Goal: Task Accomplishment & Management: Use online tool/utility

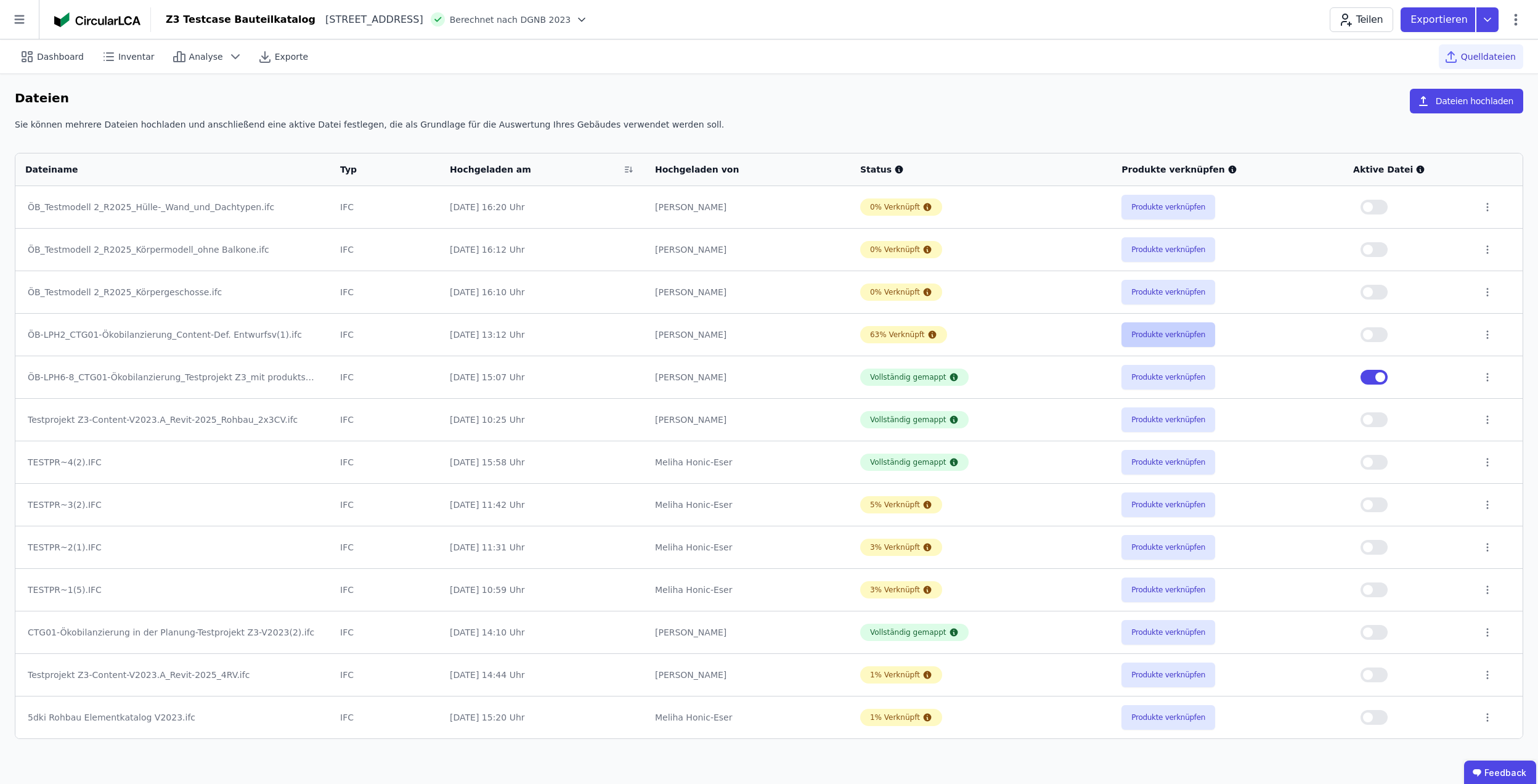
click at [1162, 346] on button "Produkte verknüpfen" at bounding box center [1168, 335] width 94 height 25
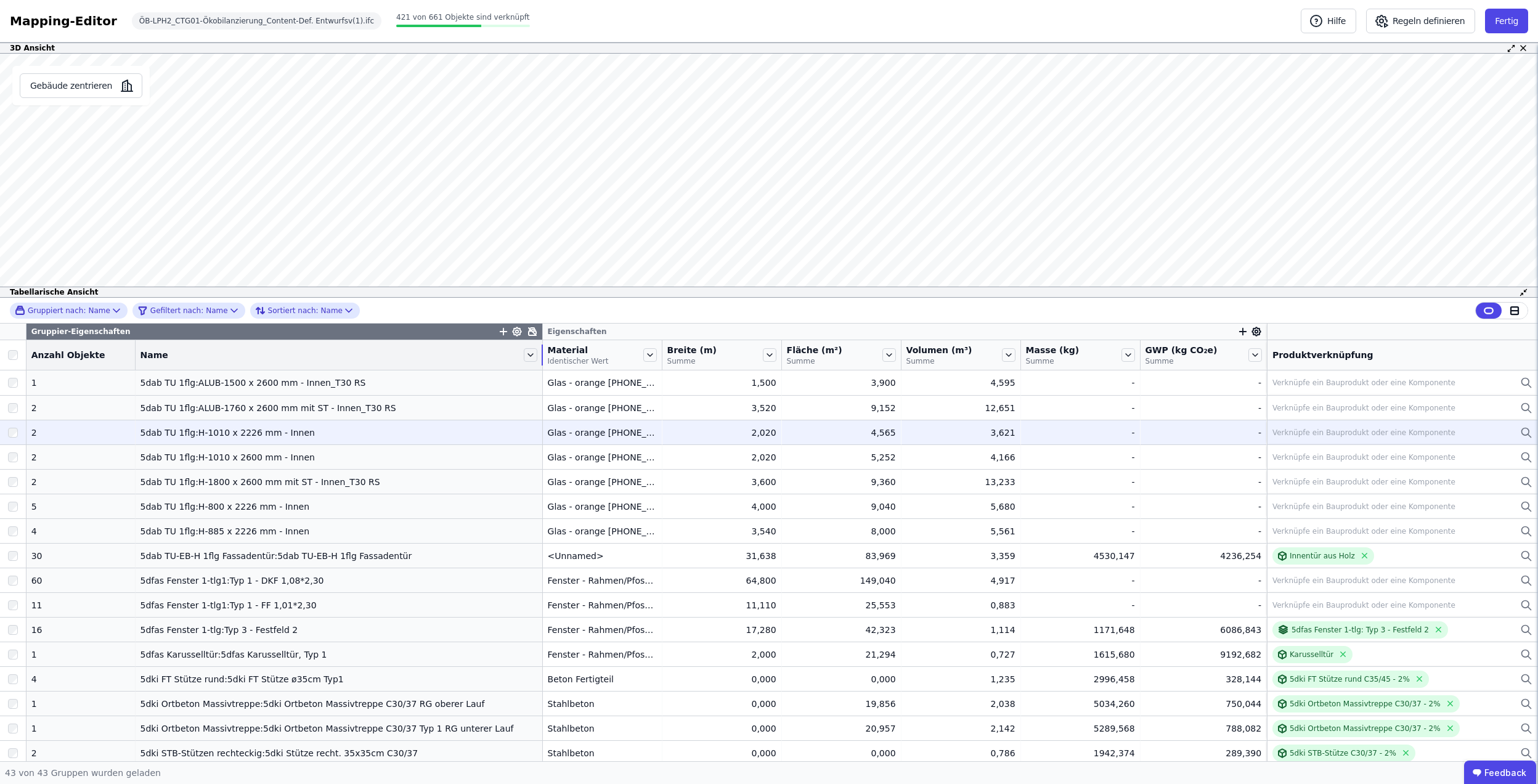
drag, startPoint x: 294, startPoint y: 358, endPoint x: 517, endPoint y: 426, distance: 233.1
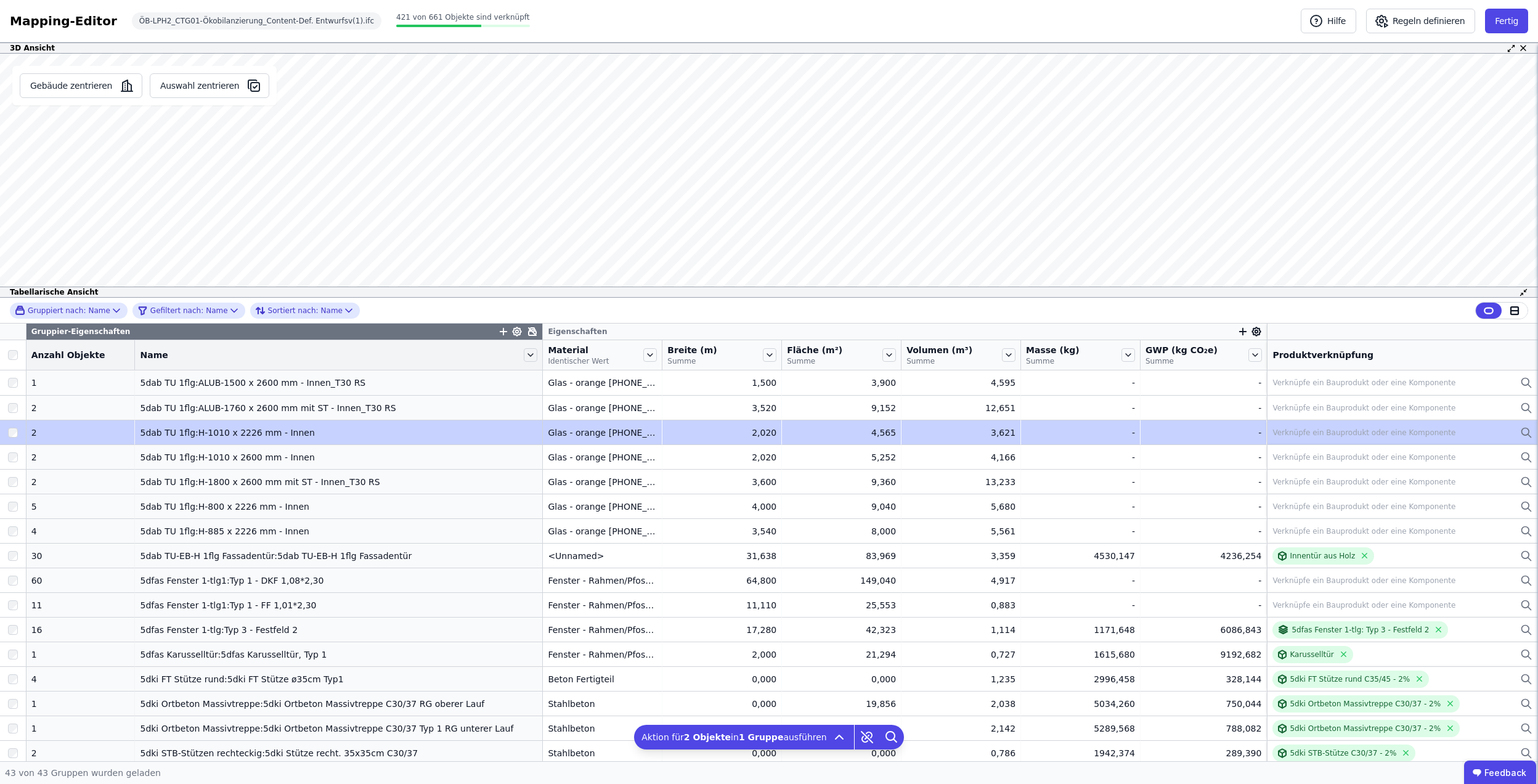
drag, startPoint x: 123, startPoint y: 432, endPoint x: 166, endPoint y: 442, distance: 44.1
click at [166, 442] on td "5dab TU 1flg:H-1010 x 2226 mm - Innen 5dab TU 1flg:H-1010 x 2226 mm - Innen" at bounding box center [339, 432] width 408 height 25
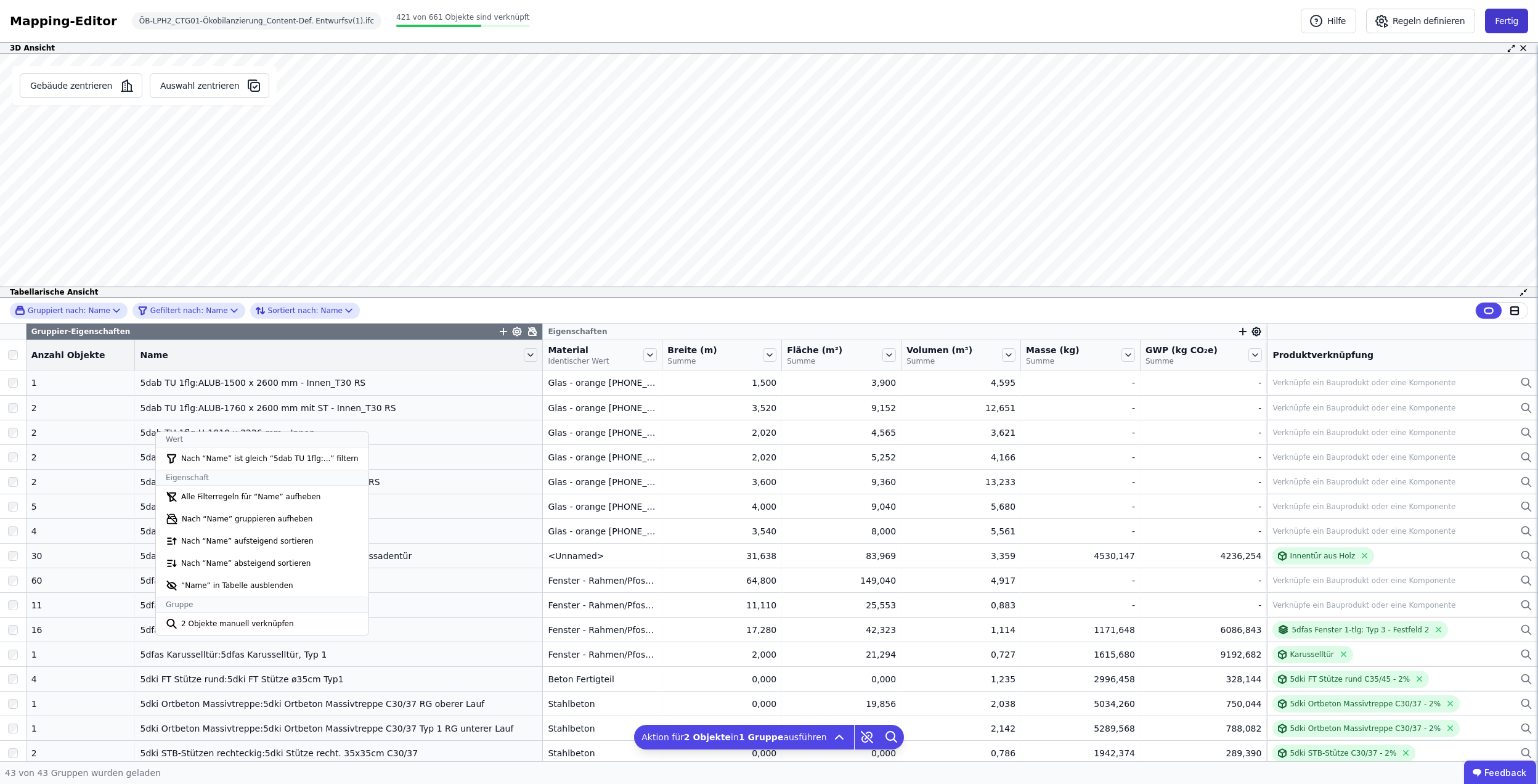
click at [1505, 23] on button "Fertig" at bounding box center [1507, 21] width 43 height 25
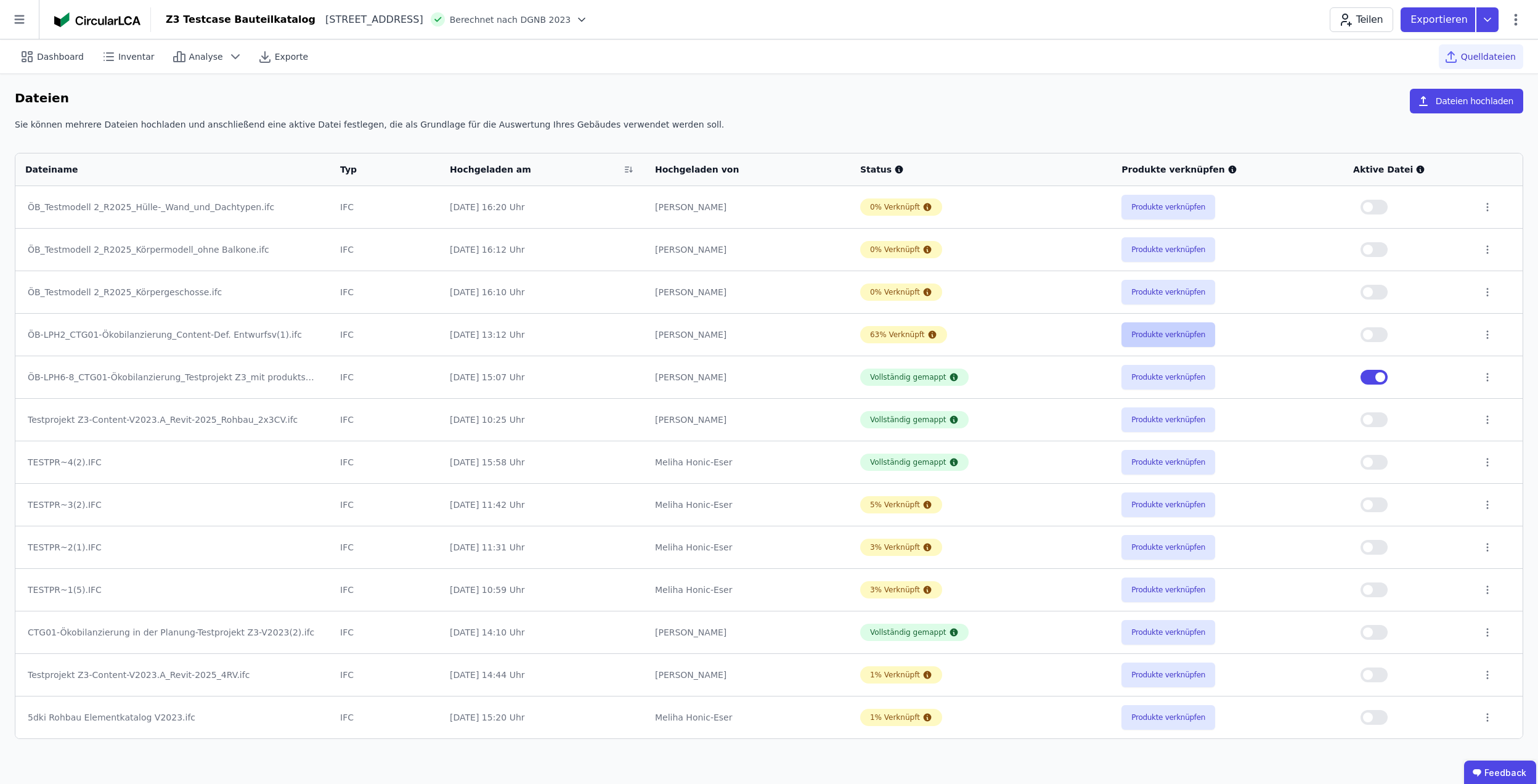
click at [1170, 338] on button "Produkte verknüpfen" at bounding box center [1168, 335] width 94 height 25
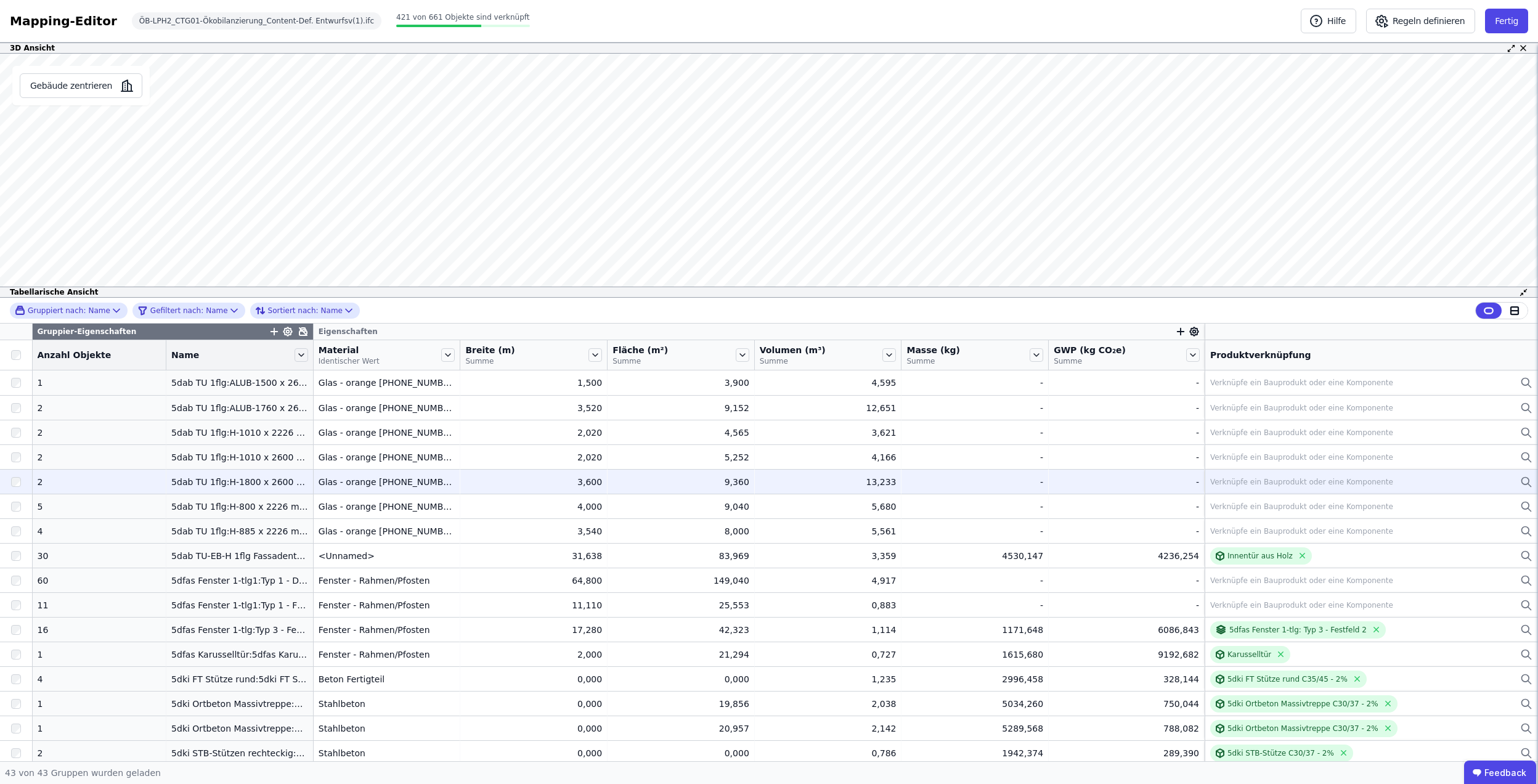
click at [1272, 487] on div "Verknüpfe ein Bauprodukt oder eine Komponente" at bounding box center [1302, 482] width 183 height 10
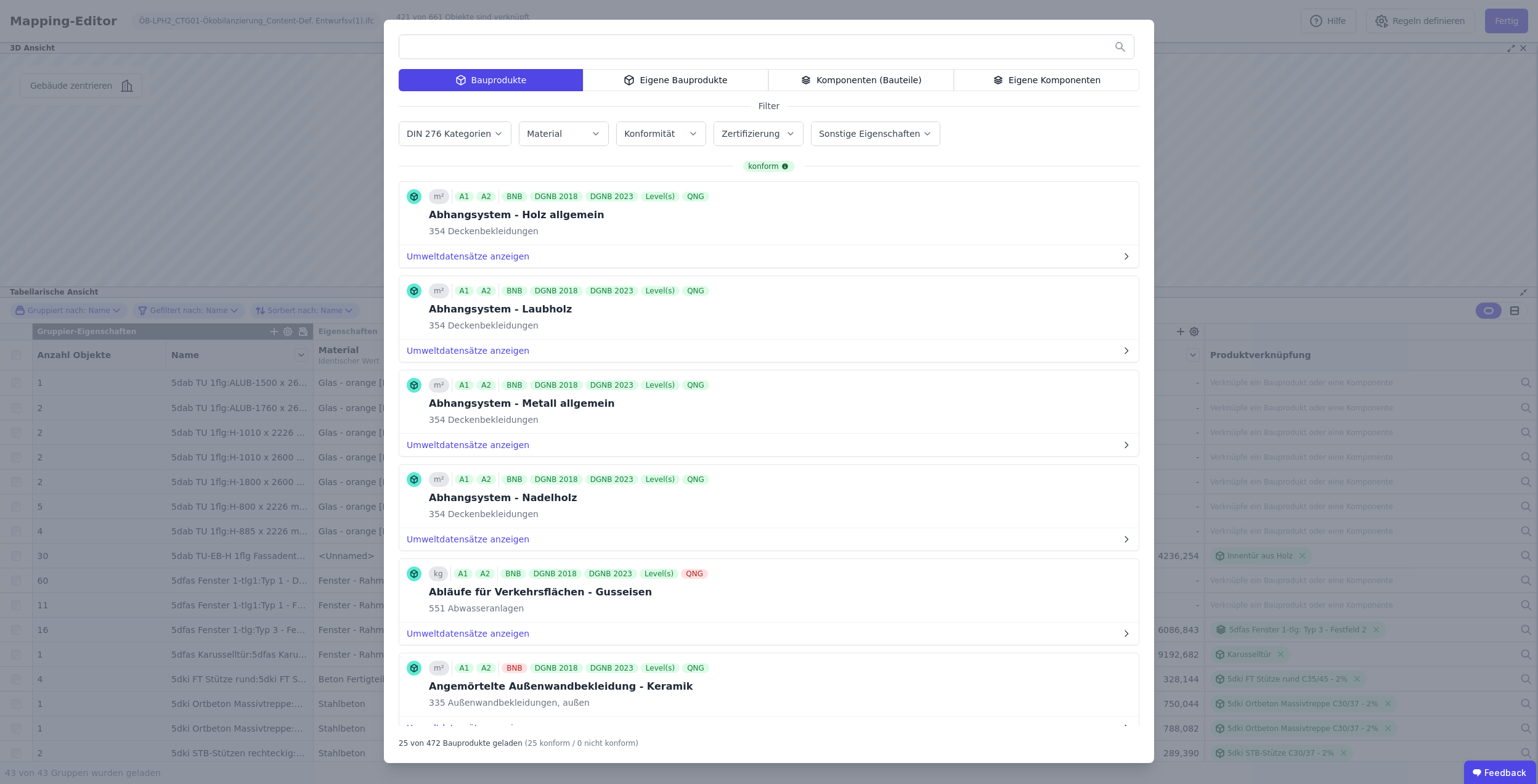
click at [1341, 313] on div "Bauprodukte Eigene Bauprodukte Komponenten (Bauteile) Eigene Komponenten Filter…" at bounding box center [769, 392] width 1538 height 784
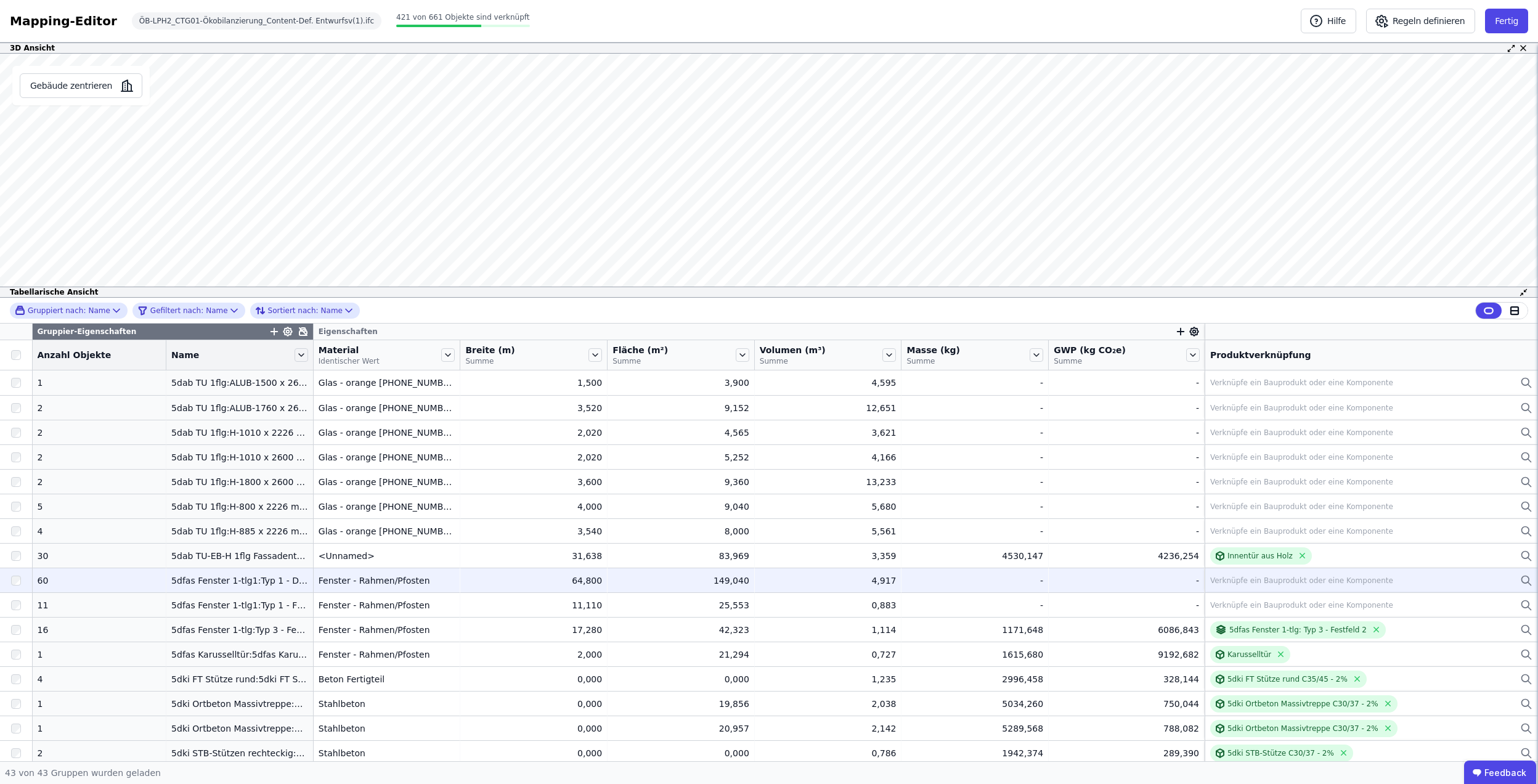
click at [1219, 590] on td "Verknüpfe ein Bauprodukt oder eine Komponente Verknüpfe ein Bauprodukt oder ein…" at bounding box center [1372, 580] width 334 height 25
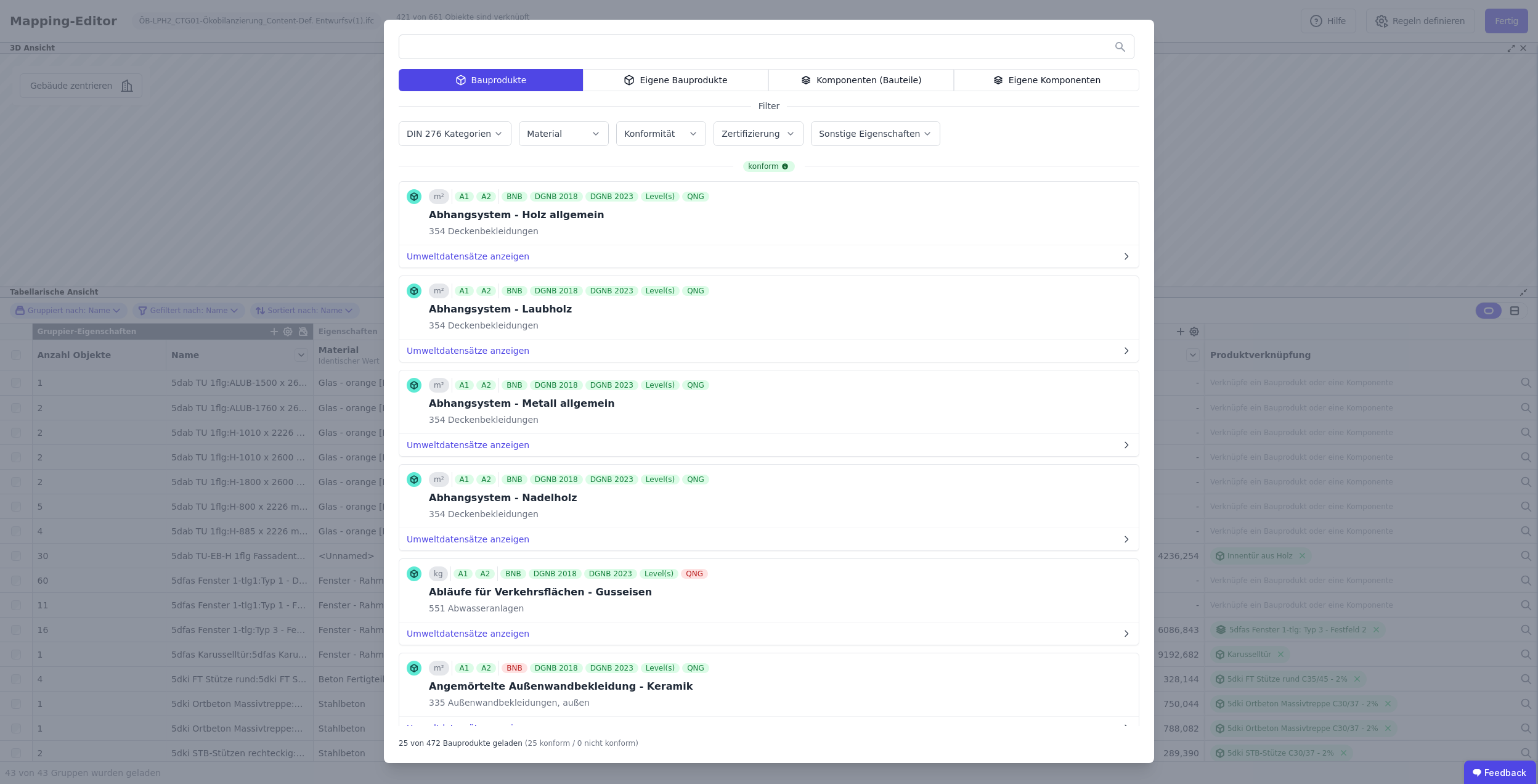
click at [651, 84] on div "Eigene Bauprodukte" at bounding box center [676, 80] width 185 height 22
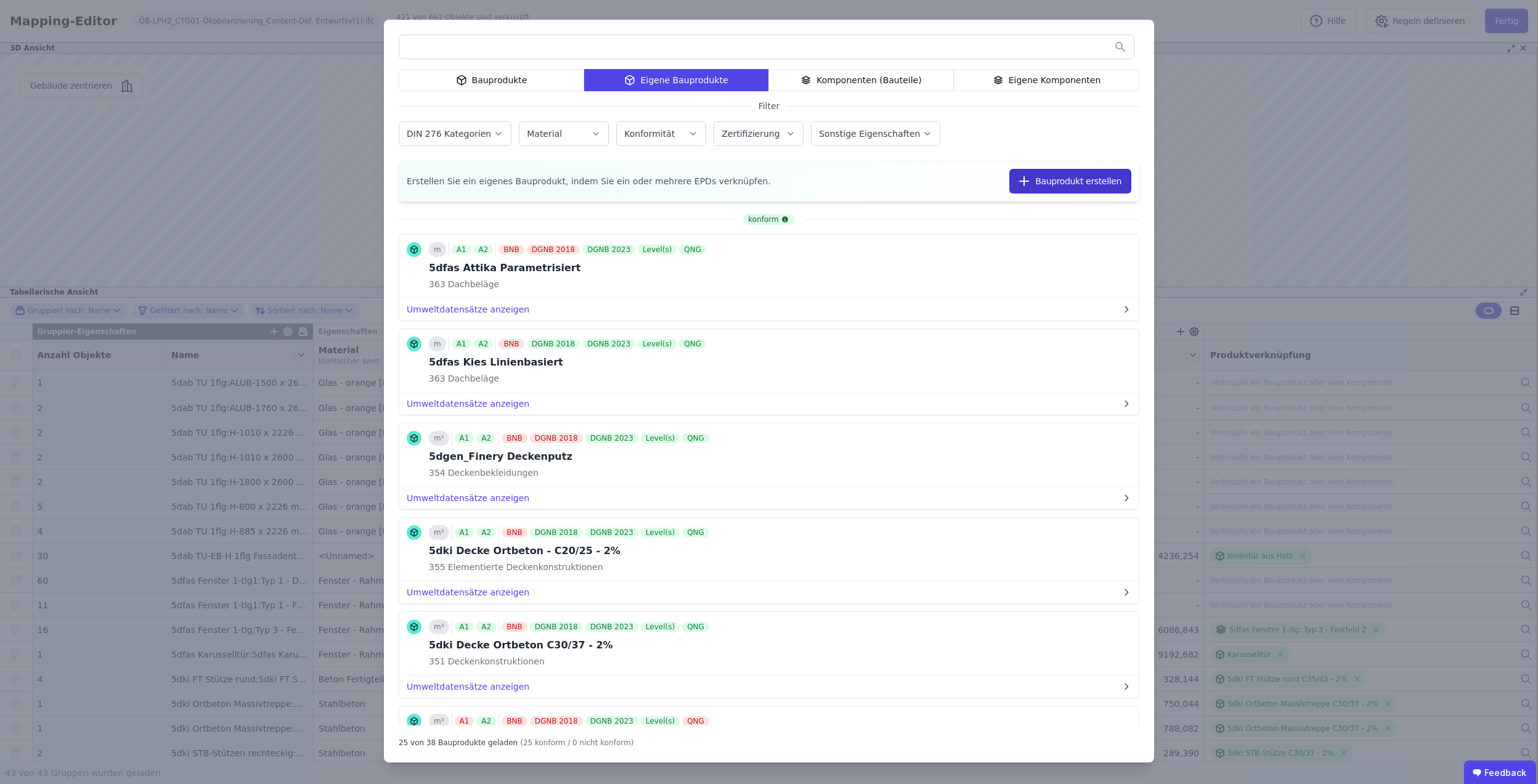
click at [1063, 183] on button "Bauprodukt erstellen" at bounding box center [1070, 181] width 122 height 25
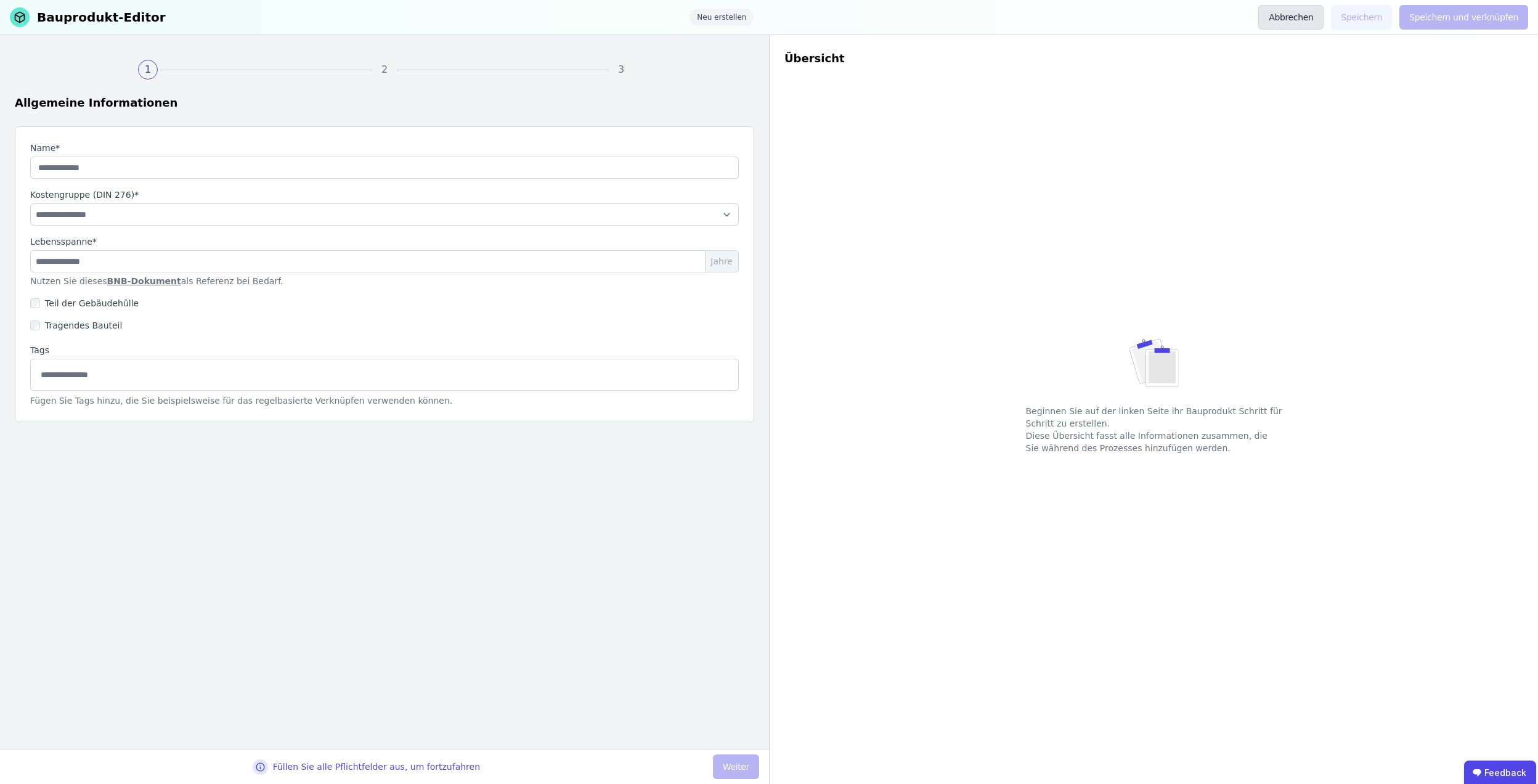
click at [1281, 15] on button "Abbrechen" at bounding box center [1291, 17] width 65 height 25
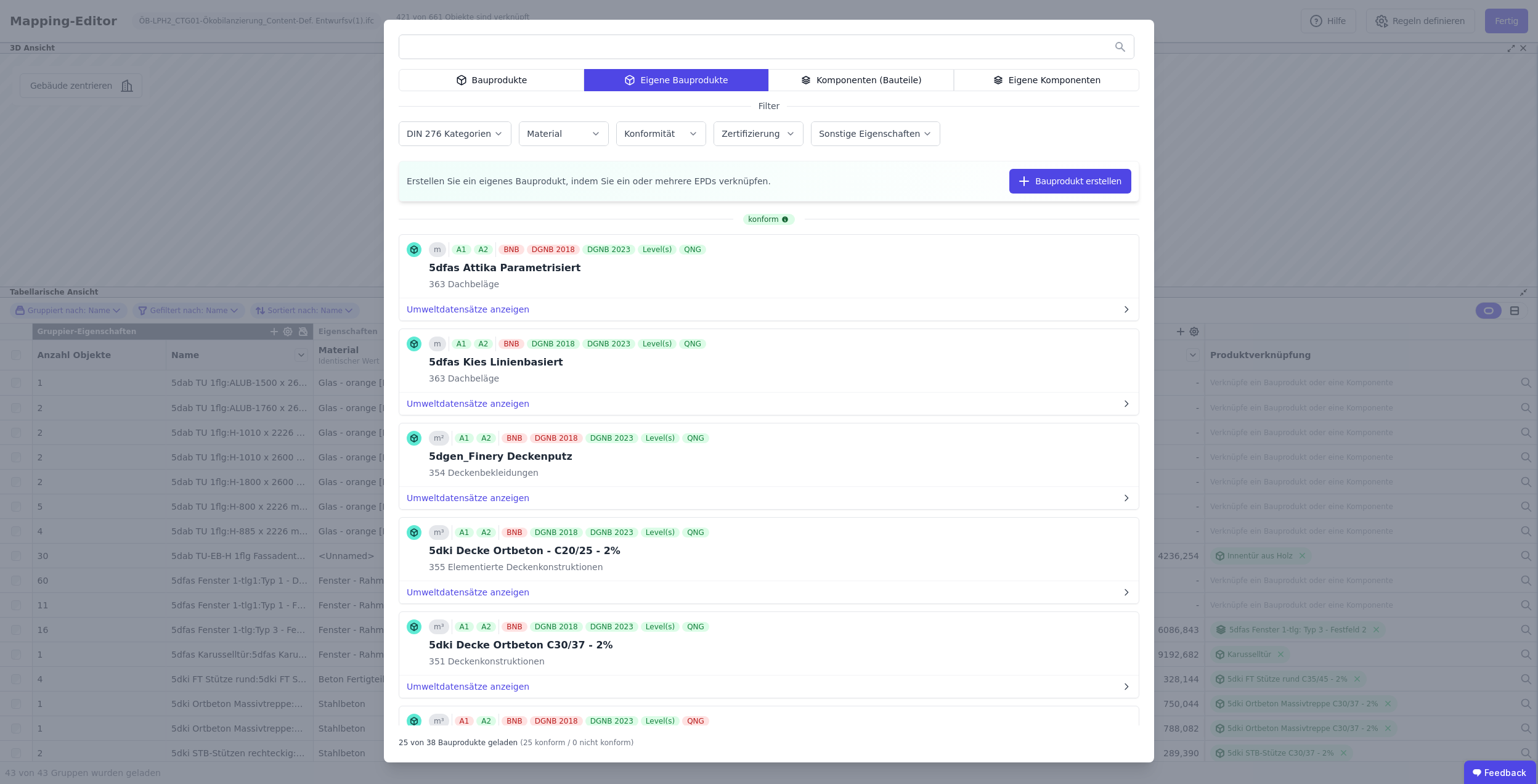
click at [1046, 77] on div "Eigene Komponenten" at bounding box center [1047, 80] width 185 height 22
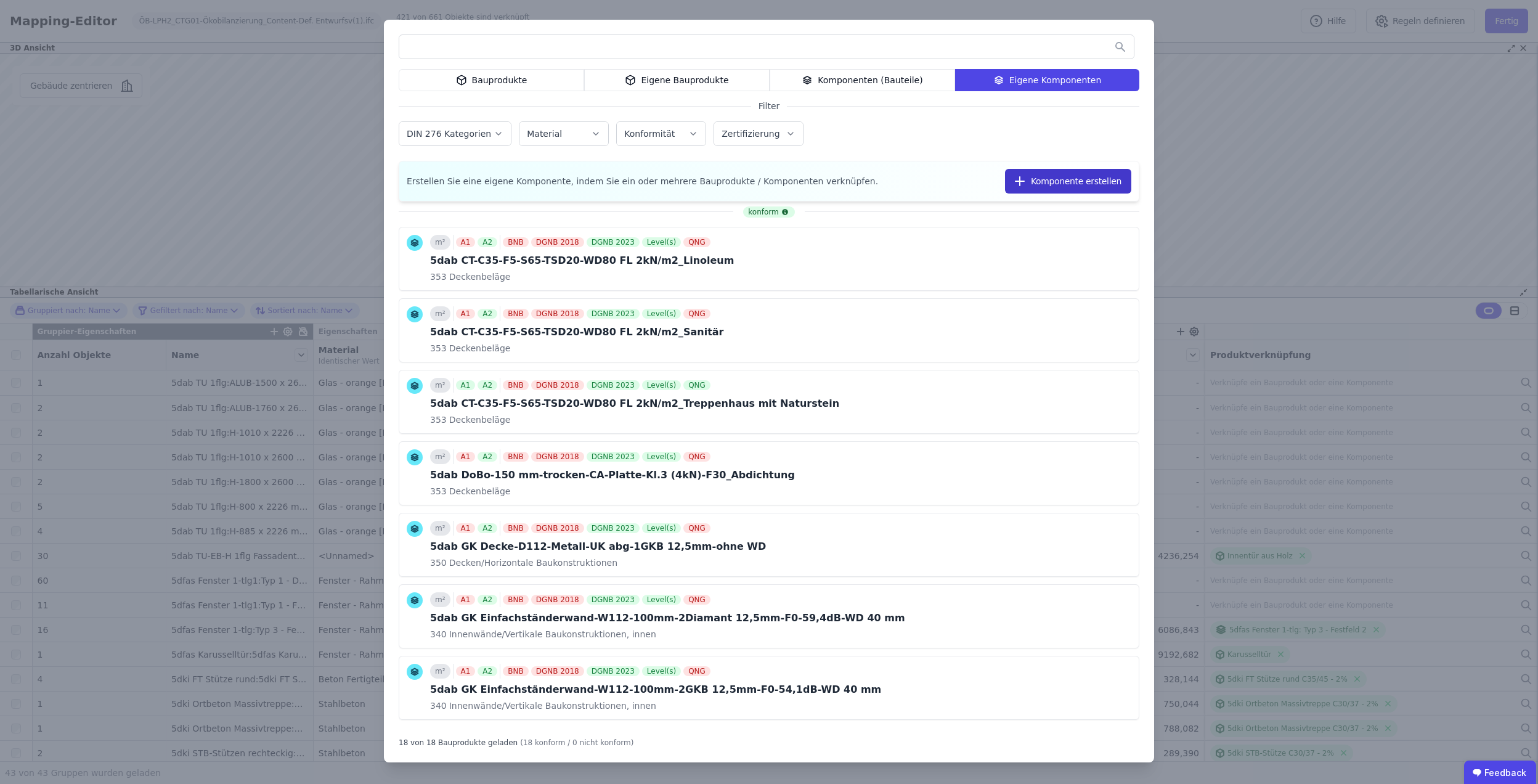
click at [1070, 176] on button "Komponente erstellen" at bounding box center [1068, 181] width 126 height 25
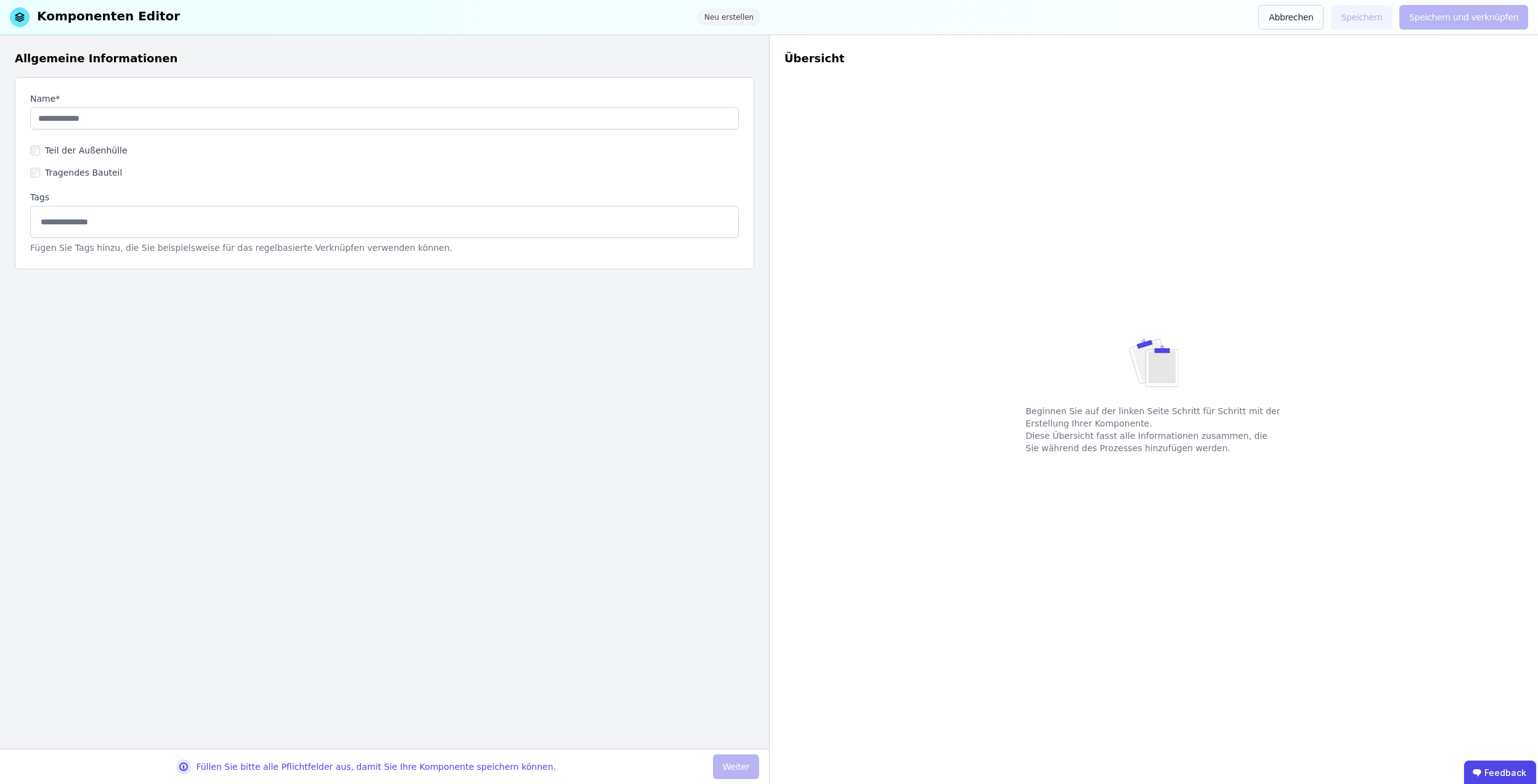
click at [1319, 32] on div "Komponenten Editor Neu erstellen Abbrechen Speichern Speichern und verknüpfen" at bounding box center [769, 17] width 1538 height 35
click at [200, 109] on input "string" at bounding box center [384, 119] width 709 height 22
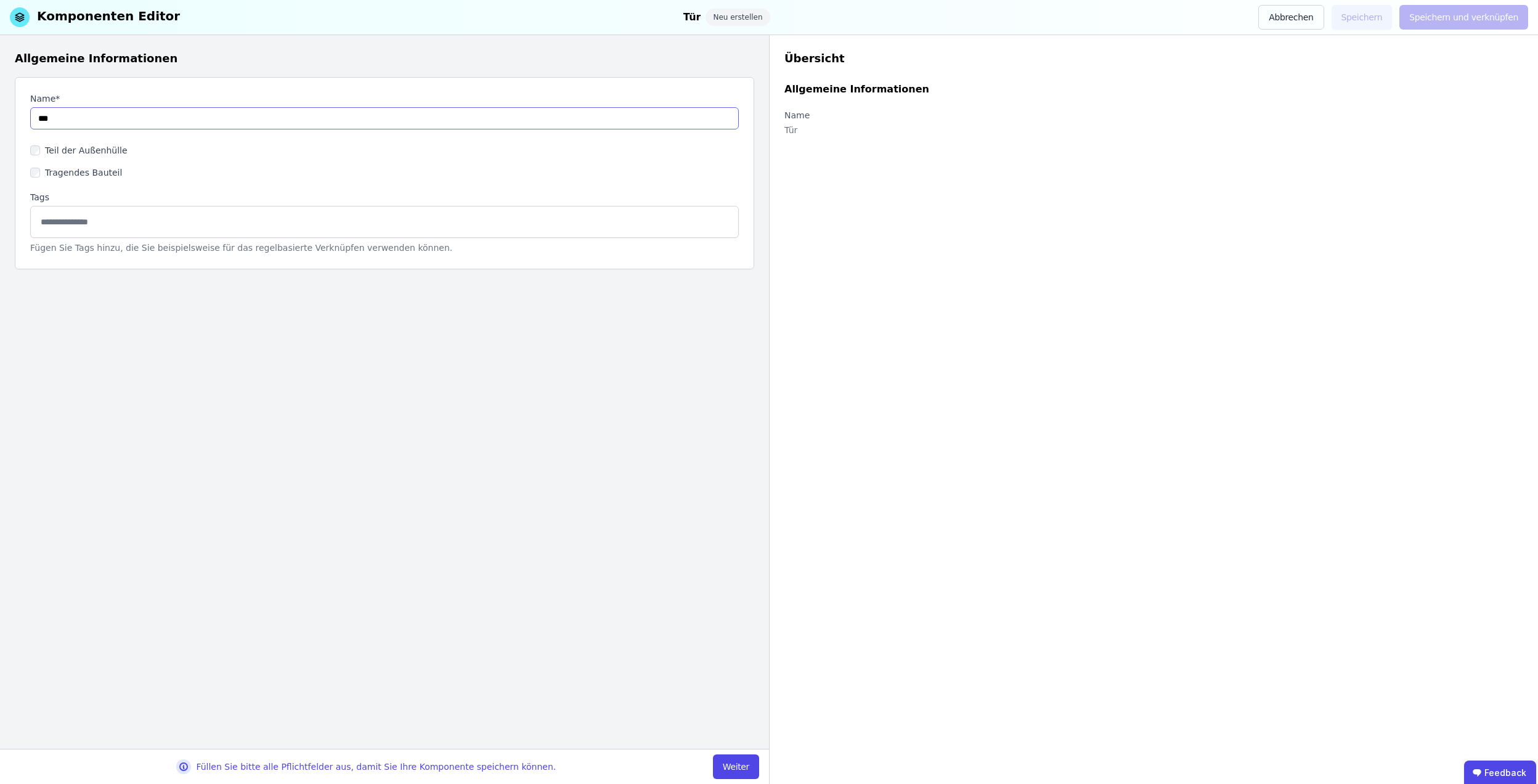
type input "***"
click at [56, 222] on input at bounding box center [384, 221] width 693 height 20
click at [167, 224] on input at bounding box center [384, 221] width 693 height 20
paste input "**********"
type input "**********"
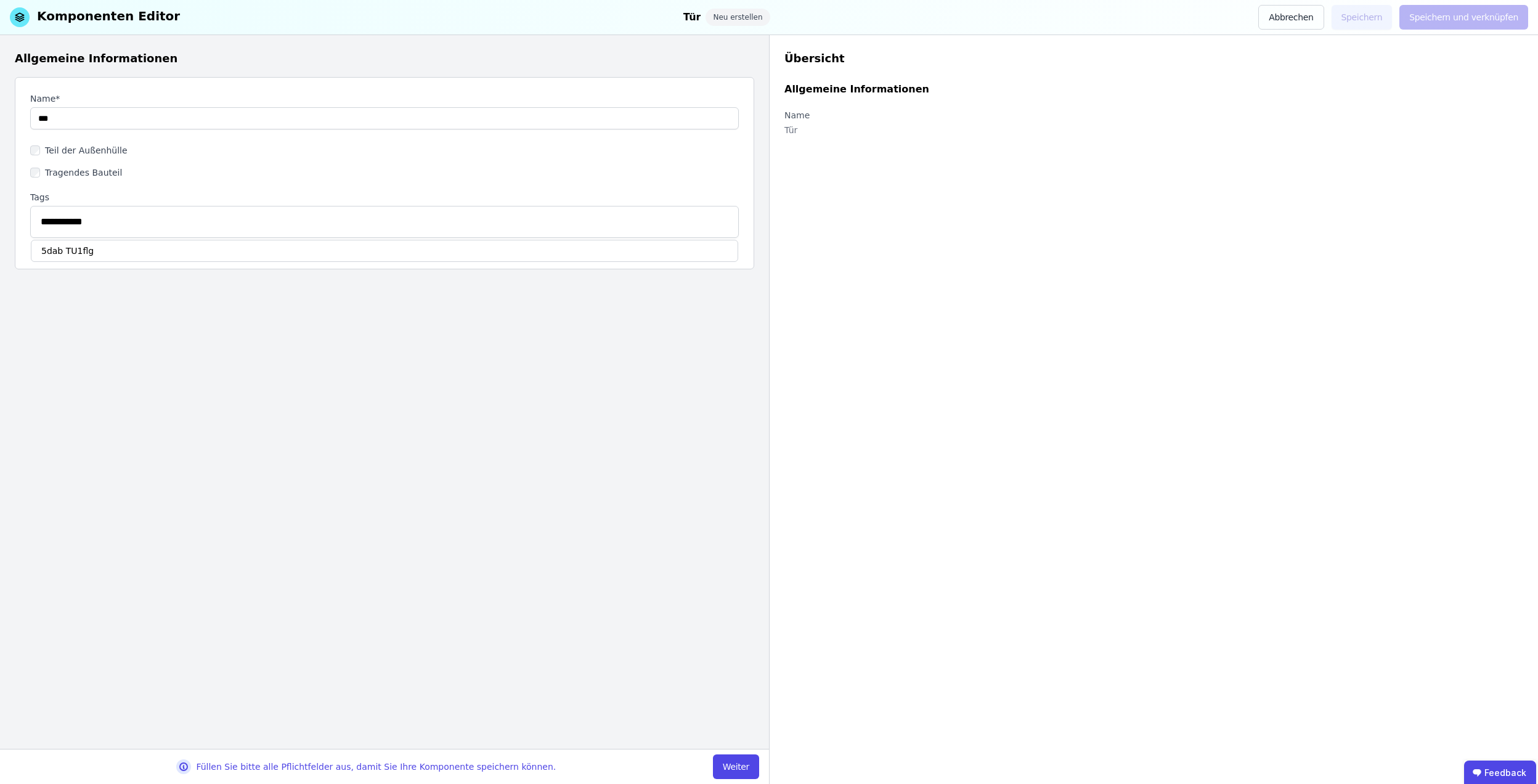
click at [97, 252] on div "5dab TU1flg" at bounding box center [384, 251] width 708 height 22
click at [742, 764] on button "Weiter" at bounding box center [736, 767] width 46 height 25
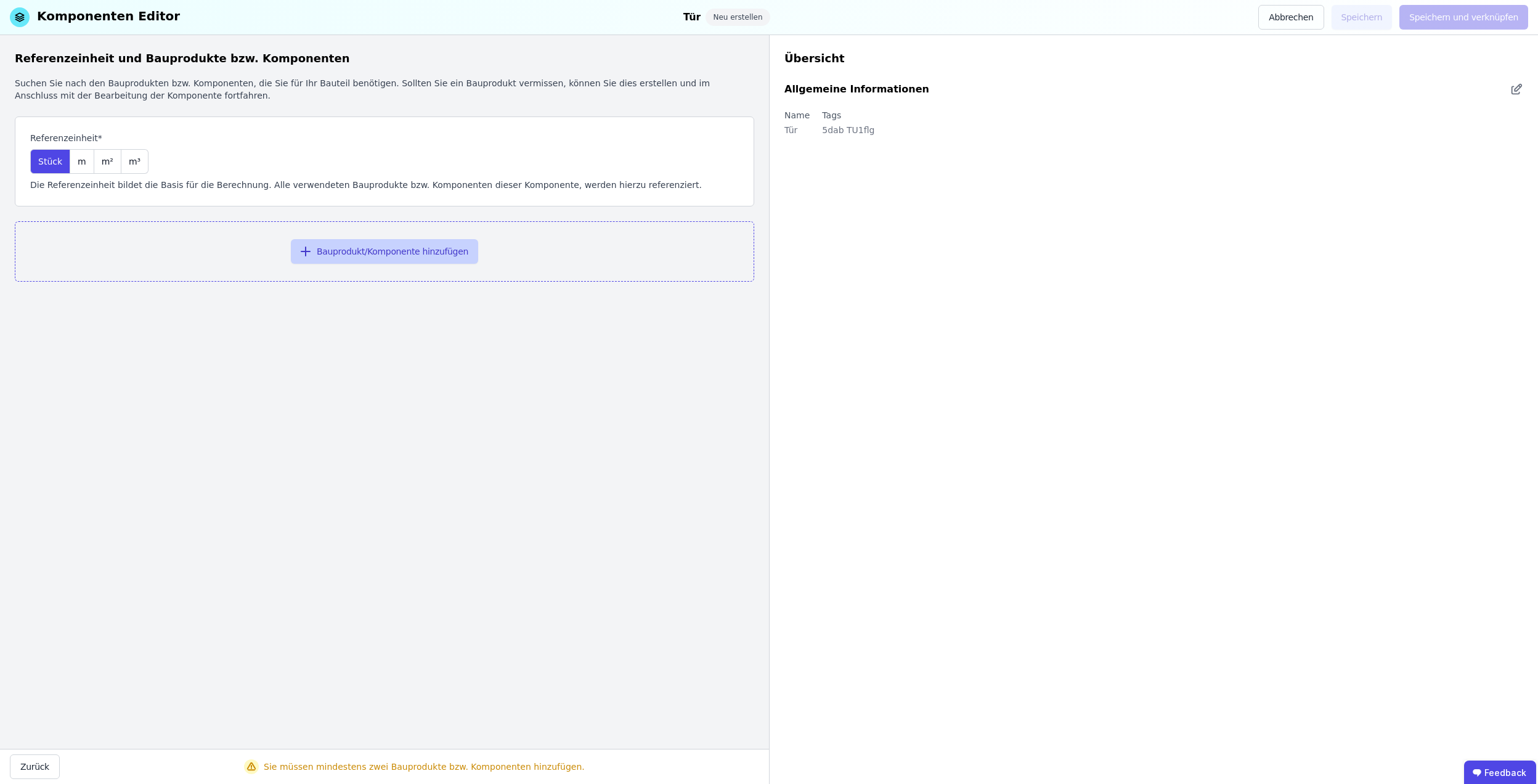
click at [365, 255] on button "Bauprodukt/Komponente hinzufügen" at bounding box center [384, 251] width 187 height 25
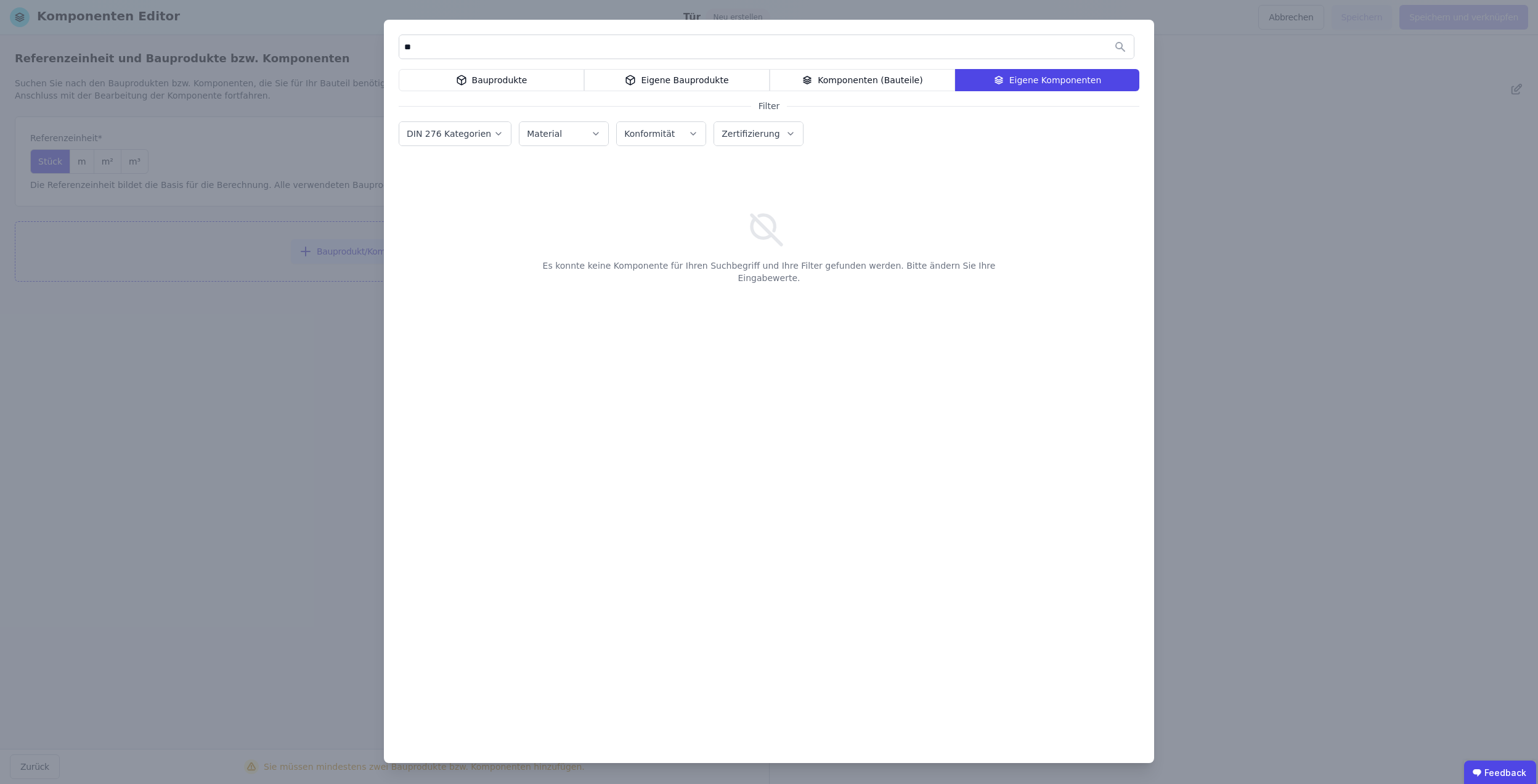
type input "*"
type input "****"
click at [711, 85] on div "Eigene Bauprodukte" at bounding box center [677, 80] width 185 height 22
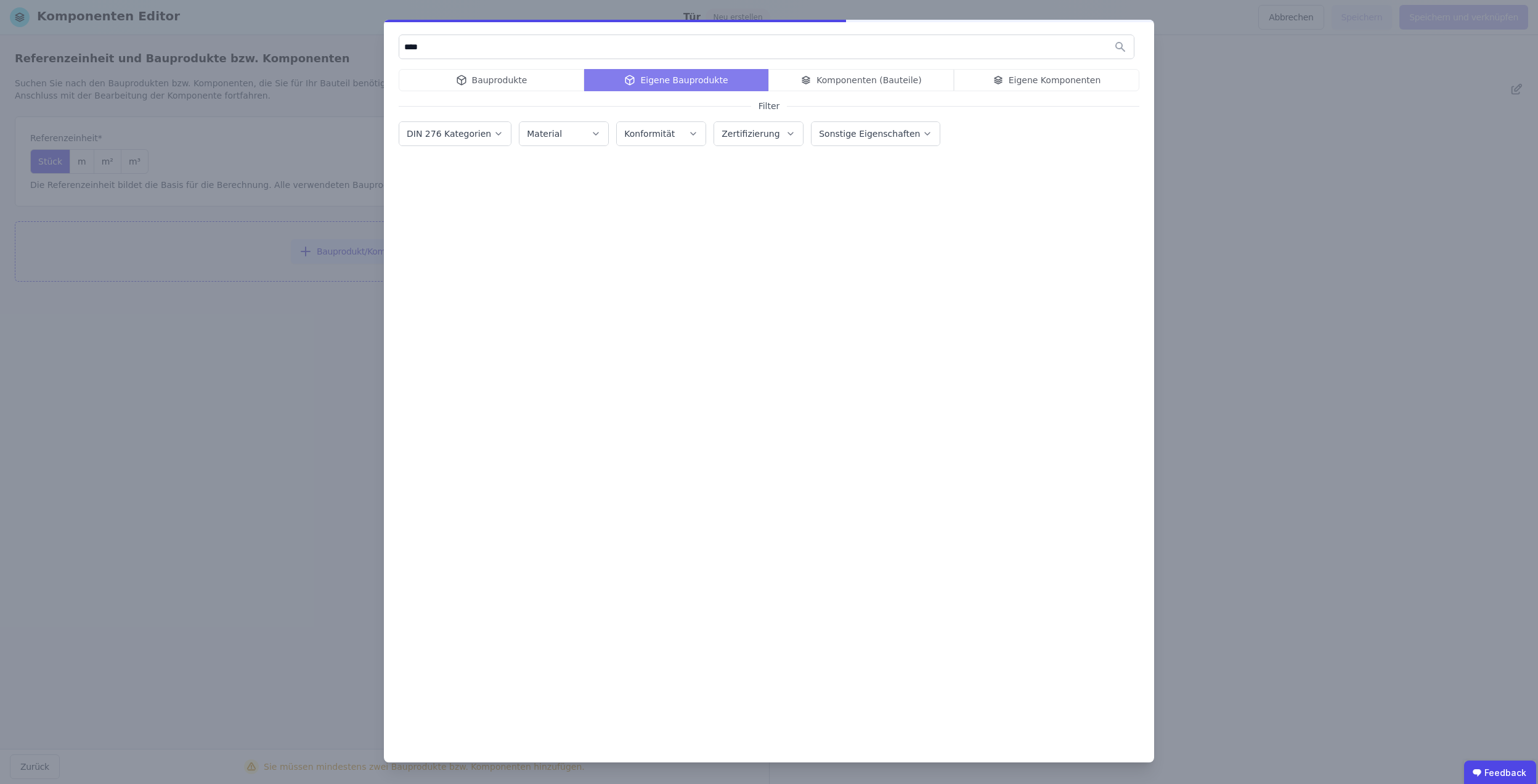
click at [571, 46] on input "****" at bounding box center [766, 47] width 735 height 22
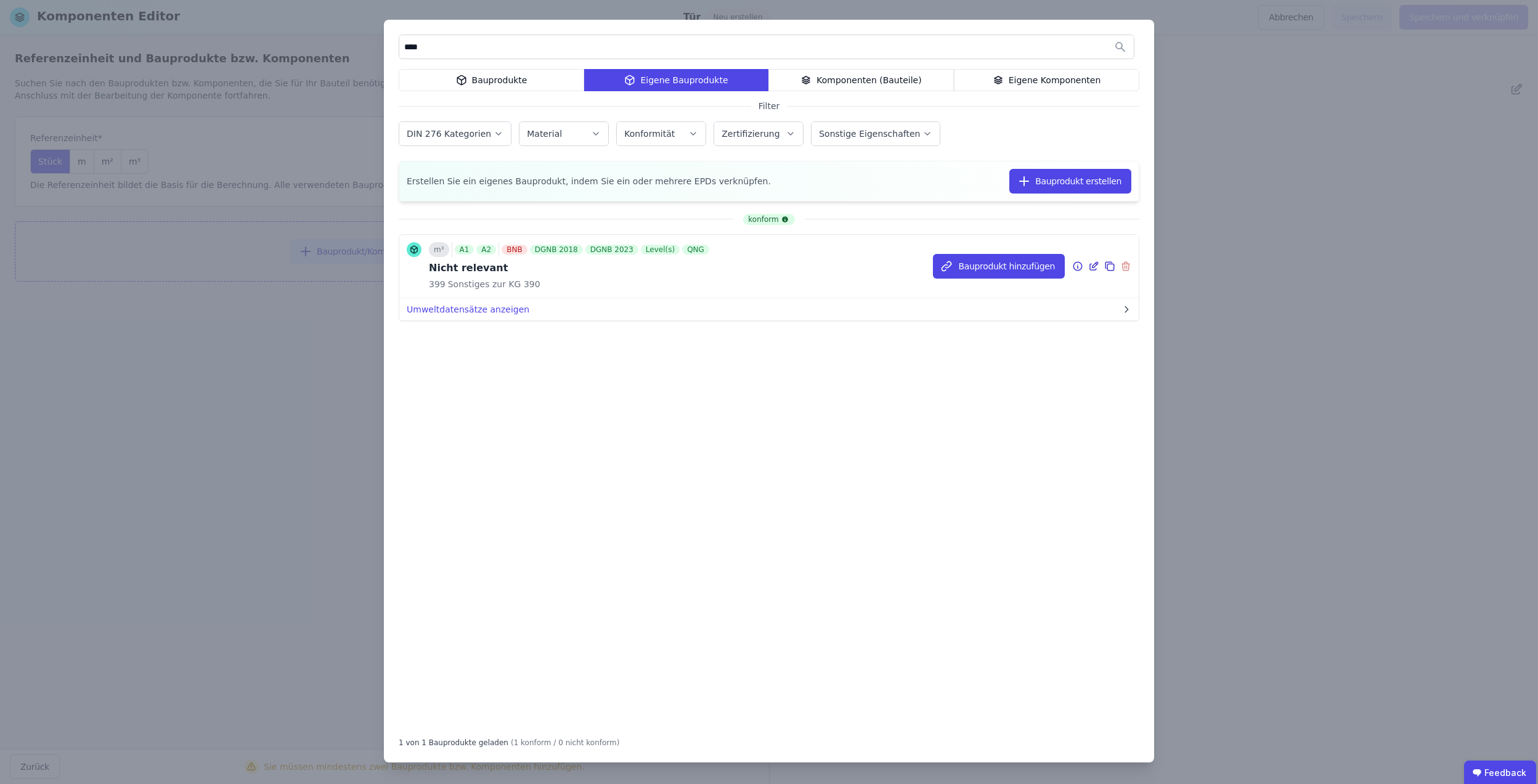
click at [518, 247] on div "BNB" at bounding box center [514, 250] width 25 height 10
click at [1036, 272] on button "Bauprodukt hinzufügen" at bounding box center [999, 266] width 132 height 25
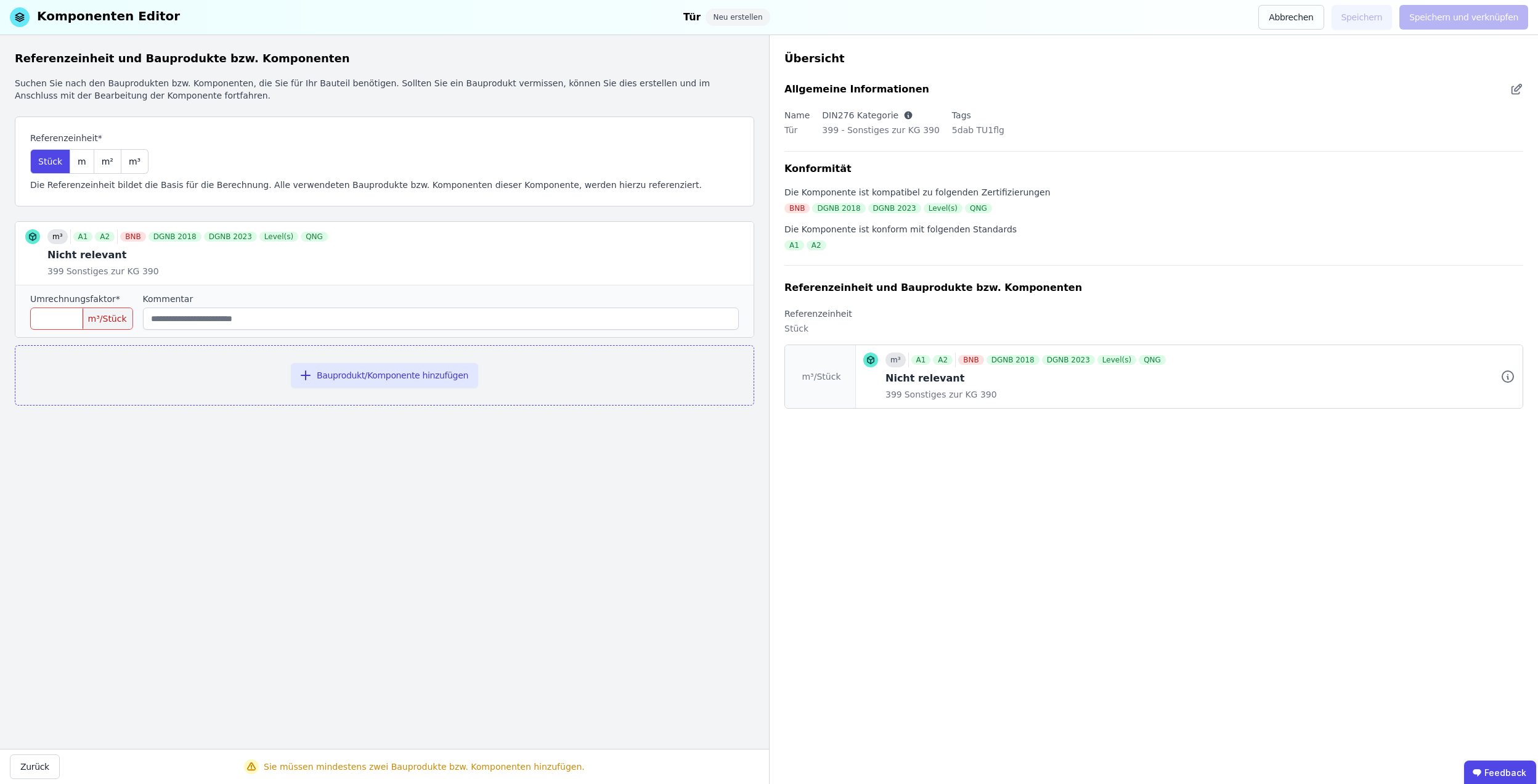
click at [44, 309] on input "number" at bounding box center [82, 319] width 103 height 22
click at [129, 163] on span "m³" at bounding box center [134, 161] width 12 height 12
click at [80, 317] on input "number" at bounding box center [82, 319] width 103 height 22
type input "*"
click at [146, 452] on div "Referenzeinheit und Bauprodukte bzw. Komponenten Suchen Sie nach den Bauprodukt…" at bounding box center [384, 392] width 769 height 714
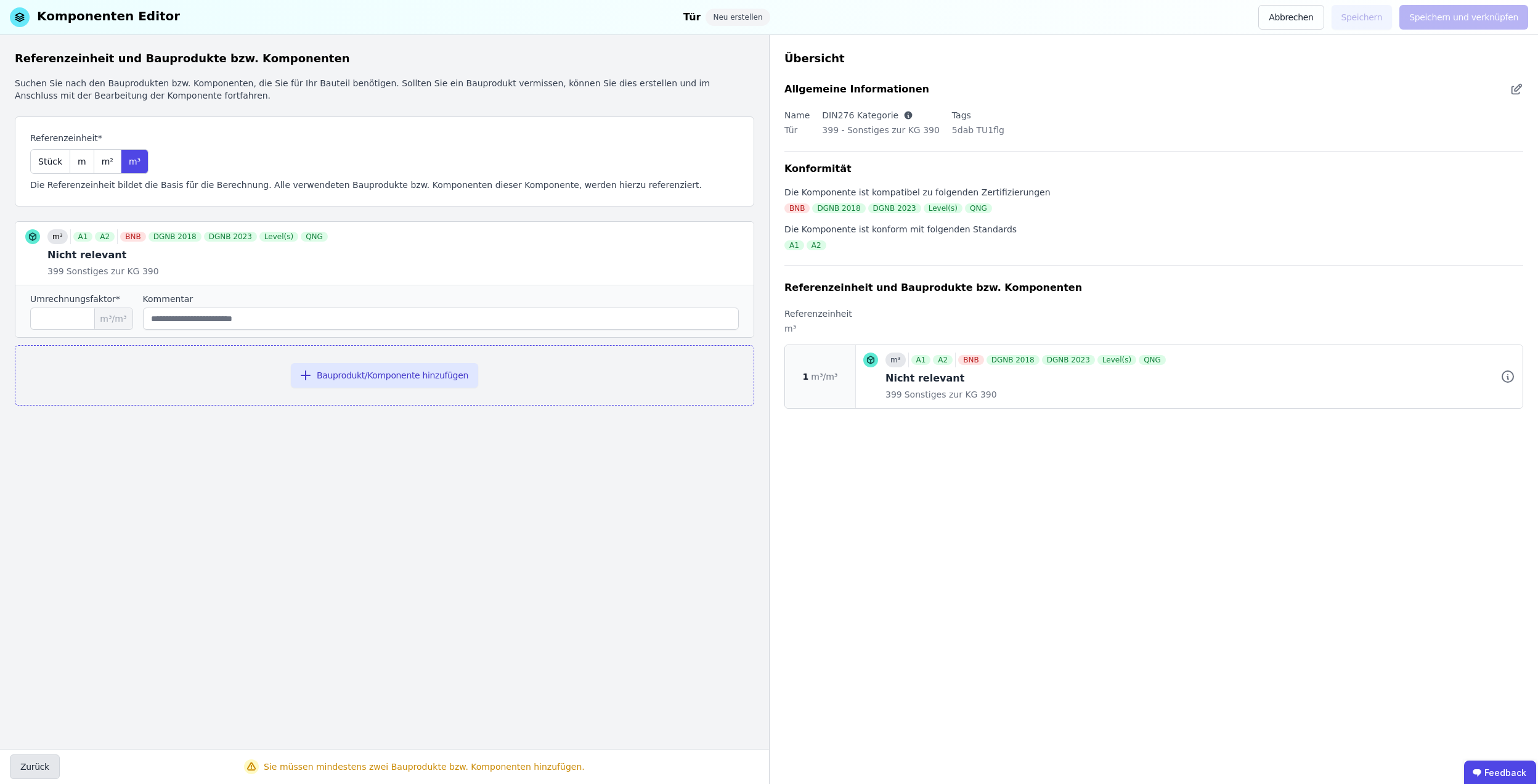
click at [48, 759] on button "Zurück" at bounding box center [35, 767] width 50 height 25
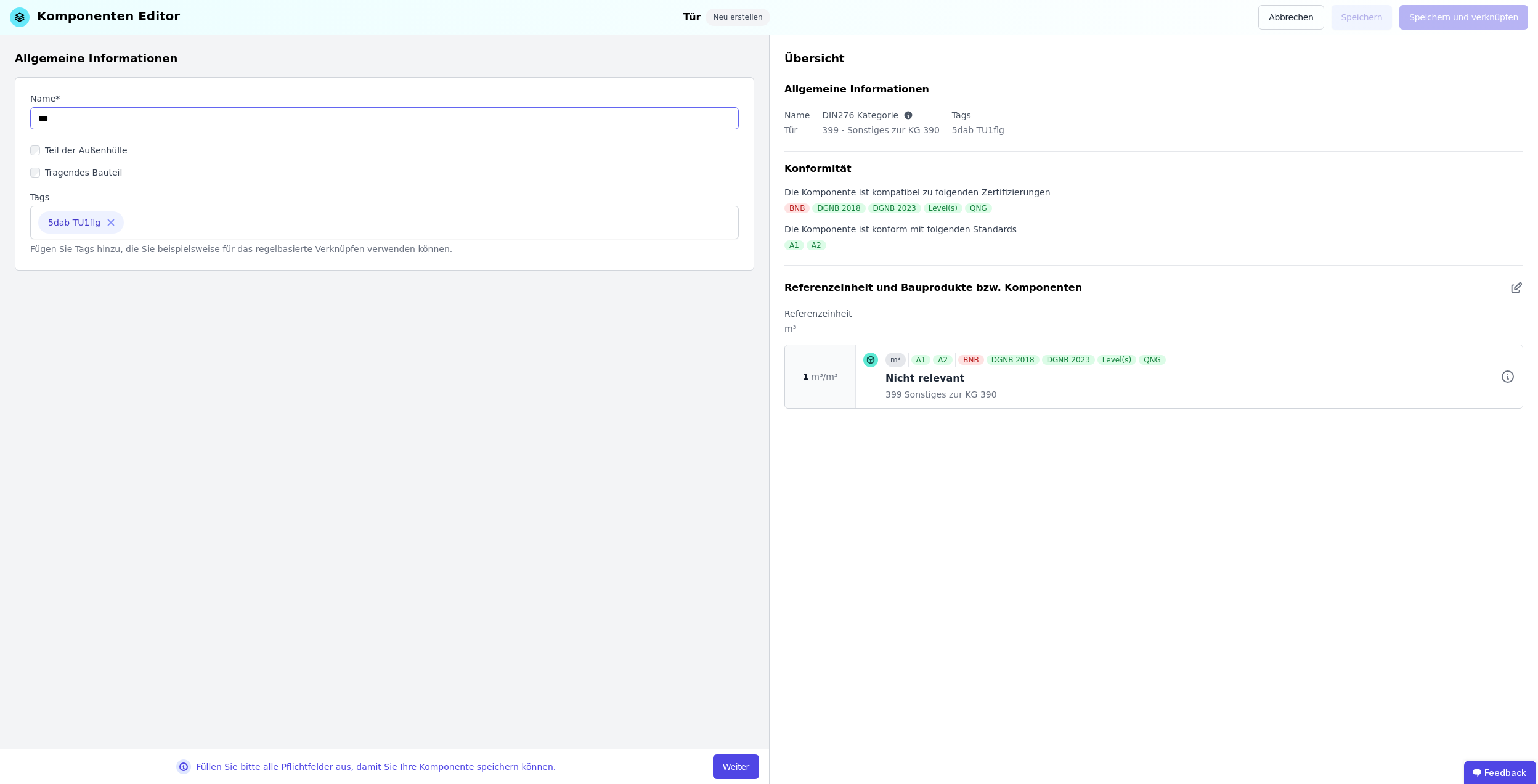
click at [106, 115] on input "string" at bounding box center [384, 119] width 709 height 22
type input "********"
click at [730, 759] on button "Weiter" at bounding box center [736, 767] width 46 height 25
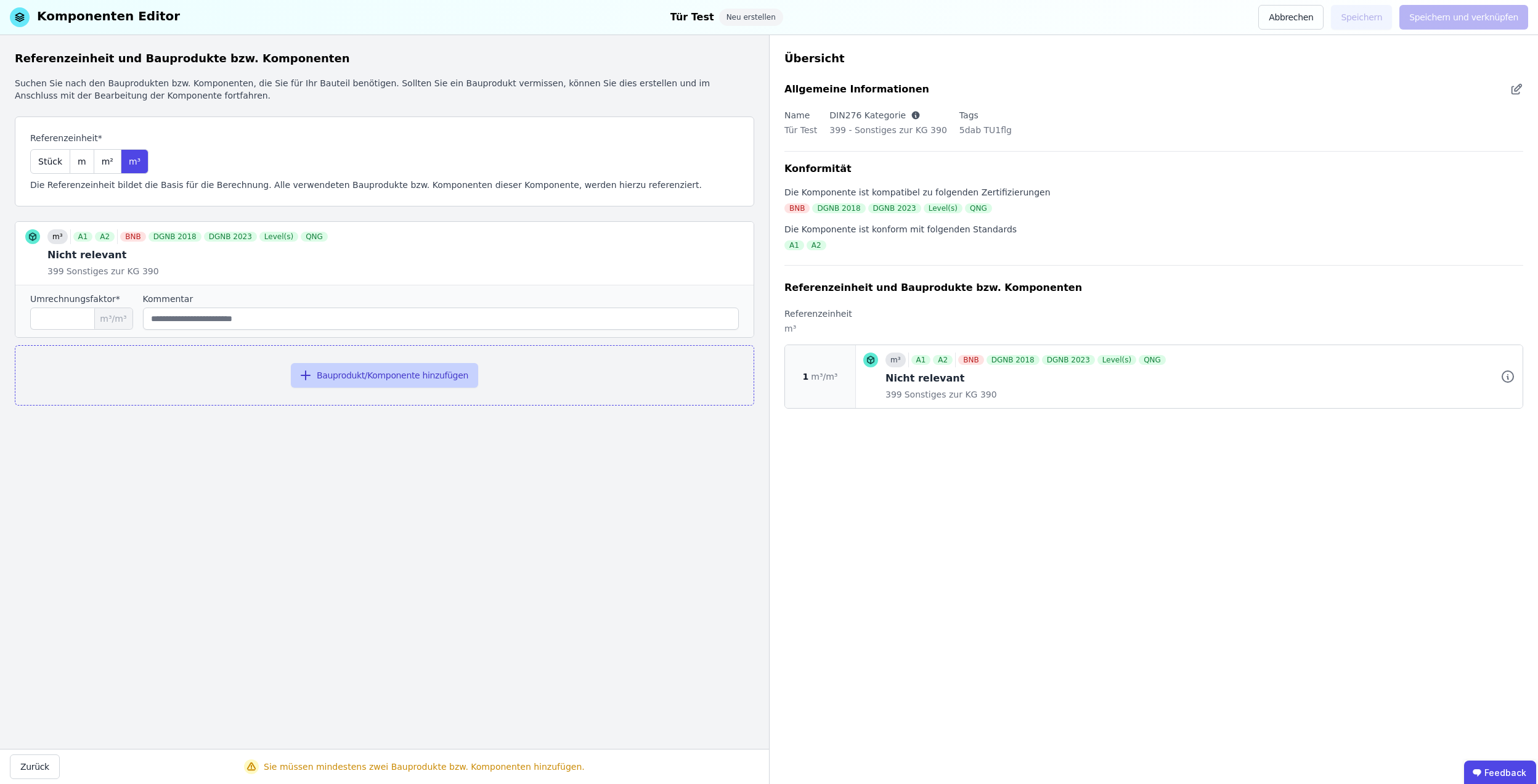
click at [337, 387] on button "Bauprodukt/Komponente hinzufügen" at bounding box center [384, 375] width 187 height 25
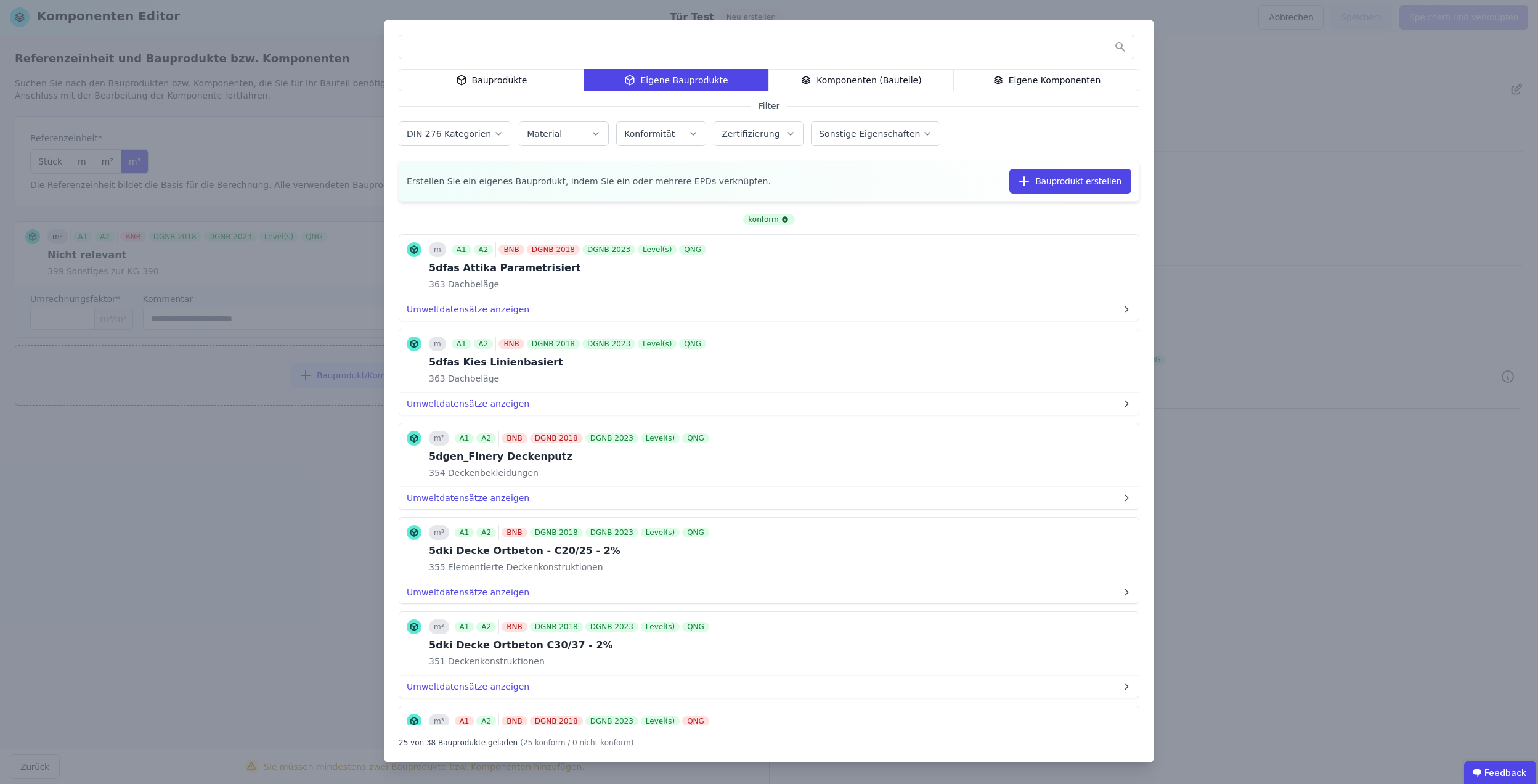
click at [548, 43] on input "text" at bounding box center [766, 47] width 735 height 22
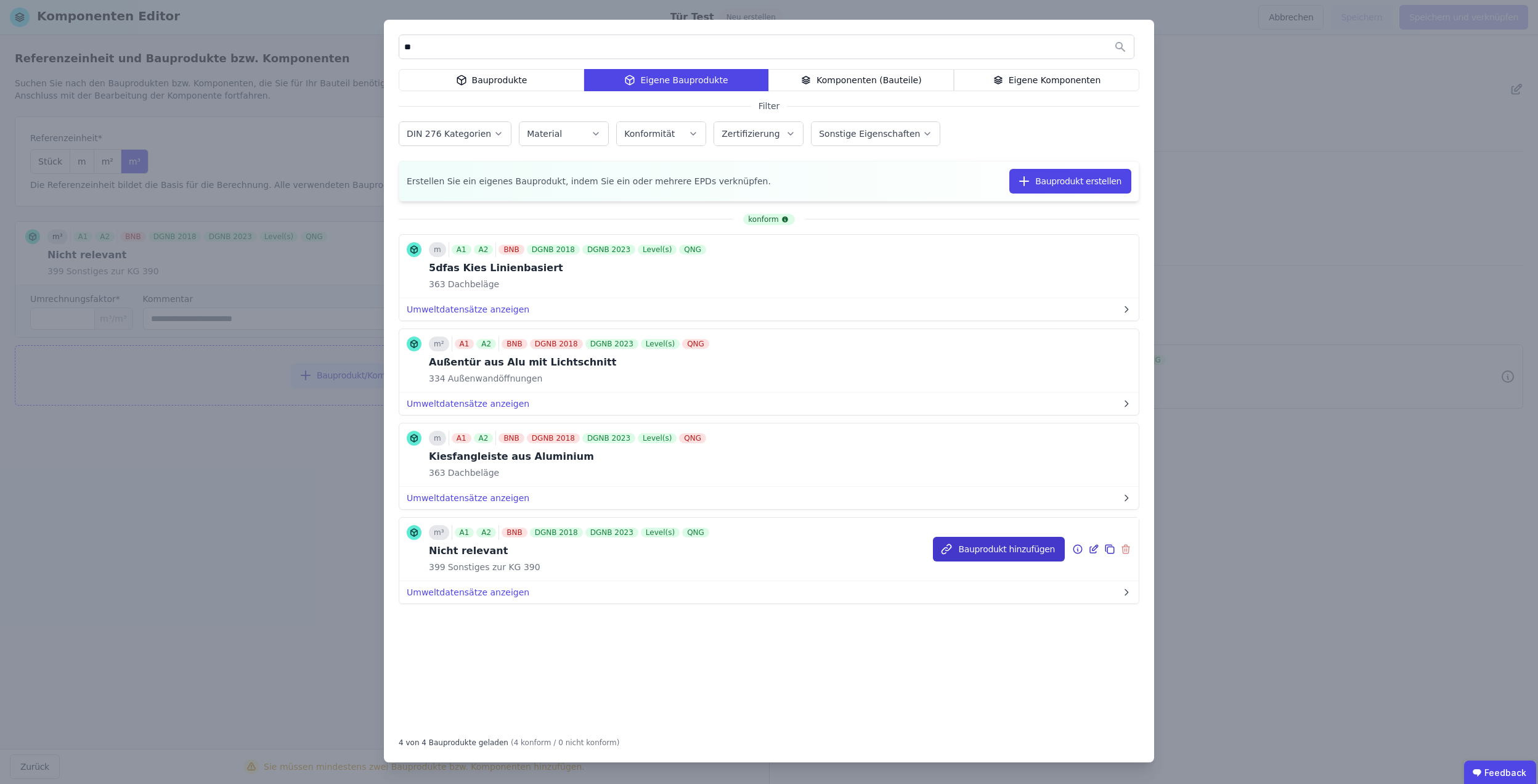
type input "**"
click at [1019, 551] on button "Bauprodukt hinzufügen" at bounding box center [999, 549] width 132 height 25
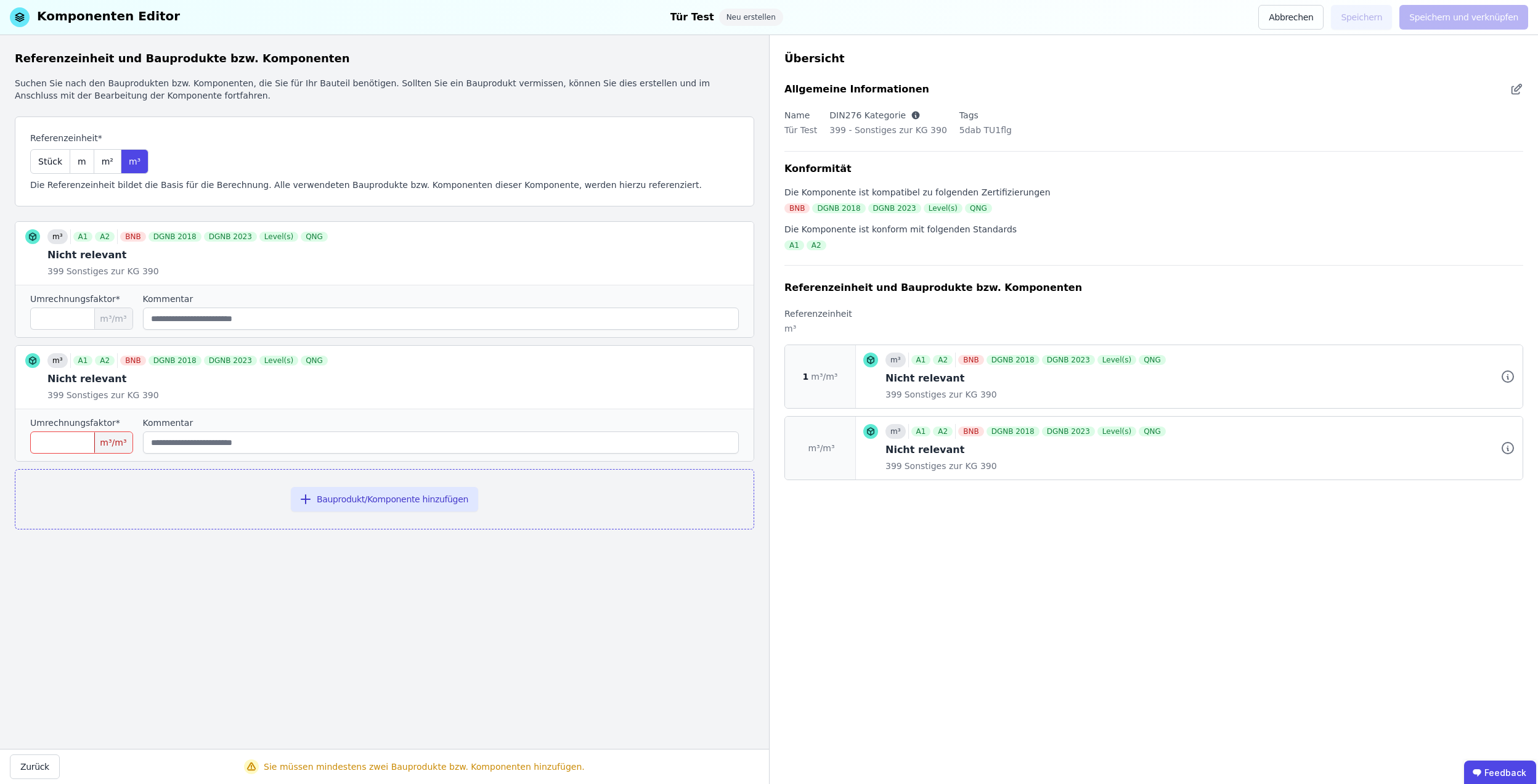
click at [469, 612] on div "Referenzeinheit und Bauprodukte bzw. Komponenten Suchen Sie nach den Bauprodukt…" at bounding box center [384, 392] width 769 height 714
click at [78, 446] on input "number" at bounding box center [82, 442] width 103 height 22
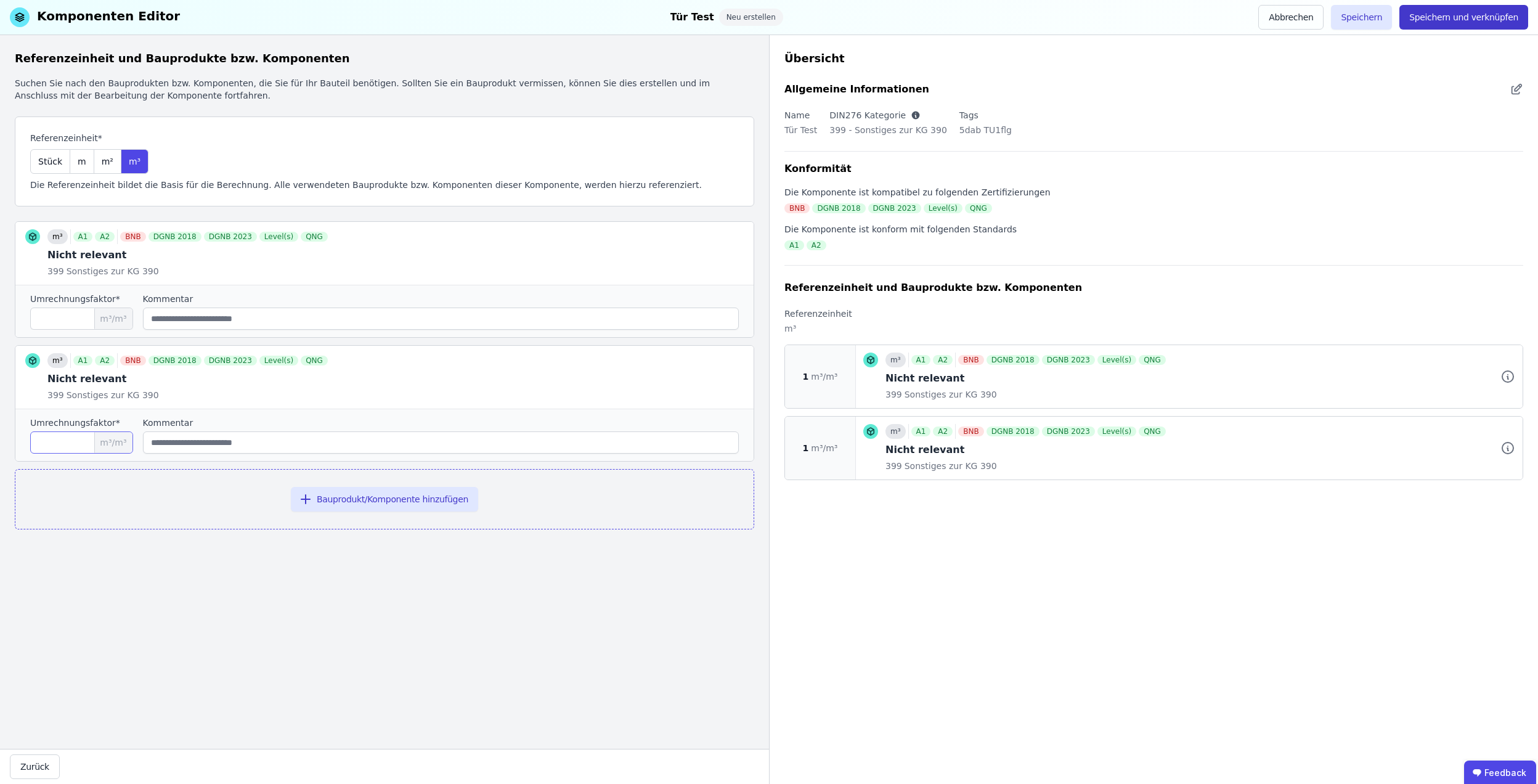
type input "*"
click at [1474, 17] on button "Speichern und verknüpfen" at bounding box center [1464, 17] width 129 height 25
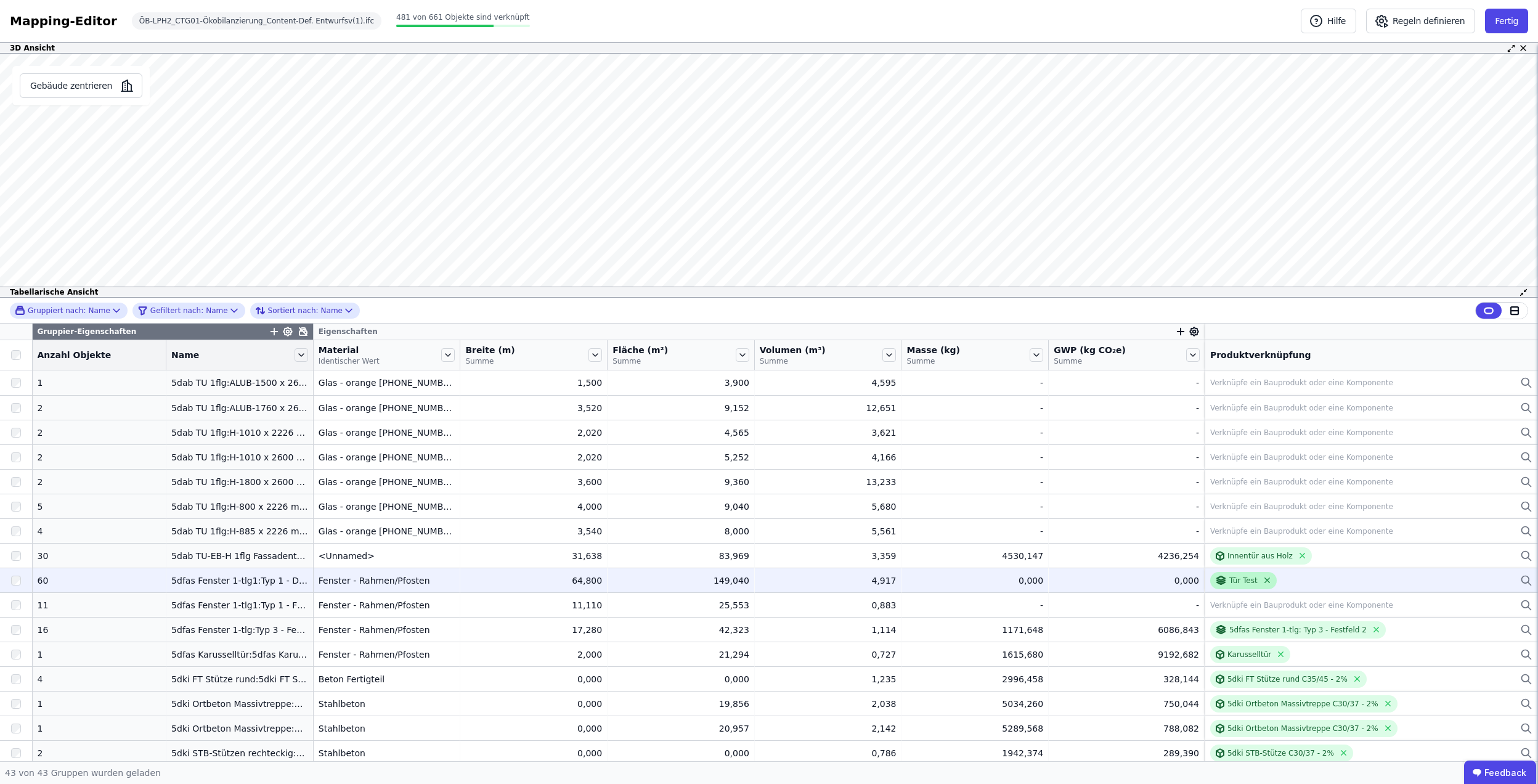
click at [1263, 584] on icon at bounding box center [1267, 580] width 9 height 9
click at [1440, 22] on button "Regeln definieren" at bounding box center [1421, 21] width 109 height 25
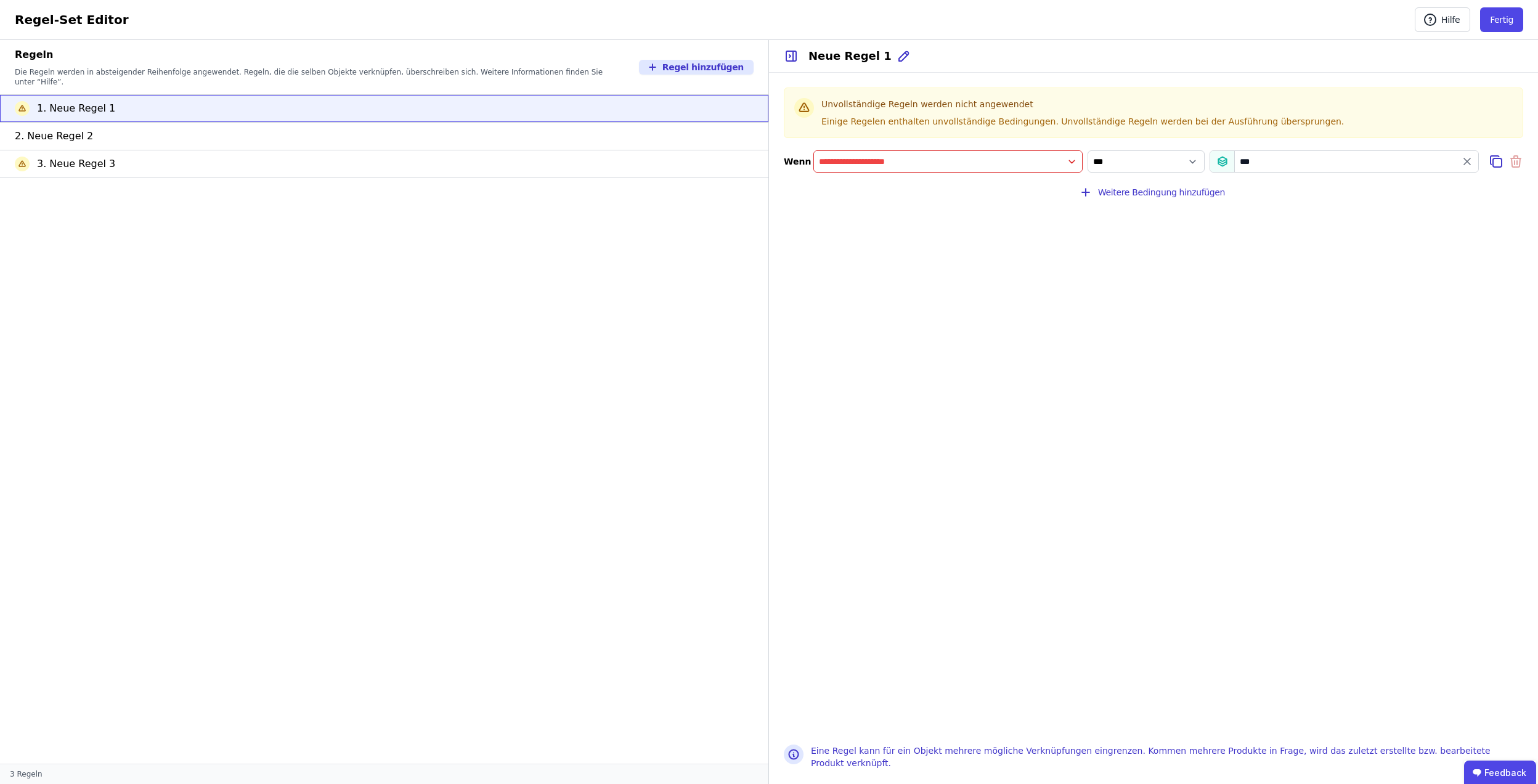
click at [883, 169] on input "filter_by" at bounding box center [949, 161] width 268 height 22
click at [942, 185] on div "Concular Eigenschaften" at bounding box center [883, 187] width 119 height 12
click at [945, 213] on icon at bounding box center [949, 210] width 11 height 12
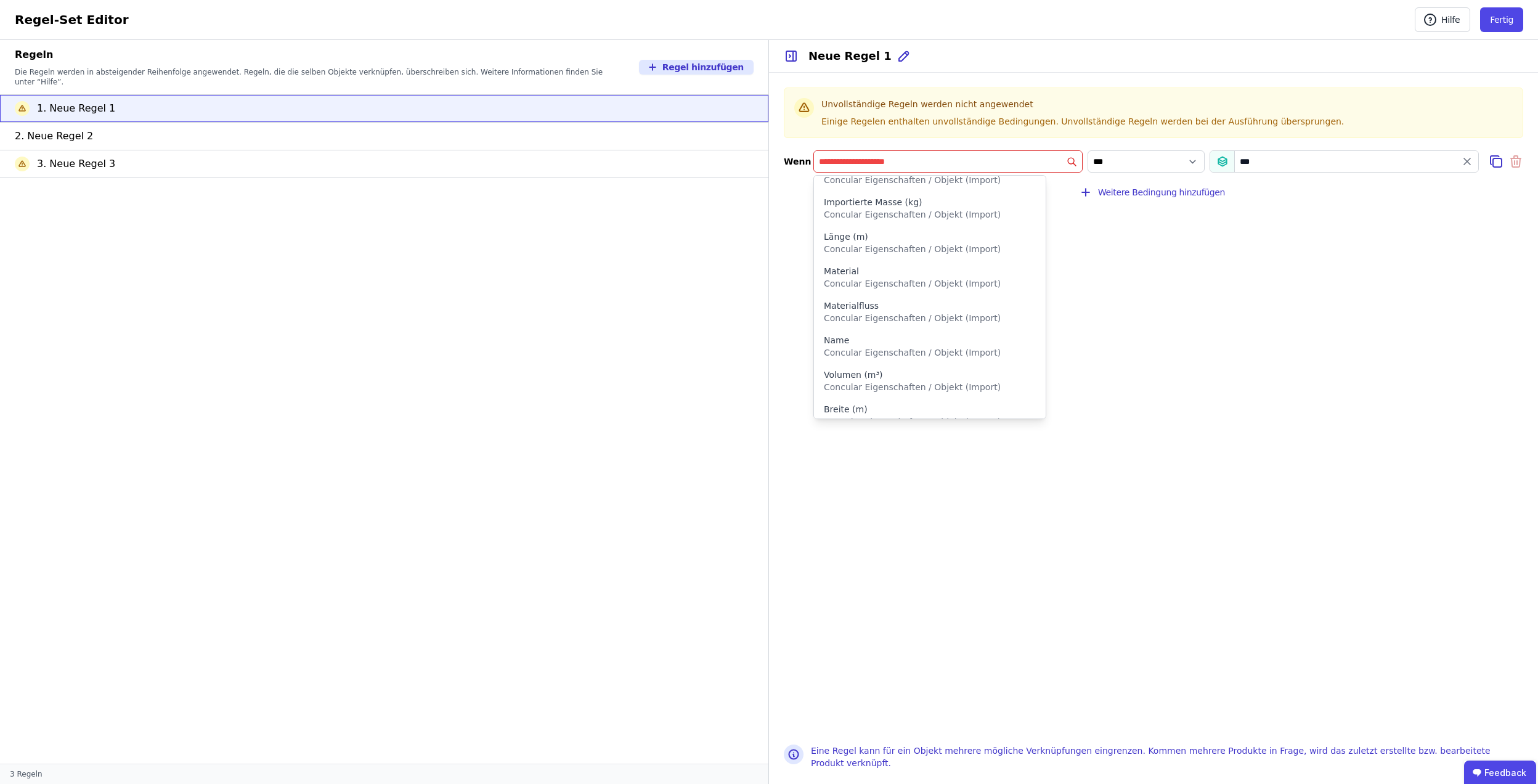
scroll to position [437, 0]
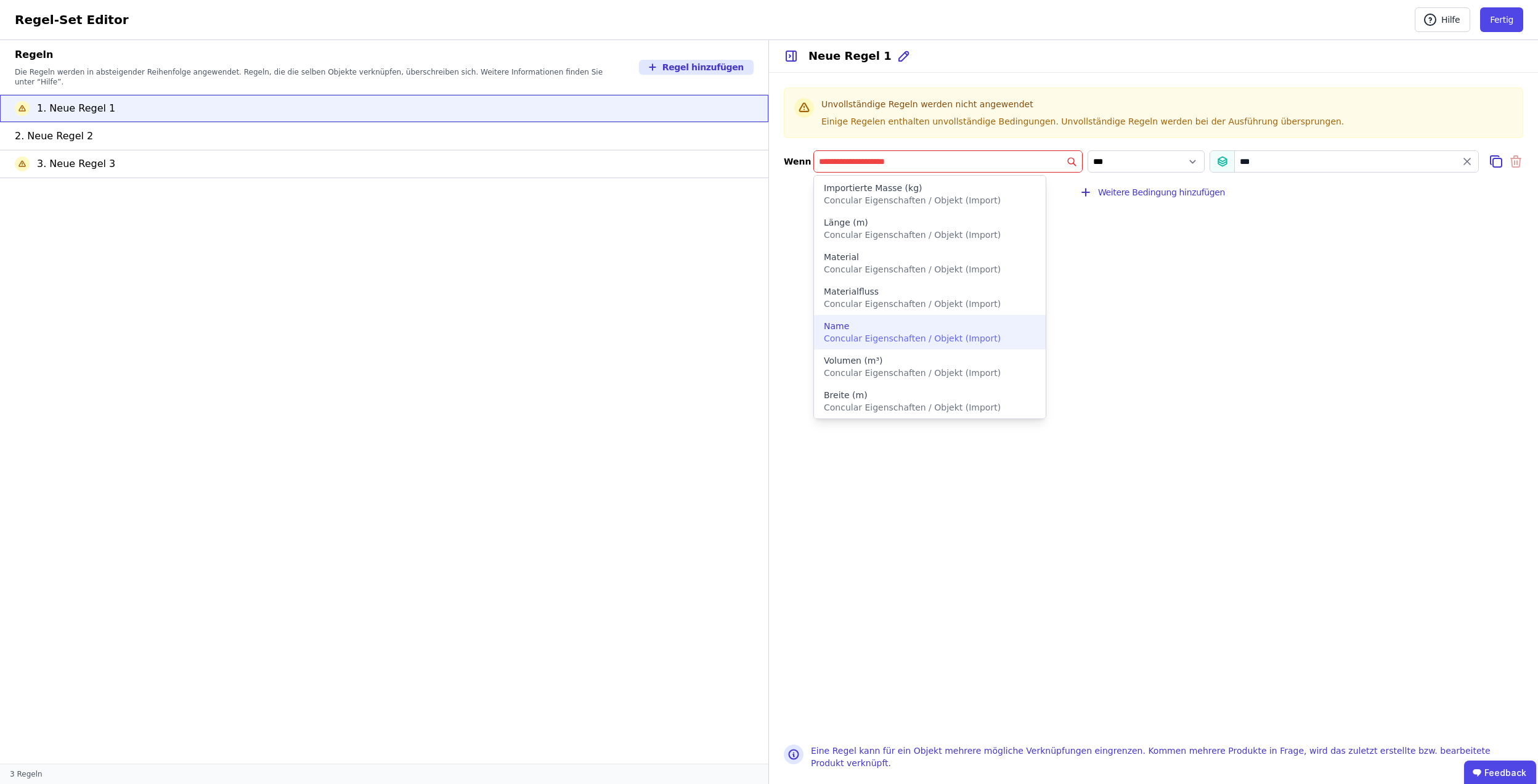
click at [923, 339] on span "Concular Eigenschaften / Objekt (Import)" at bounding box center [912, 339] width 177 height 10
type input "****"
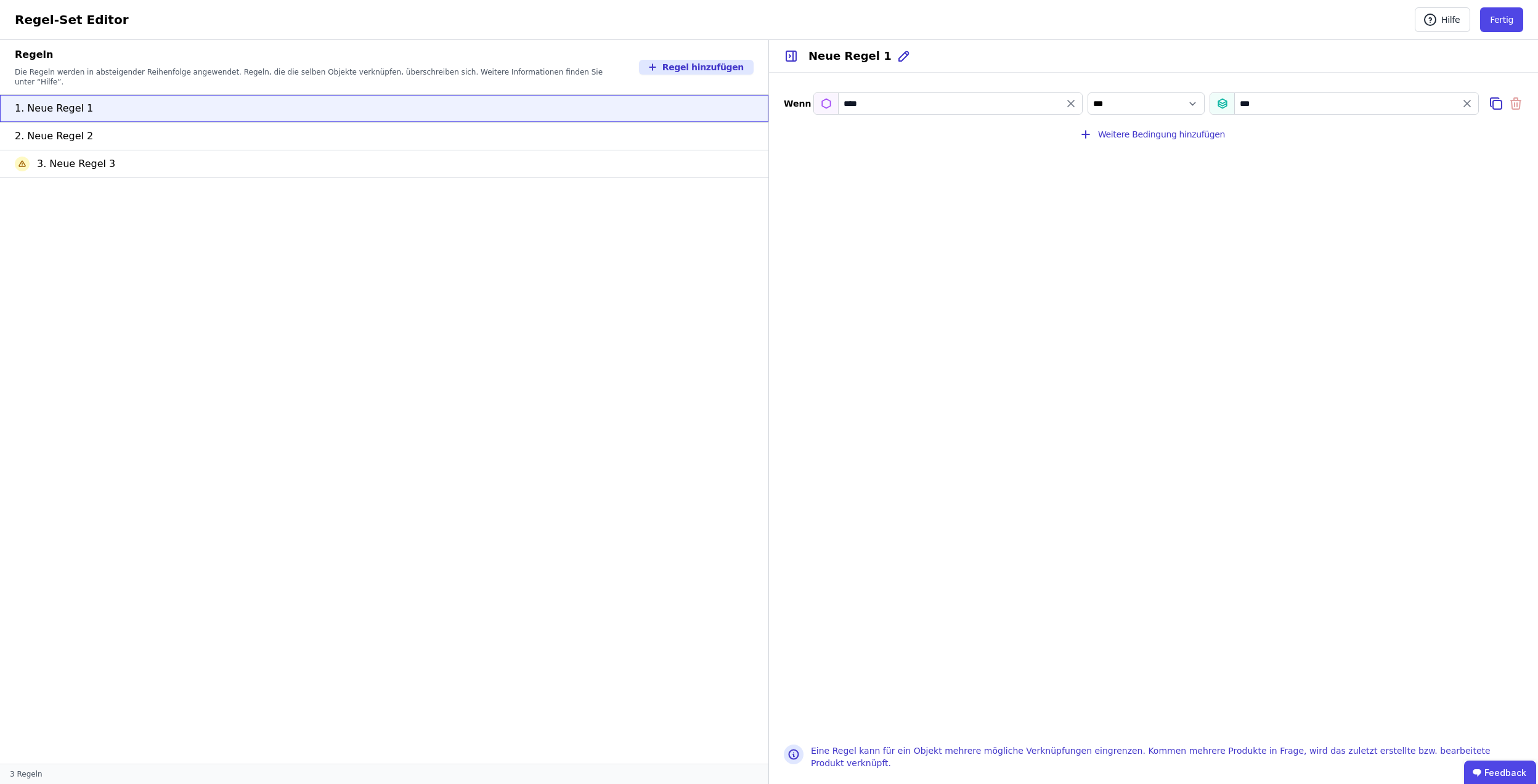
click at [804, 308] on div "Wenn **** *** ******* *** Weitere Bedingung hinzufügen" at bounding box center [1154, 401] width 769 height 657
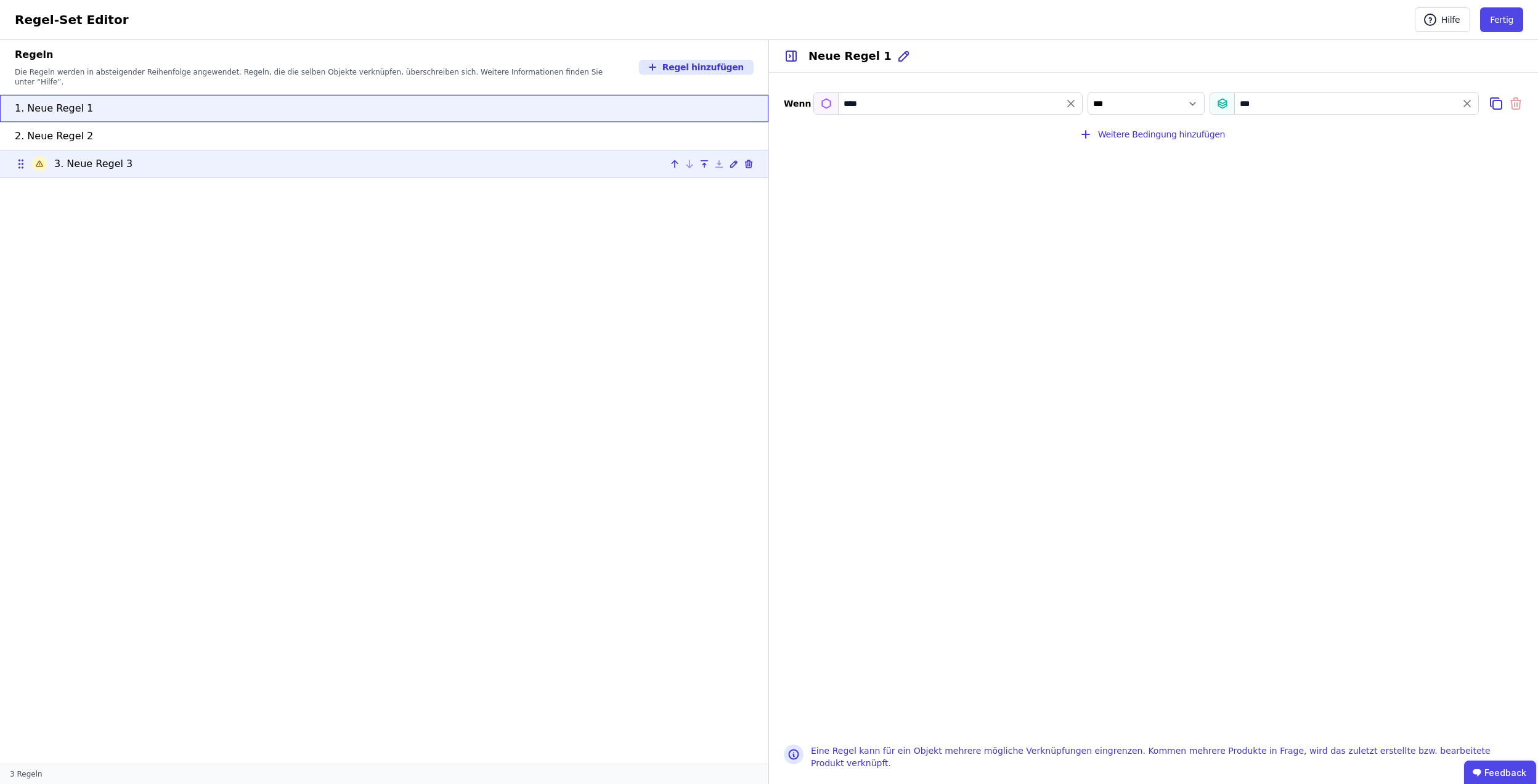
click at [597, 156] on div "3. Neue Regel 3" at bounding box center [384, 164] width 739 height 15
select select "**"
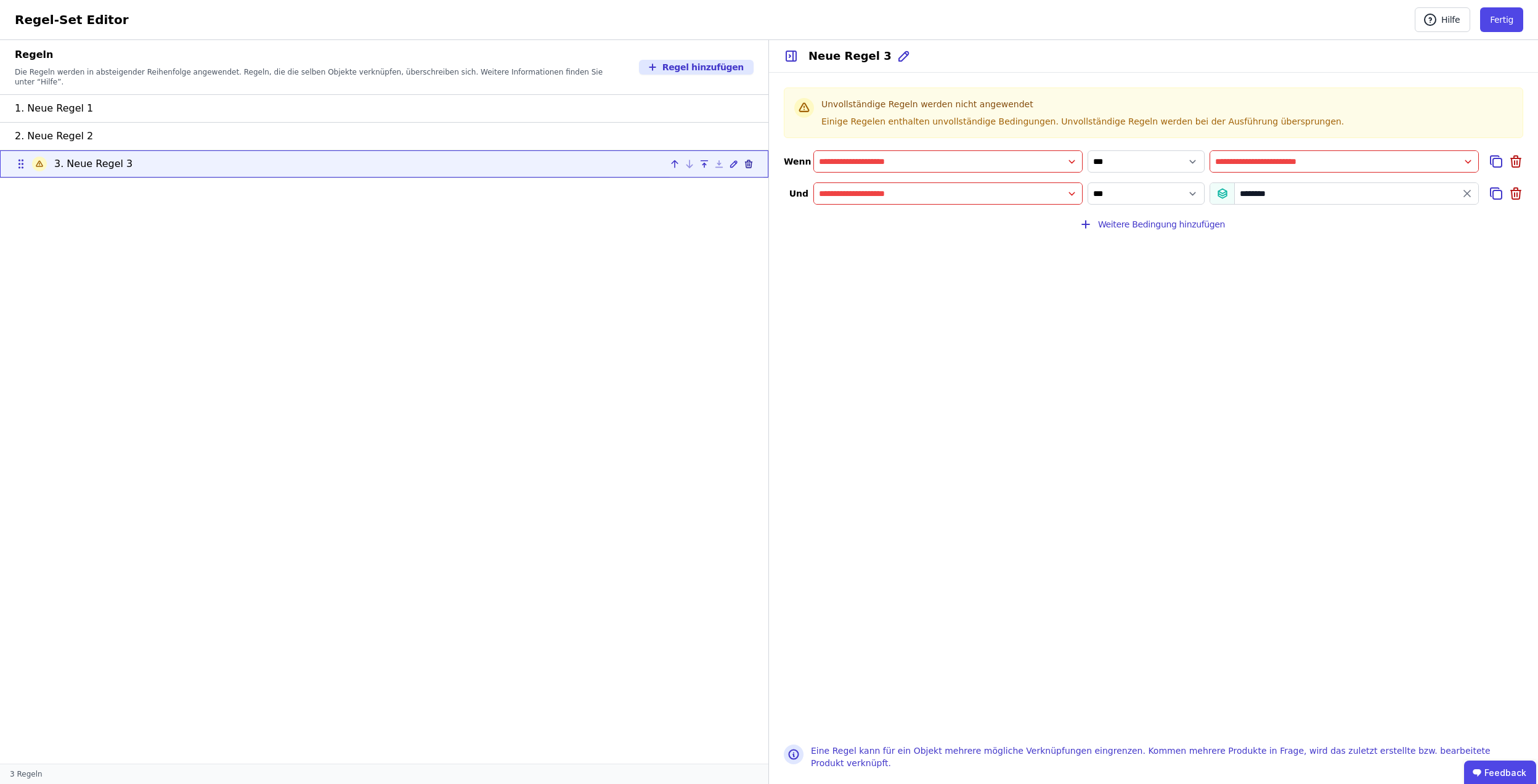
click at [747, 159] on icon at bounding box center [749, 164] width 10 height 10
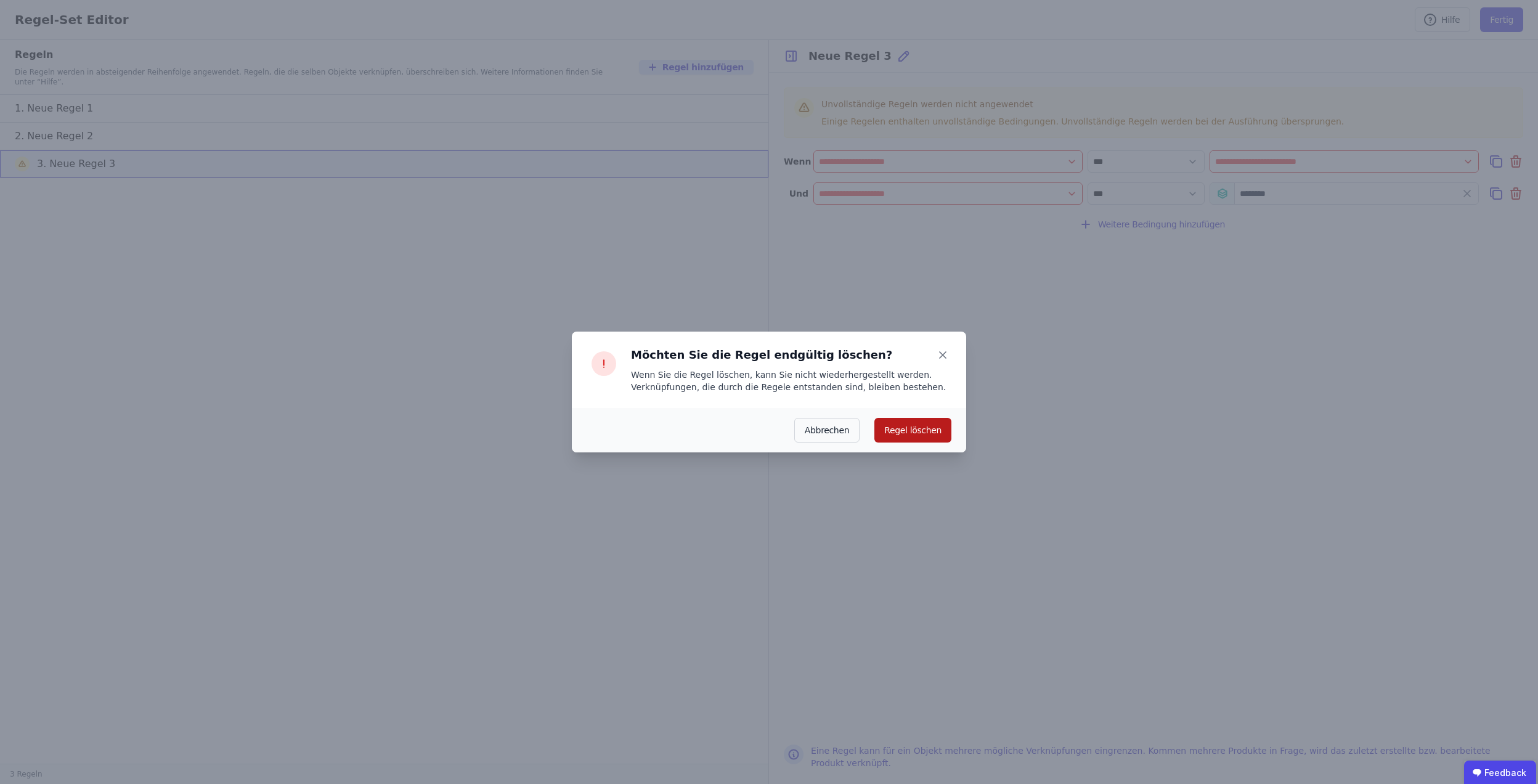
click at [911, 435] on button "Regel löschen" at bounding box center [913, 430] width 77 height 25
type input "********"
select select "**********"
type input "***"
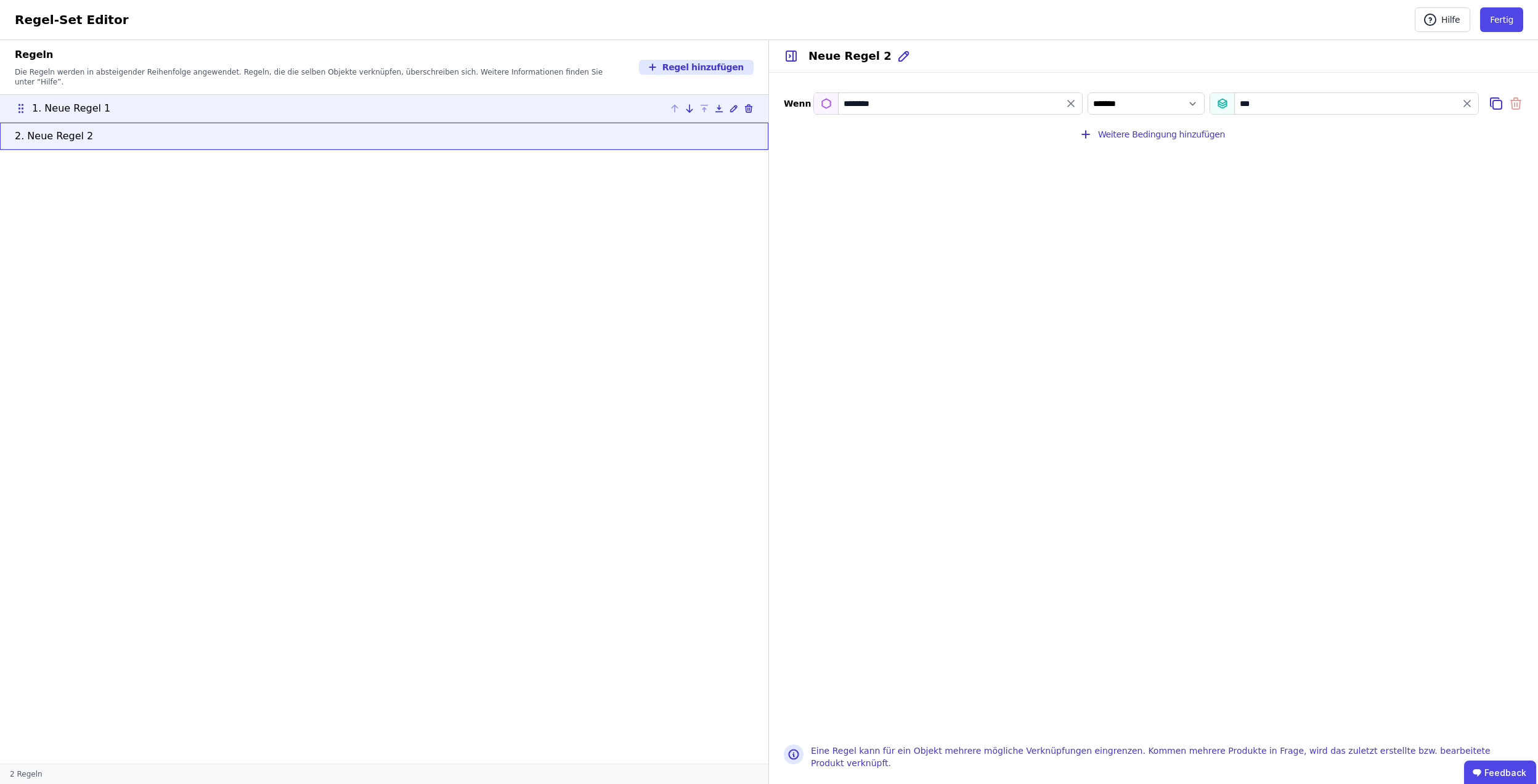
click at [556, 95] on li "1. Neue Regel 1" at bounding box center [384, 108] width 769 height 28
type input "****"
select select "**********"
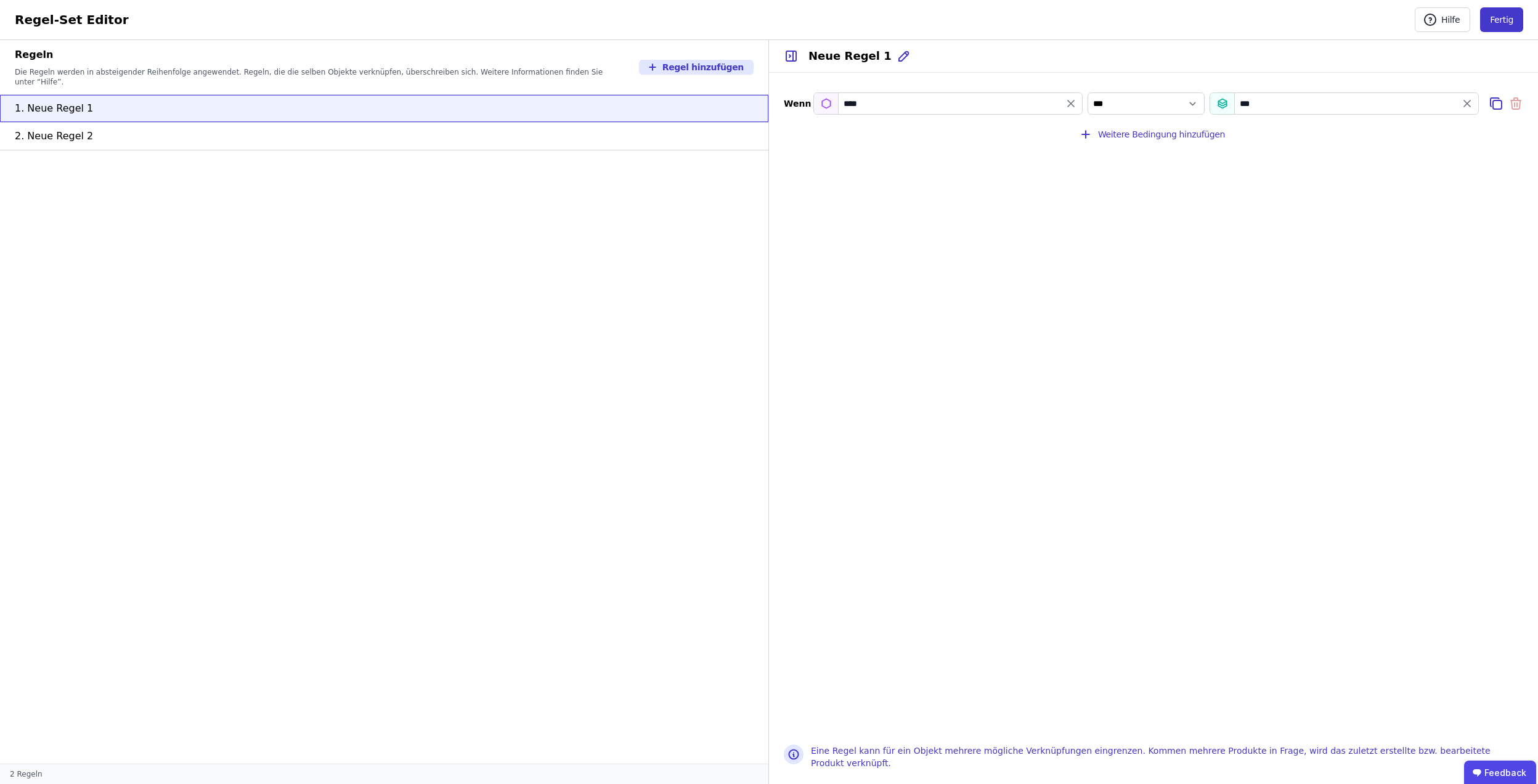
click at [1495, 19] on button "Fertig" at bounding box center [1502, 20] width 43 height 25
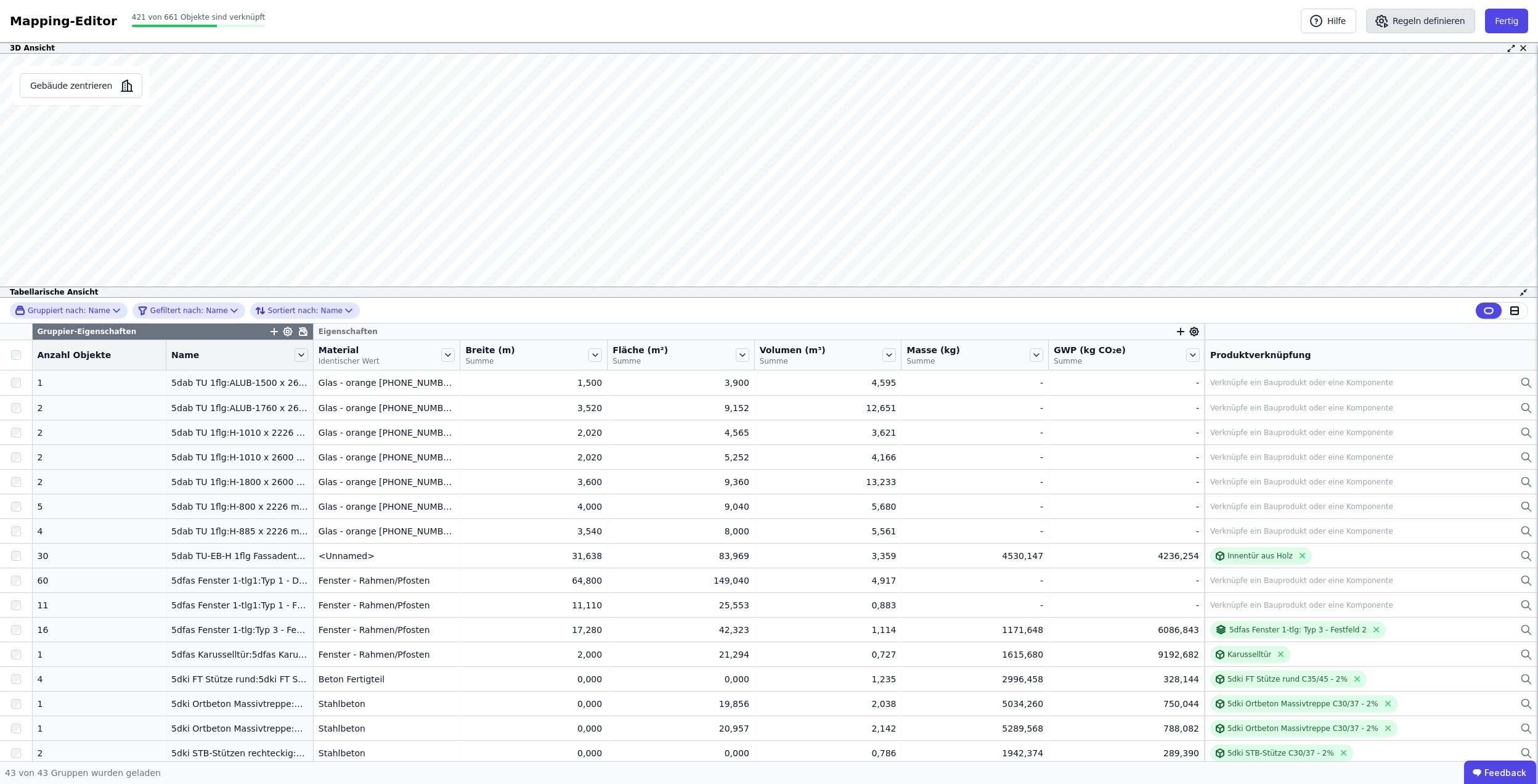
click at [1439, 11] on button "Regeln definieren" at bounding box center [1421, 21] width 109 height 25
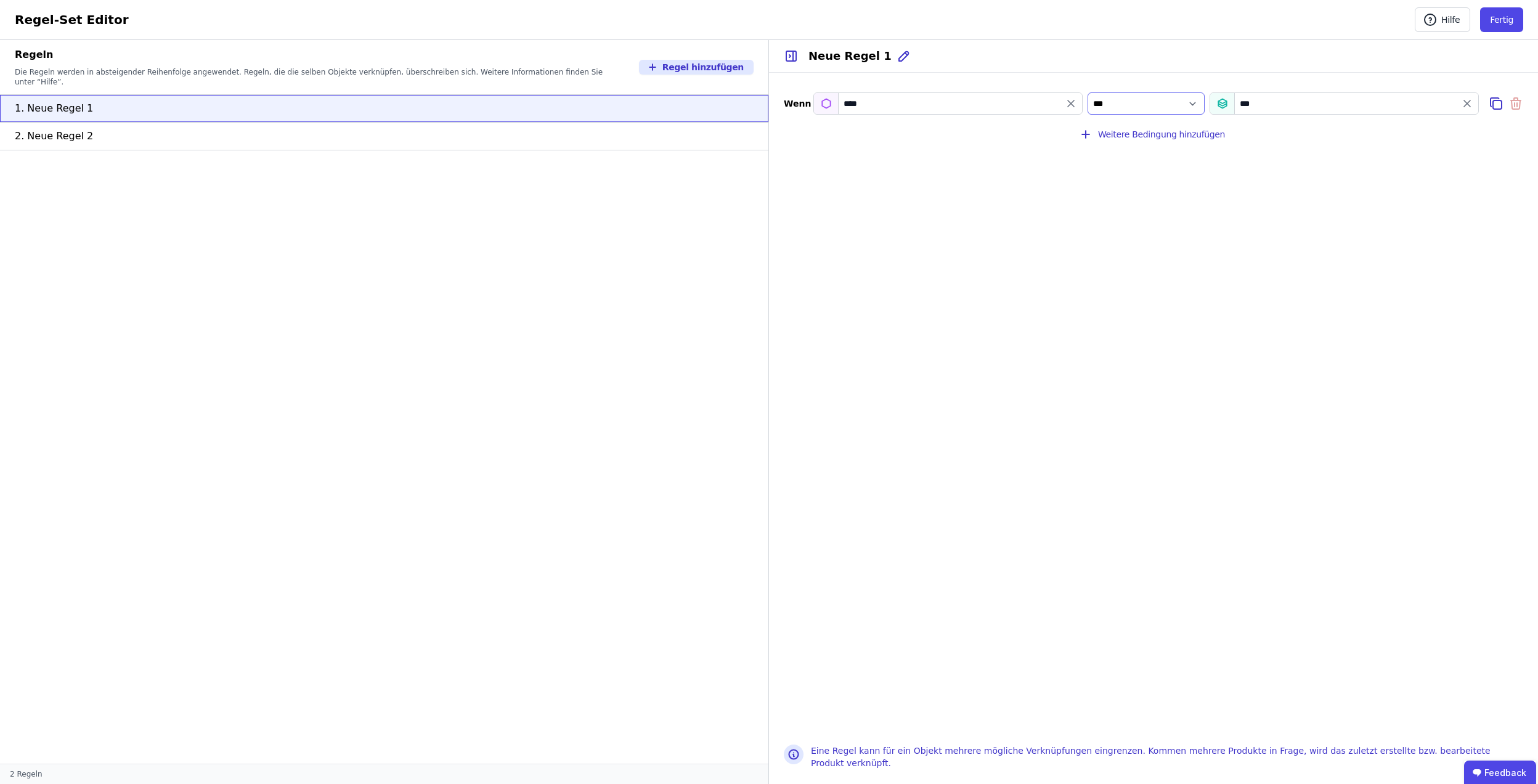
click at [1145, 106] on select "*** *******" at bounding box center [1146, 104] width 117 height 22
select select "**********"
click at [1088, 93] on select "*** *******" at bounding box center [1146, 104] width 117 height 22
click at [1512, 19] on button "Fertig" at bounding box center [1502, 20] width 43 height 25
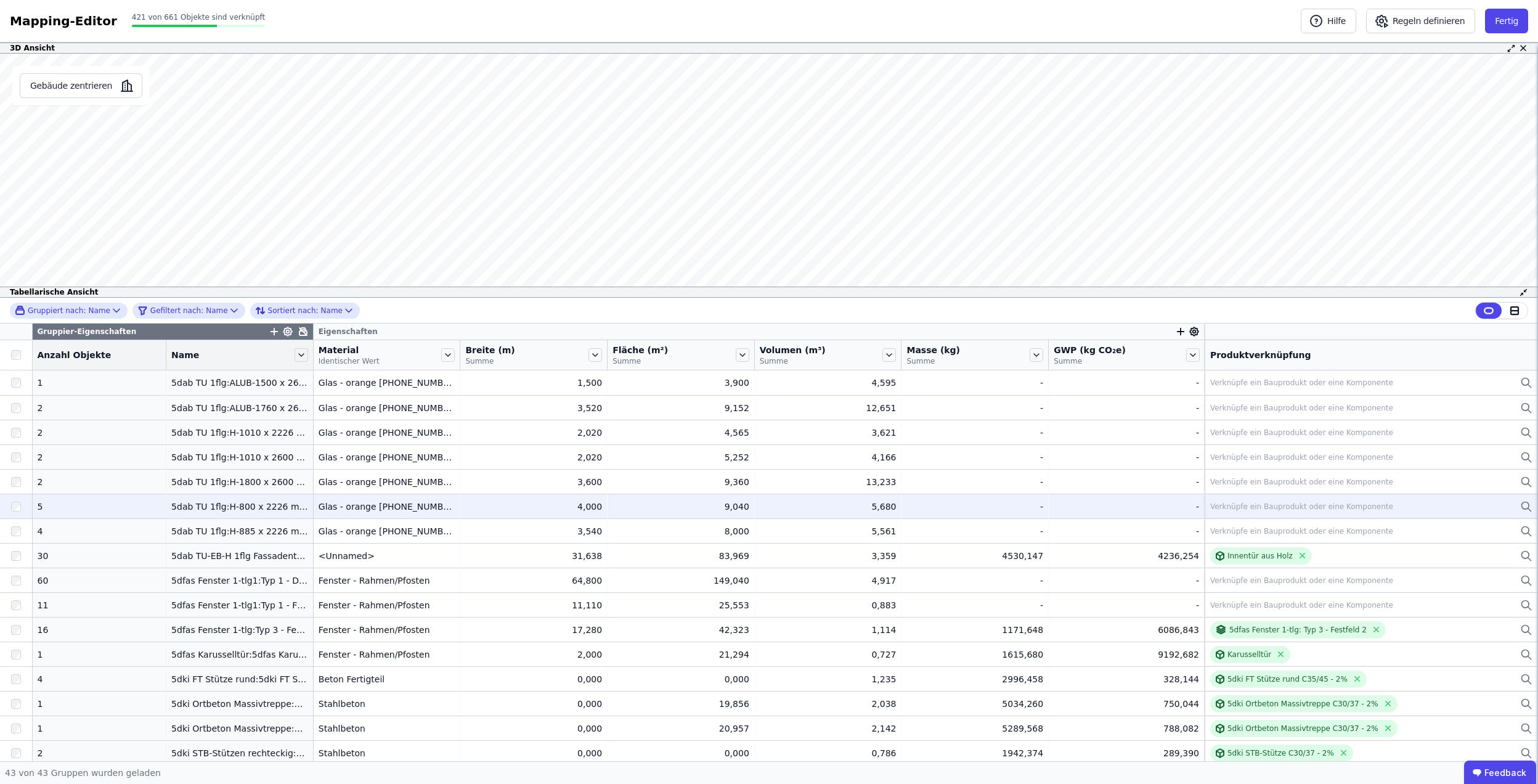
click at [1256, 500] on div "Verknüpfe ein Bauprodukt oder eine Komponente" at bounding box center [1372, 507] width 323 height 15
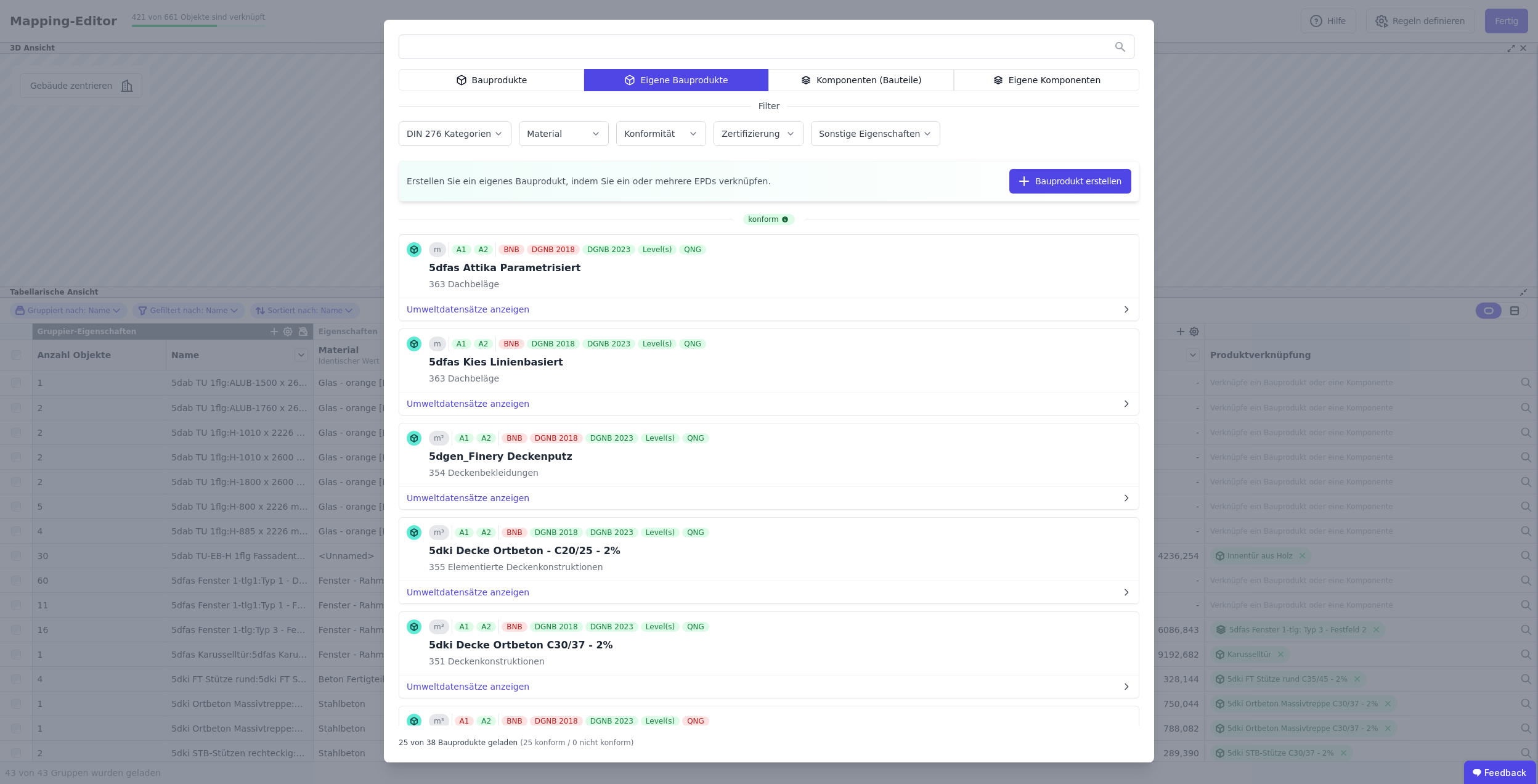
click at [1025, 86] on div "Eigene Komponenten" at bounding box center [1047, 80] width 185 height 22
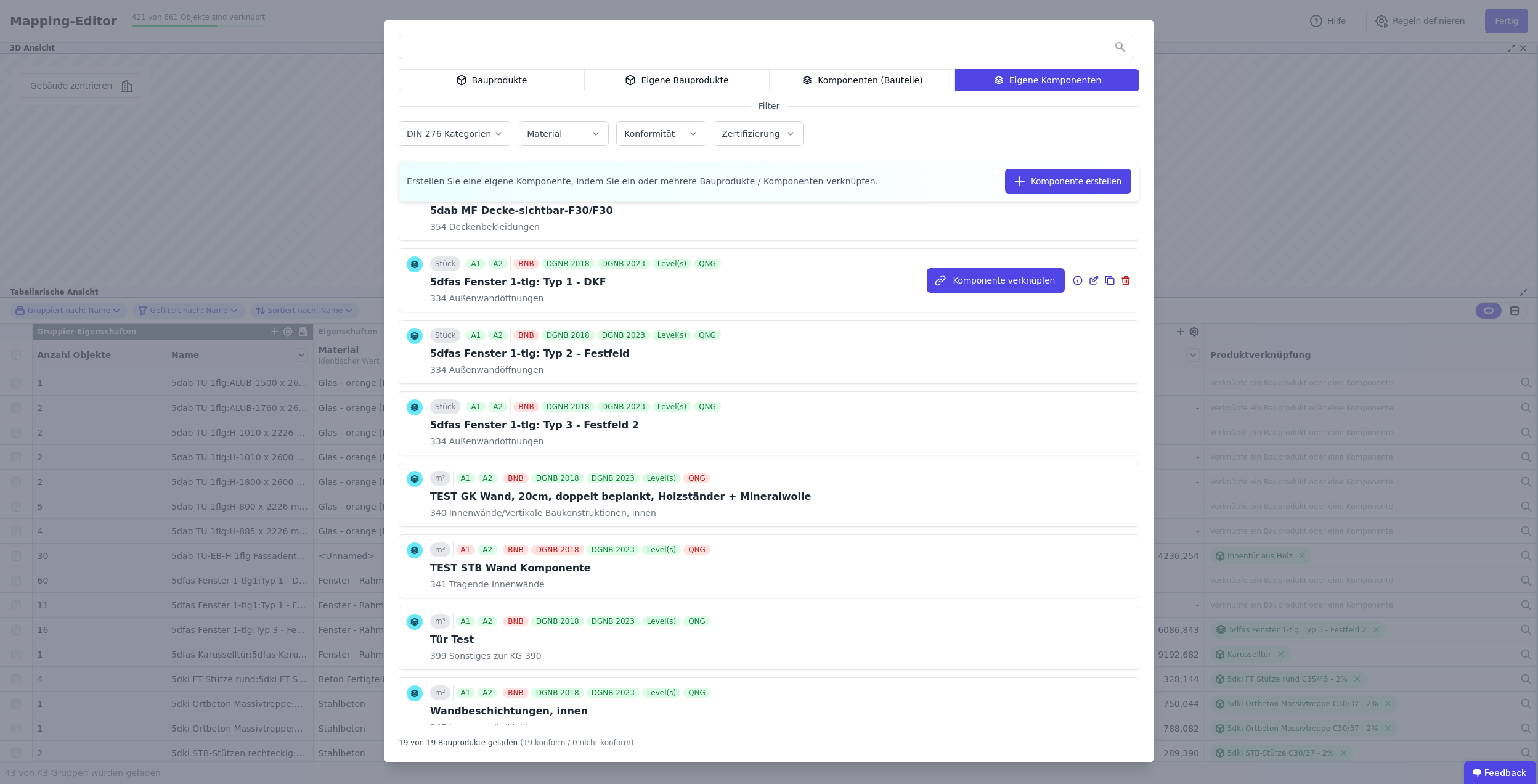
scroll to position [885, 0]
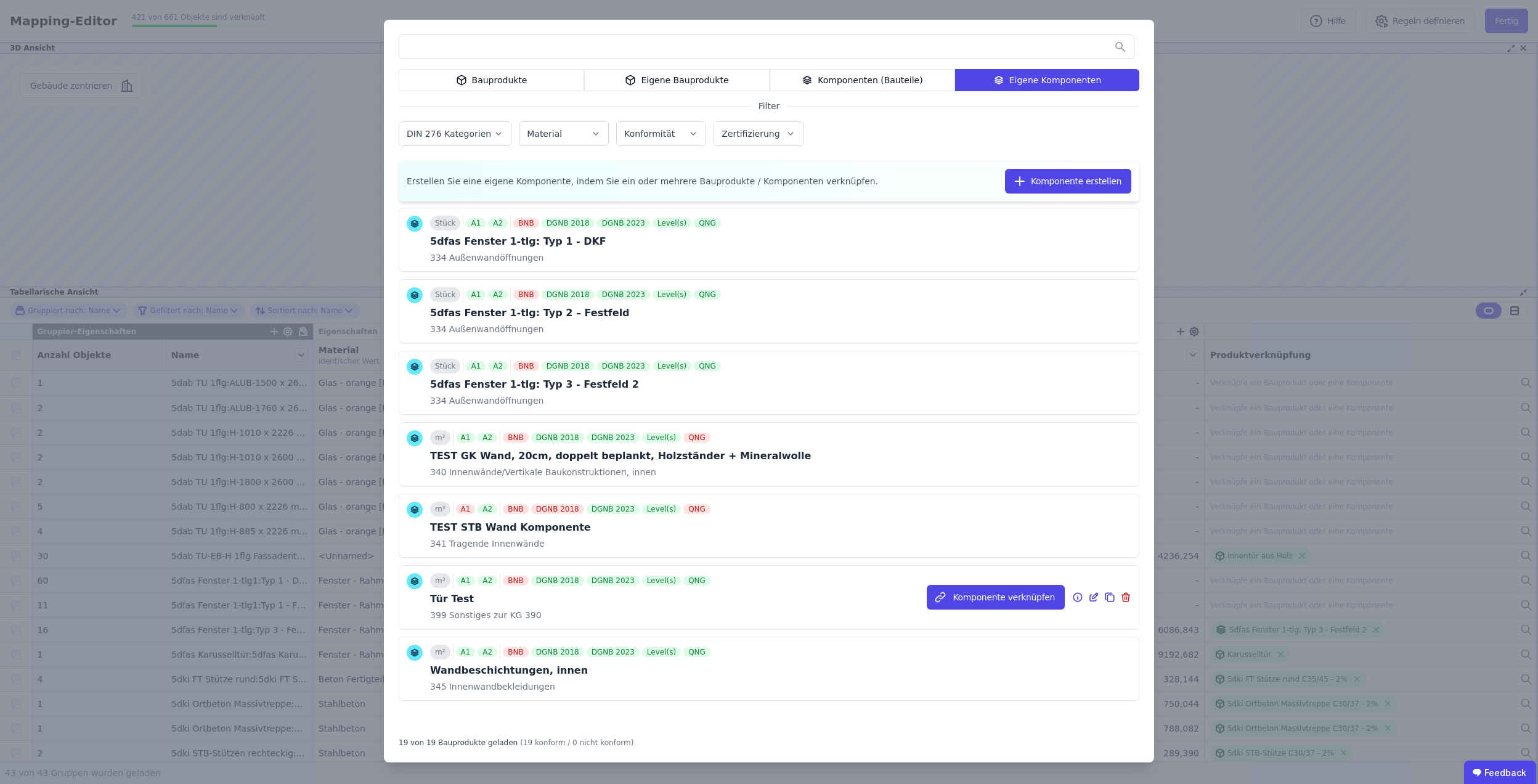
click at [1090, 596] on icon at bounding box center [1093, 597] width 6 height 6
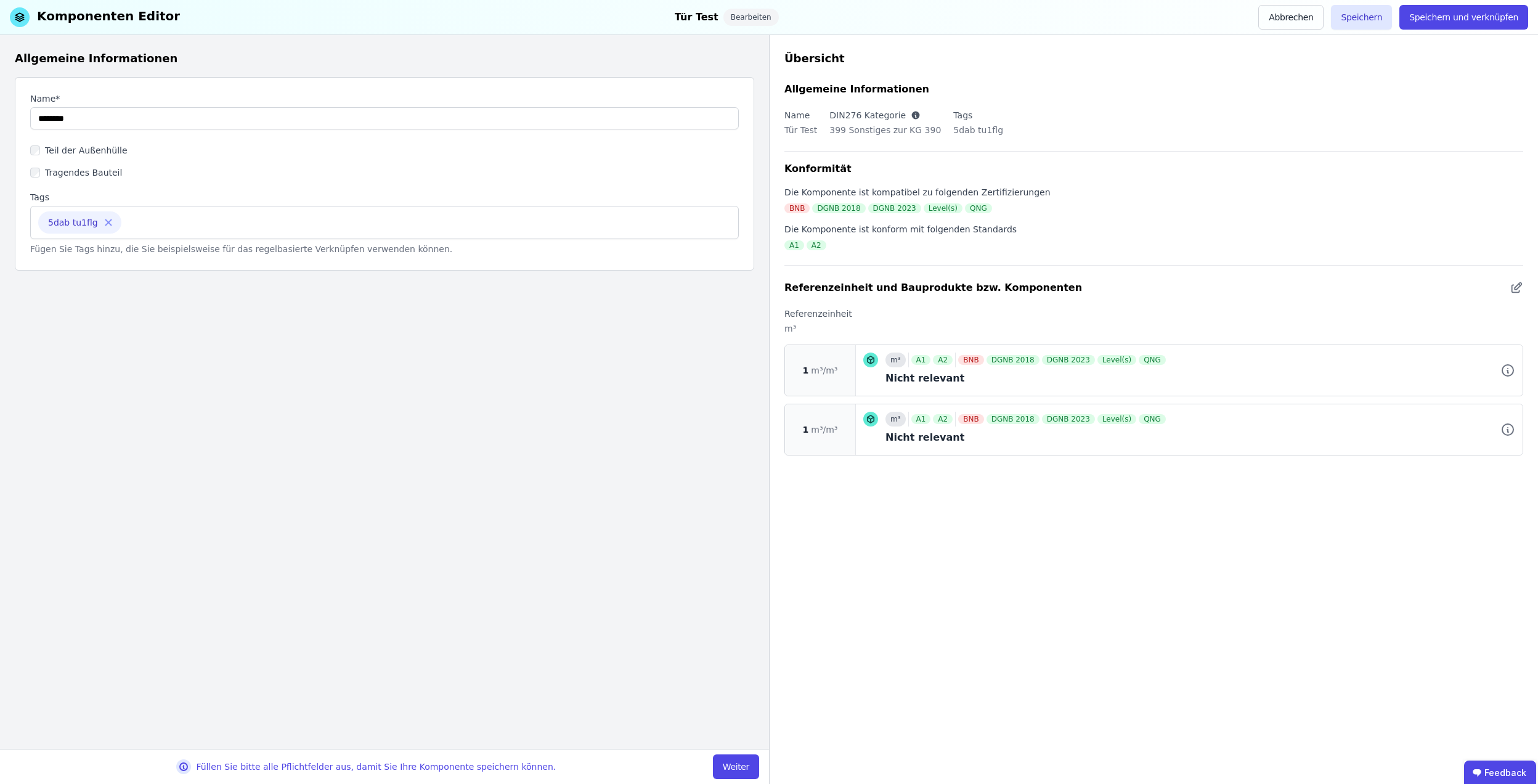
click at [62, 225] on div "5dab tu1flg" at bounding box center [80, 222] width 83 height 22
click at [103, 225] on icon at bounding box center [109, 222] width 11 height 11
click at [101, 224] on input at bounding box center [384, 221] width 693 height 20
click at [188, 227] on input at bounding box center [384, 221] width 693 height 20
paste input "**********"
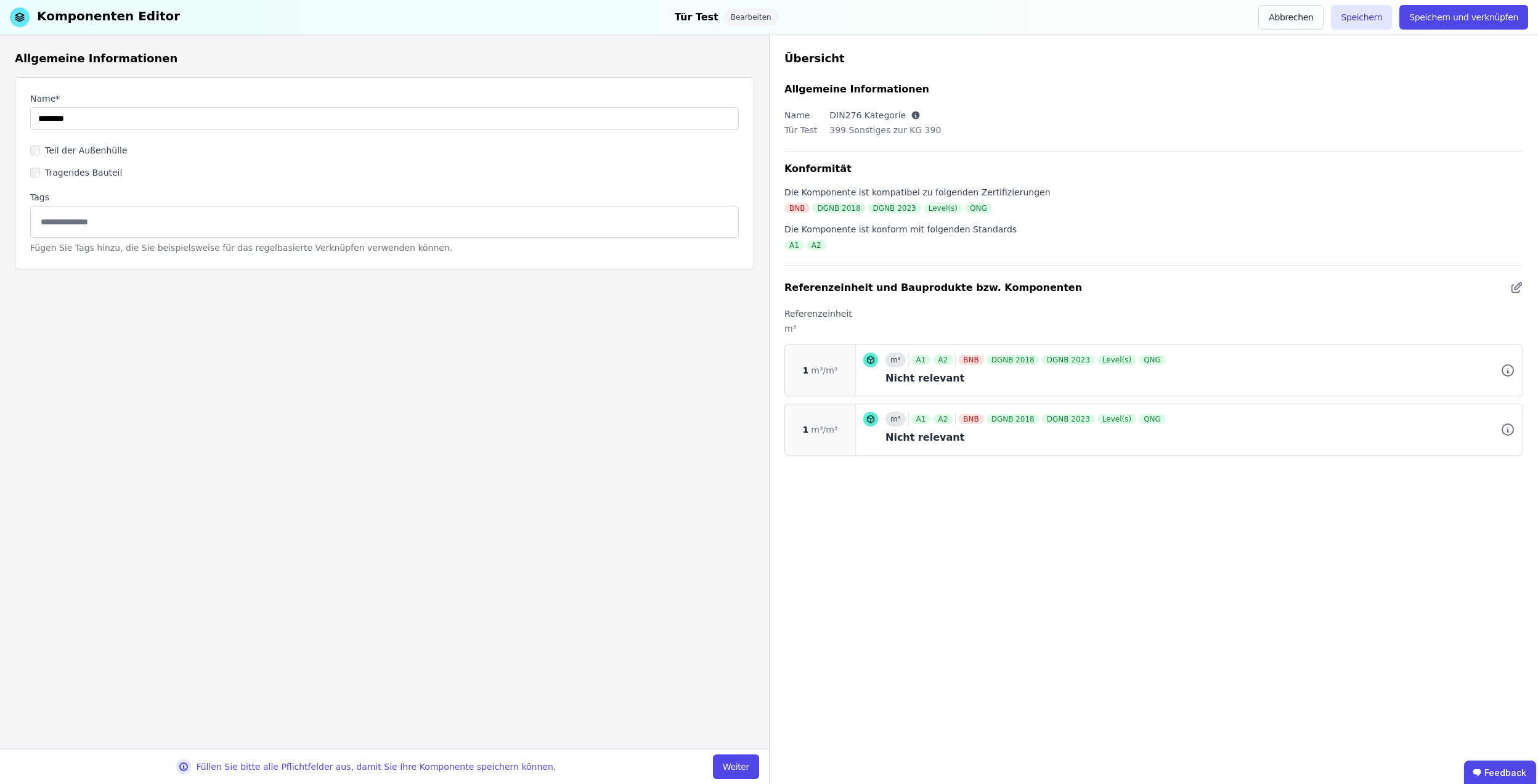
type input "**********"
click at [1364, 15] on button "Speichern" at bounding box center [1361, 17] width 61 height 25
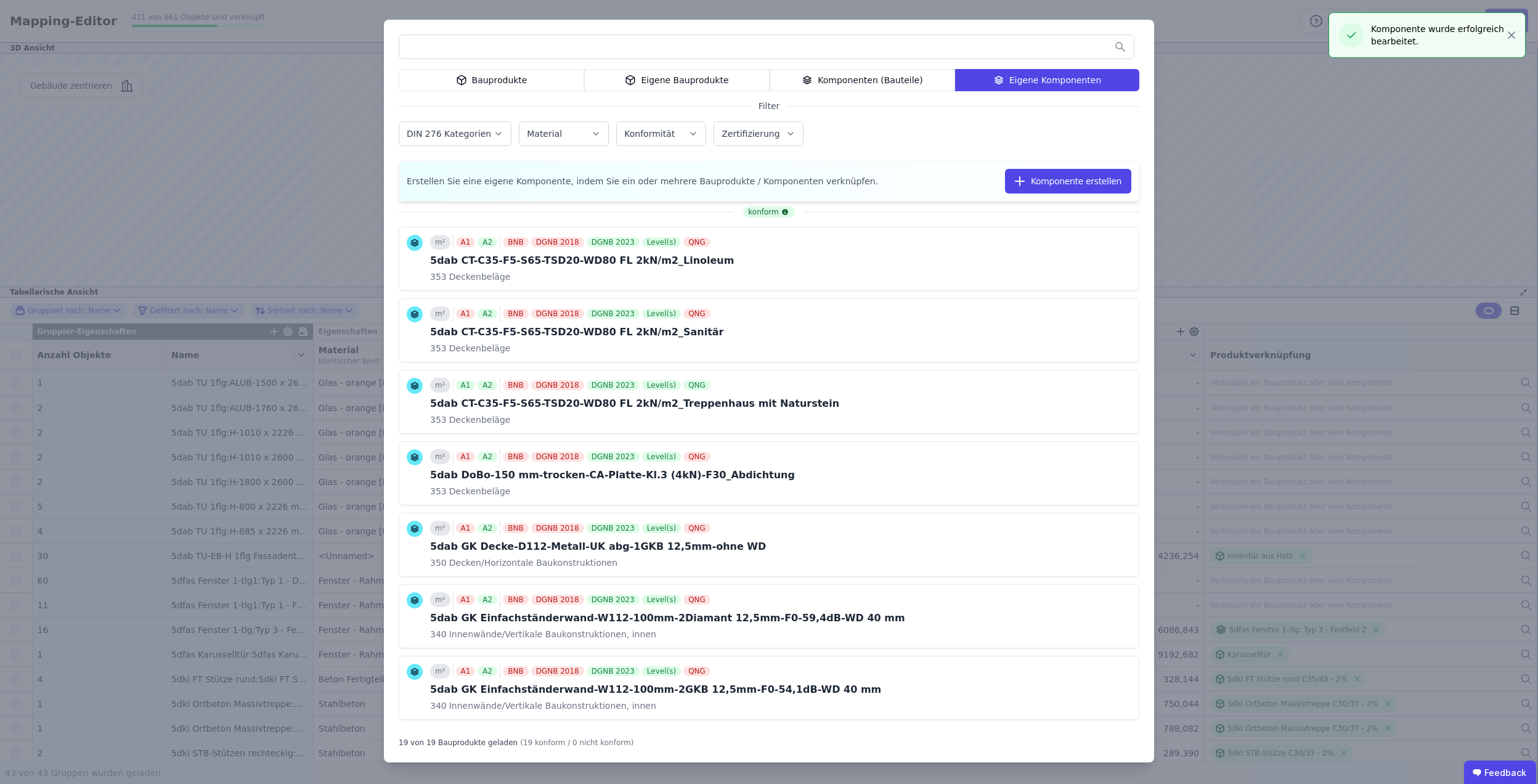
click at [1235, 214] on div "Bauprodukte Eigene Bauprodukte Komponenten (Bauteile) Eigene Komponenten Filter…" at bounding box center [769, 392] width 1538 height 784
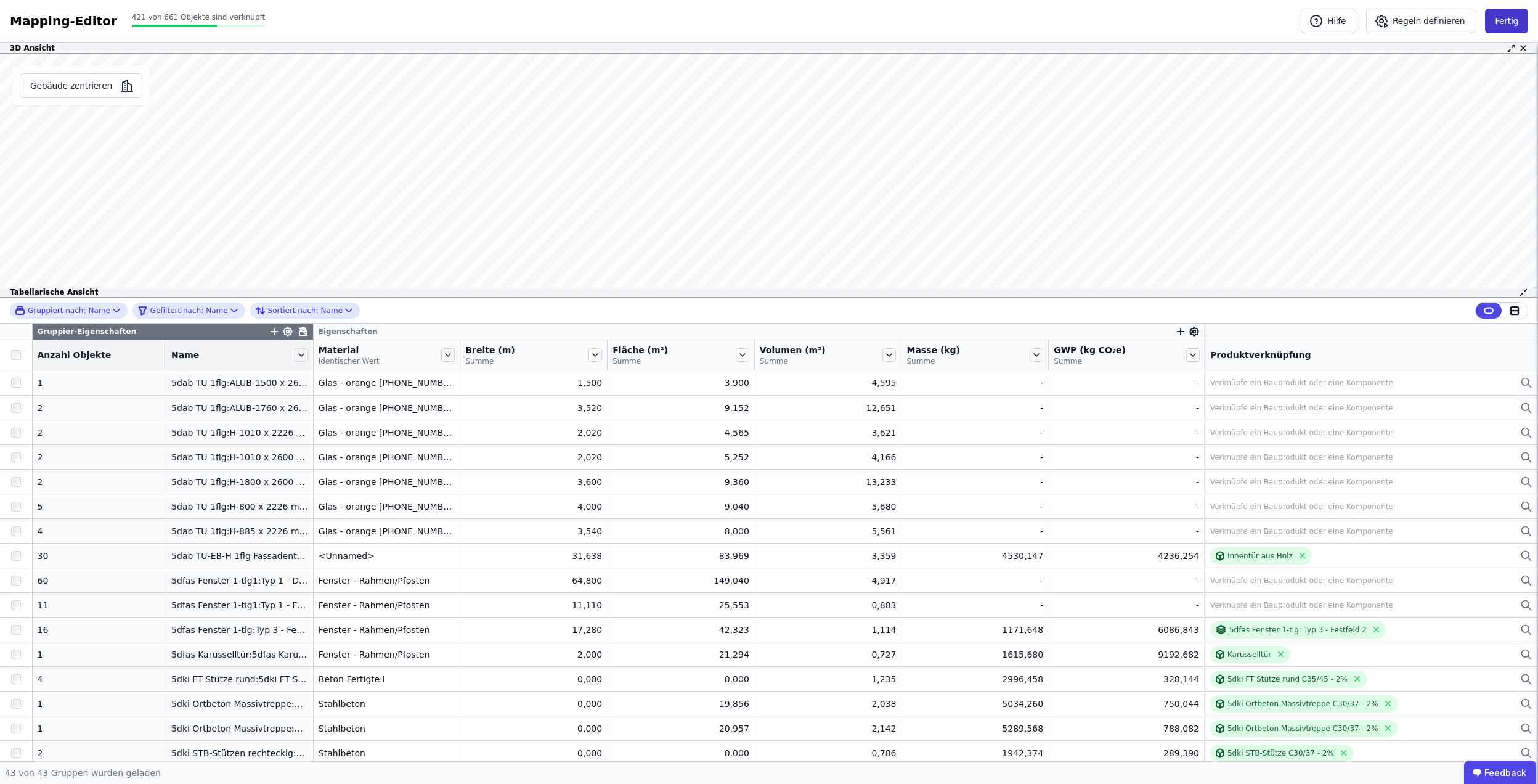
click at [1502, 15] on button "Fertig" at bounding box center [1507, 21] width 43 height 25
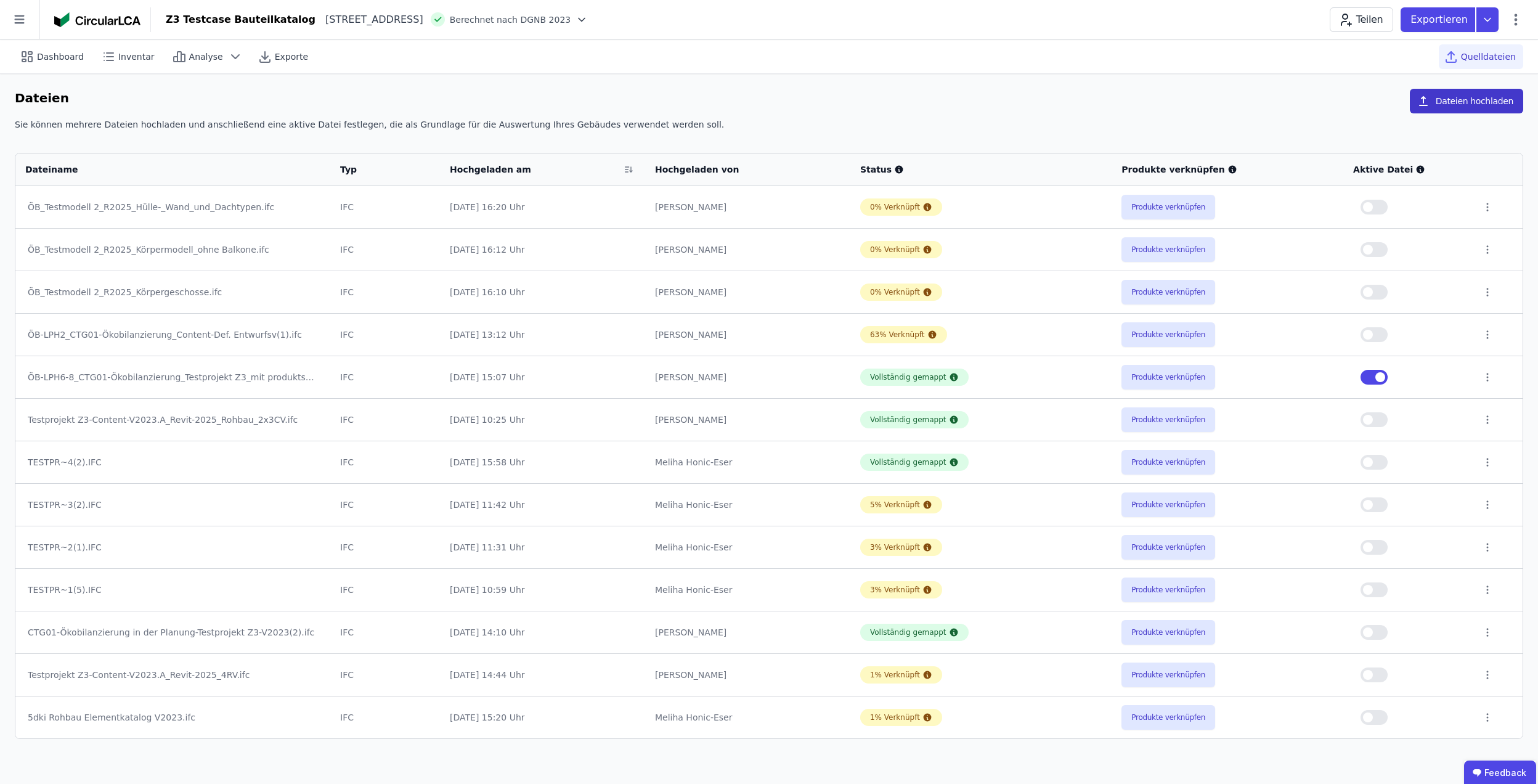
click at [1442, 94] on button "Dateien hochladen" at bounding box center [1467, 101] width 114 height 25
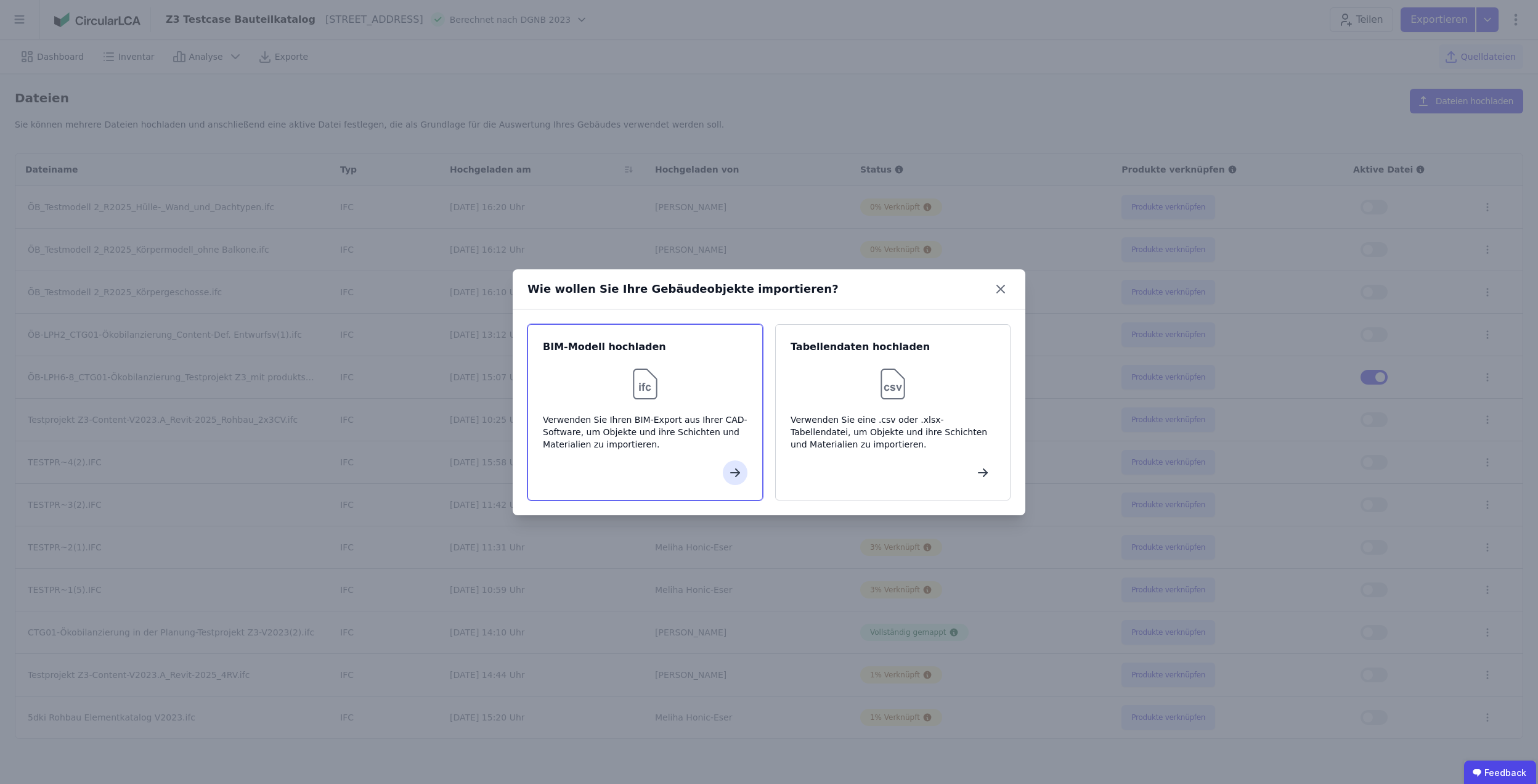
click at [612, 395] on div at bounding box center [645, 384] width 205 height 40
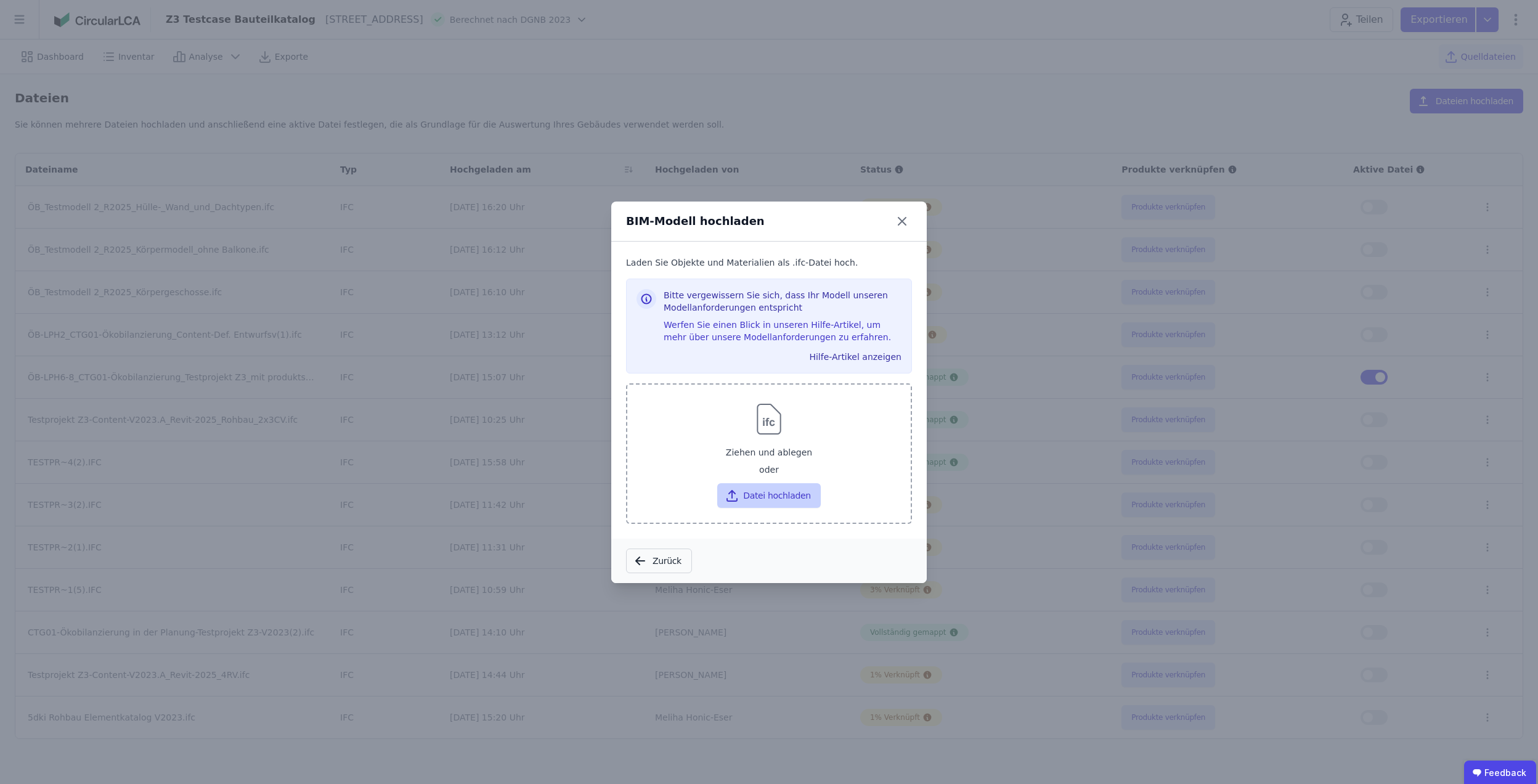
click at [763, 494] on button "Datei hochladen" at bounding box center [769, 495] width 103 height 25
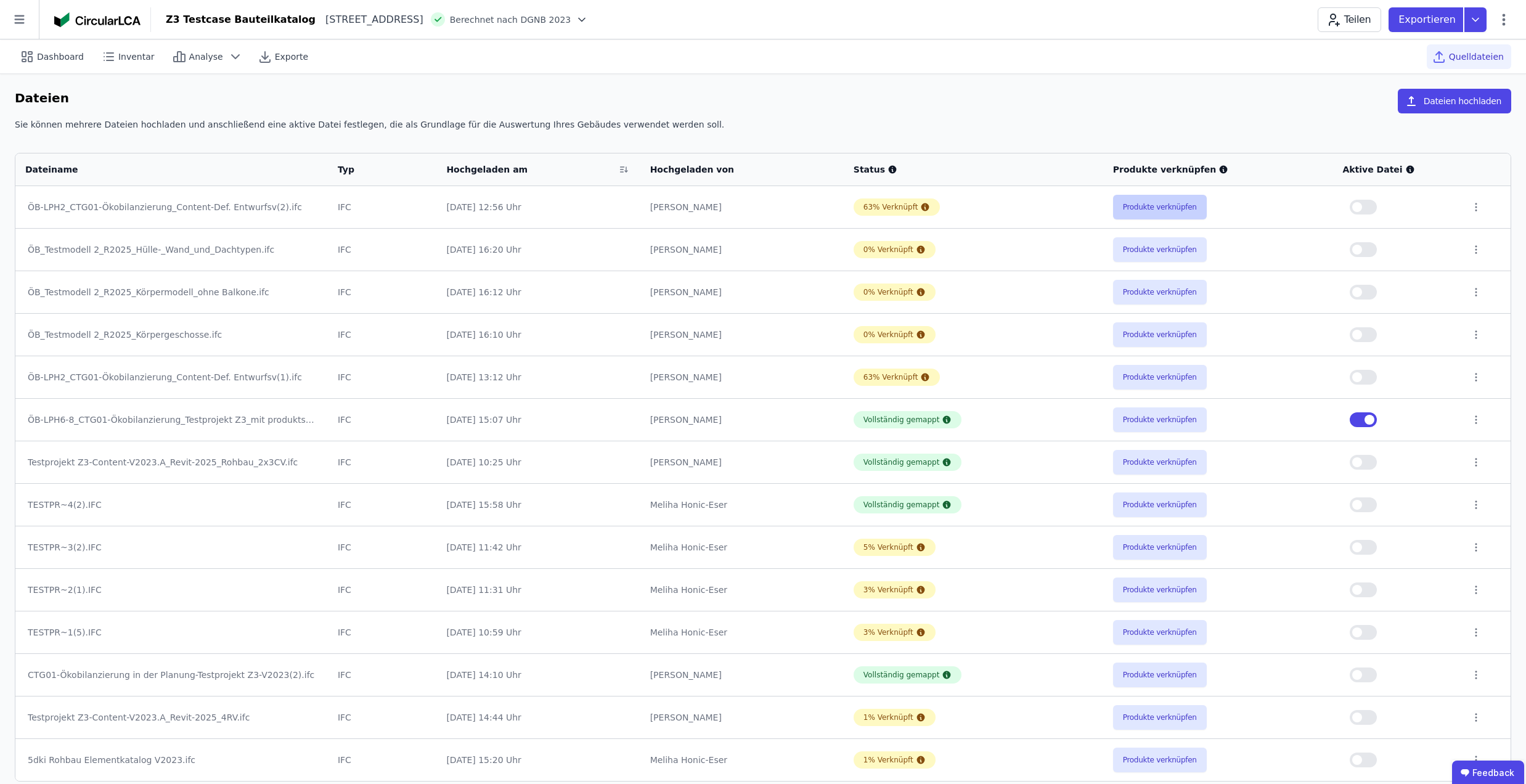
click at [1157, 207] on button "Produkte verknüpfen" at bounding box center [1160, 207] width 94 height 25
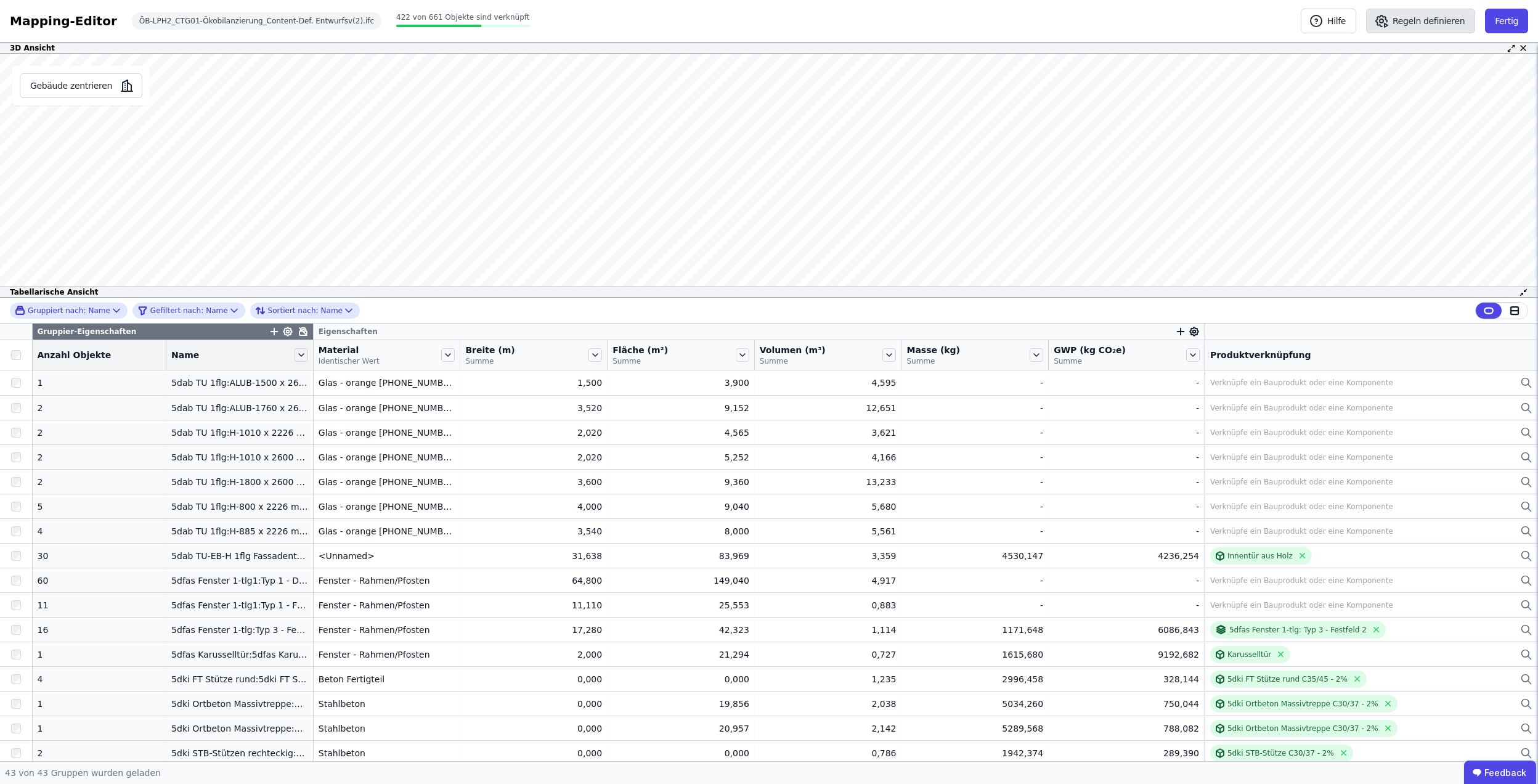
click at [1411, 17] on button "Regeln definieren" at bounding box center [1421, 21] width 109 height 25
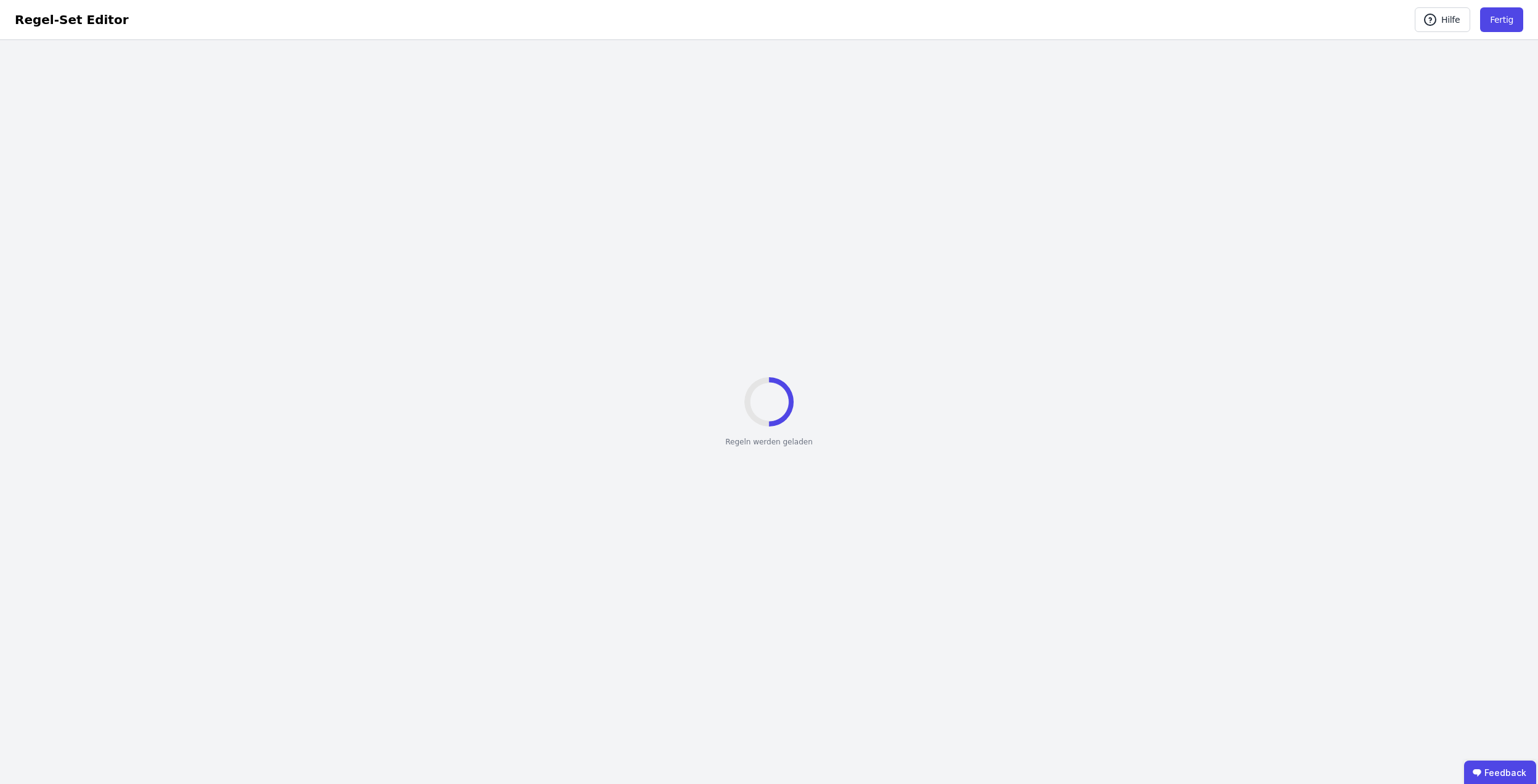
select select "**********"
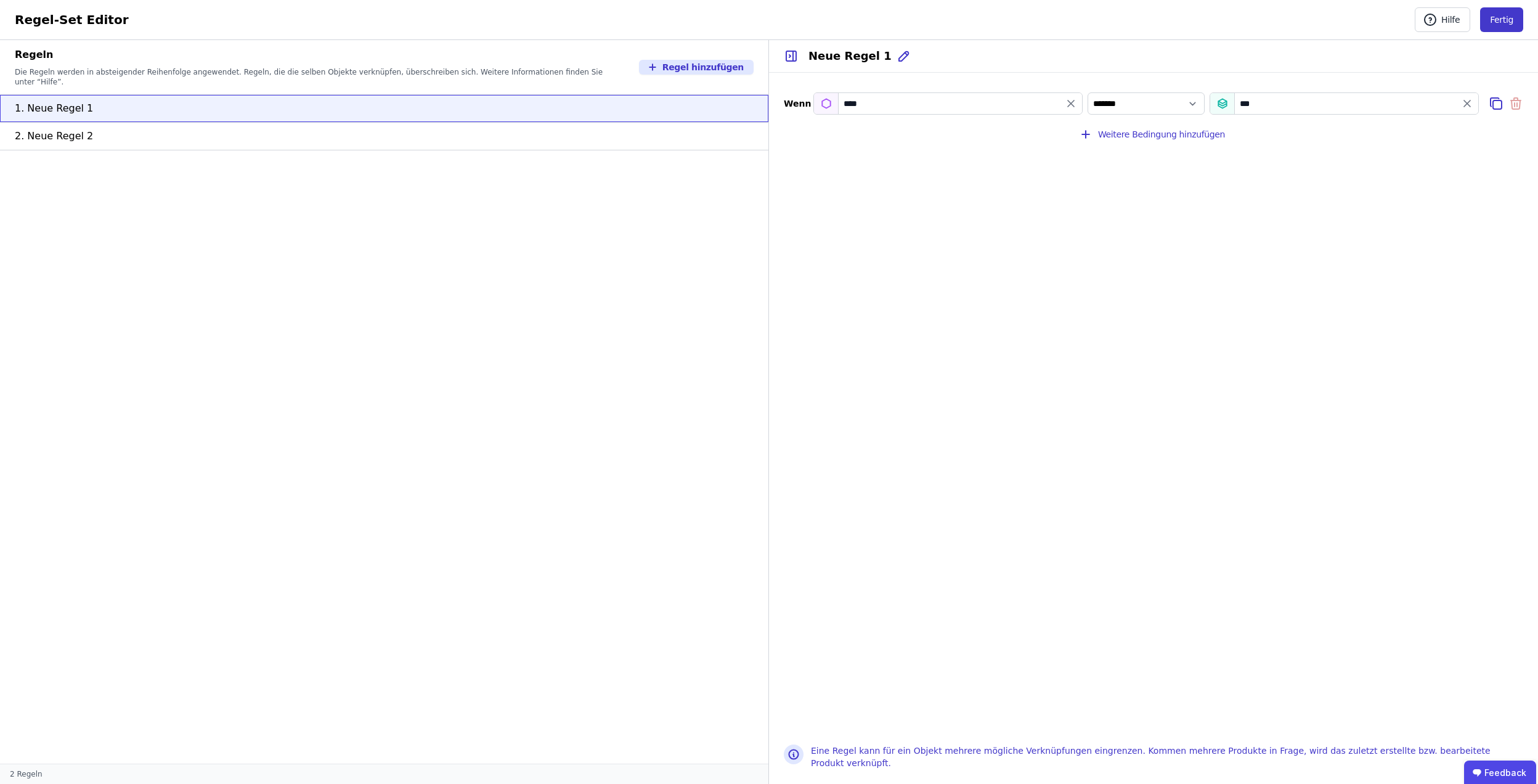
click at [1502, 15] on button "Fertig" at bounding box center [1502, 20] width 43 height 25
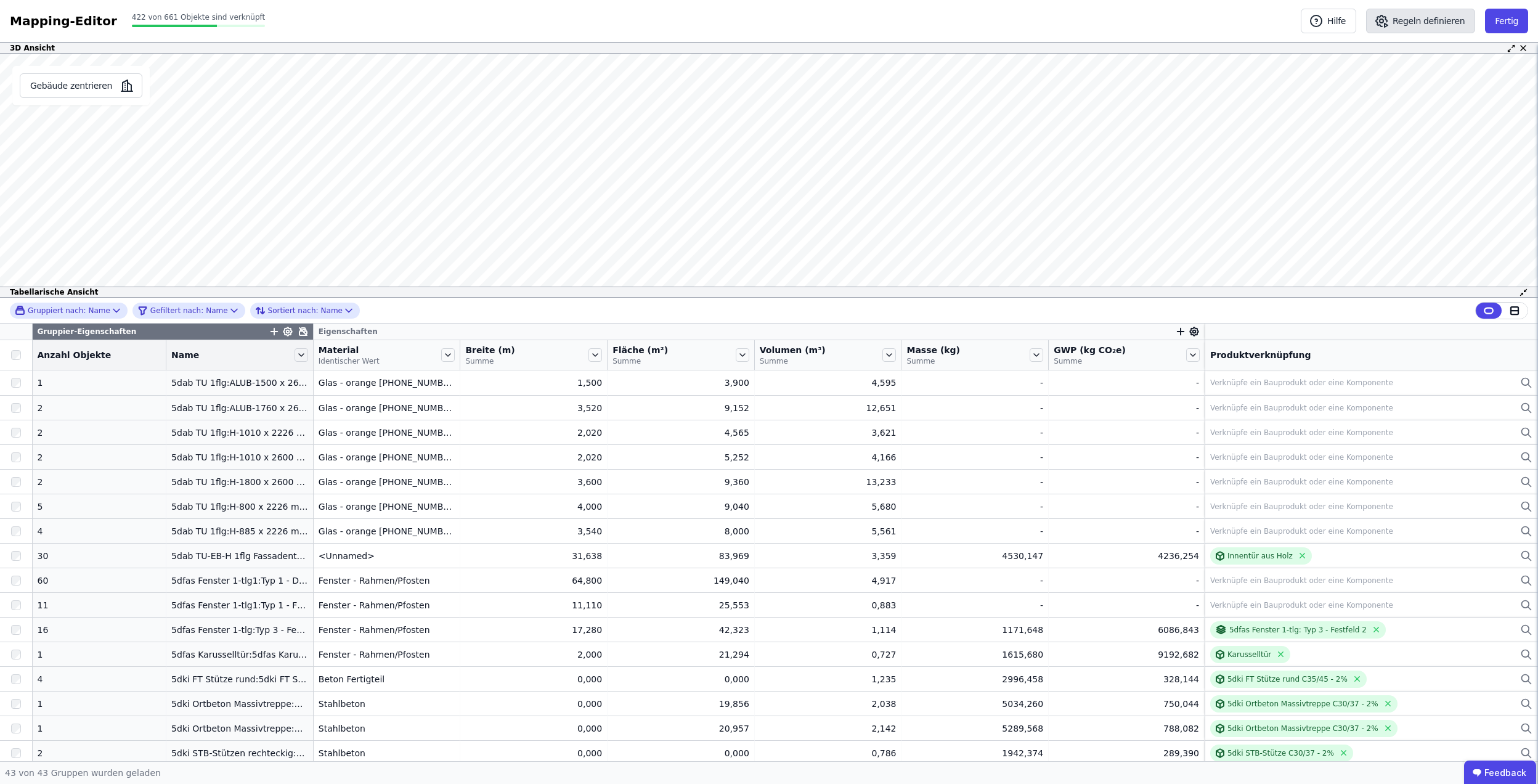
click at [1435, 15] on button "Regeln definieren" at bounding box center [1421, 21] width 109 height 25
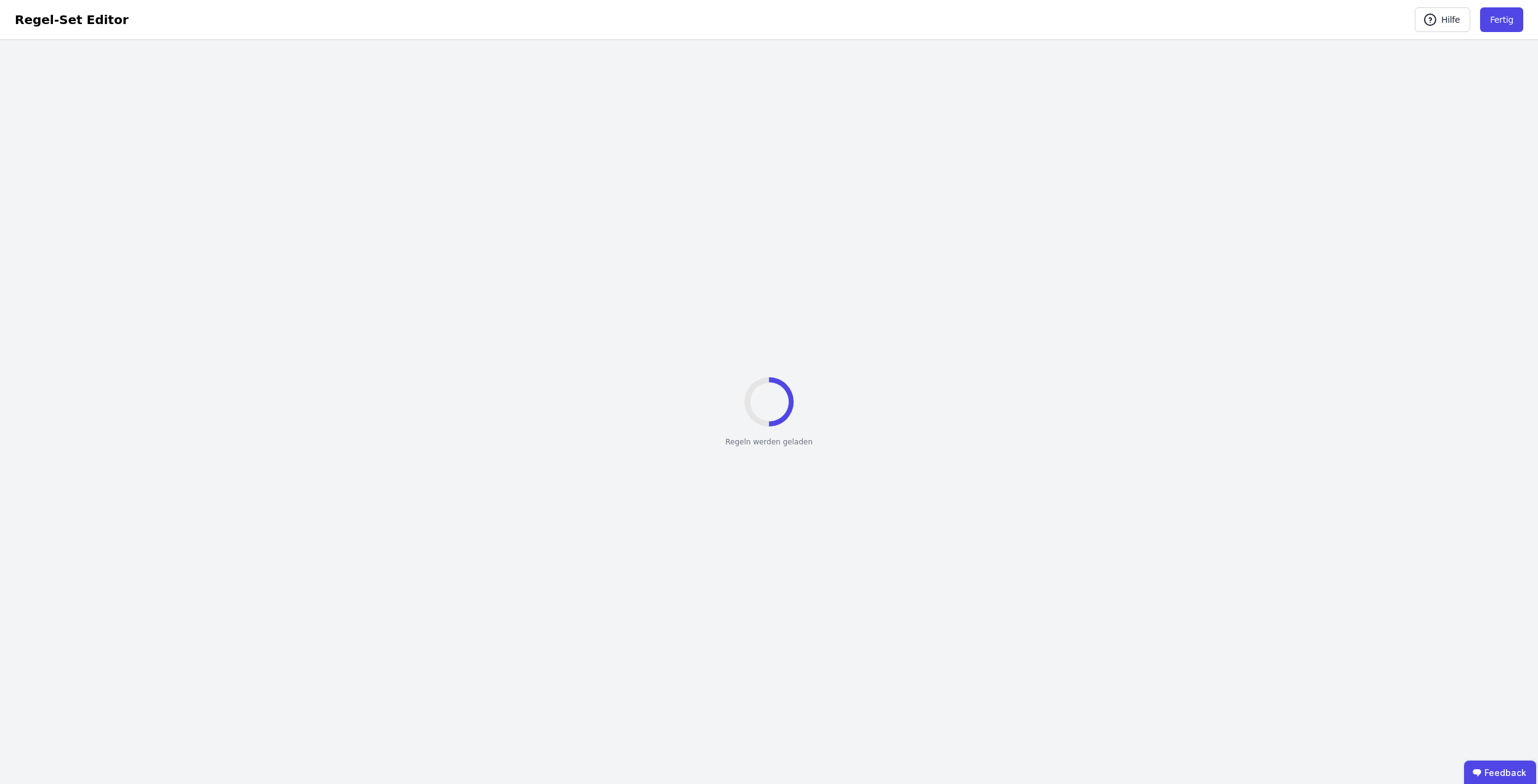
select select "**********"
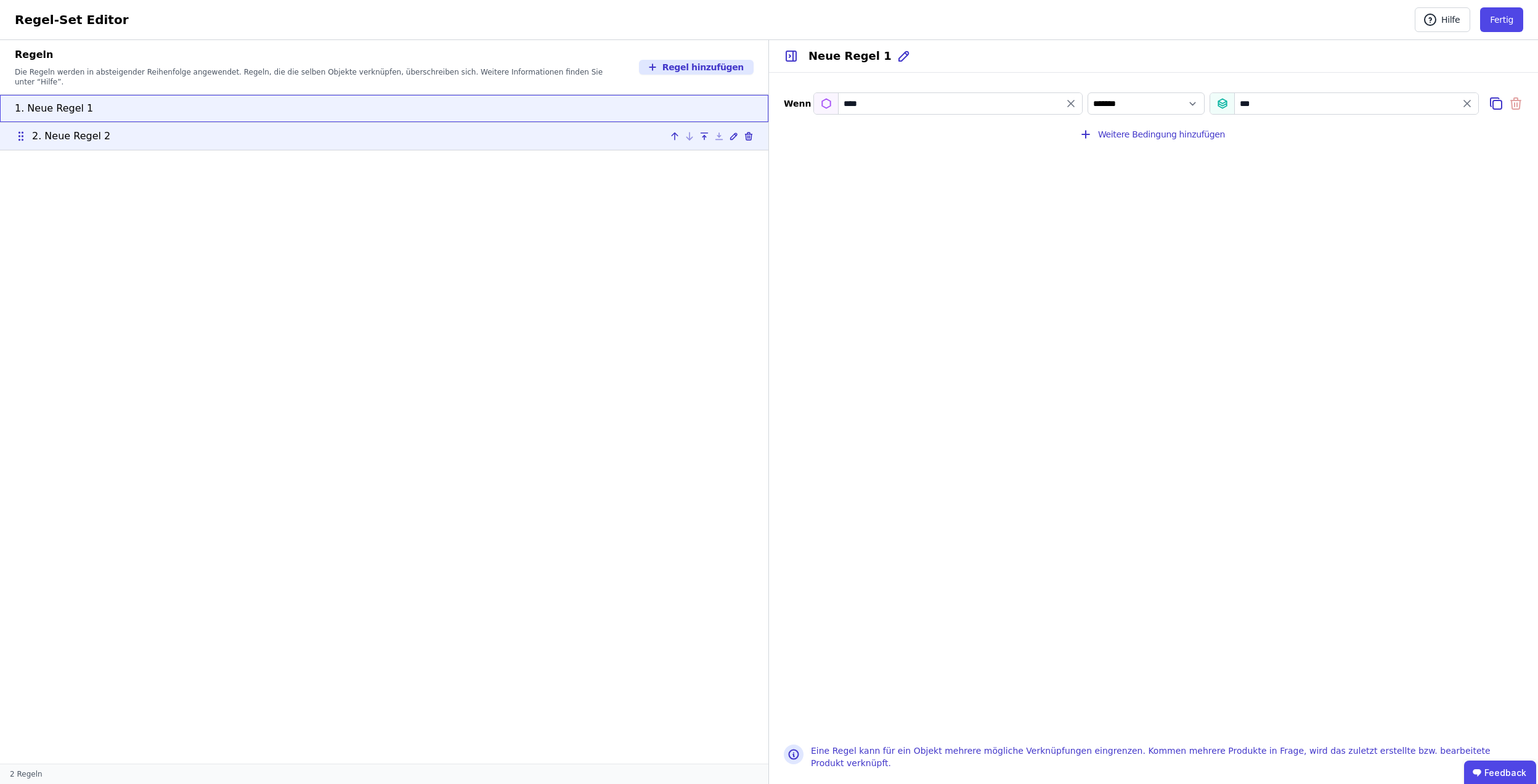
click at [302, 131] on div "2. Neue Regel 2" at bounding box center [384, 136] width 739 height 15
type input "********"
click at [747, 104] on icon at bounding box center [749, 109] width 10 height 10
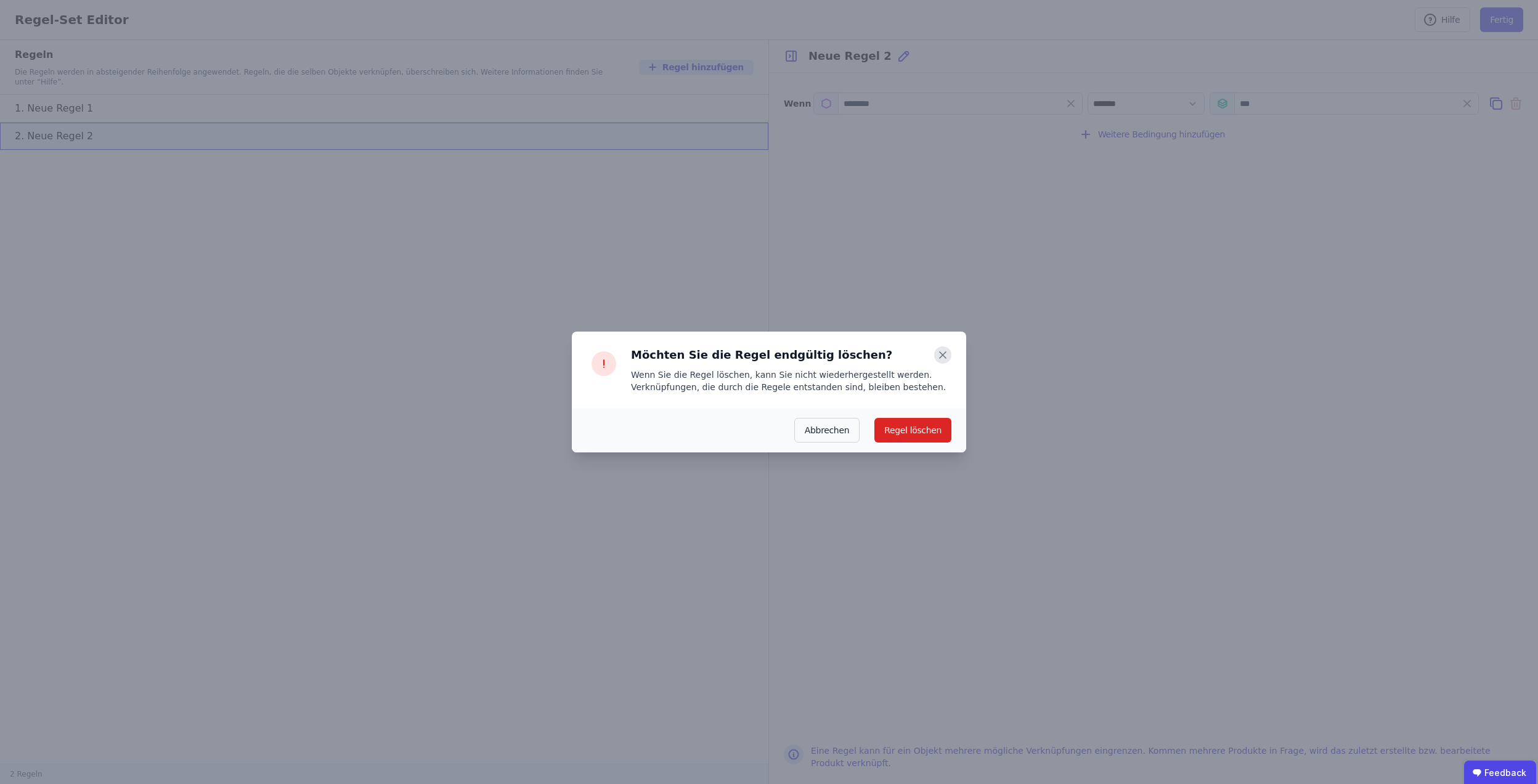
click at [940, 350] on icon at bounding box center [943, 355] width 17 height 17
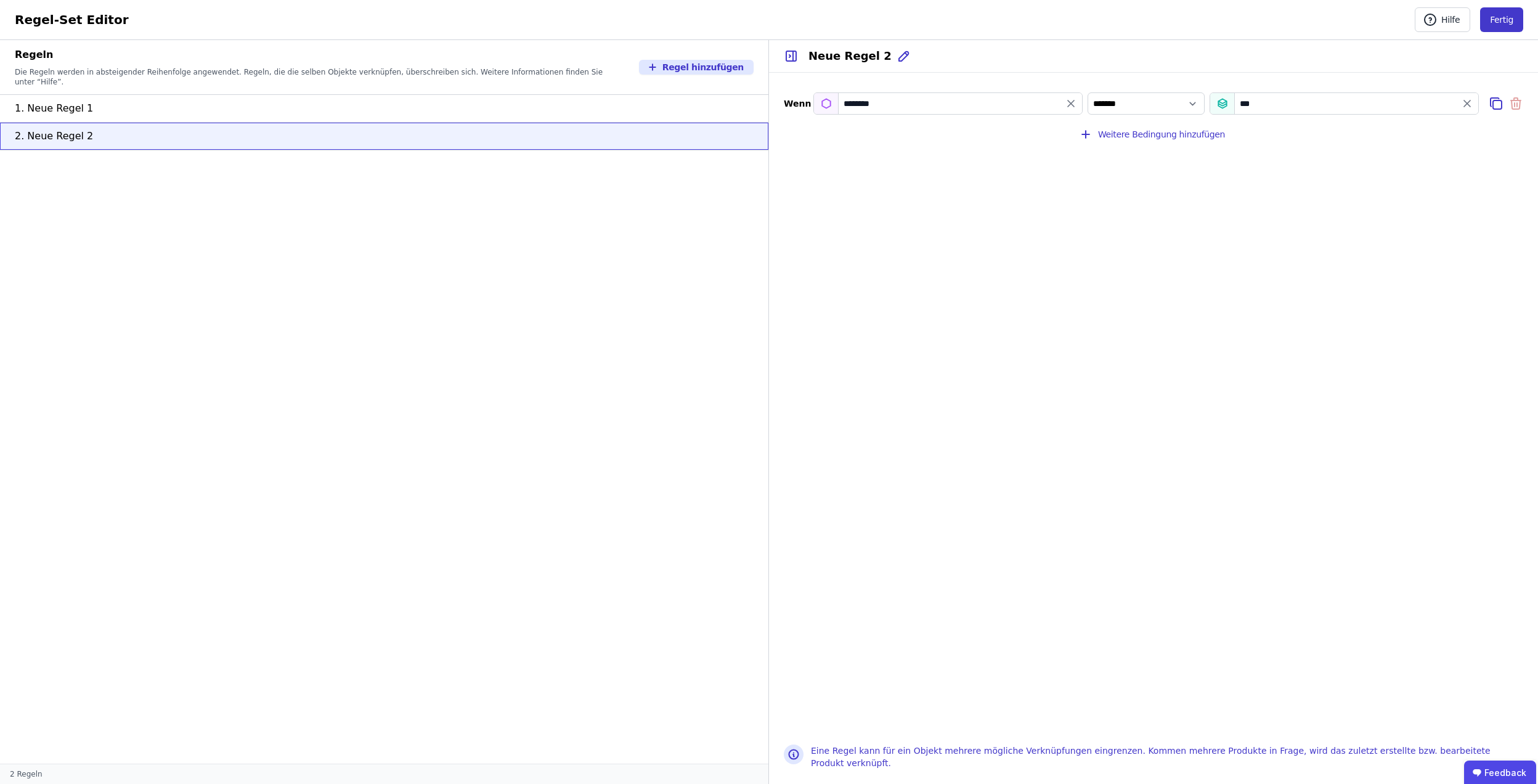
click at [1515, 22] on button "Fertig" at bounding box center [1502, 20] width 43 height 25
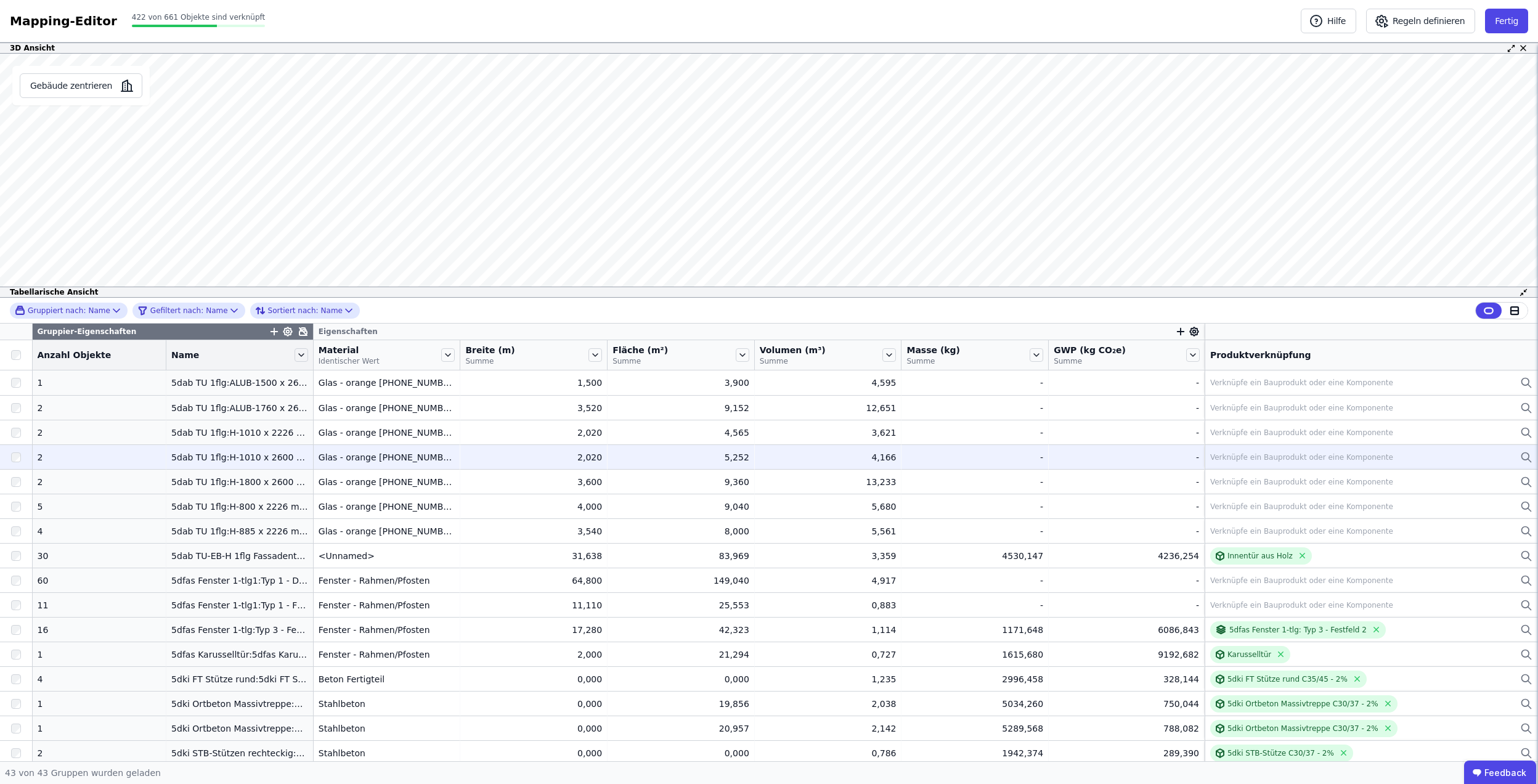
click at [1265, 463] on div "Verknüpfe ein Bauprodukt oder eine Komponente" at bounding box center [1372, 457] width 323 height 15
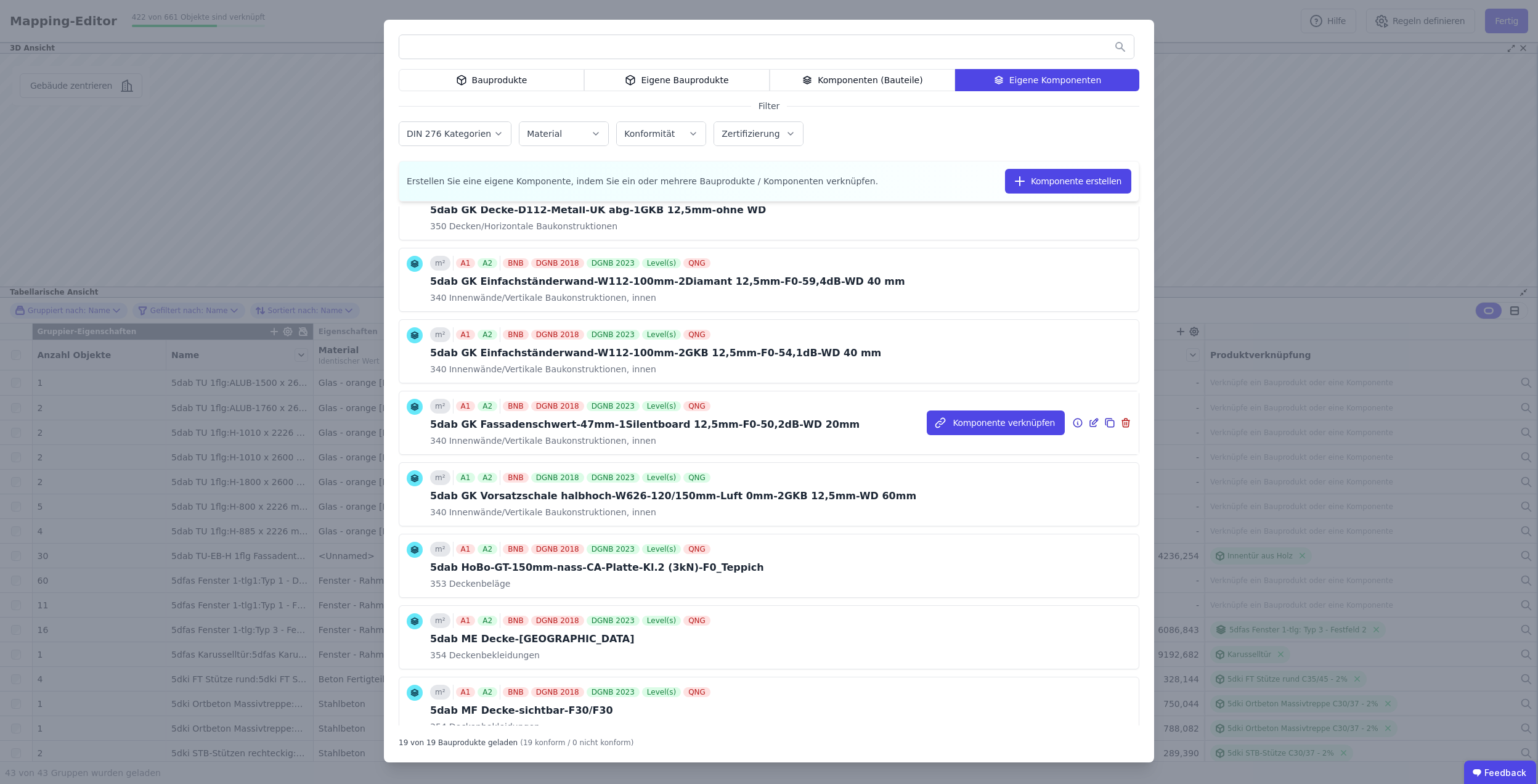
scroll to position [885, 0]
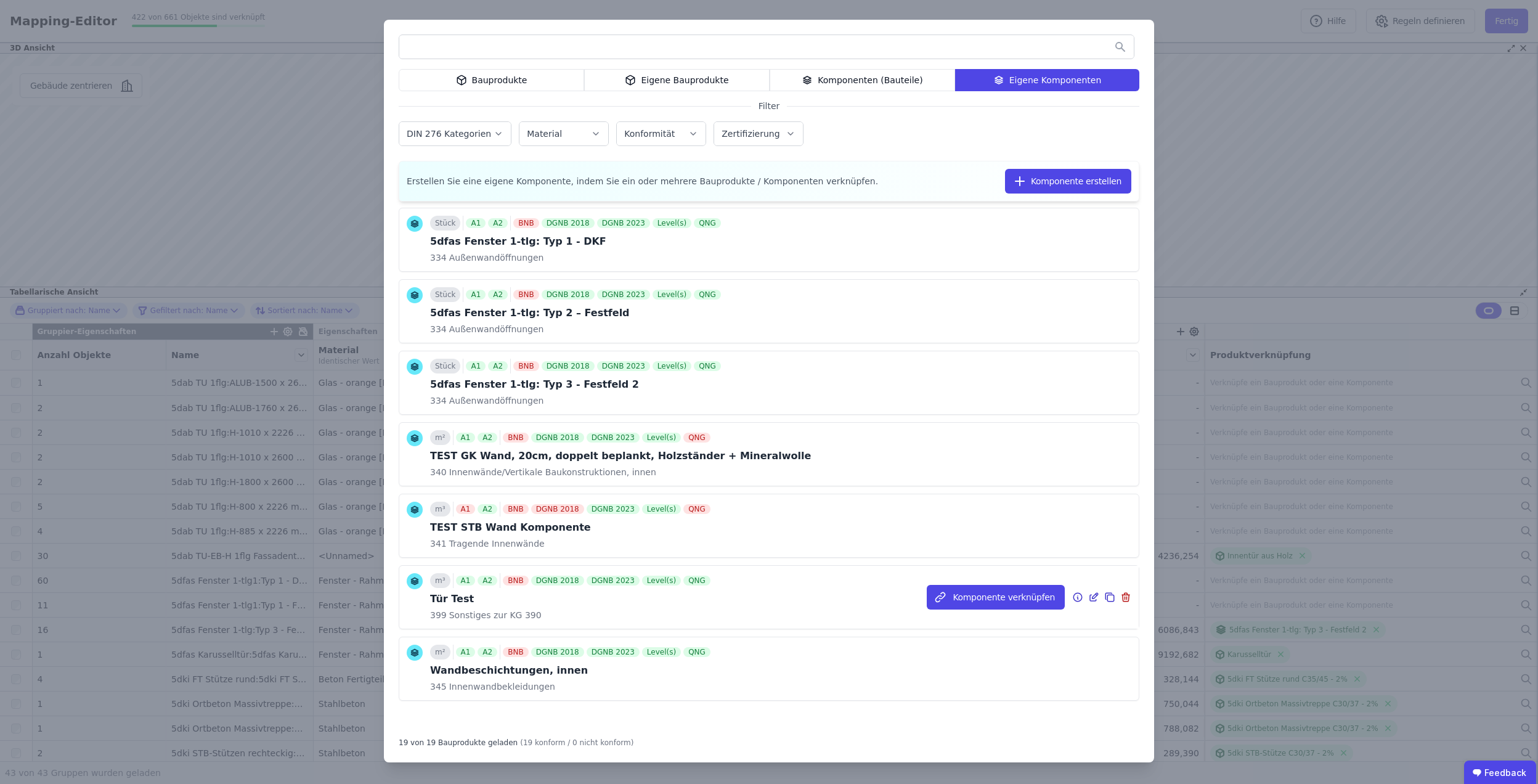
click at [1092, 597] on icon at bounding box center [1095, 595] width 6 height 6
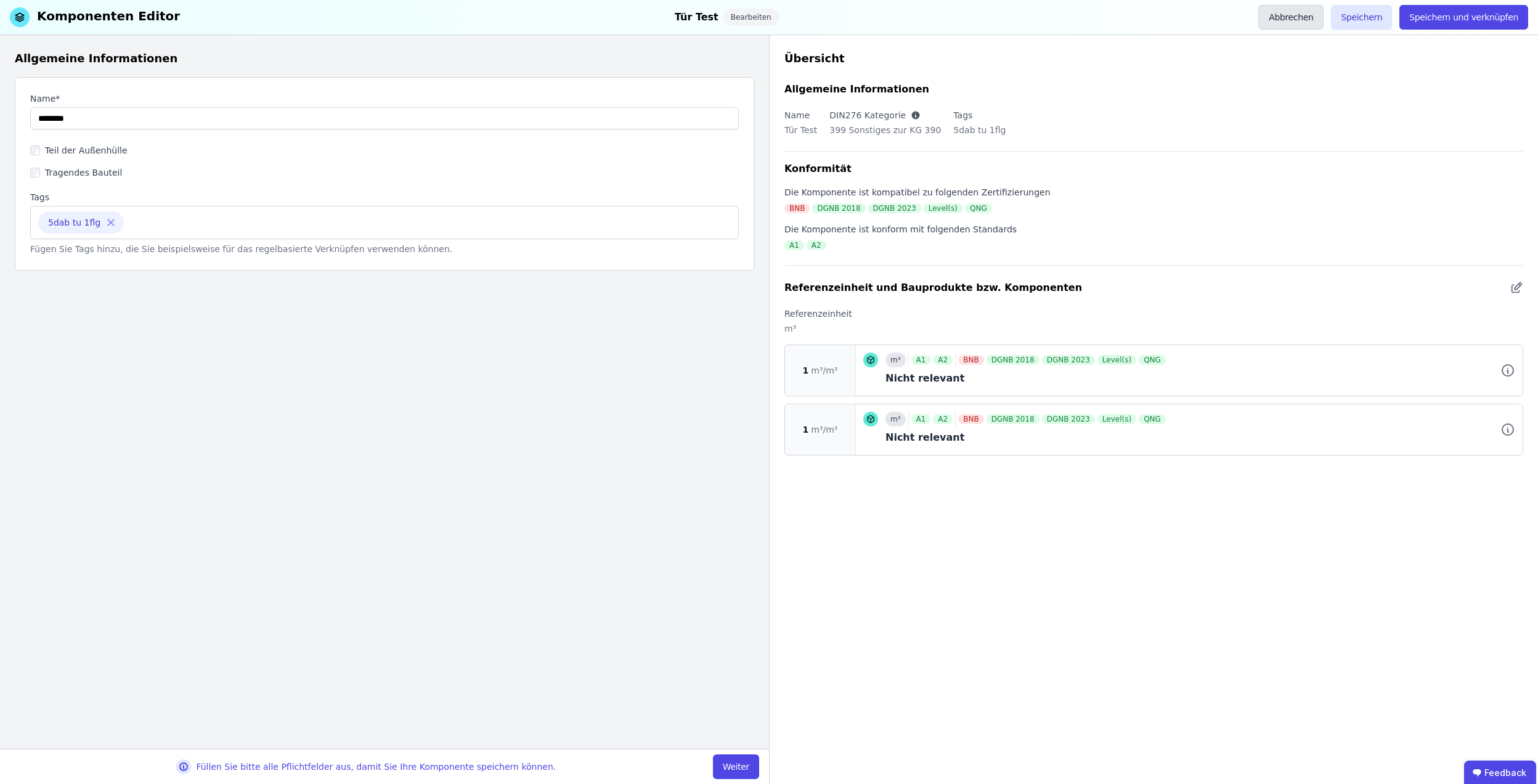
click at [1322, 8] on button "Abbrechen" at bounding box center [1291, 17] width 65 height 25
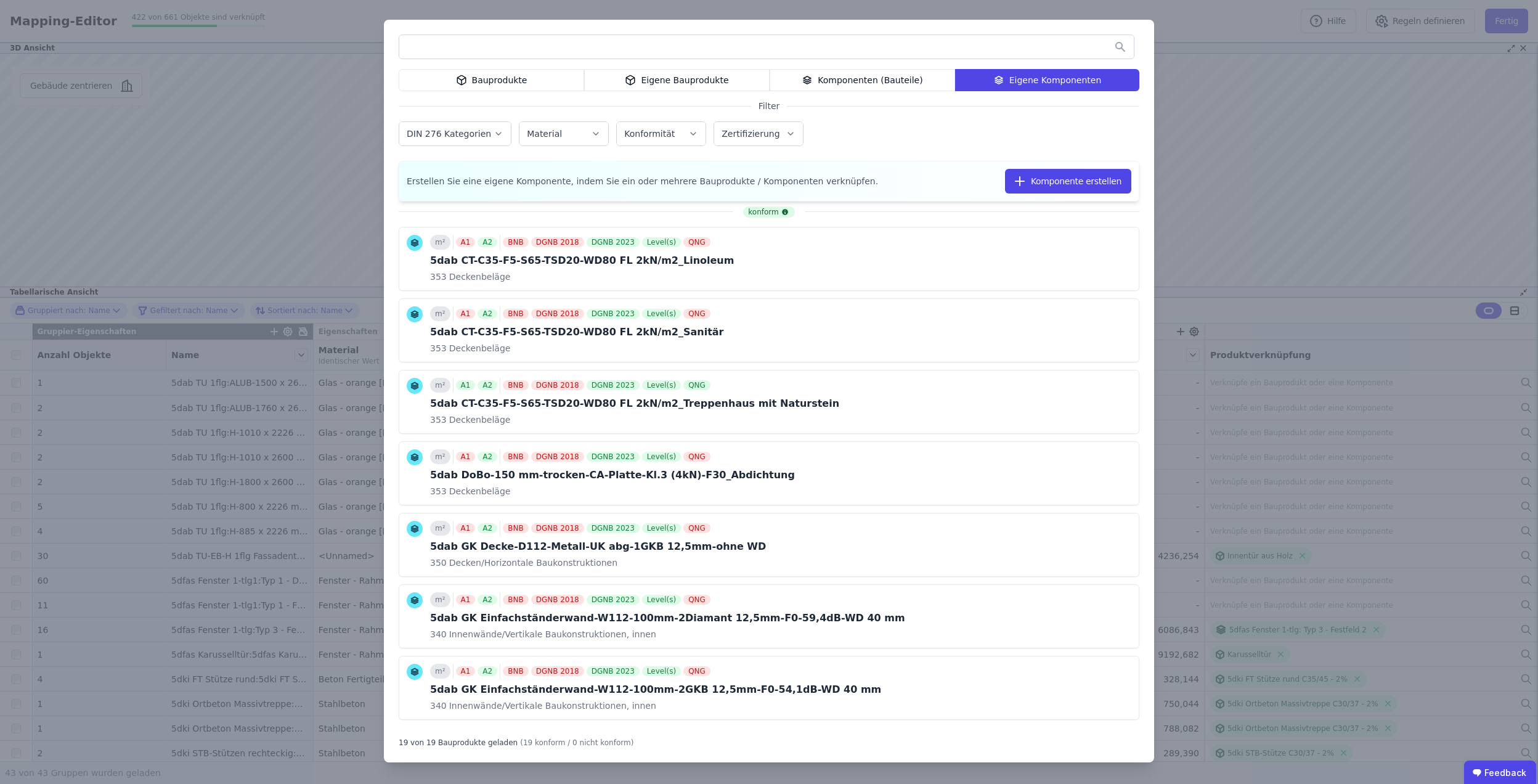
click at [1278, 163] on div "Bauprodukte Eigene Bauprodukte Komponenten (Bauteile) Eigene Komponenten Filter…" at bounding box center [769, 392] width 1538 height 784
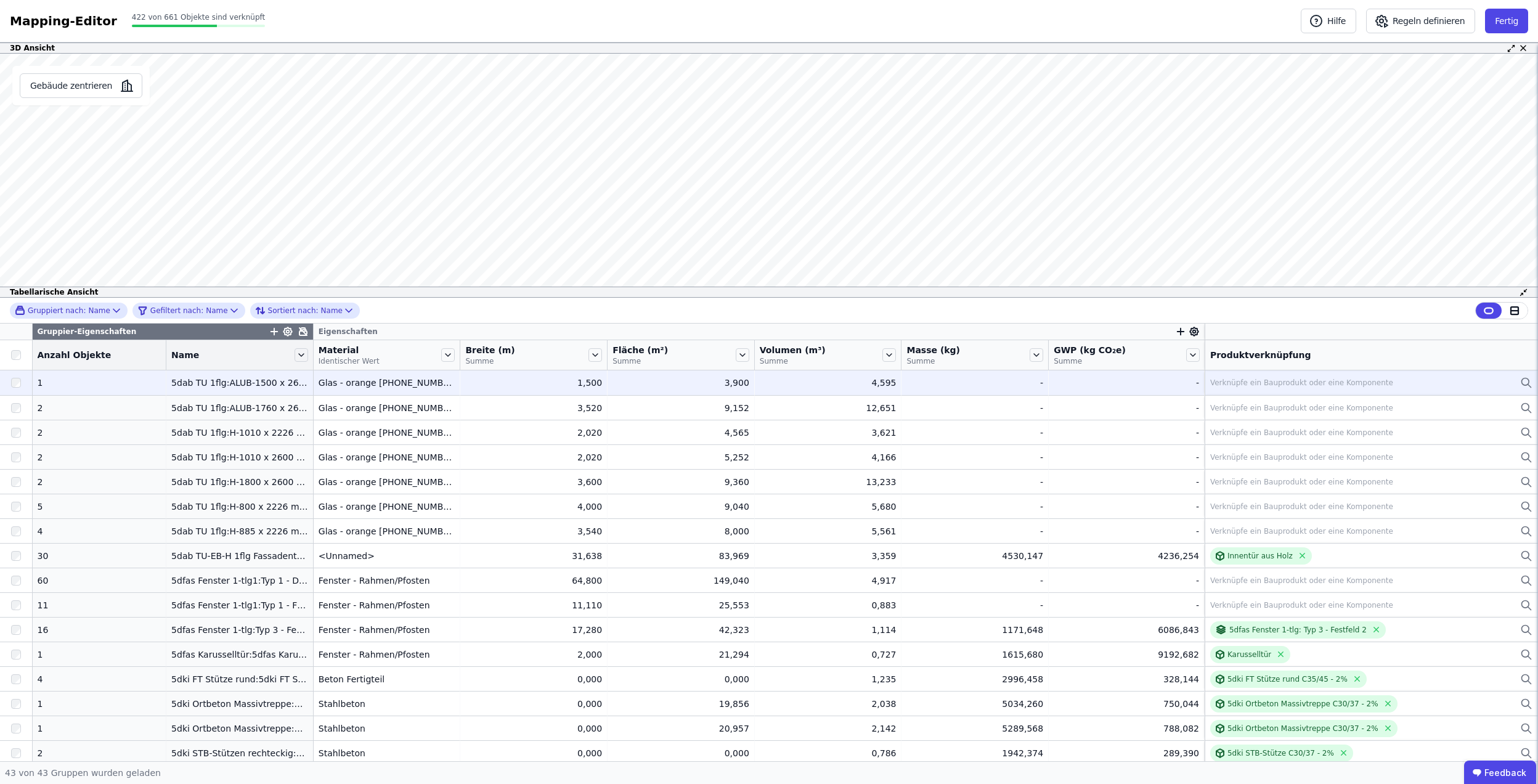
drag, startPoint x: 397, startPoint y: 385, endPoint x: 345, endPoint y: 382, distance: 52.1
click at [347, 382] on div "Glas - orange [PHONE_NUMBER]" at bounding box center [387, 382] width 137 height 12
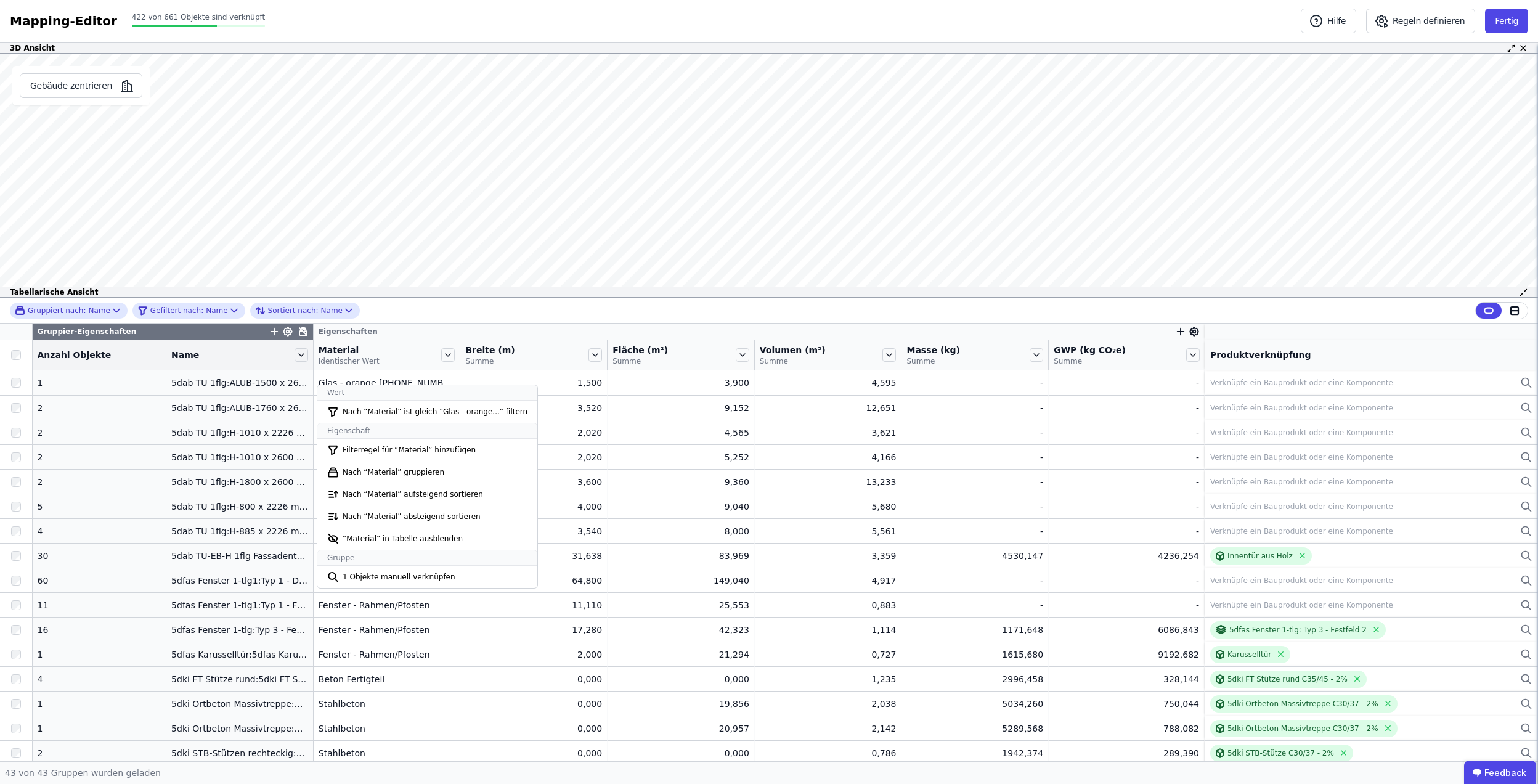
click at [410, 309] on div "Gruppiert nach: Name Gefiltert nach: Name Sortiert nach: Name" at bounding box center [769, 311] width 1538 height 26
click at [1421, 27] on button "Regeln definieren" at bounding box center [1421, 21] width 109 height 25
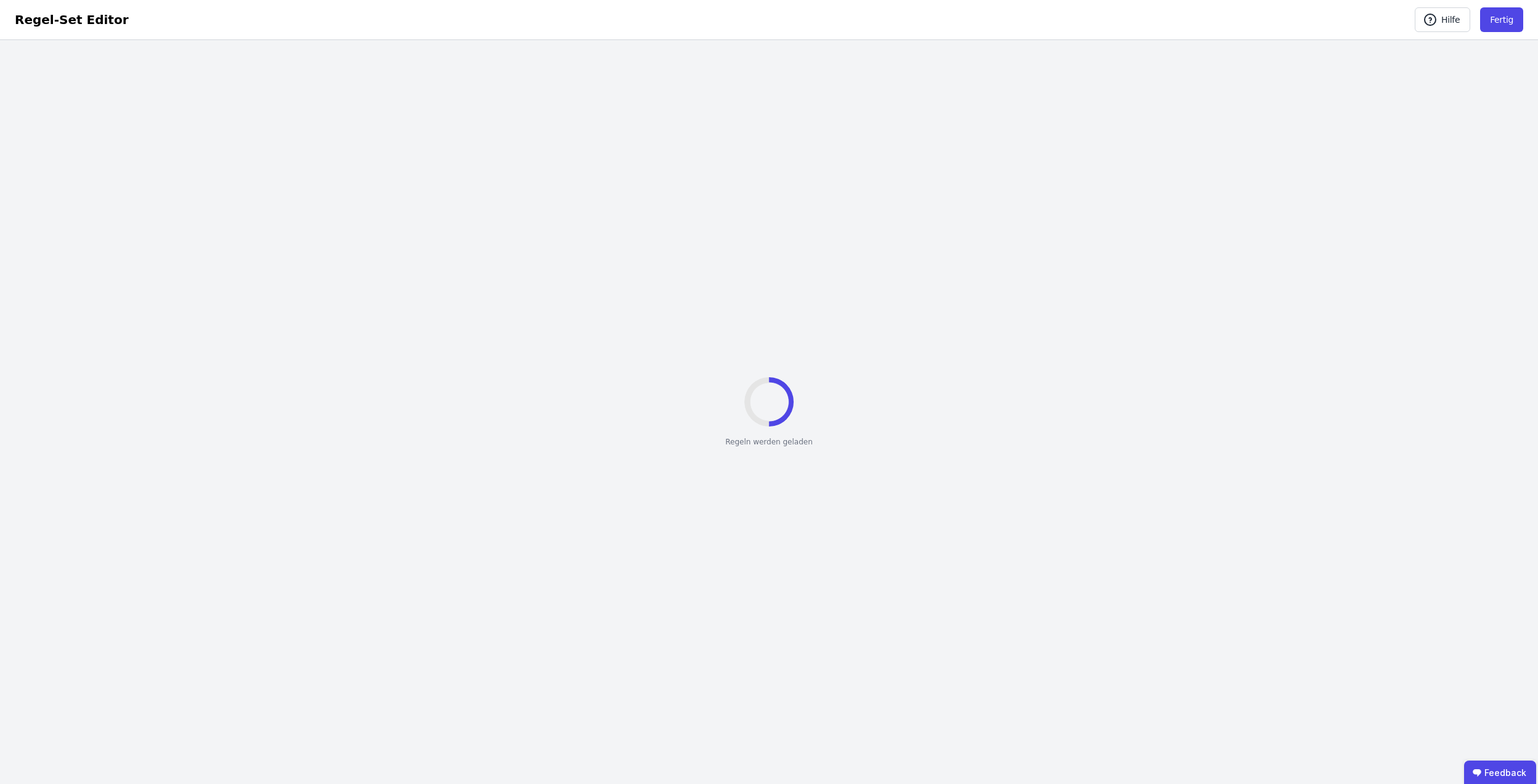
select select "**********"
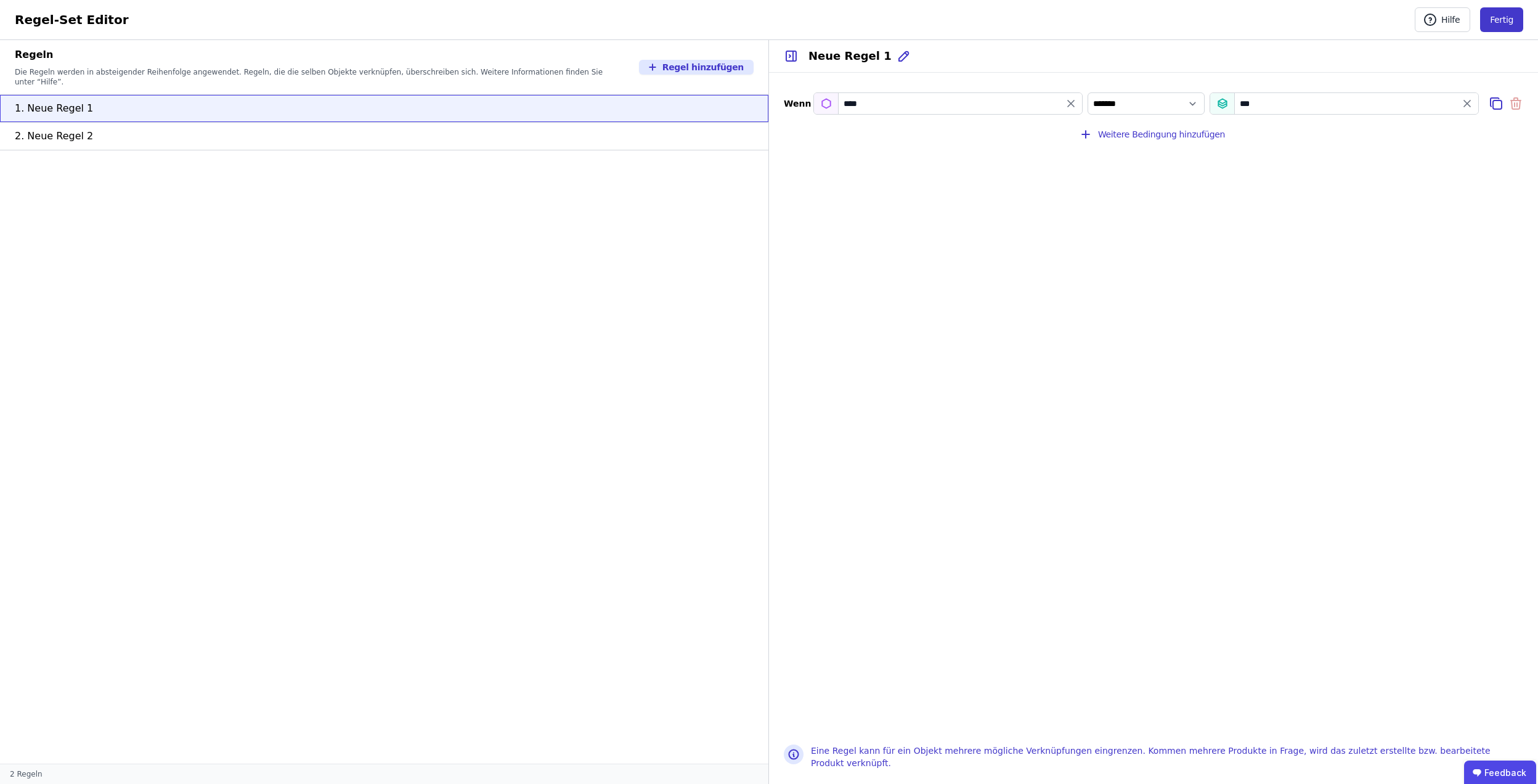
click at [1489, 10] on button "Fertig" at bounding box center [1502, 20] width 43 height 25
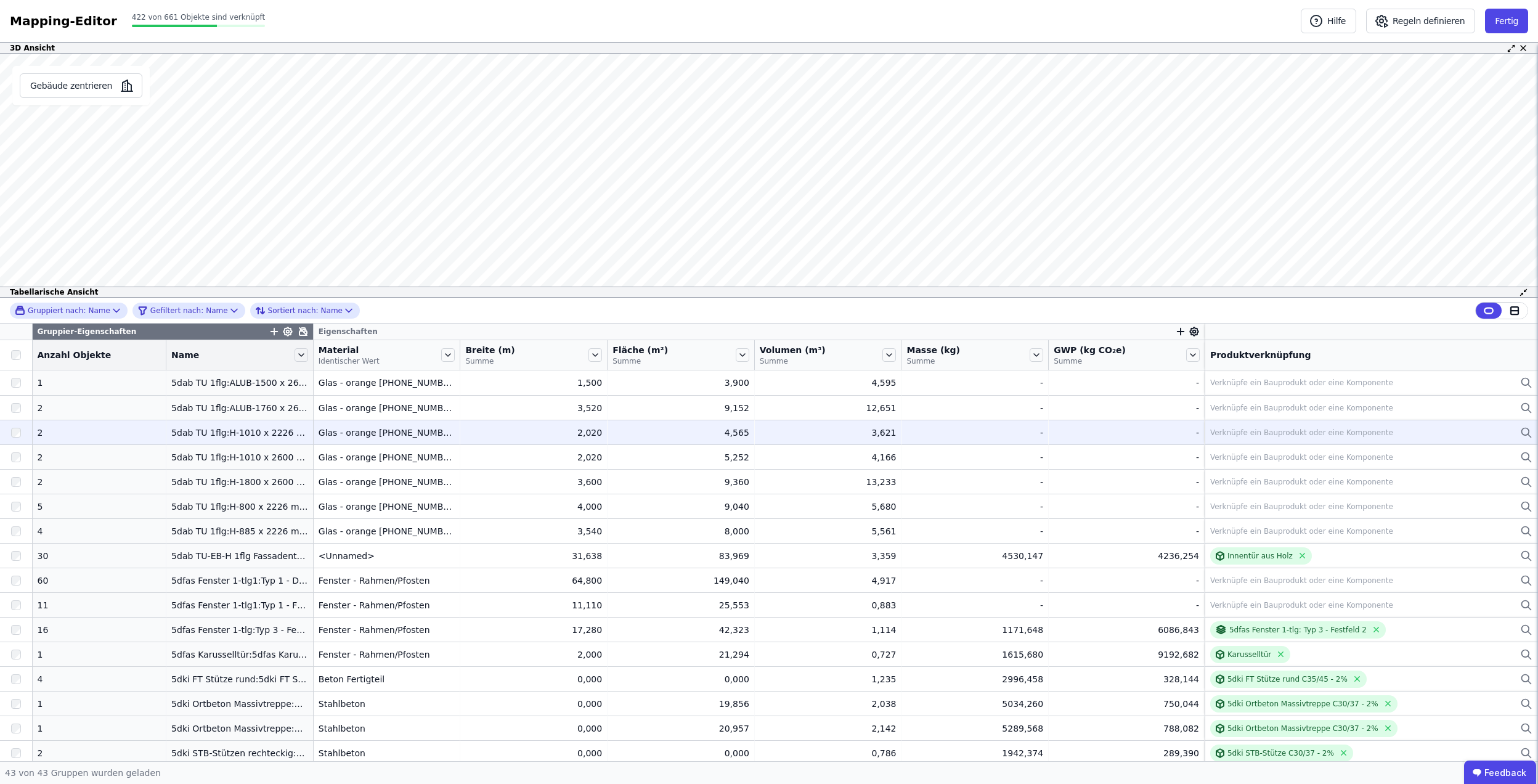
click at [1256, 426] on div "Verknüpfe ein Bauprodukt oder eine Komponente" at bounding box center [1372, 432] width 323 height 15
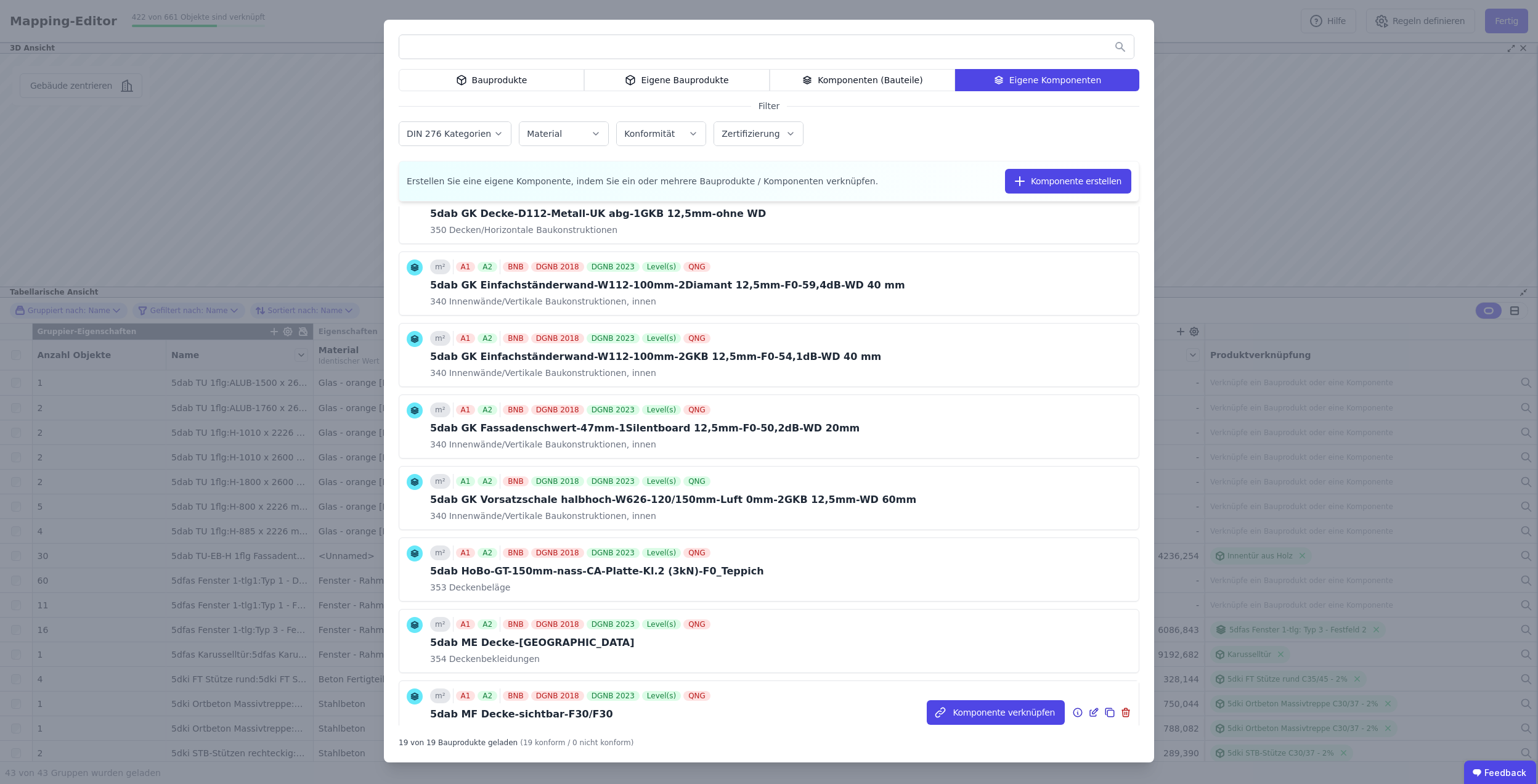
scroll to position [885, 0]
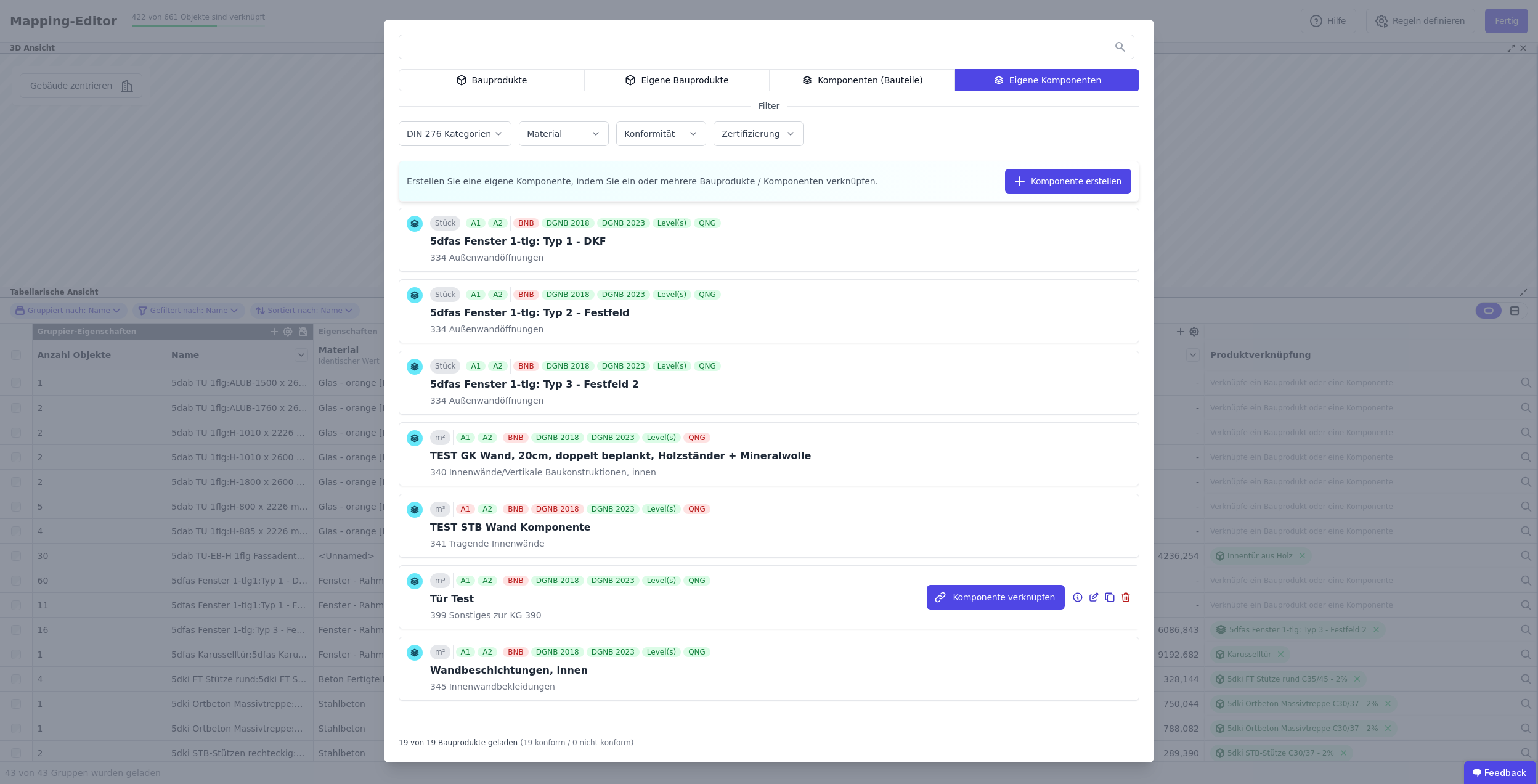
click at [1088, 592] on icon at bounding box center [1094, 597] width 11 height 15
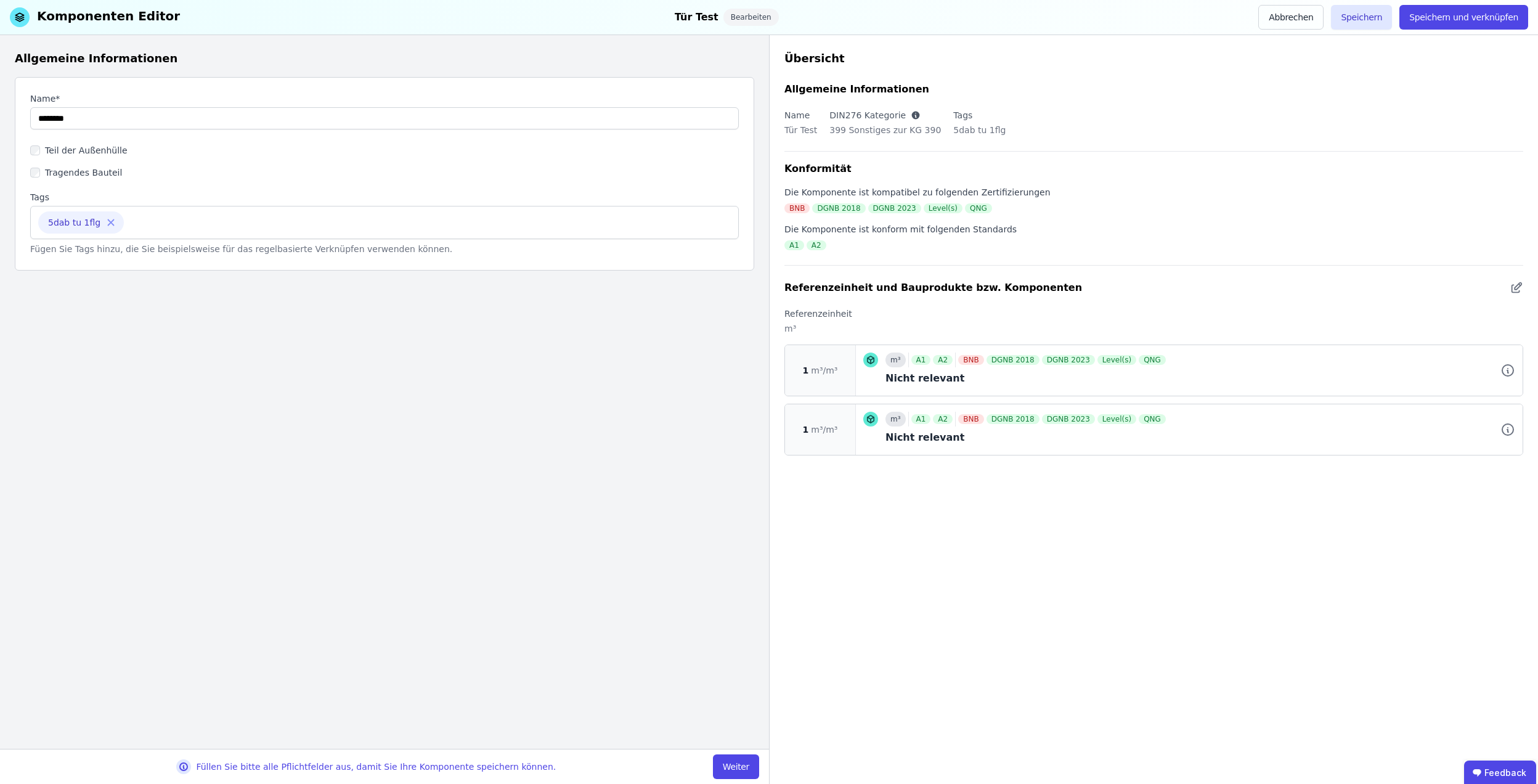
click at [106, 225] on icon at bounding box center [111, 222] width 11 height 11
click at [104, 224] on input at bounding box center [384, 221] width 693 height 20
paste input "**********"
type input "**********"
click at [476, 388] on div "**********" at bounding box center [384, 392] width 769 height 714
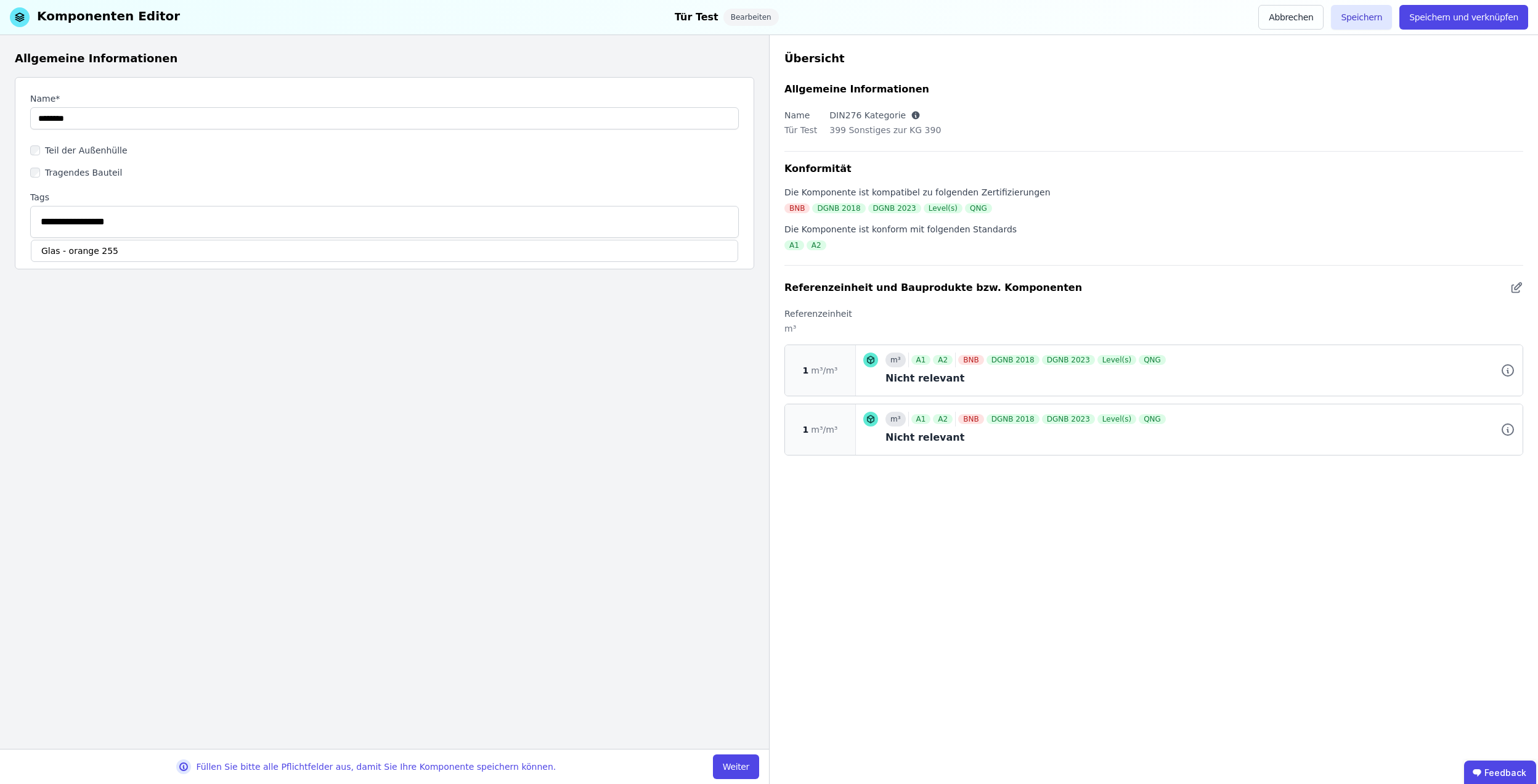
click at [349, 190] on div "**********" at bounding box center [384, 173] width 740 height 192
click at [134, 250] on div "Glas - orange 255" at bounding box center [384, 251] width 708 height 22
click at [1366, 14] on button "Speichern" at bounding box center [1361, 17] width 61 height 25
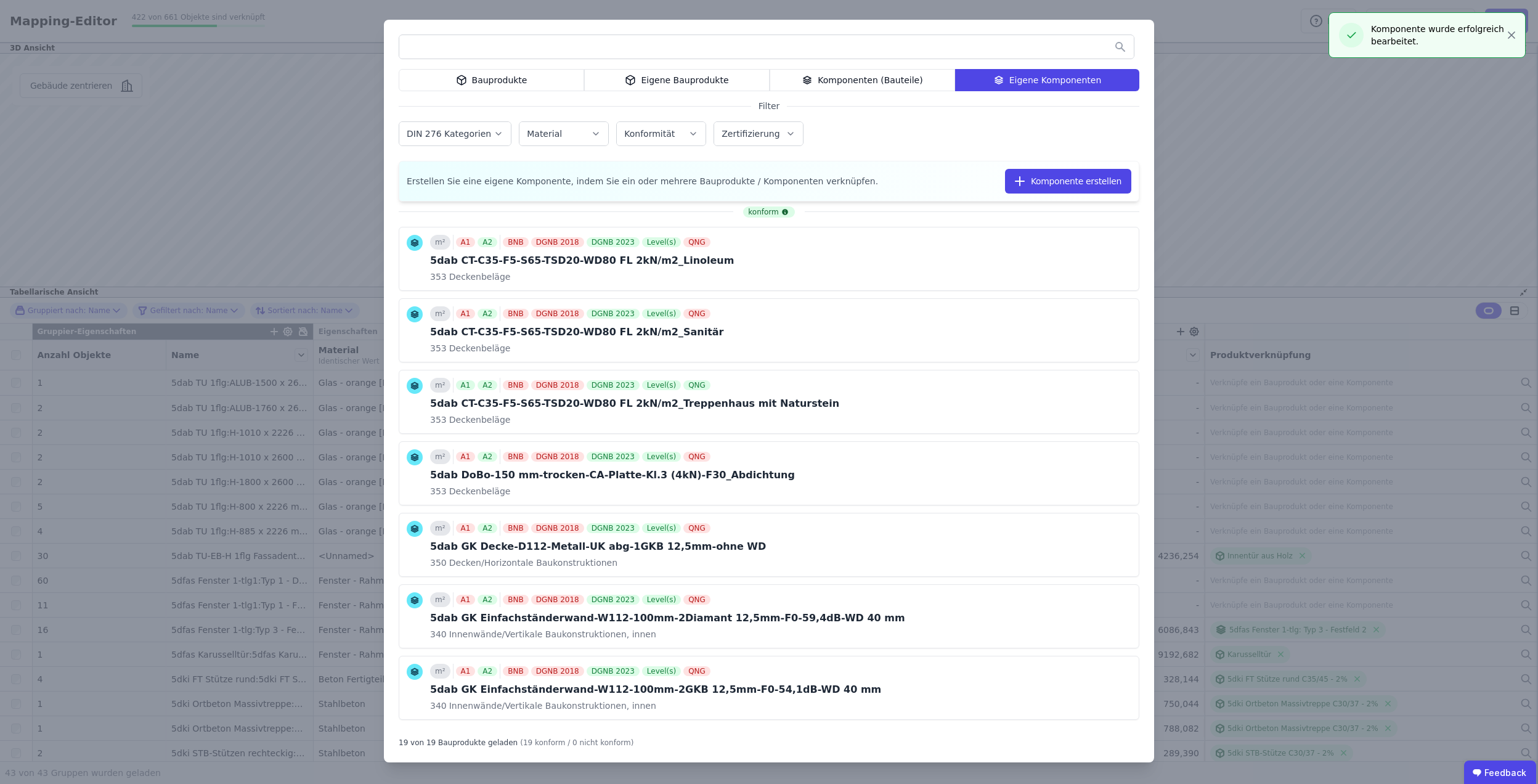
click at [1253, 97] on div "Bauprodukte Eigene Bauprodukte Komponenten (Bauteile) Eigene Komponenten Filter…" at bounding box center [769, 392] width 1538 height 784
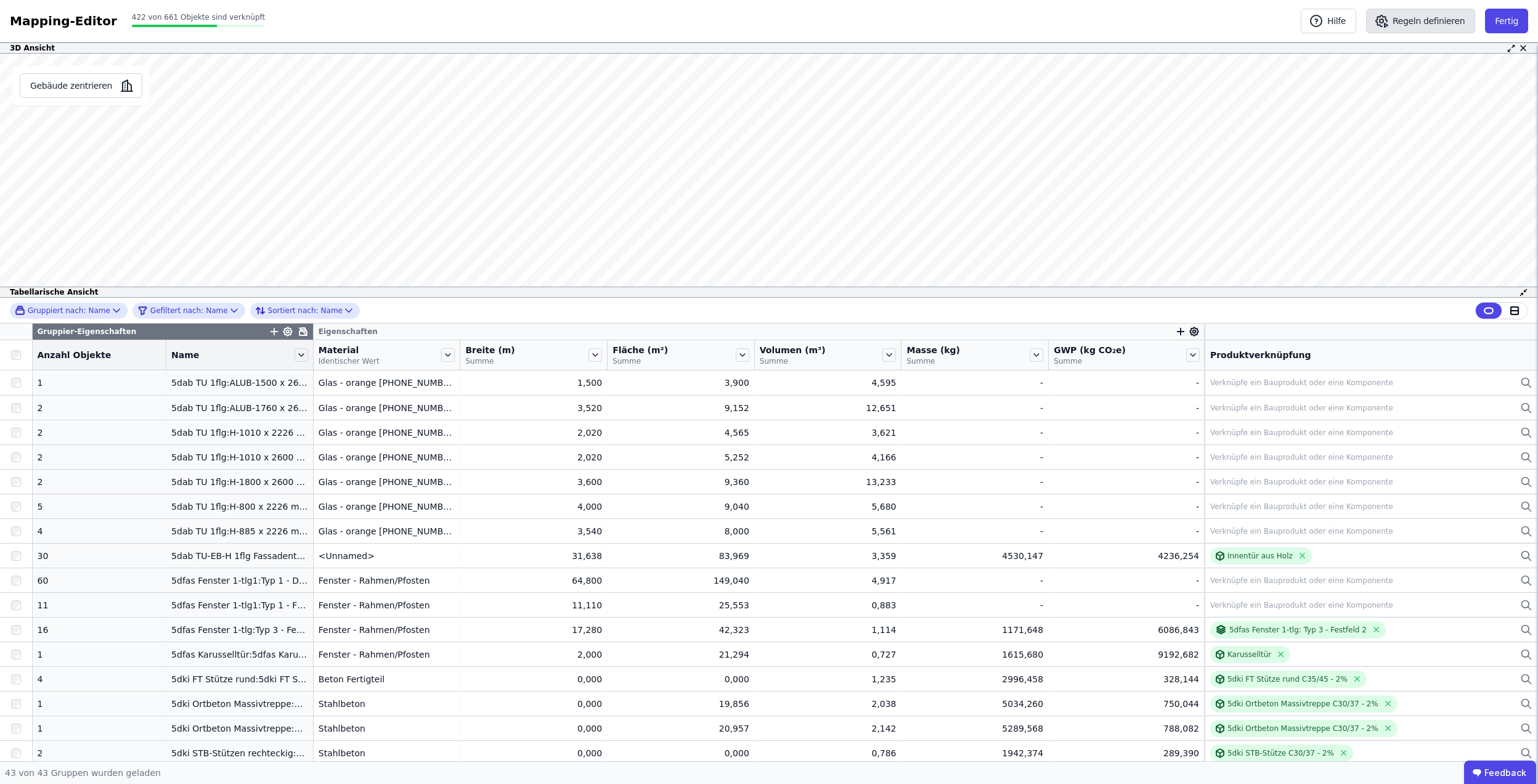
click at [1426, 17] on button "Regeln definieren" at bounding box center [1421, 21] width 109 height 25
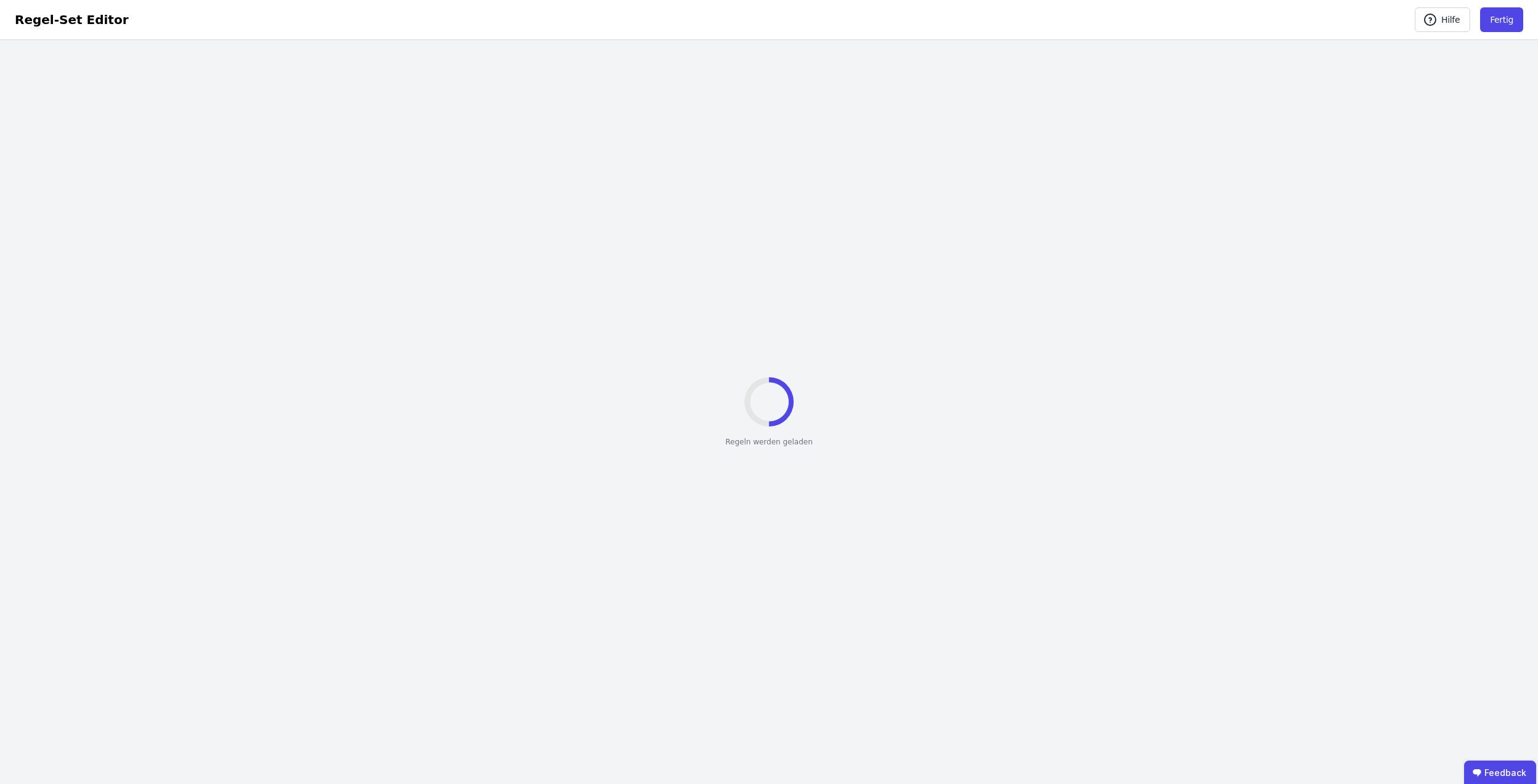
select select "**********"
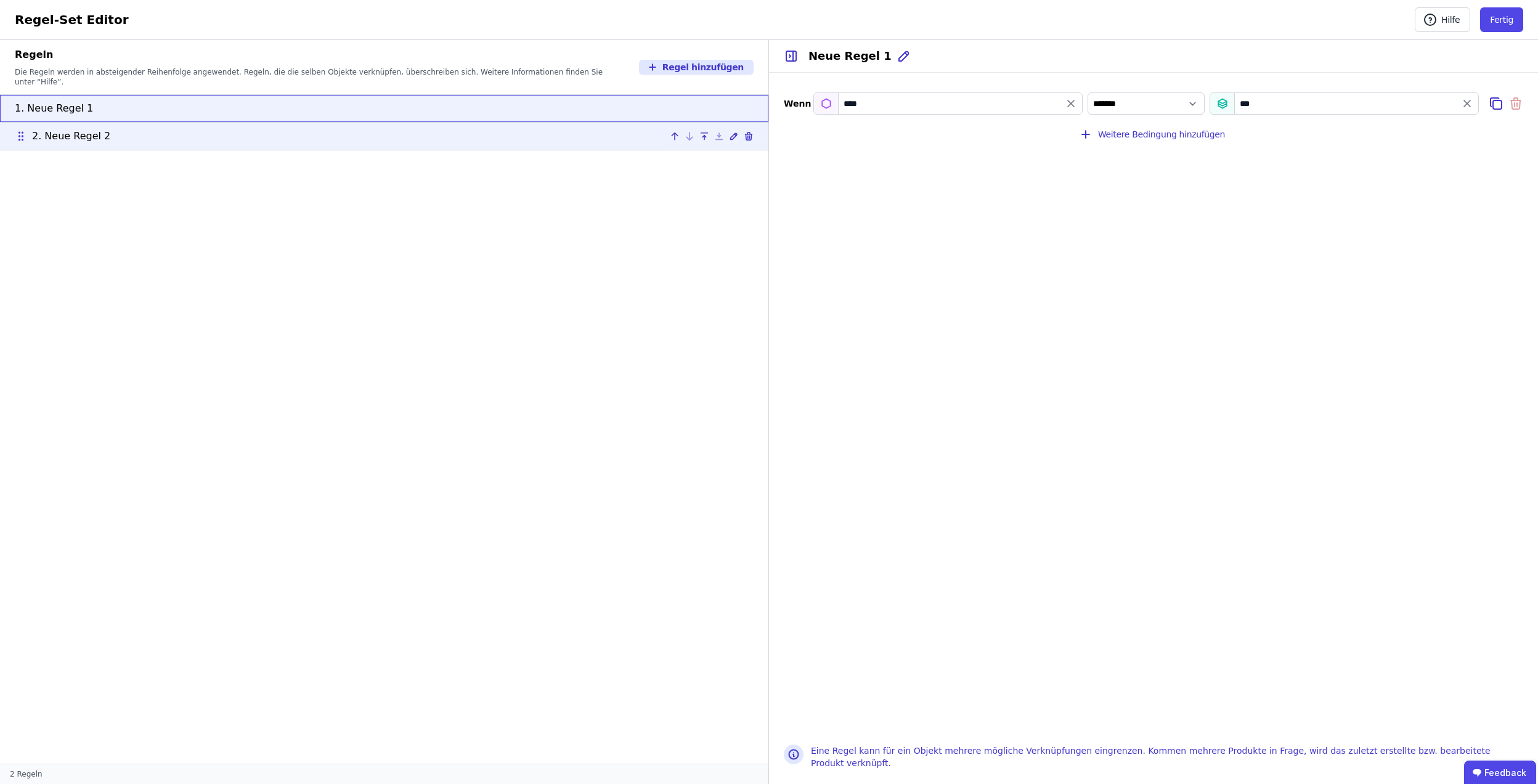
click at [568, 132] on div "2. Neue Regel 2" at bounding box center [384, 136] width 739 height 15
type input "********"
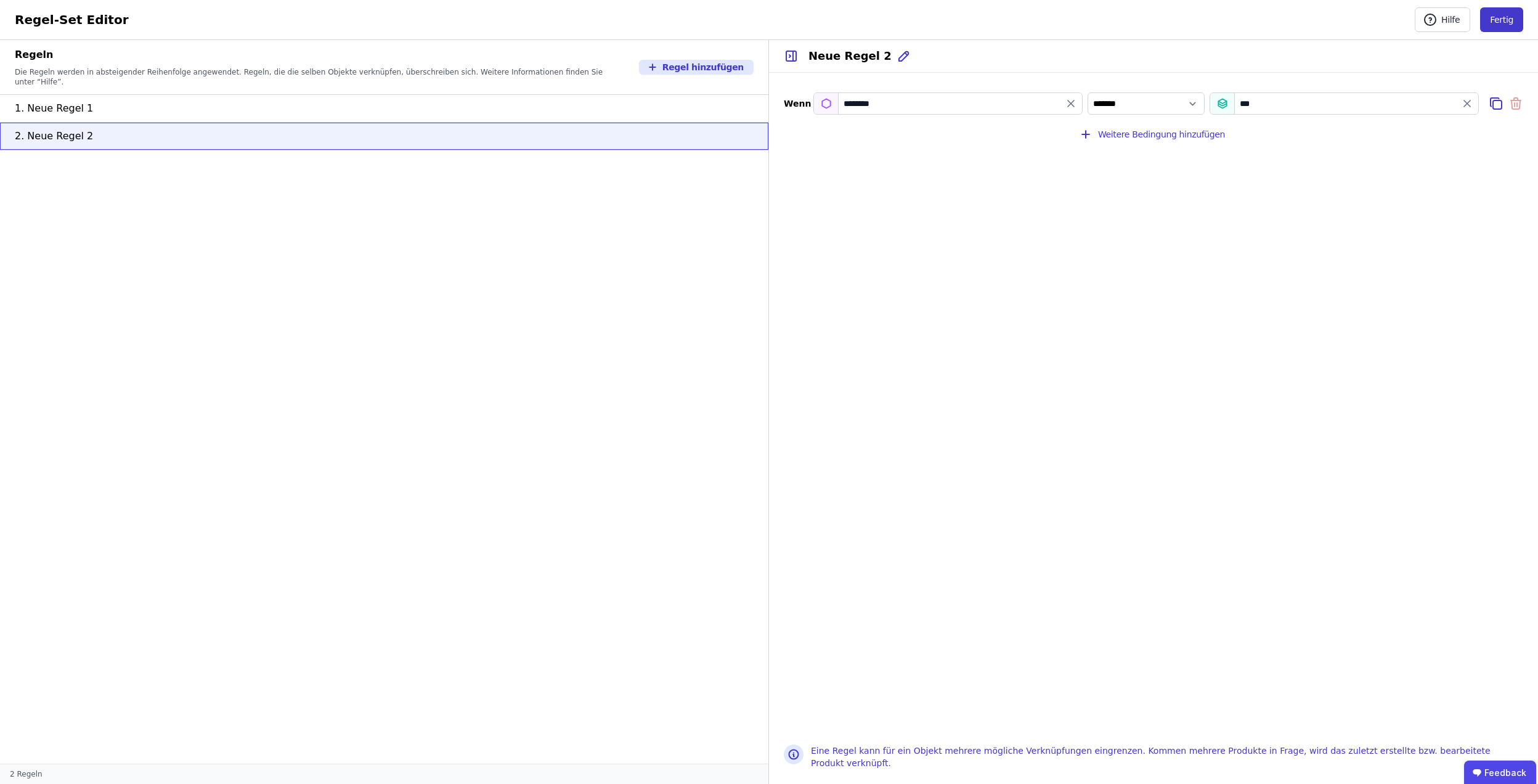
click at [1495, 20] on button "Fertig" at bounding box center [1502, 20] width 43 height 25
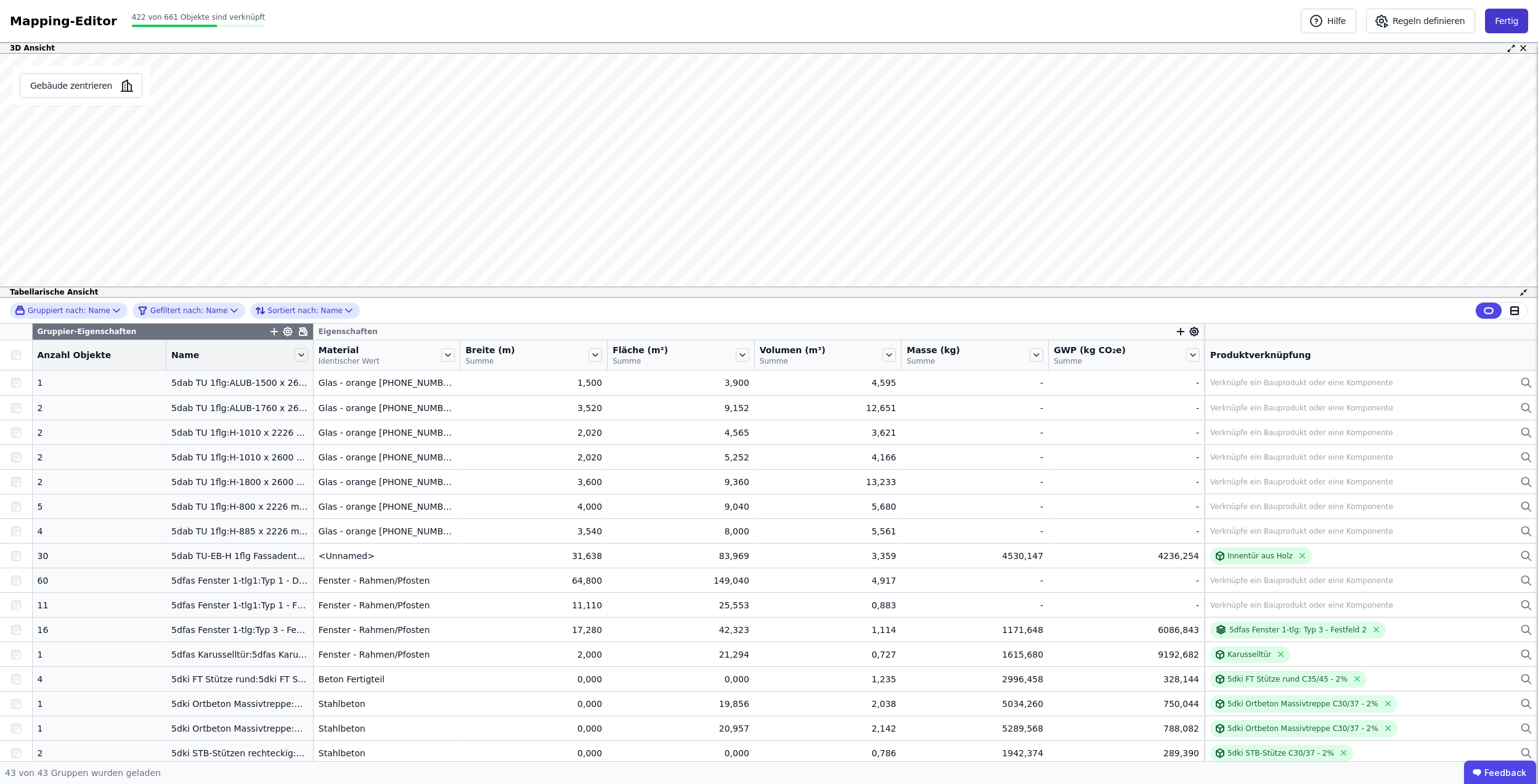
click at [1505, 20] on button "Fertig" at bounding box center [1507, 21] width 43 height 25
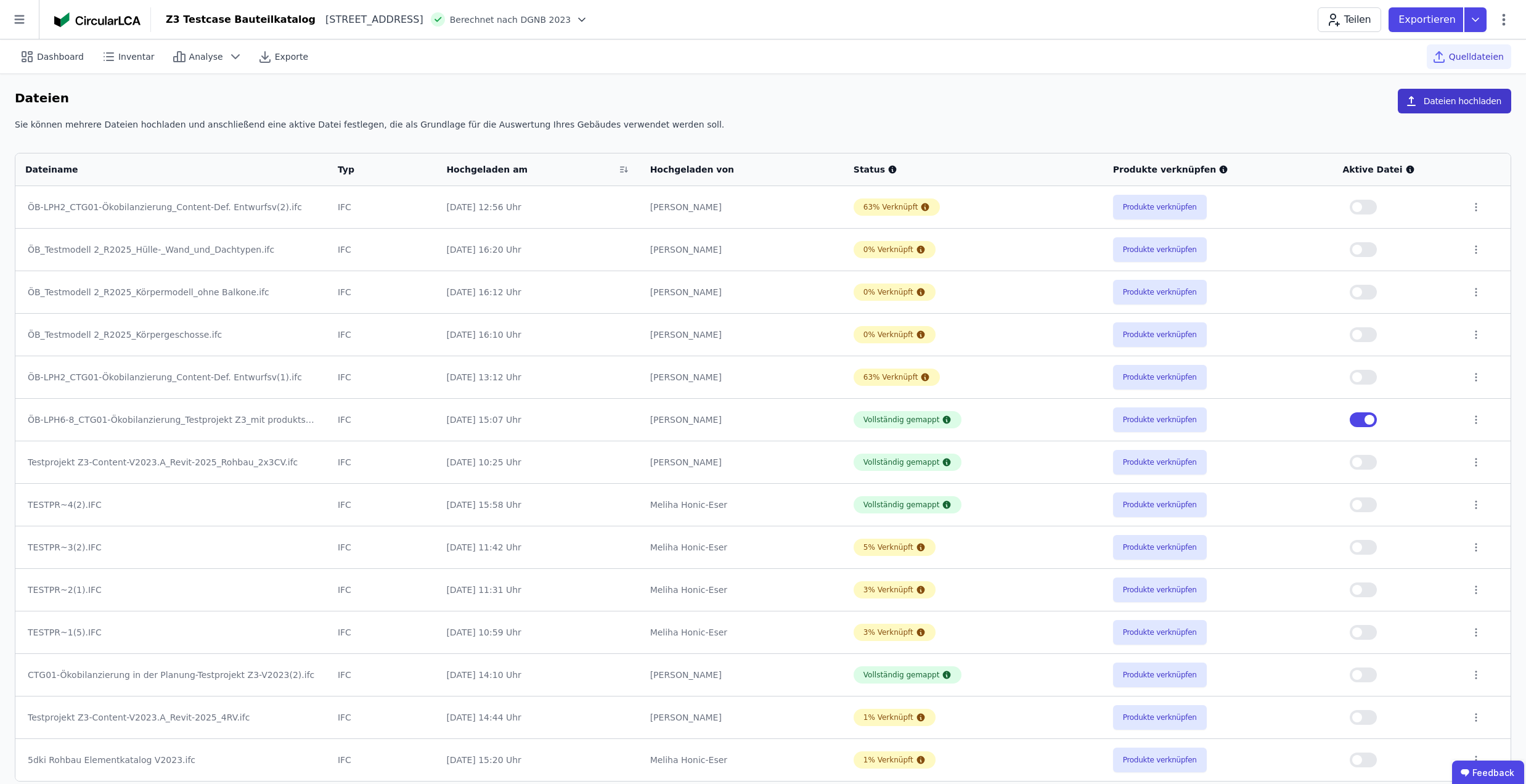
click at [1428, 98] on button "Dateien hochladen" at bounding box center [1455, 101] width 114 height 25
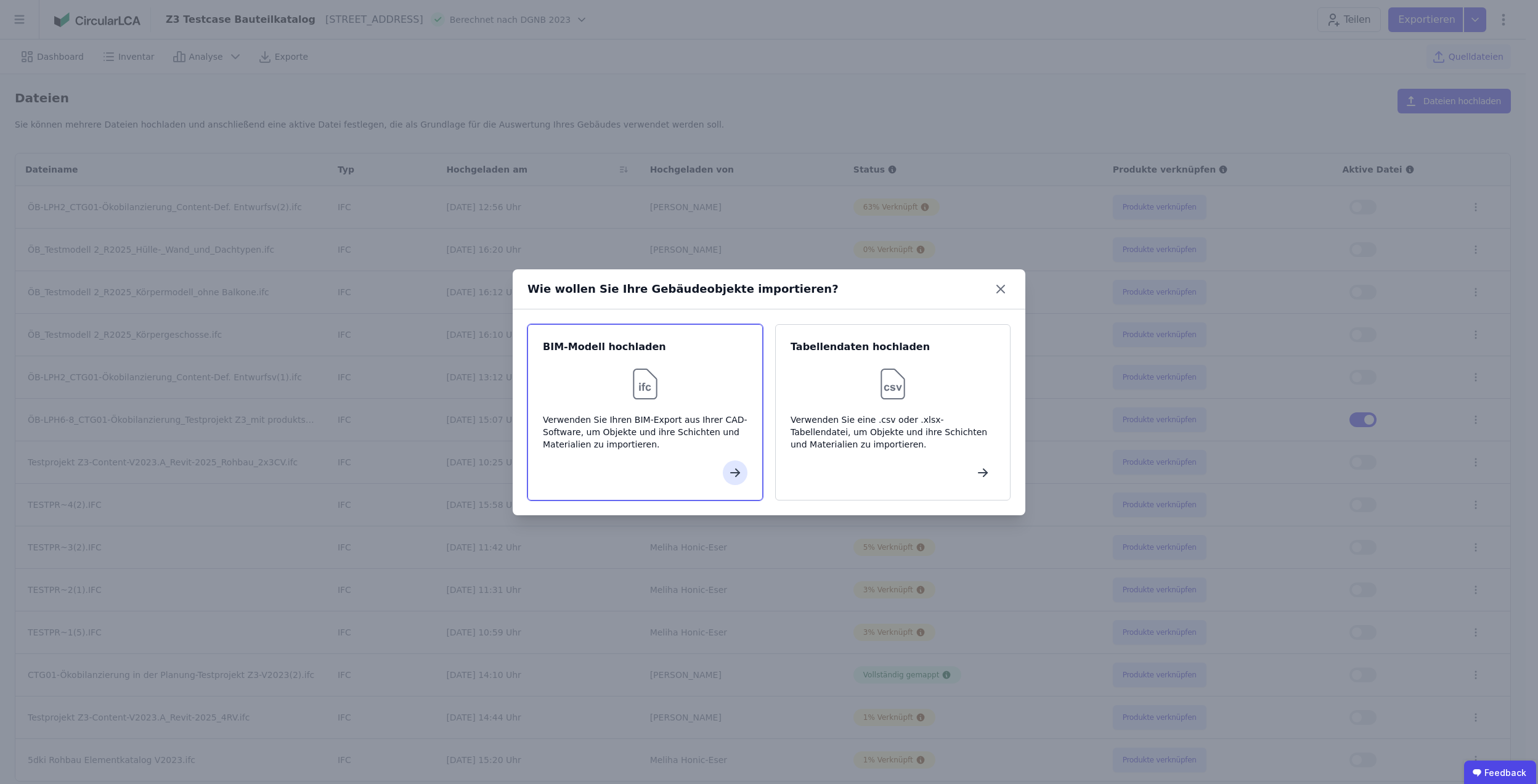
click at [672, 364] on div at bounding box center [645, 384] width 205 height 40
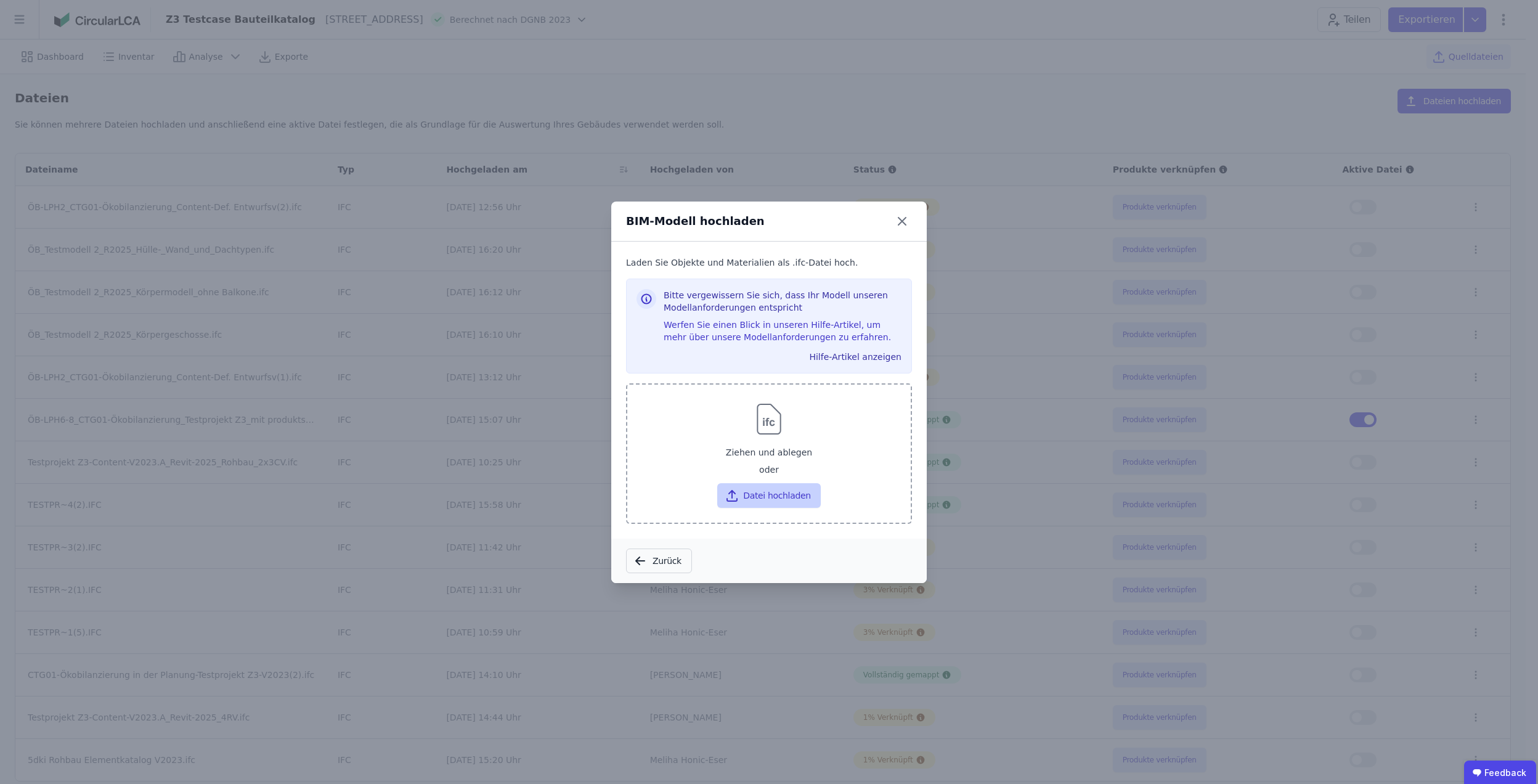
click at [740, 497] on icon "button" at bounding box center [732, 495] width 15 height 15
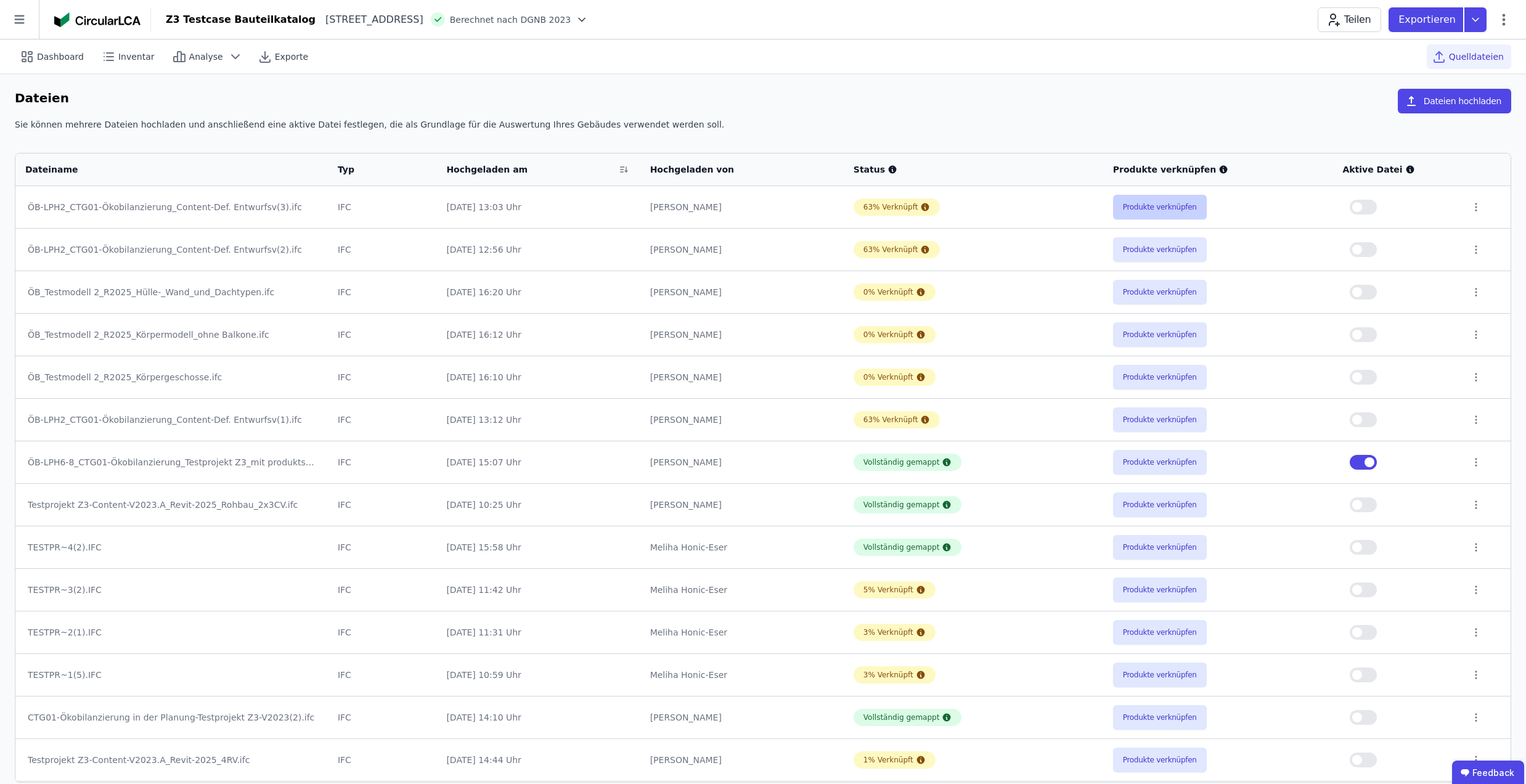
click at [1163, 201] on button "Produkte verknüpfen" at bounding box center [1160, 207] width 94 height 25
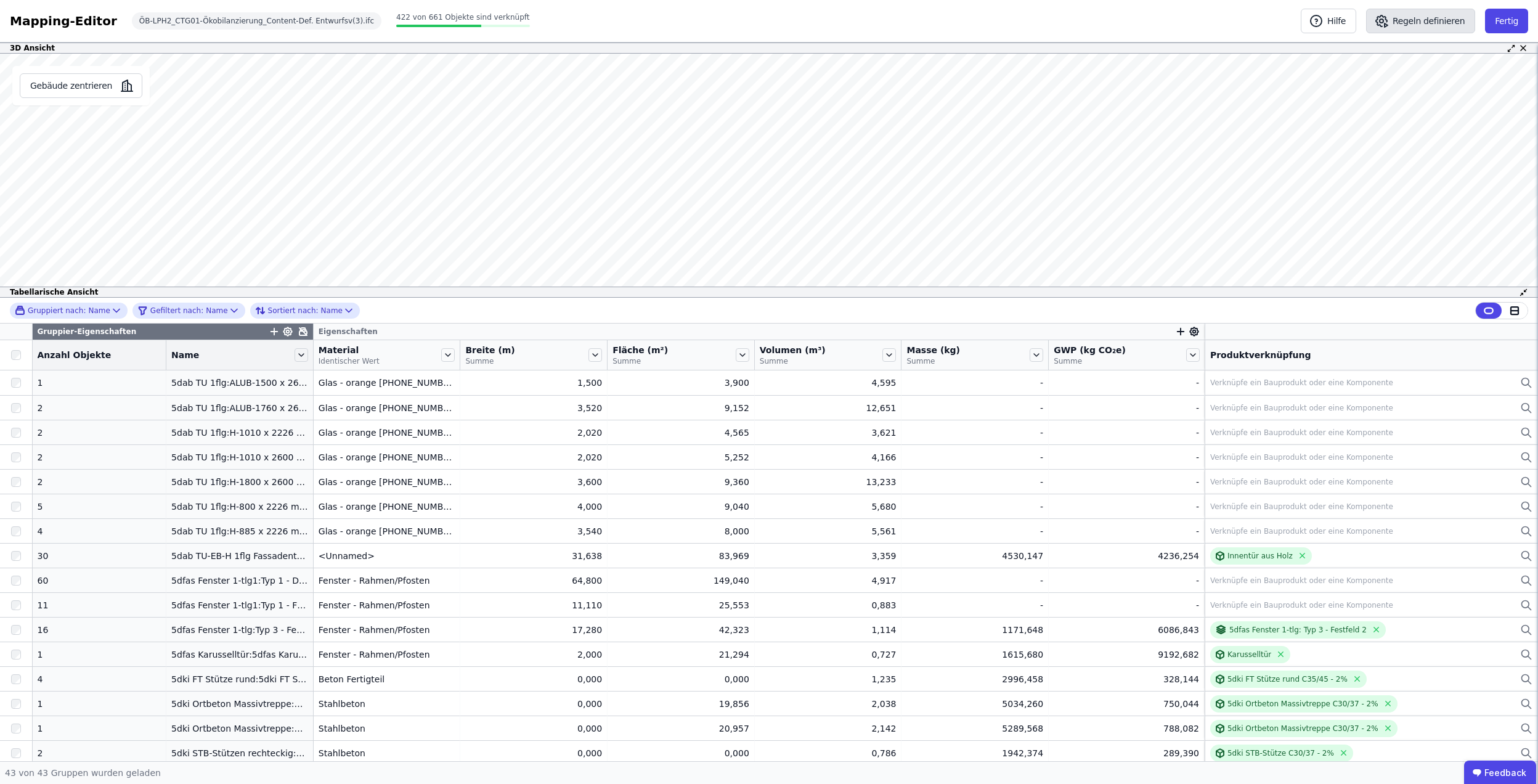
click at [1463, 23] on button "Regeln definieren" at bounding box center [1421, 21] width 109 height 25
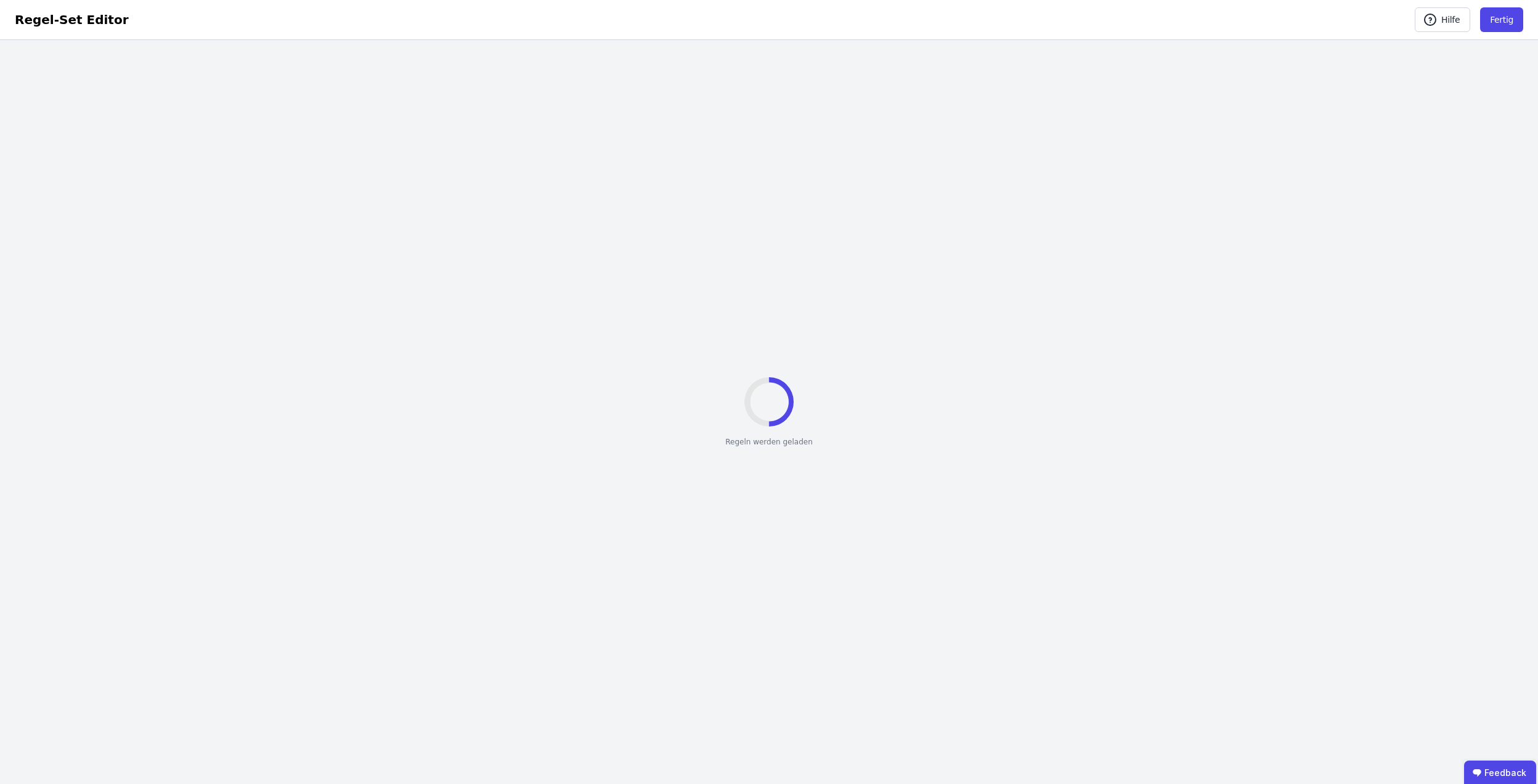
select select "**********"
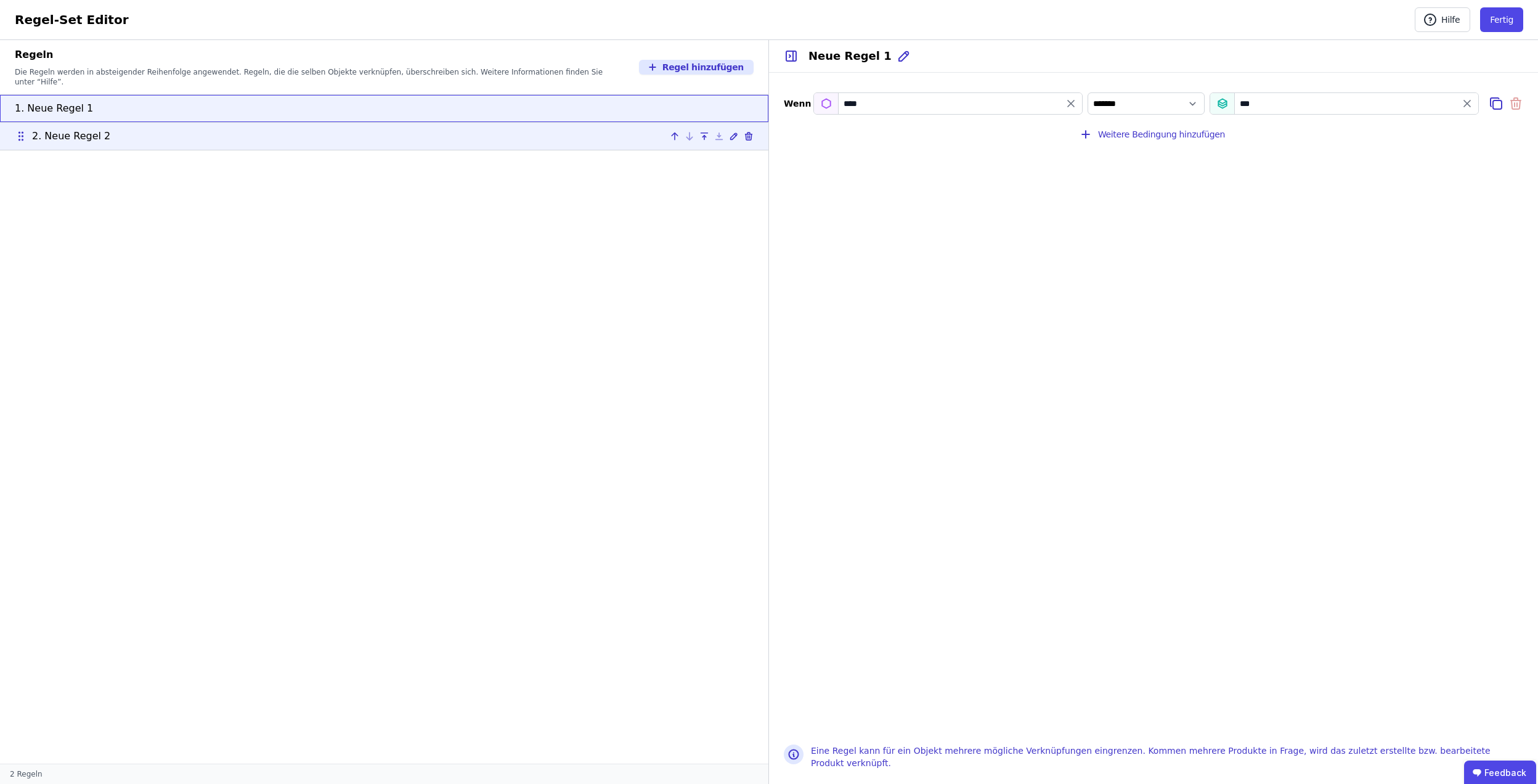
click at [617, 129] on div "2. Neue Regel 2" at bounding box center [384, 136] width 739 height 15
type input "********"
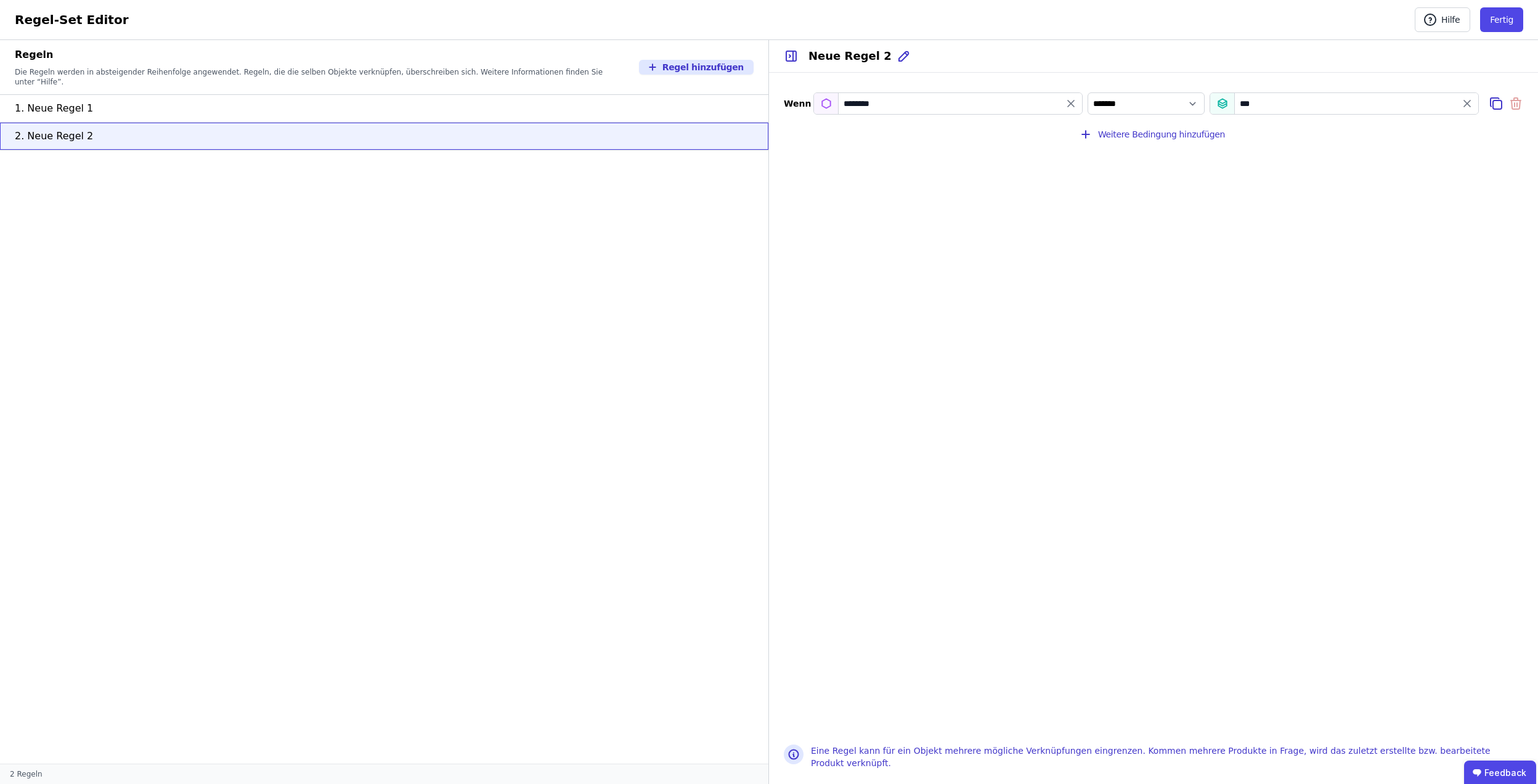
click at [900, 107] on div "********" at bounding box center [949, 104] width 269 height 22
click at [1065, 102] on icon "filter_by" at bounding box center [1071, 104] width 12 height 12
click at [1054, 102] on input "filter_by" at bounding box center [949, 104] width 268 height 22
click at [928, 126] on div "Concular Eigenschaften" at bounding box center [883, 129] width 119 height 12
click at [926, 180] on div "Produktverknüpfung" at bounding box center [883, 174] width 119 height 12
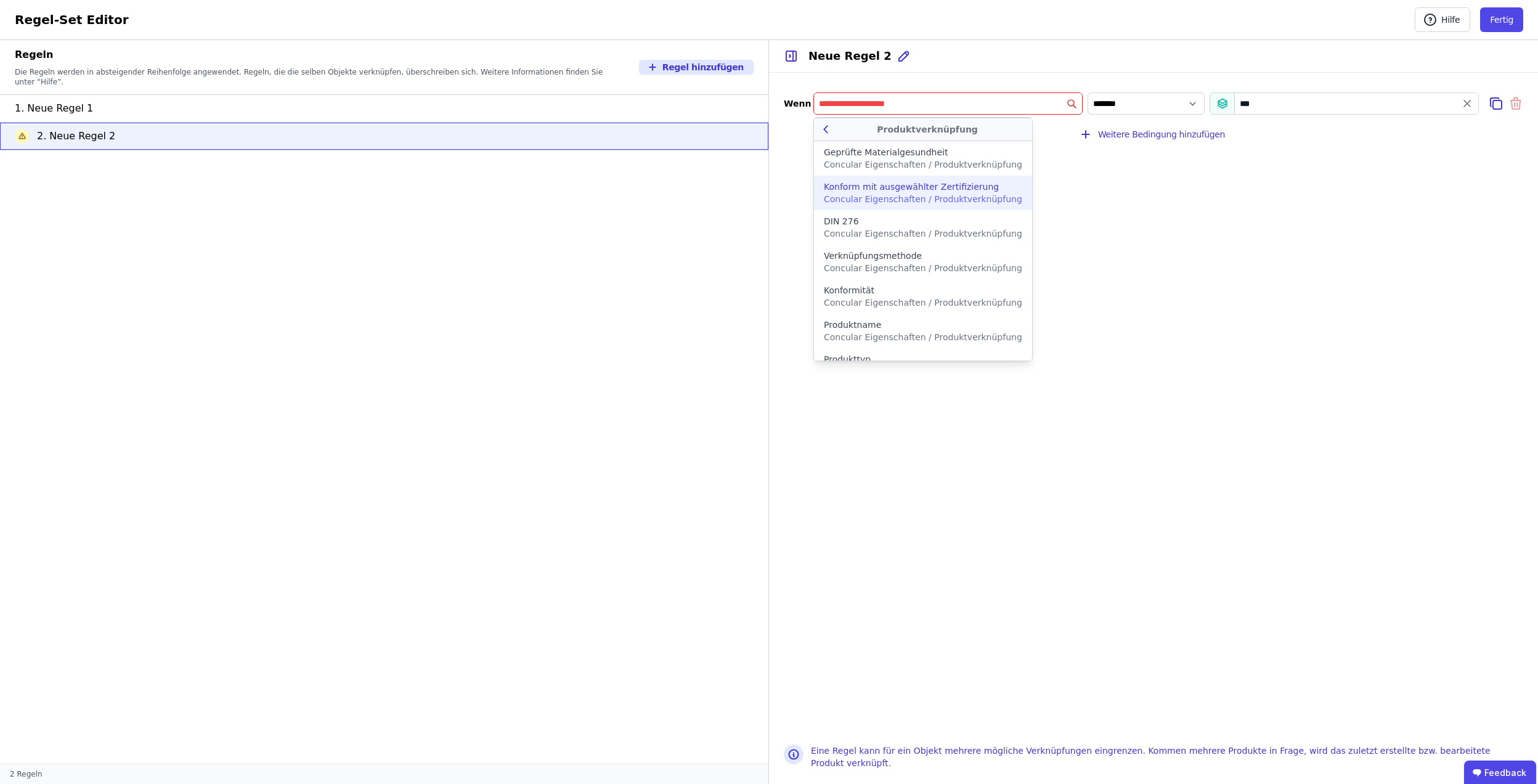
click at [832, 121] on div "Produktverknüpfung" at bounding box center [923, 129] width 218 height 23
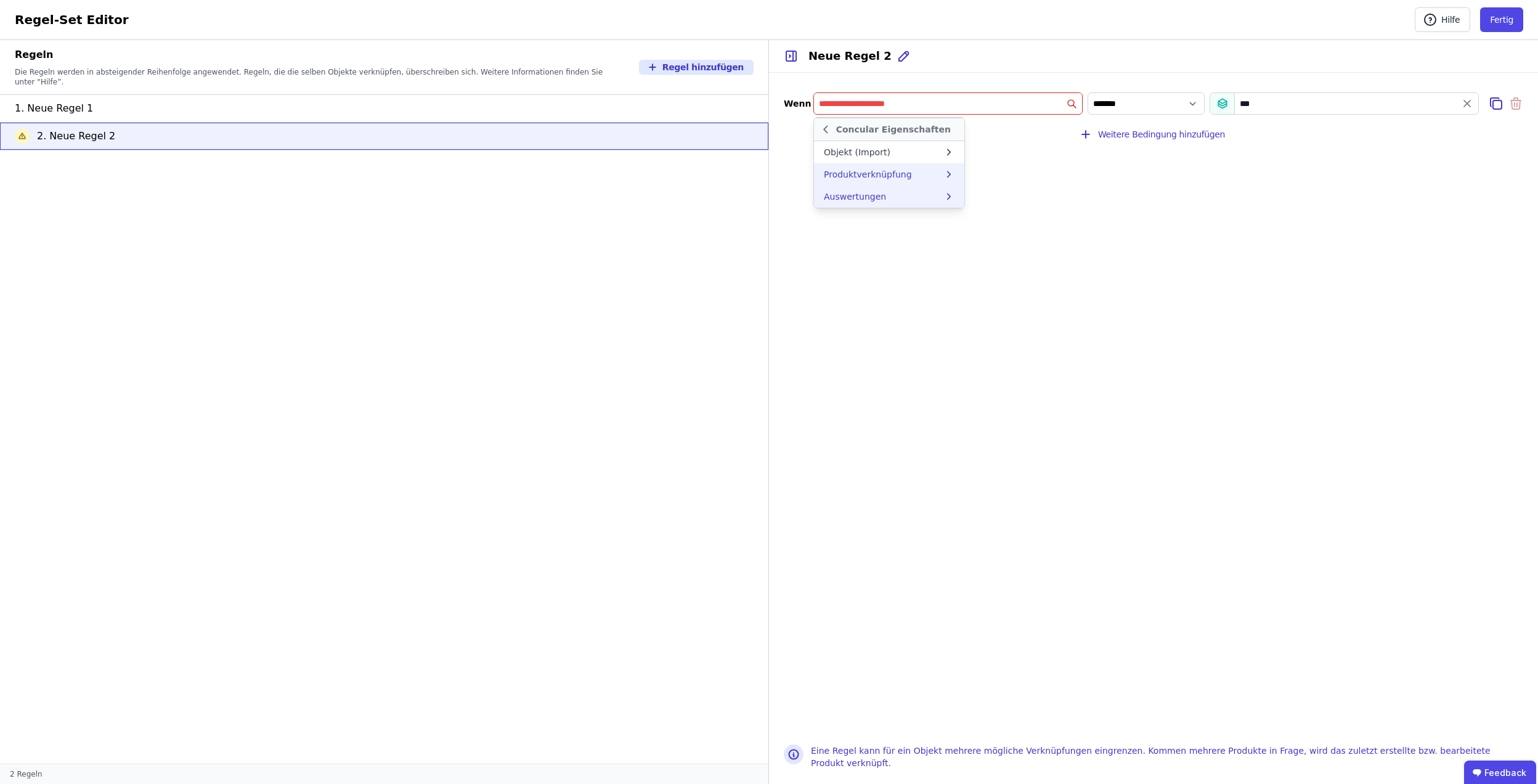
click at [910, 197] on div "Auswertungen" at bounding box center [883, 196] width 119 height 12
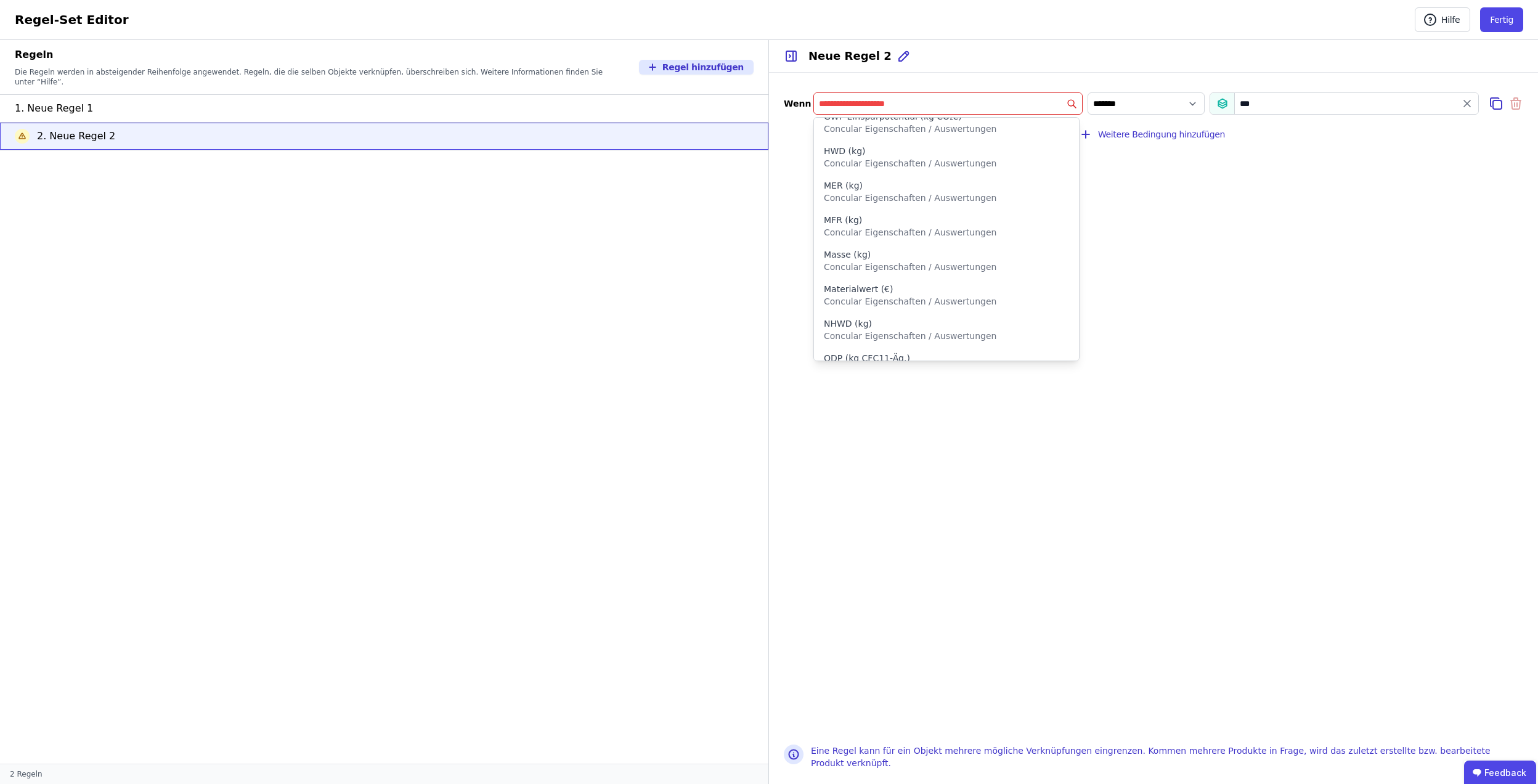
scroll to position [997, 0]
click at [1034, 103] on input "filter_by" at bounding box center [949, 104] width 268 height 22
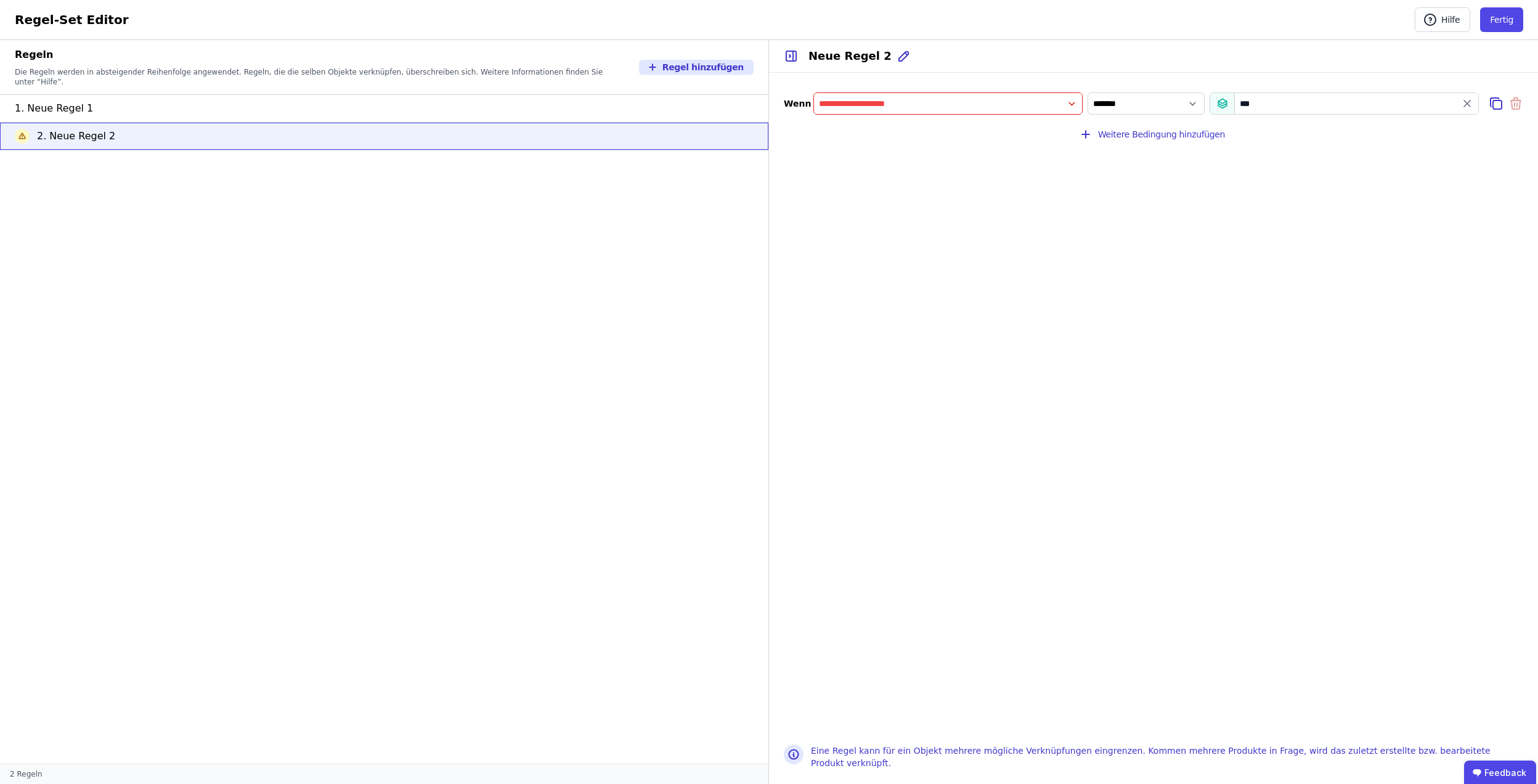
click at [949, 92] on div "Wenn *** ******* ***" at bounding box center [1154, 104] width 740 height 32
click at [1025, 114] on input "filter_by" at bounding box center [949, 104] width 268 height 22
click at [1514, 15] on button "Fertig" at bounding box center [1502, 20] width 43 height 25
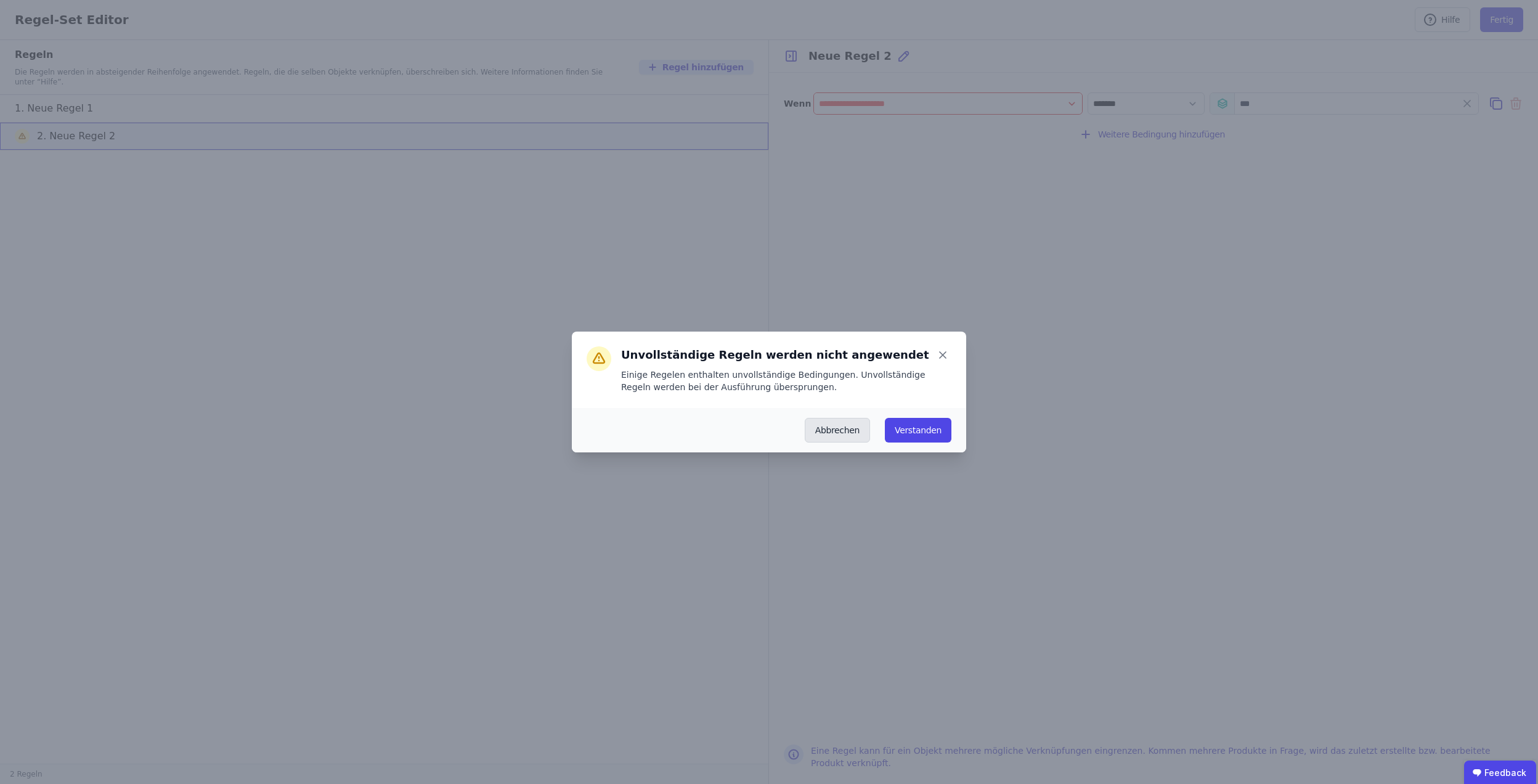
click at [848, 422] on button "Abbrechen" at bounding box center [838, 430] width 65 height 25
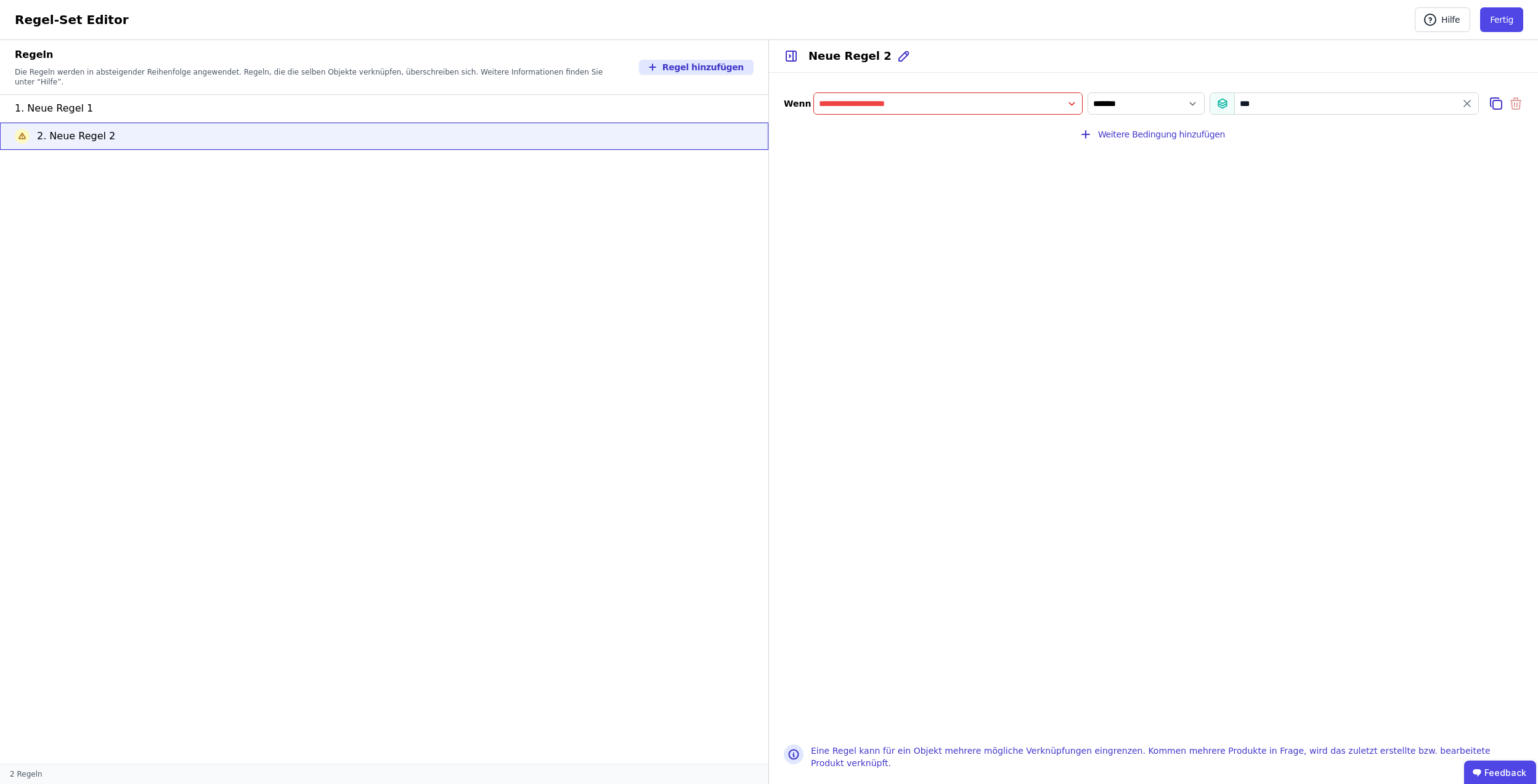
click at [1073, 107] on input "filter_by" at bounding box center [949, 104] width 268 height 22
click at [903, 155] on div "Importierte Eigenschaften" at bounding box center [880, 151] width 113 height 12
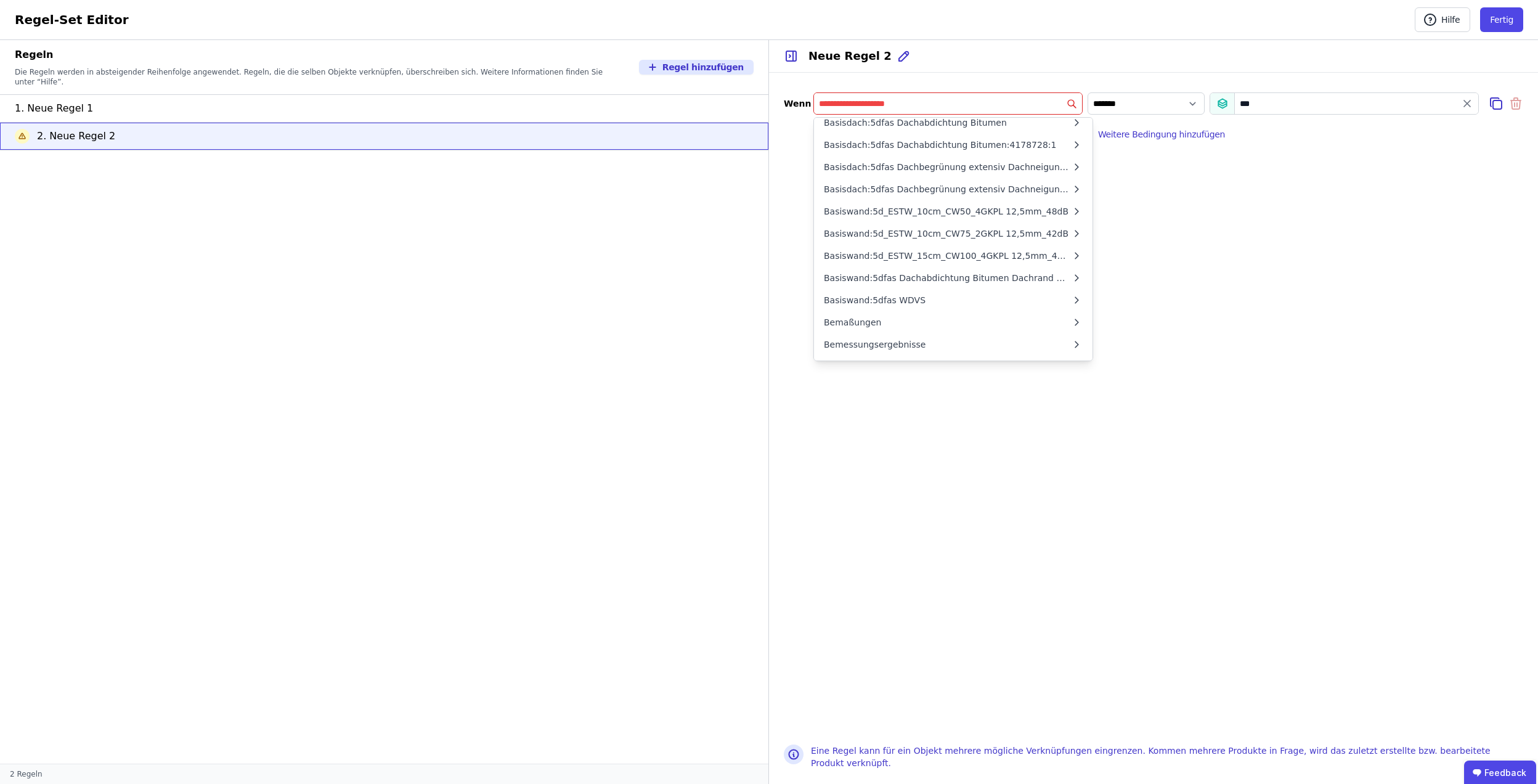
scroll to position [575, 0]
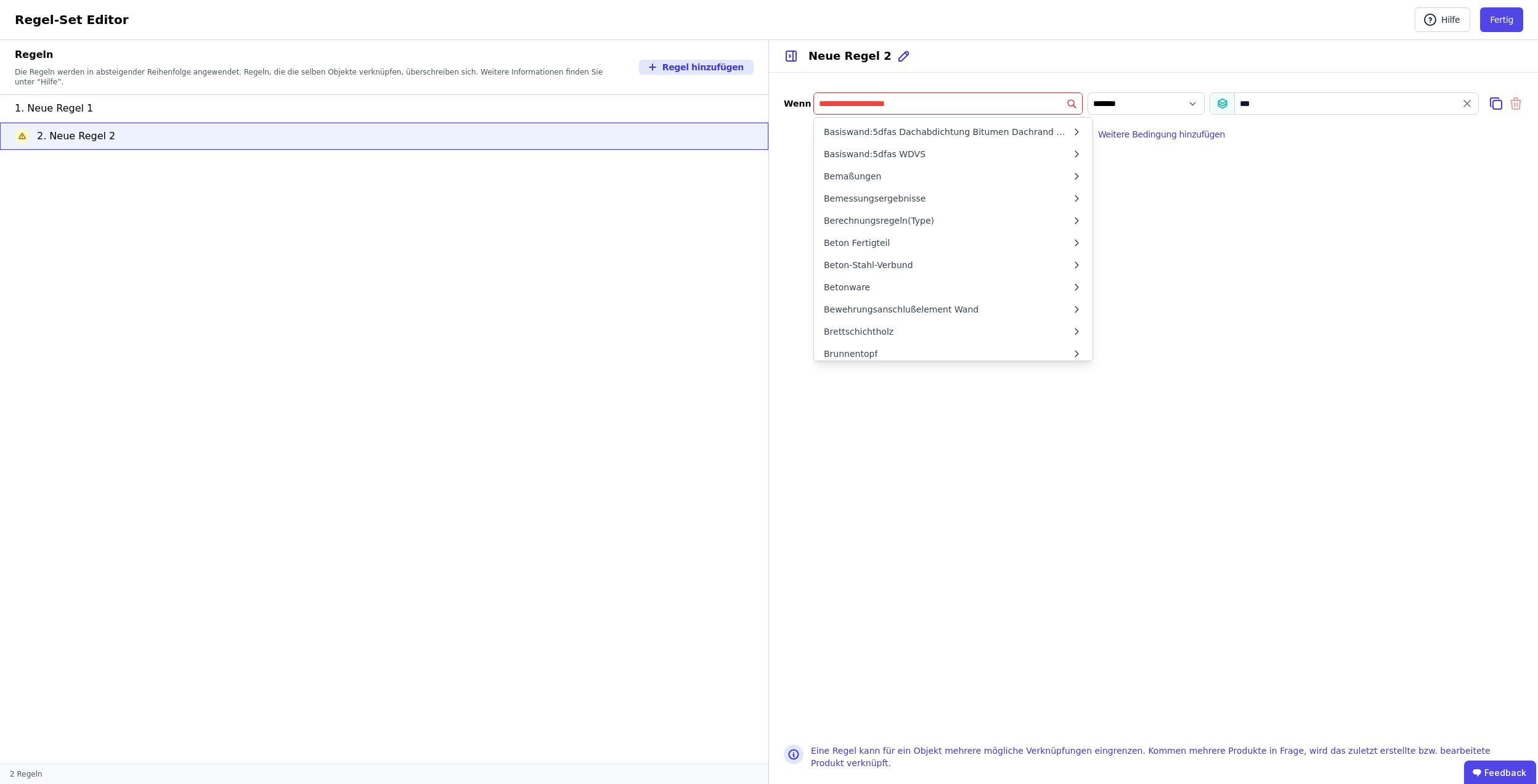
click at [1324, 239] on div "Wenn Importierte Eigenschaften 5d Beton - Stahlbeton 5d Beton - Stahlbeton WU 5…" at bounding box center [1154, 401] width 769 height 657
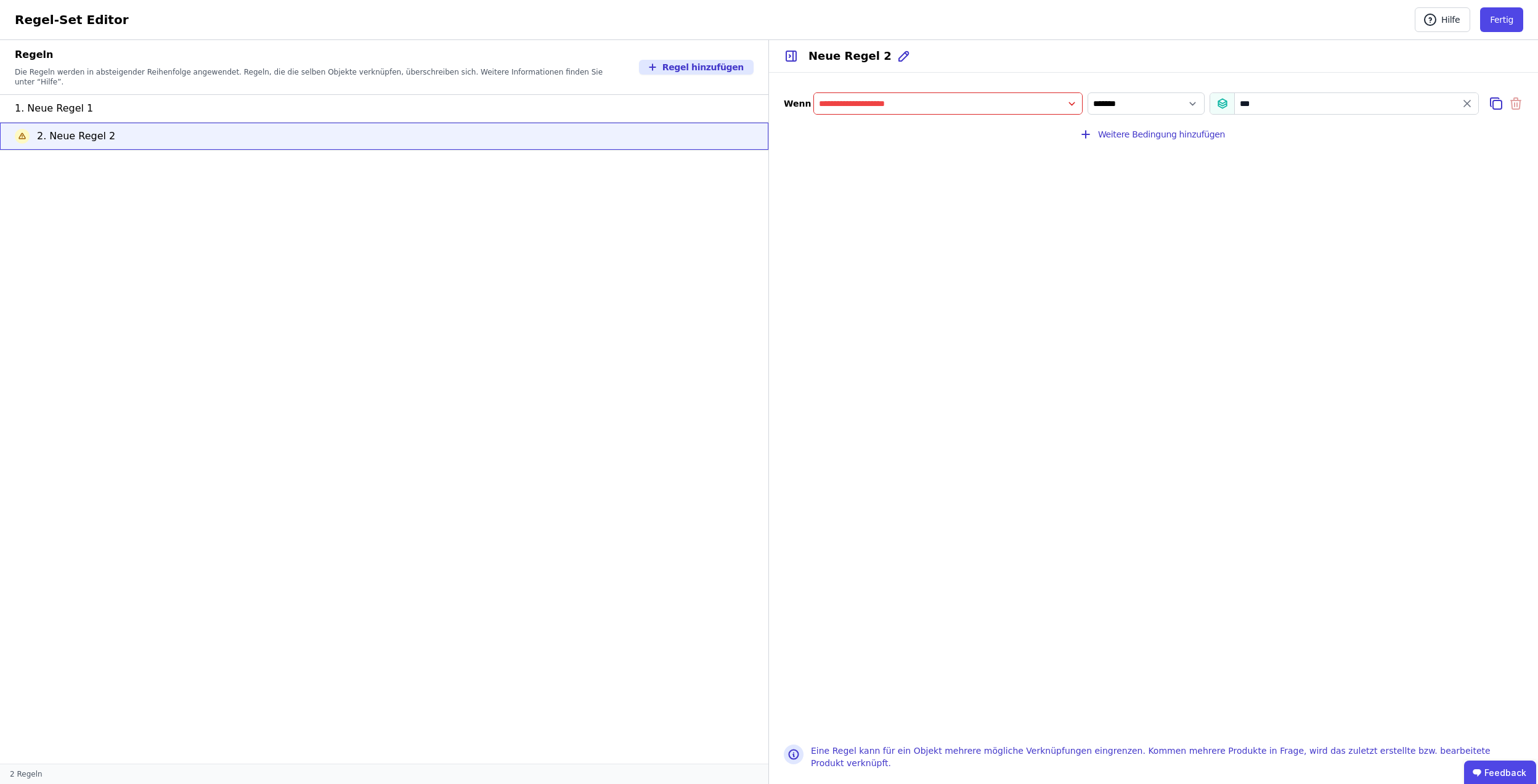
click at [1075, 99] on input "filter_by" at bounding box center [949, 104] width 268 height 22
click at [908, 125] on div "Concular Eigenschaften" at bounding box center [875, 129] width 103 height 12
click at [913, 149] on div "Objekt (Import)" at bounding box center [883, 152] width 119 height 12
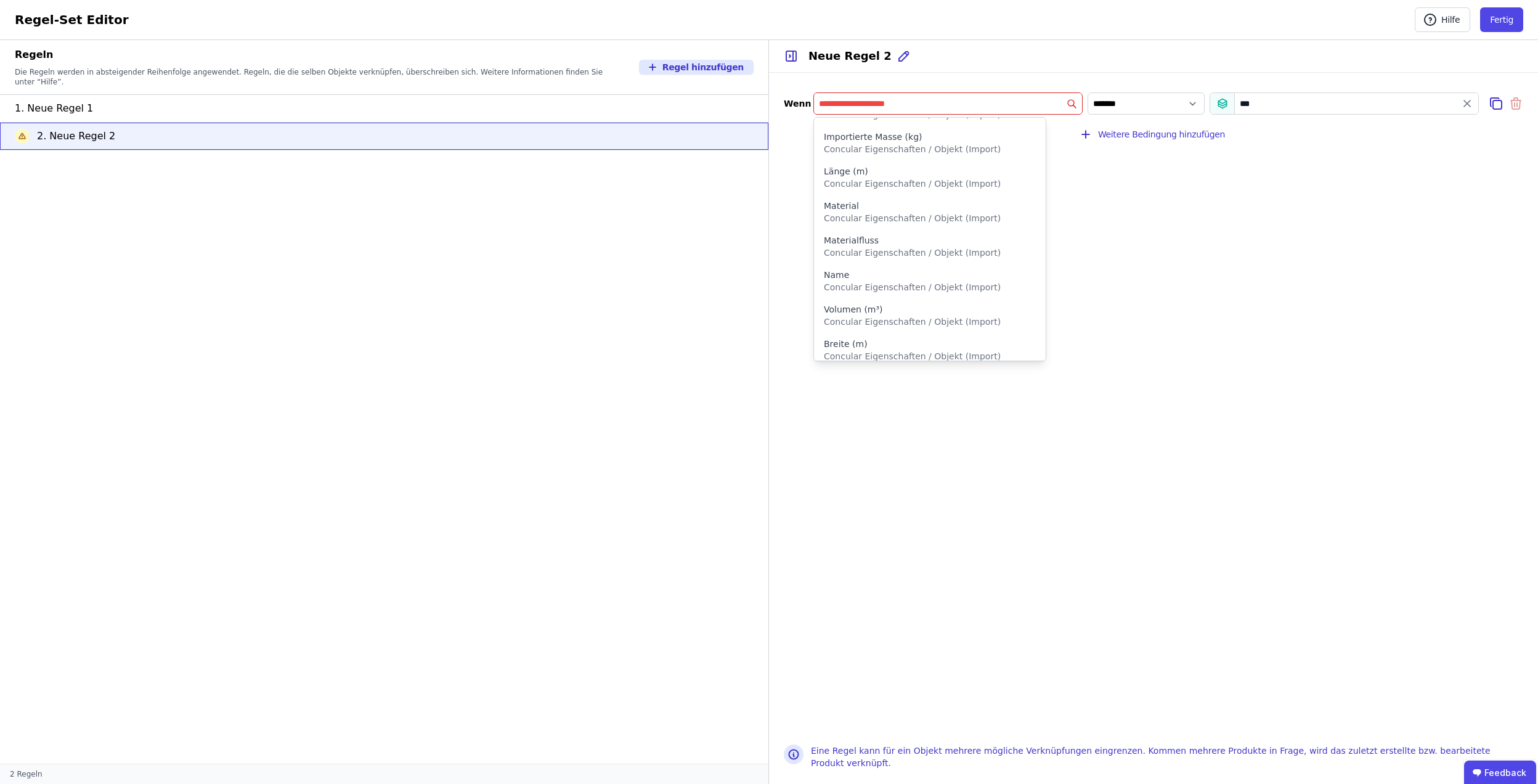
scroll to position [437, 0]
click at [987, 198] on div "Material" at bounding box center [929, 199] width 212 height 12
type input "********"
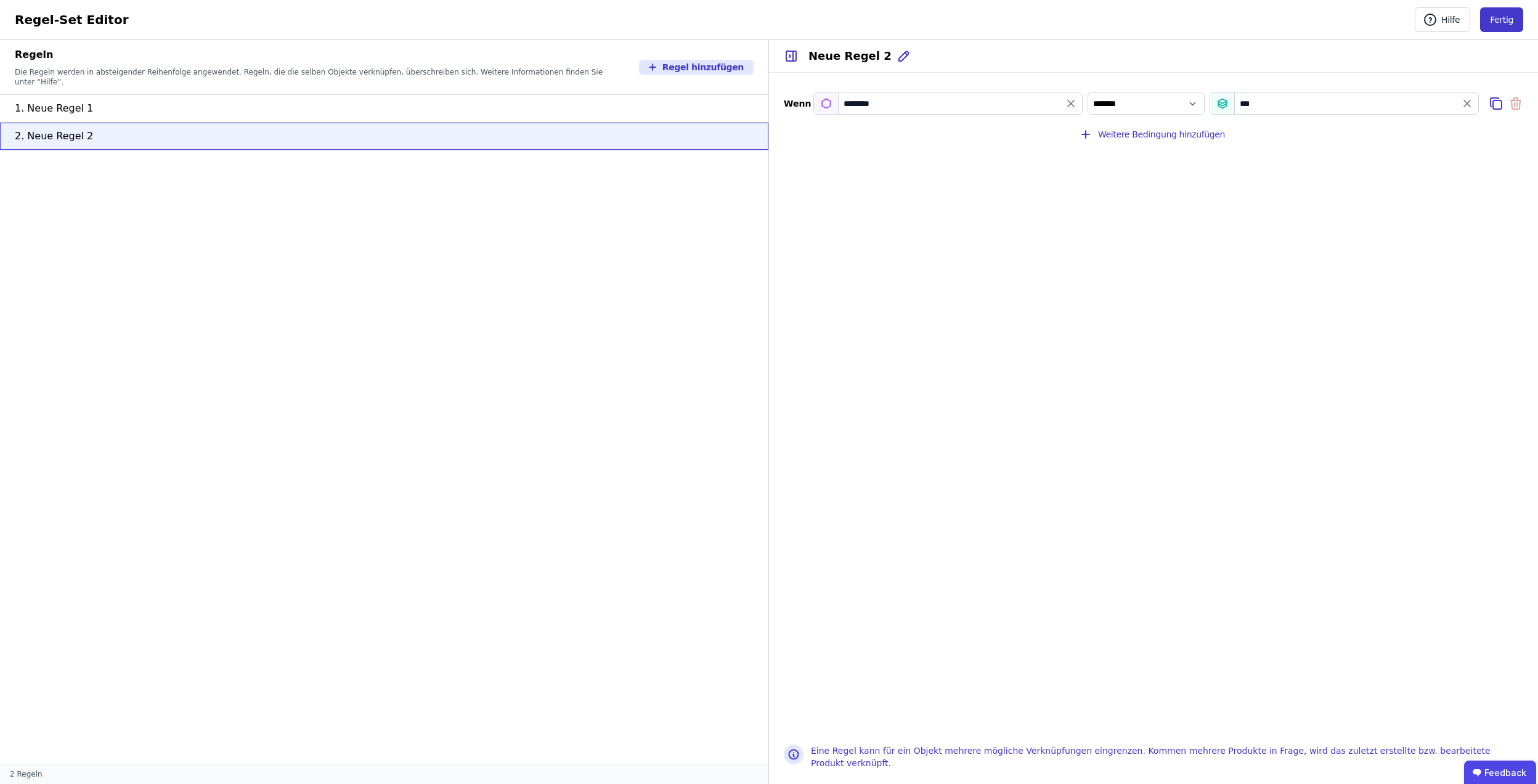
click at [1502, 13] on button "Fertig" at bounding box center [1502, 20] width 43 height 25
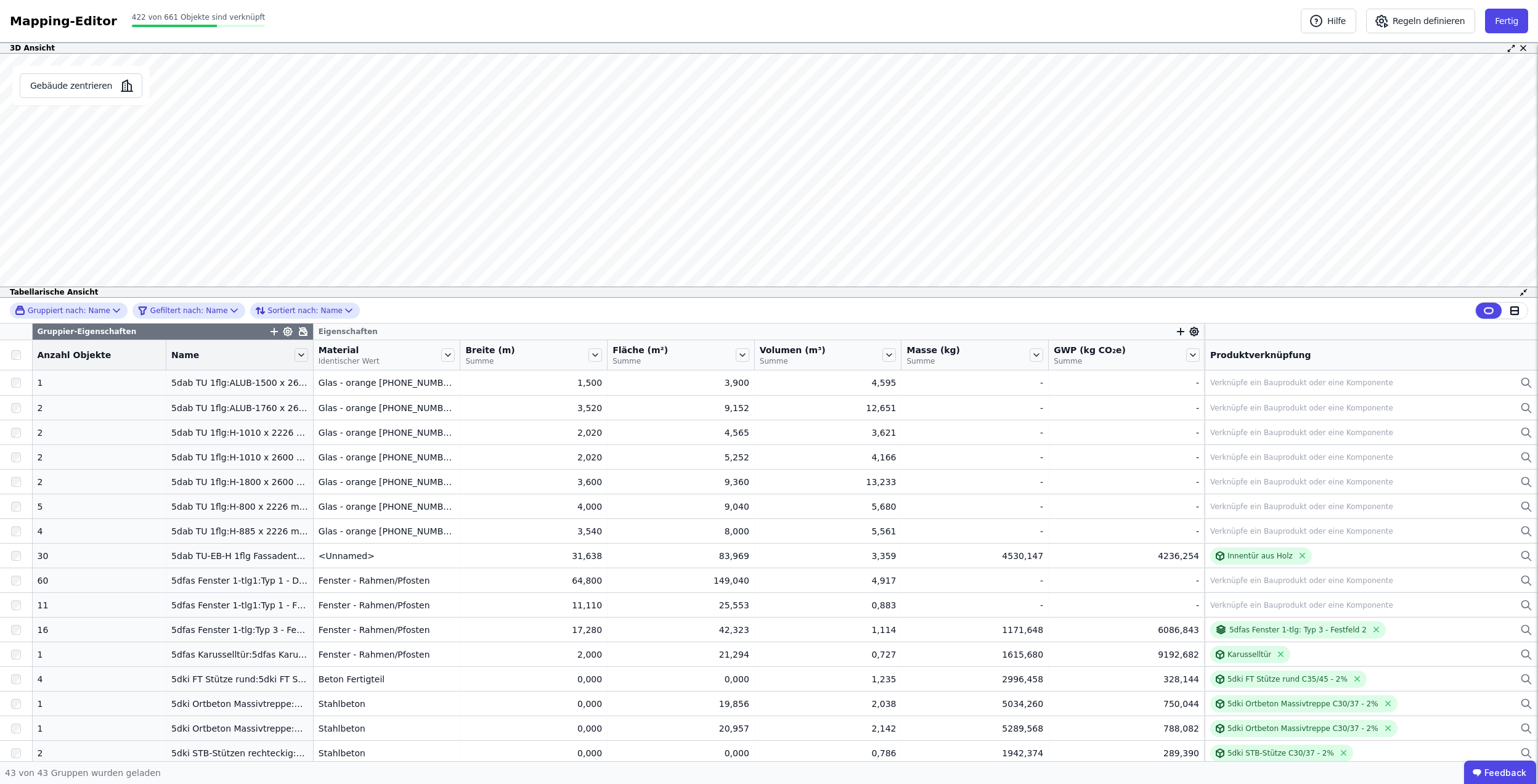
click at [355, 352] on span "Material" at bounding box center [349, 350] width 61 height 12
click at [1175, 334] on icon "button" at bounding box center [1181, 332] width 11 height 11
click at [1229, 394] on div "Concular Eigenschaften" at bounding box center [1237, 397] width 103 height 12
click at [1228, 437] on div "Objekt (Import)" at bounding box center [1251, 442] width 150 height 22
click at [1418, 18] on button "Regeln definieren" at bounding box center [1421, 21] width 109 height 25
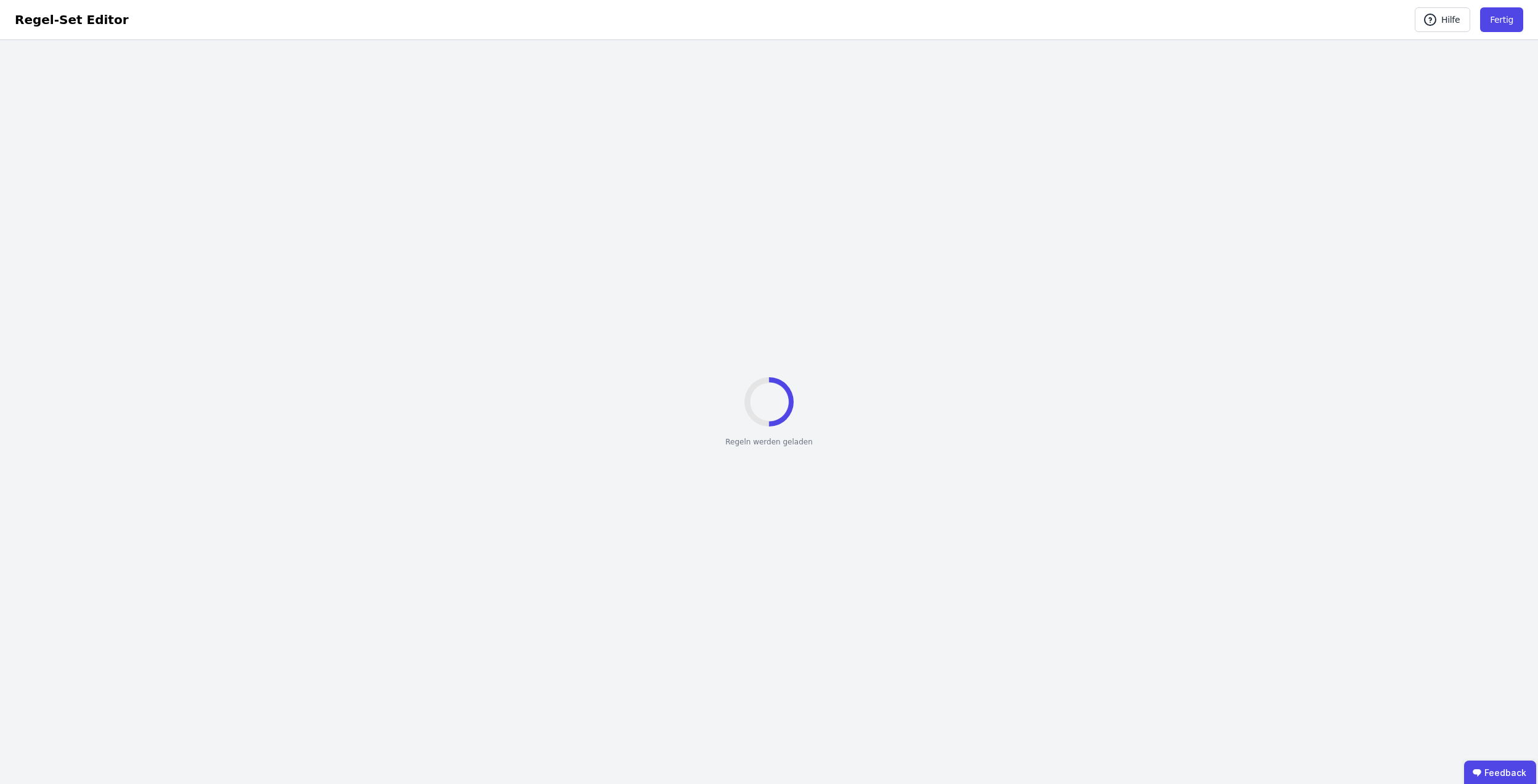
select select "**********"
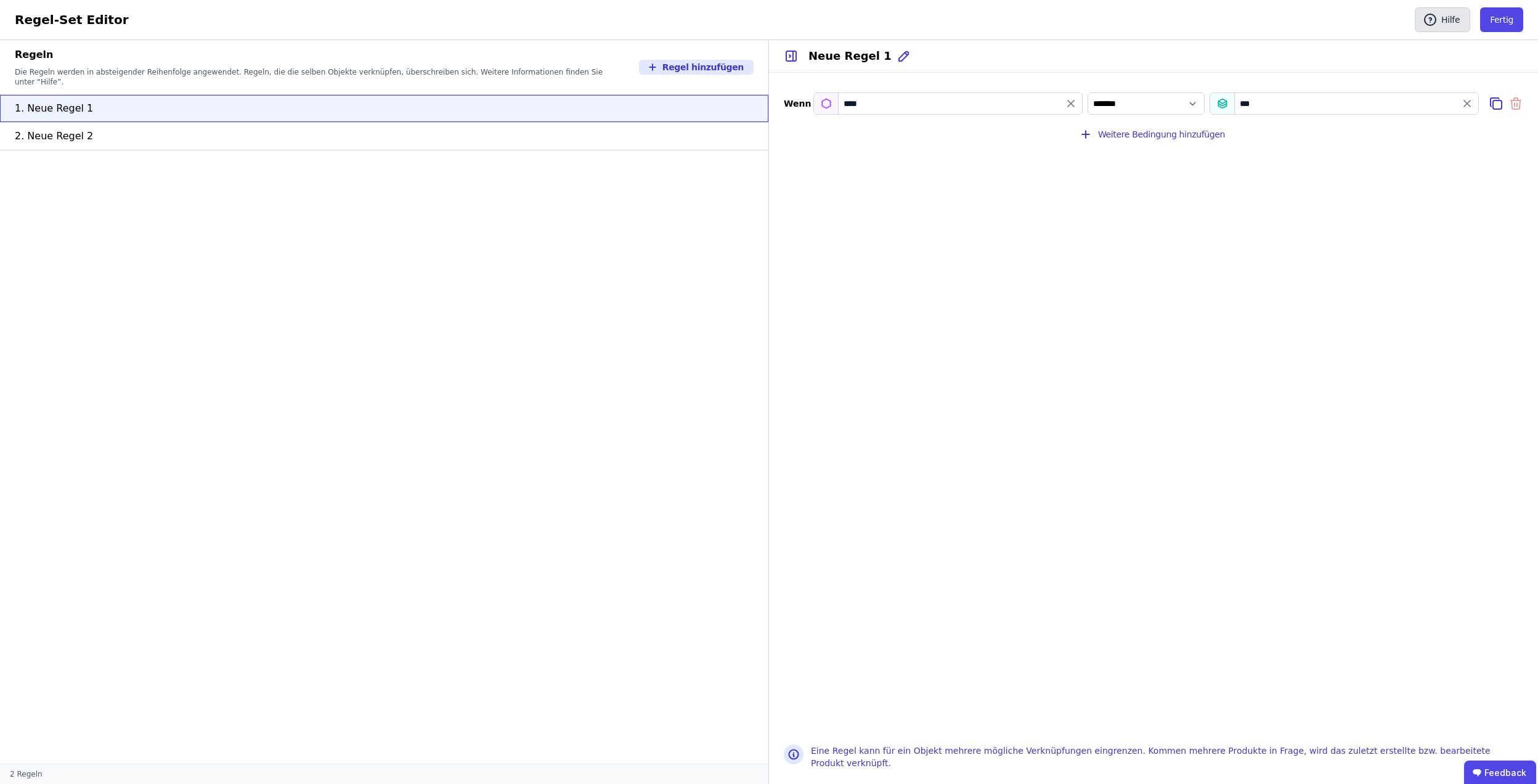
click at [1457, 23] on button "Hilfe" at bounding box center [1443, 20] width 56 height 25
click at [1430, 20] on icon "button" at bounding box center [1430, 20] width 15 height 15
click at [1446, 25] on button "Hilfe" at bounding box center [1443, 20] width 56 height 25
click at [807, 755] on div "Eine Regel kann für ein Objekt mehrere mögliche Verknüpfungen eingrenzen. Komme…" at bounding box center [1154, 757] width 769 height 54
click at [1181, 137] on button "Weitere Bedingung hinzufügen" at bounding box center [1153, 134] width 163 height 25
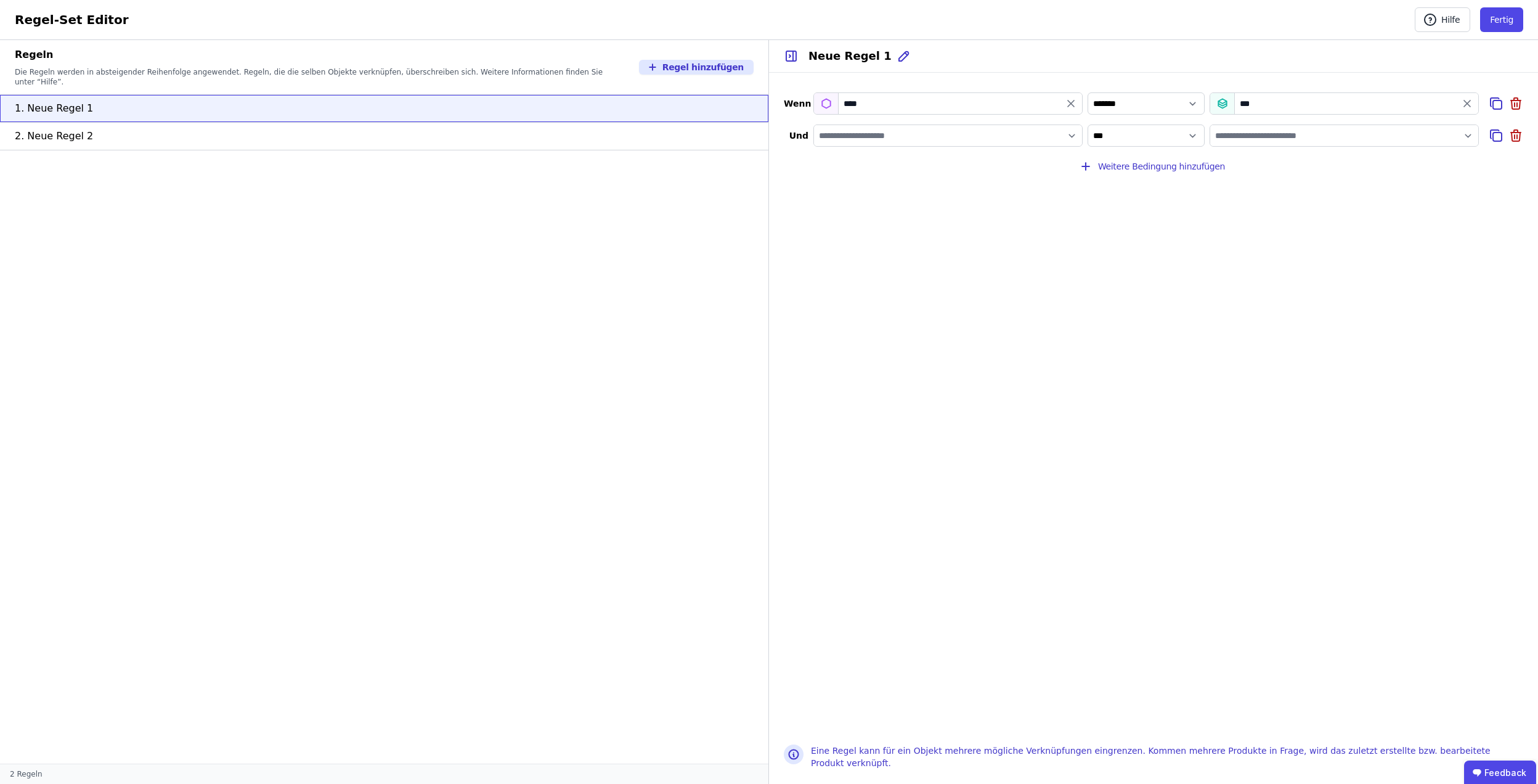
click at [787, 57] on icon at bounding box center [792, 56] width 10 height 10
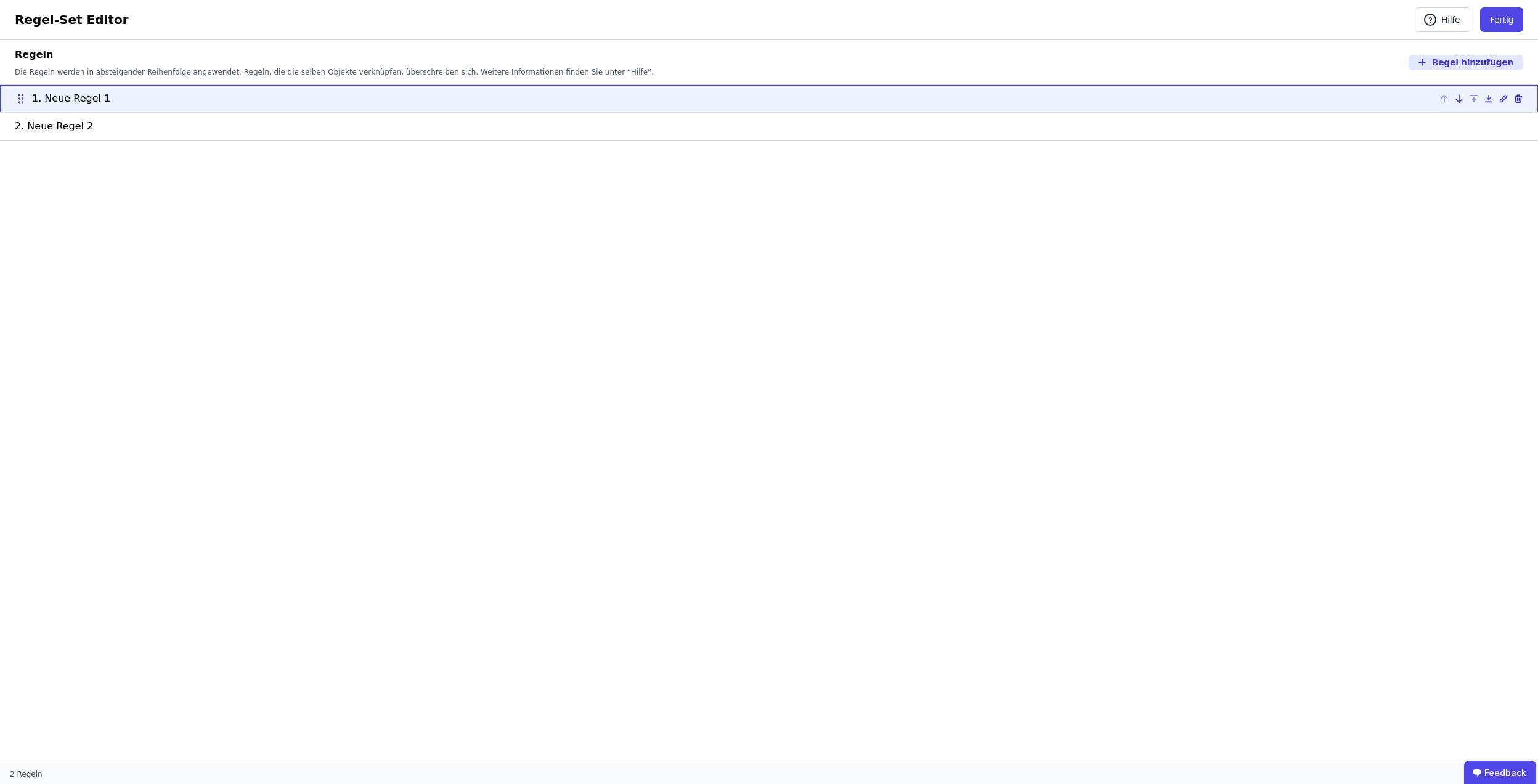
click at [1337, 90] on li "1. Neue Regel 1" at bounding box center [769, 98] width 1538 height 28
select select "**********"
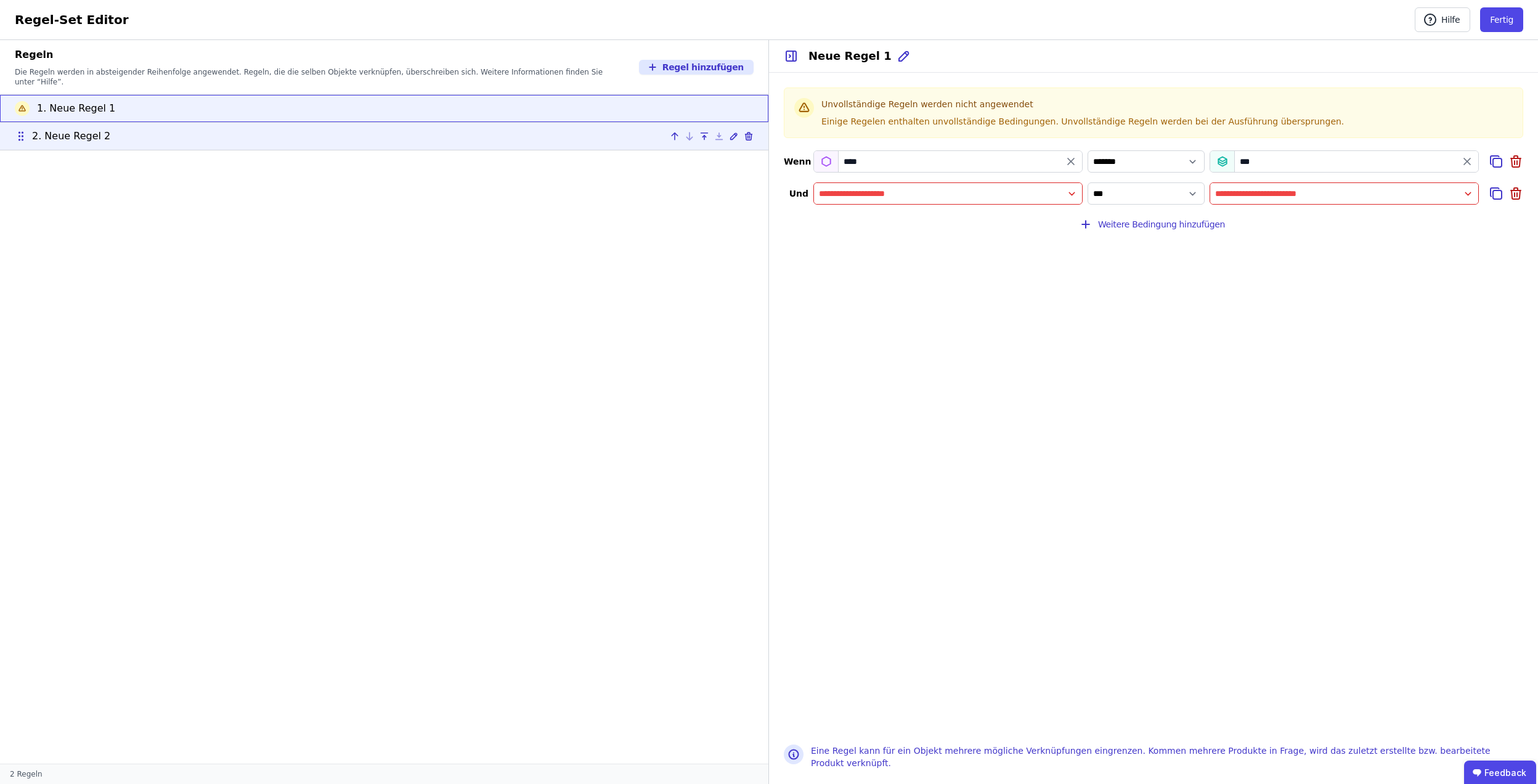
click at [533, 130] on div "2. Neue Regel 2" at bounding box center [384, 136] width 739 height 15
type input "********"
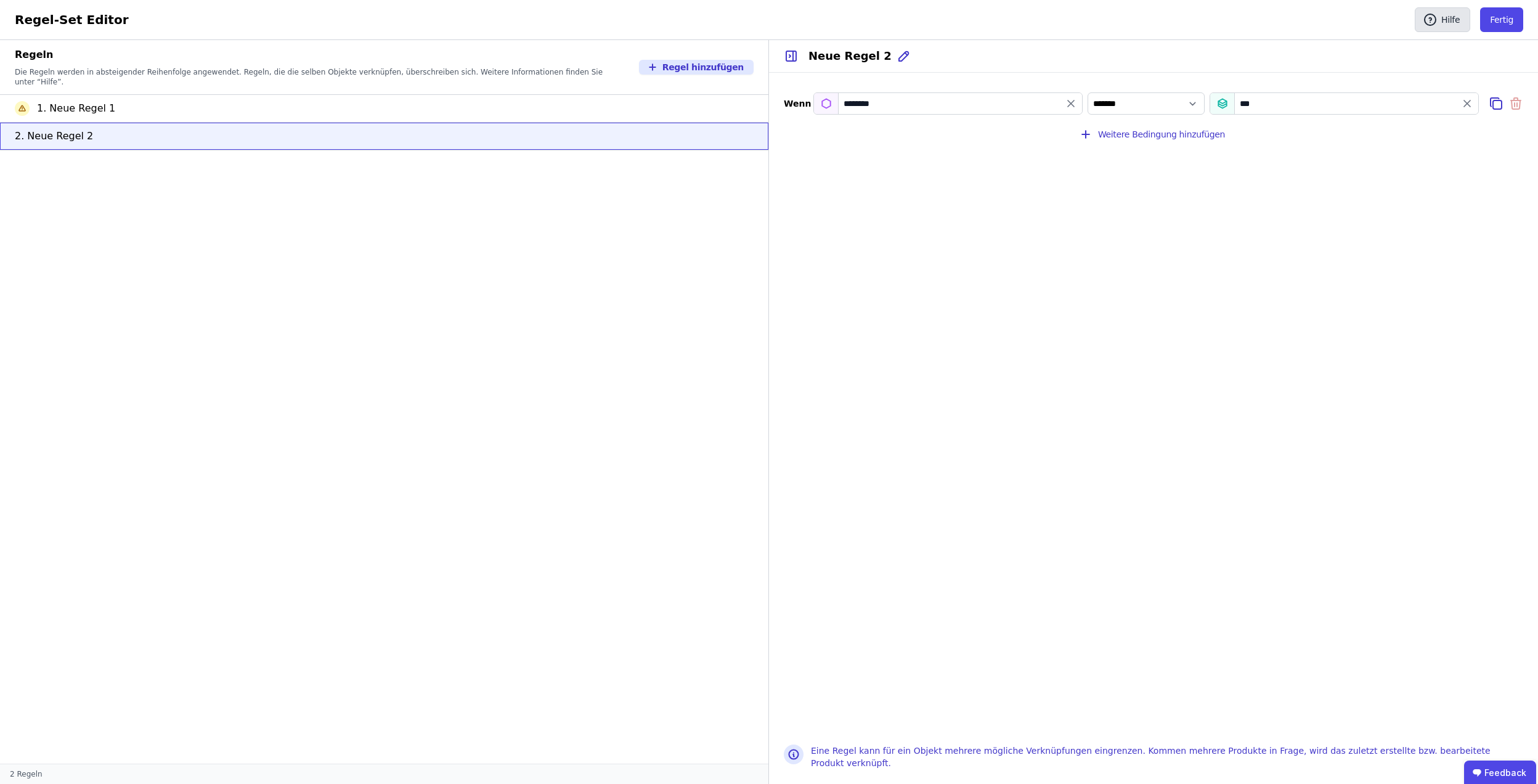
click at [1432, 22] on icon "button" at bounding box center [1430, 20] width 15 height 15
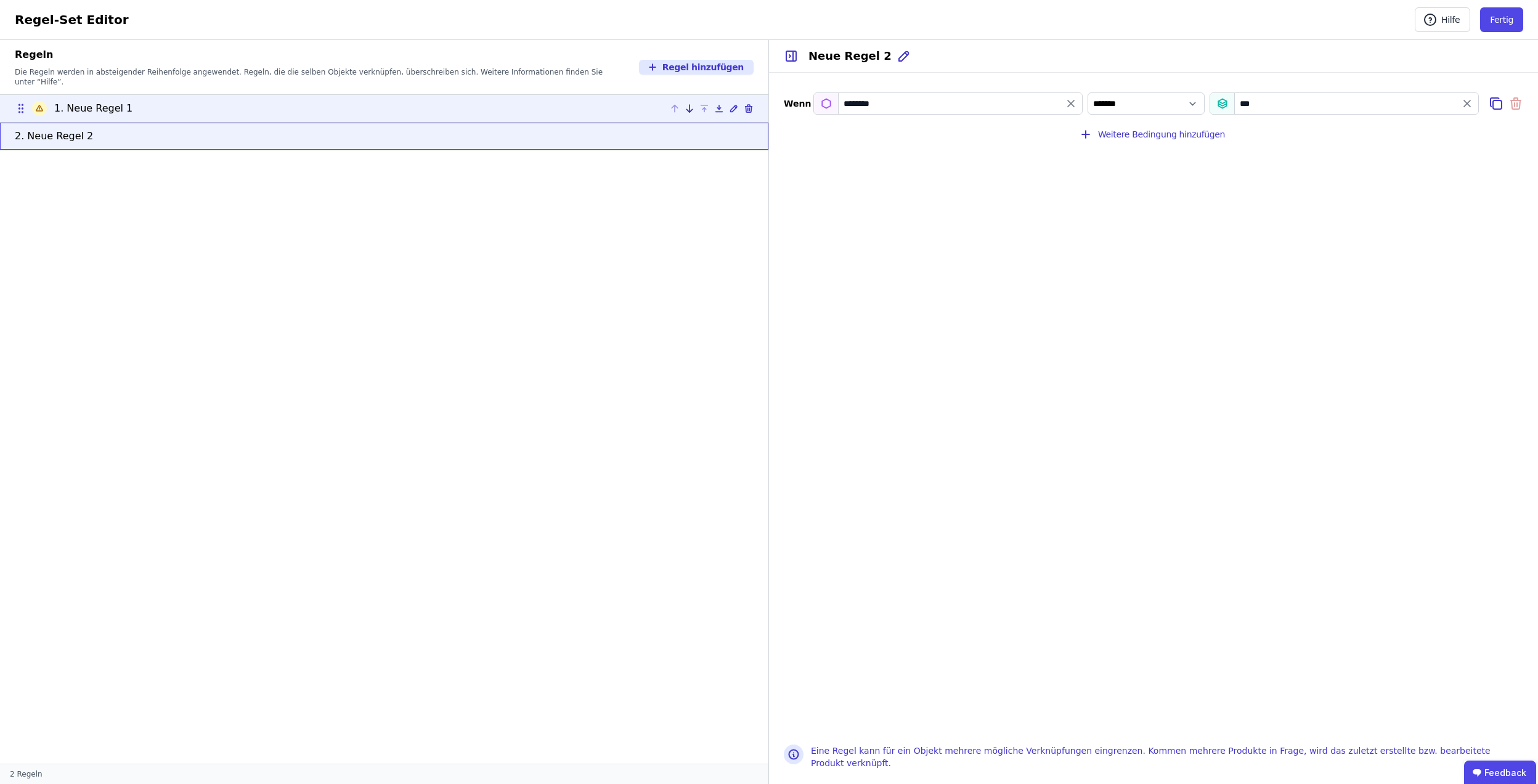
click at [693, 104] on icon at bounding box center [690, 109] width 10 height 10
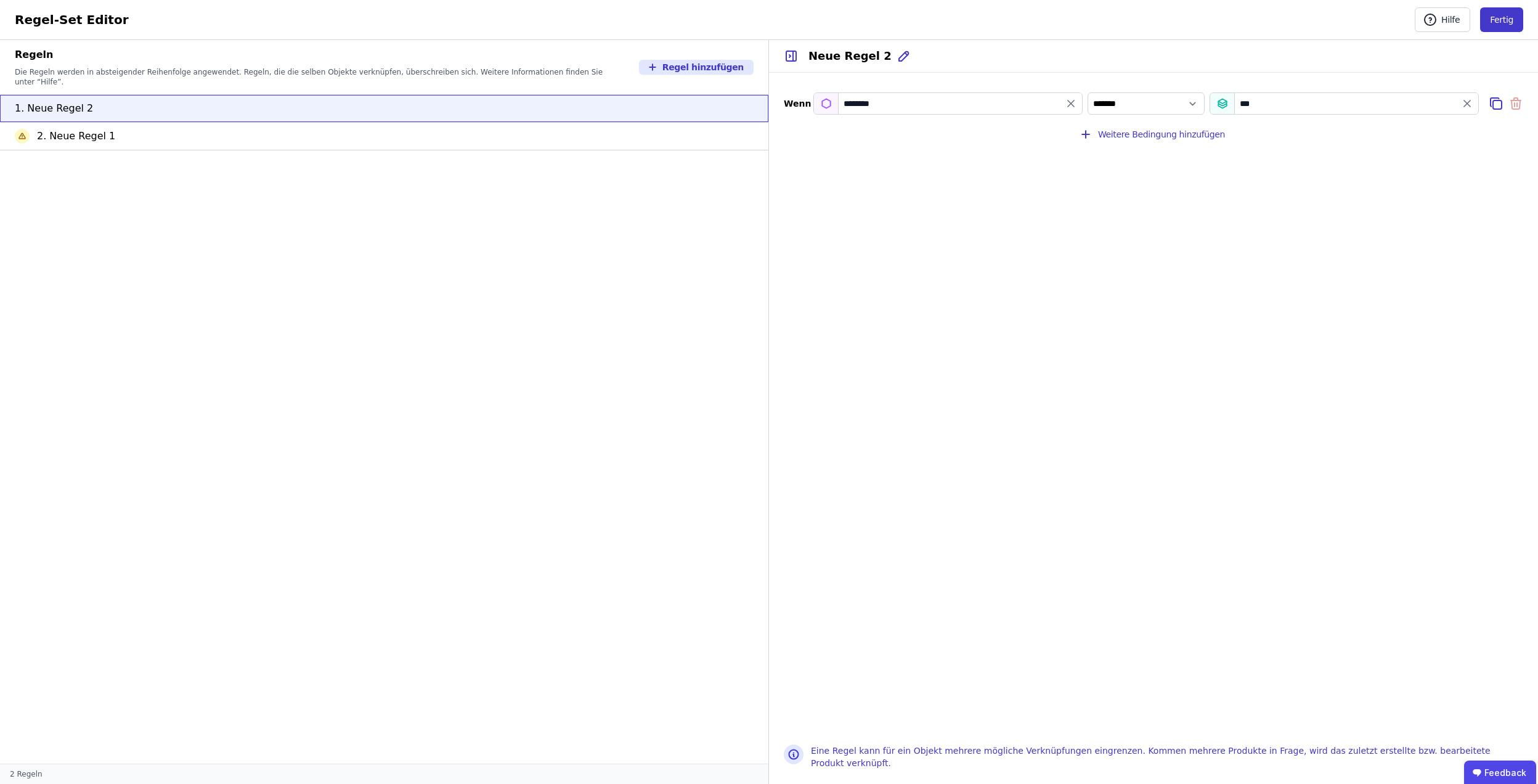
click at [1508, 15] on button "Fertig" at bounding box center [1502, 20] width 43 height 25
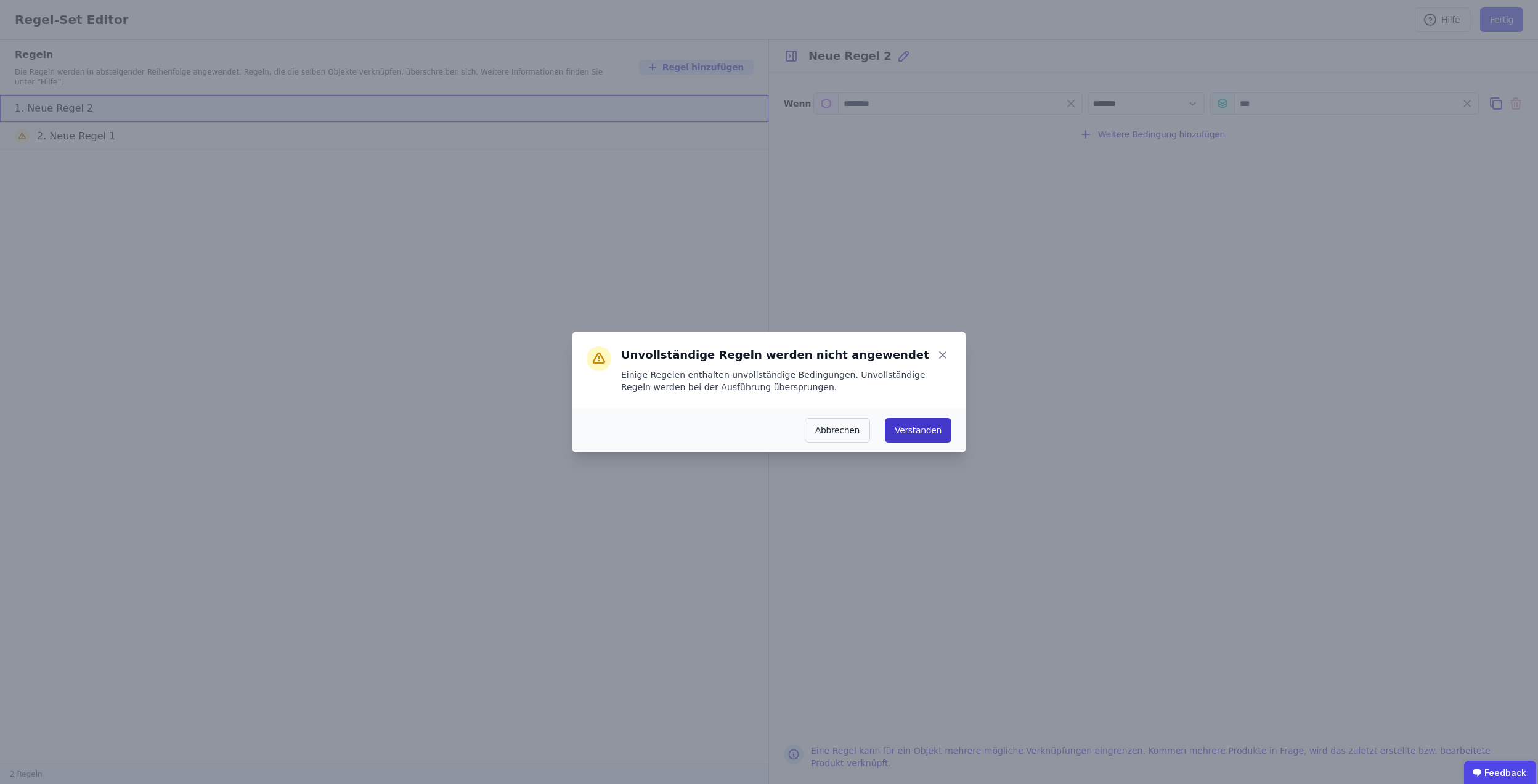
click at [930, 425] on button "Verstanden" at bounding box center [918, 430] width 67 height 25
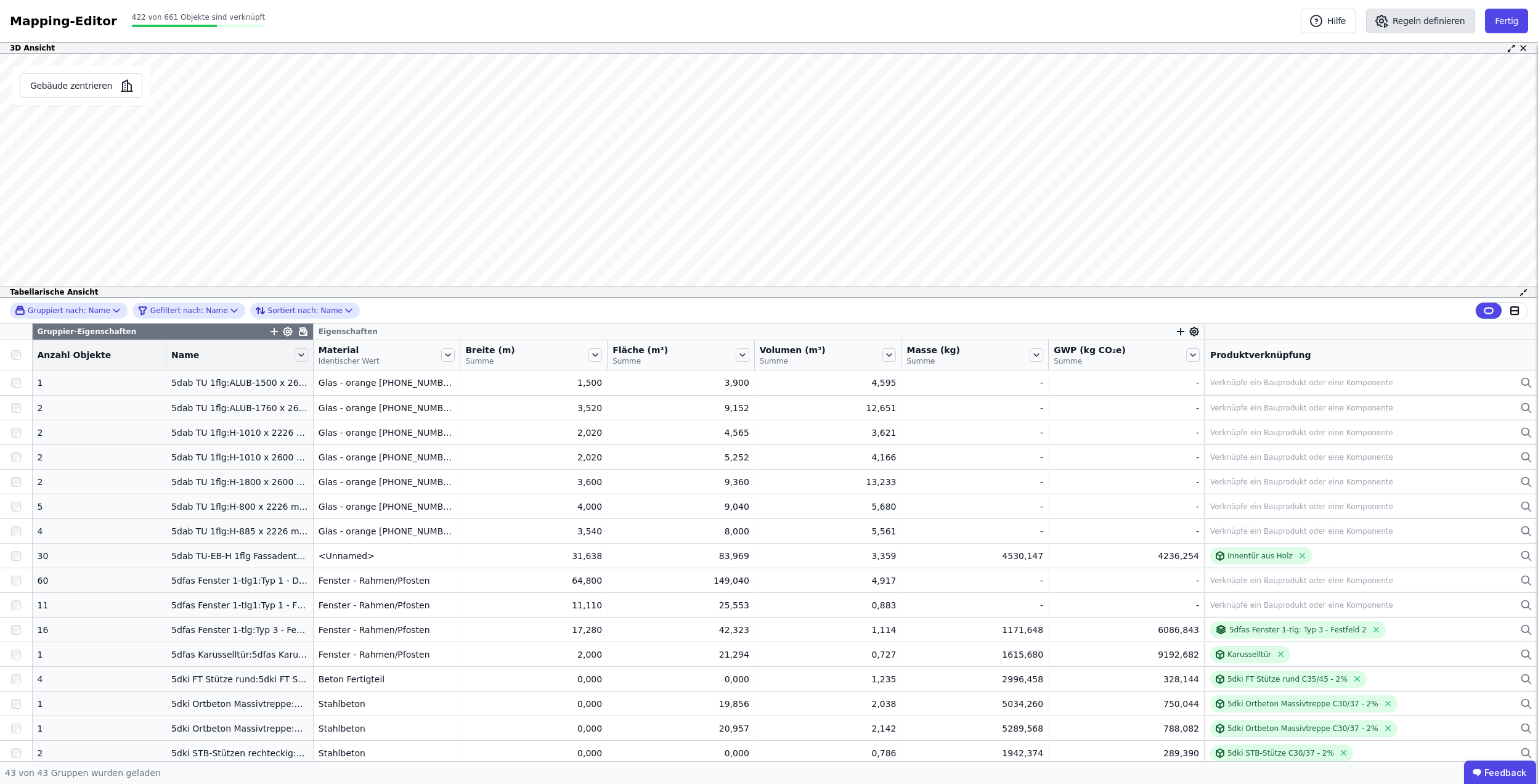
click at [1389, 23] on button "Regeln definieren" at bounding box center [1421, 21] width 109 height 25
select select "**********"
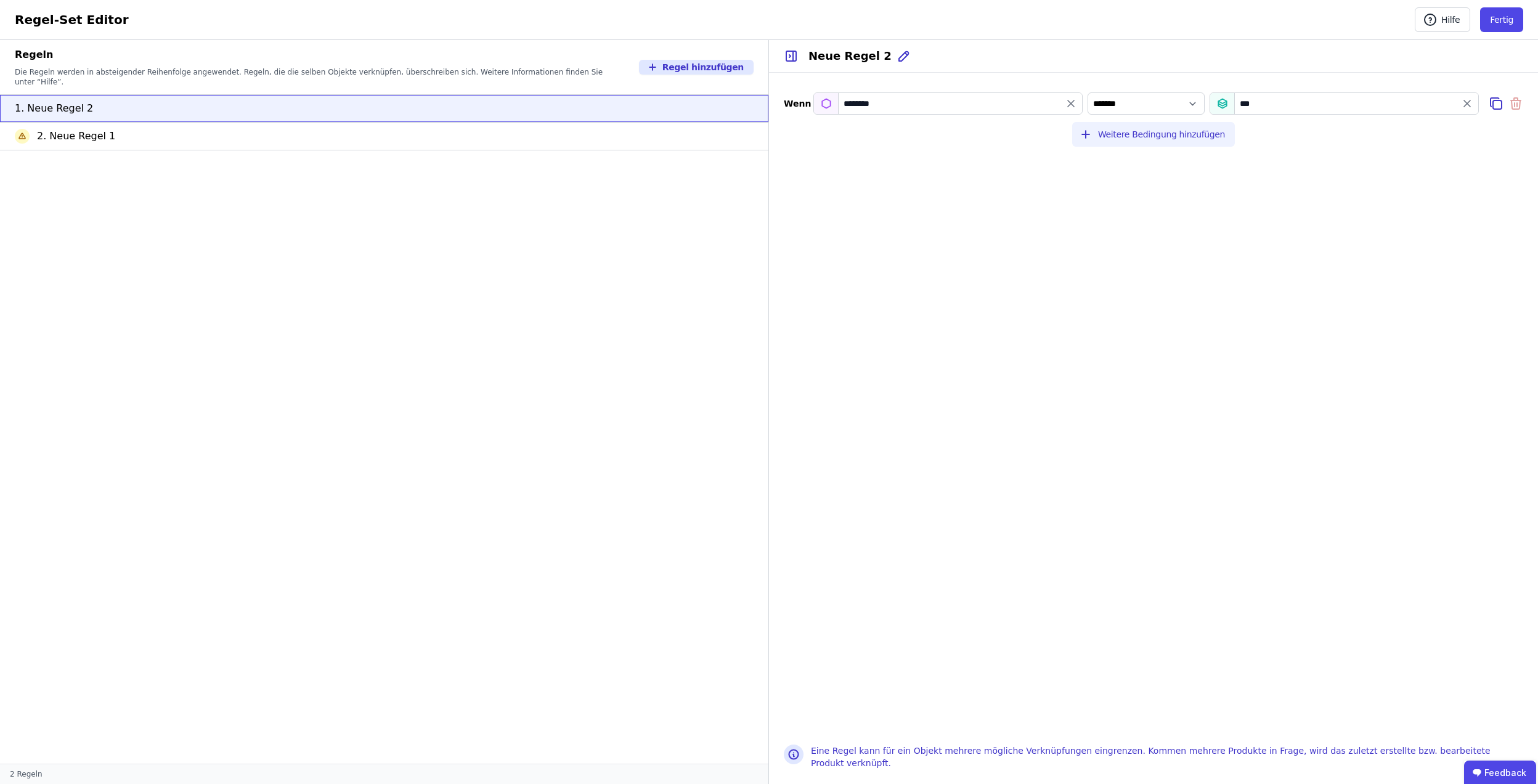
click at [1109, 130] on button "Weitere Bedingung hinzufügen" at bounding box center [1153, 134] width 163 height 25
click at [1228, 139] on input "value" at bounding box center [1345, 135] width 268 height 22
click at [1502, 23] on button "Fertig" at bounding box center [1502, 20] width 43 height 25
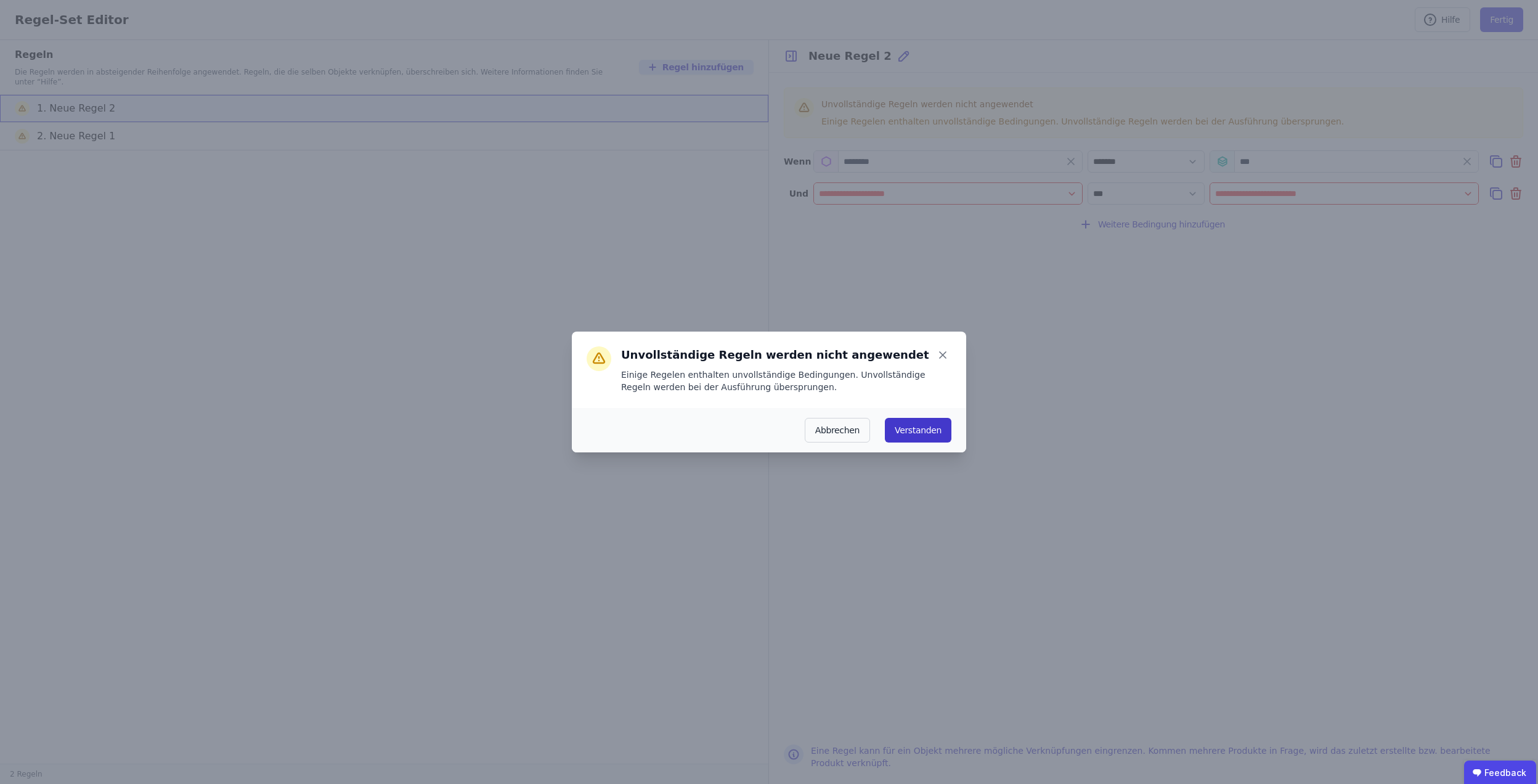
click at [912, 421] on button "Verstanden" at bounding box center [918, 430] width 67 height 25
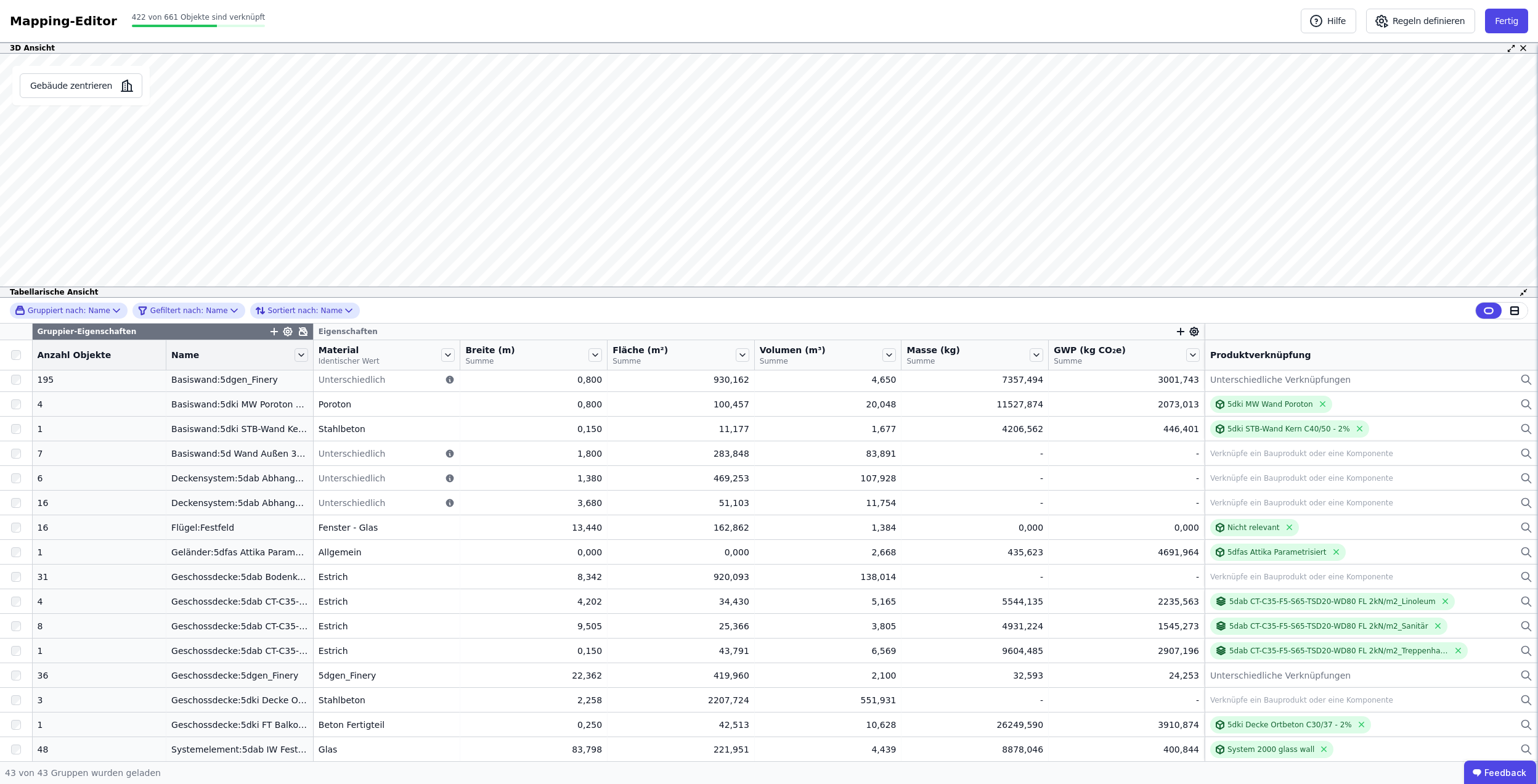
scroll to position [670, 0]
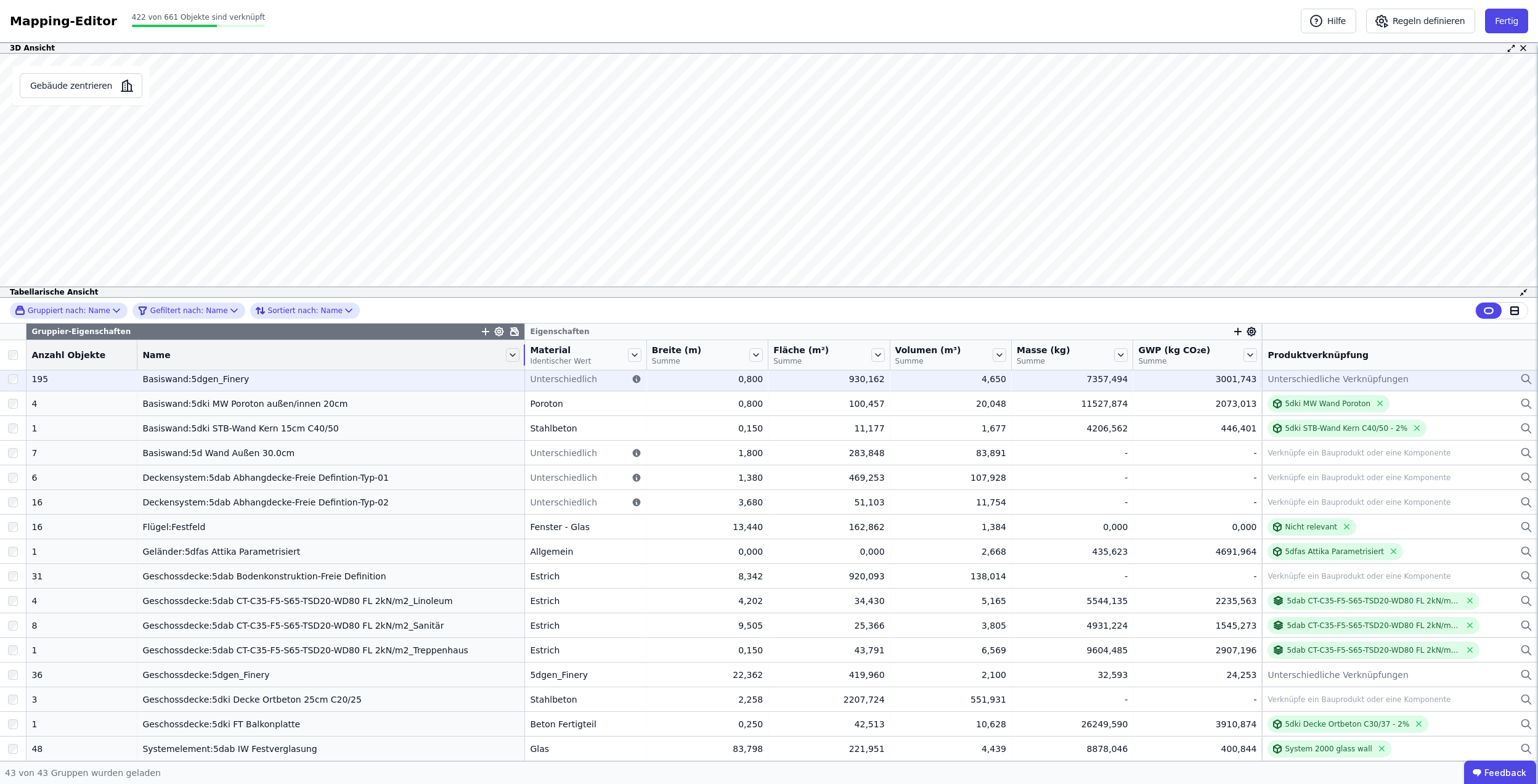
drag, startPoint x: 294, startPoint y: 355, endPoint x: 494, endPoint y: 389, distance: 202.9
click at [494, 389] on table "Gruppier-Eigenschaften Eigenschaften Anzahl Objekte Name Material Identischer W…" at bounding box center [769, 206] width 1538 height 1106
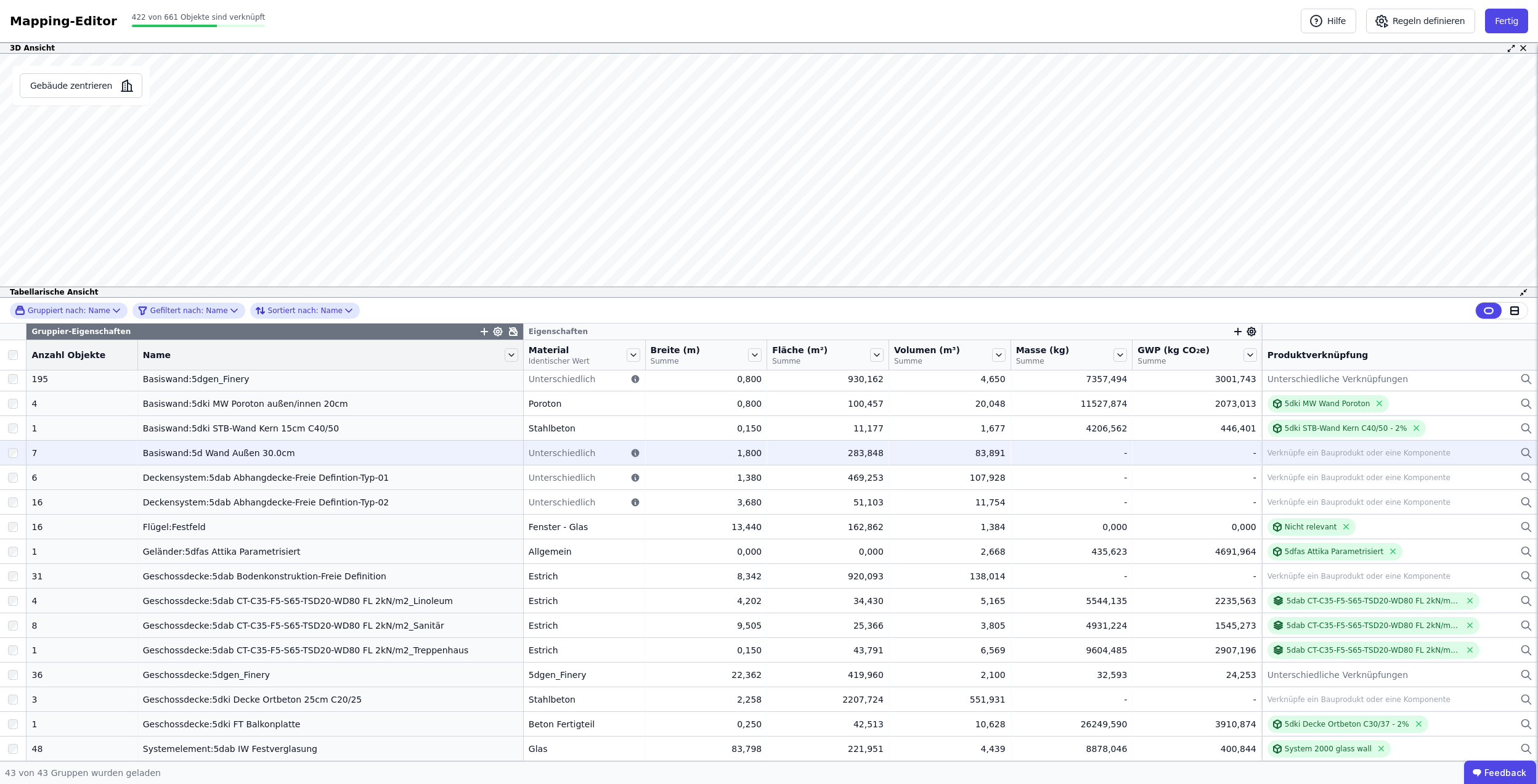
click at [631, 456] on icon at bounding box center [635, 453] width 8 height 8
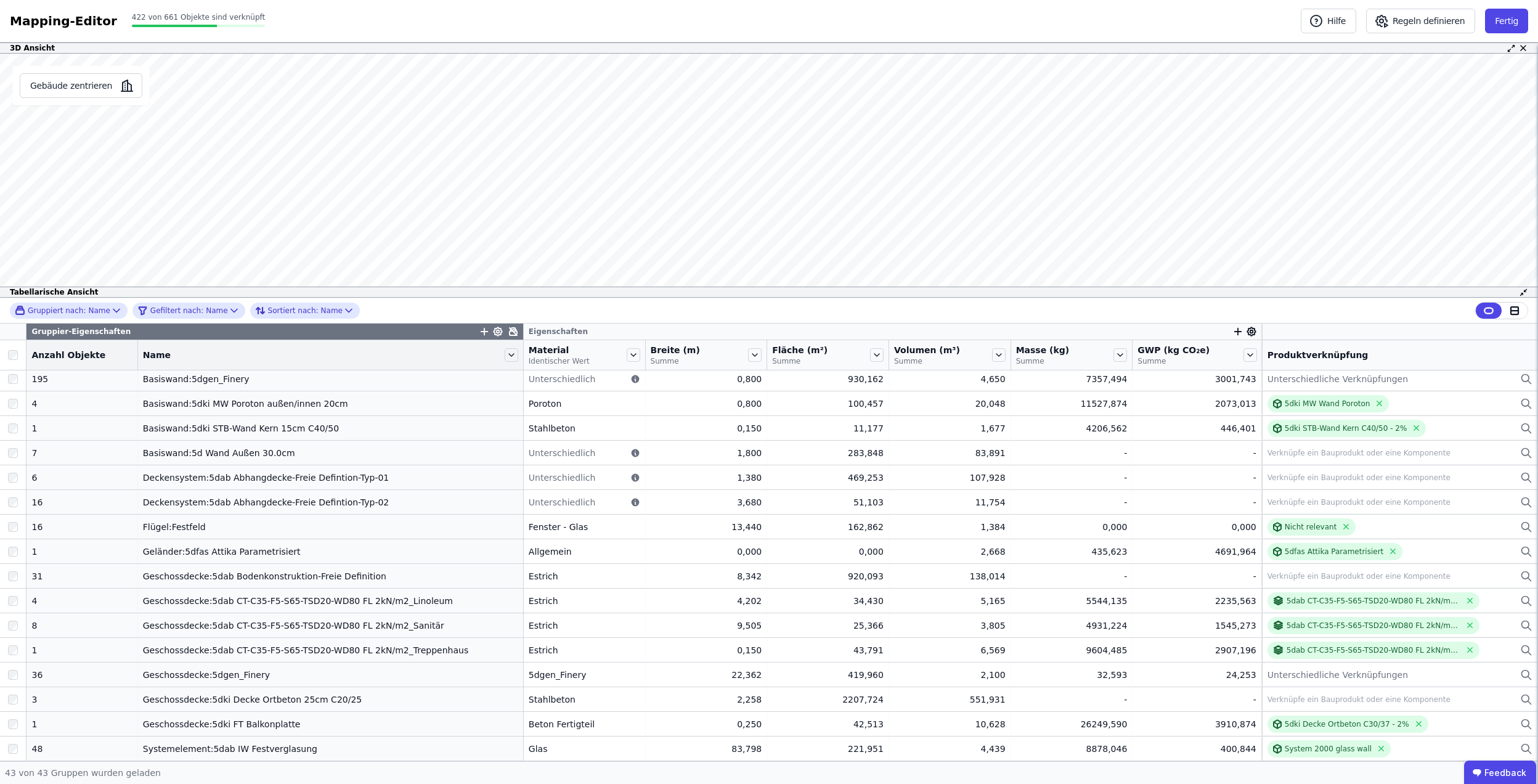
click at [479, 331] on icon "button" at bounding box center [484, 332] width 11 height 11
click at [518, 395] on div "Concular Eigenschaften" at bounding box center [541, 397] width 103 height 12
click at [560, 425] on div "Auswertungen" at bounding box center [549, 420] width 119 height 12
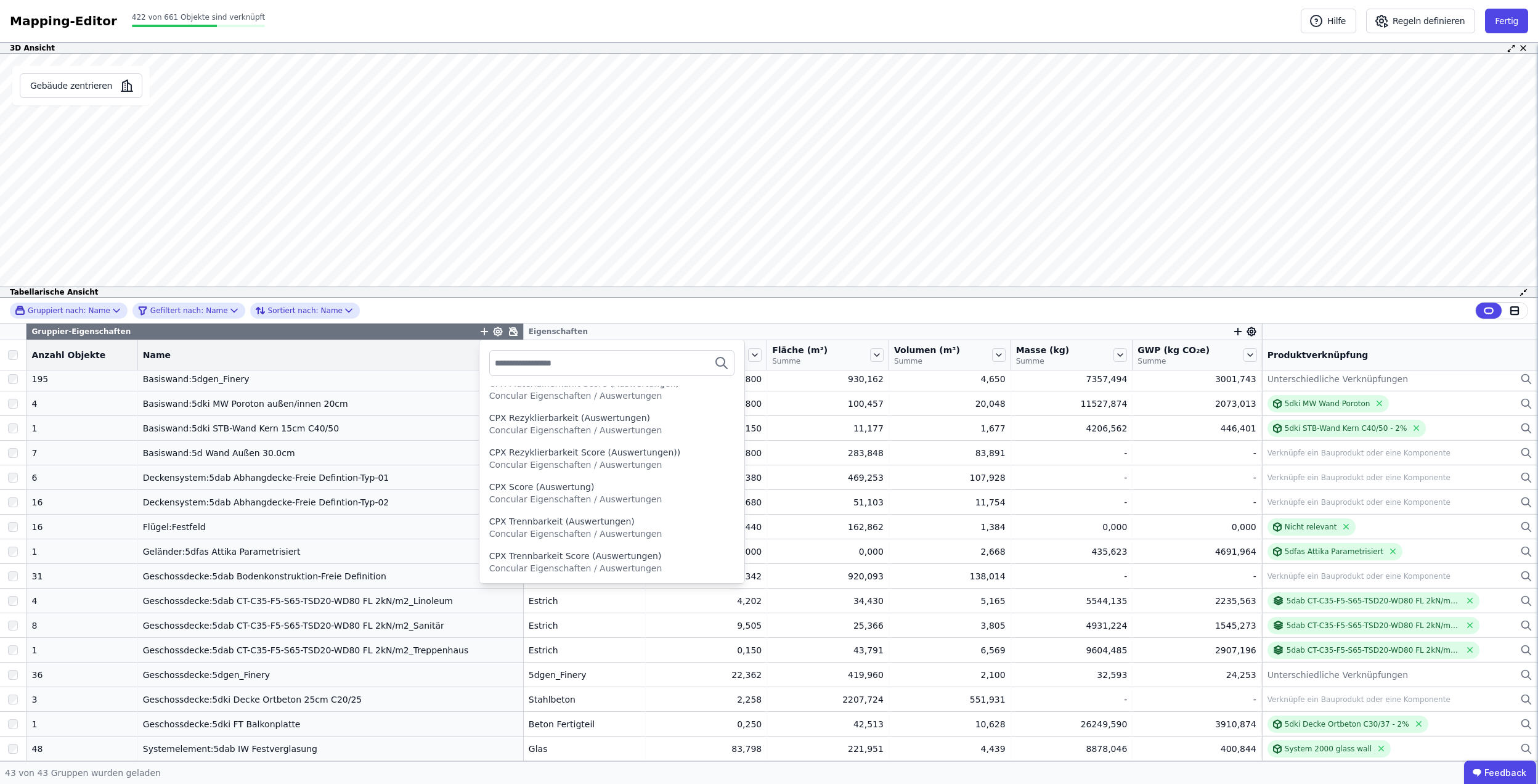
scroll to position [247, 0]
click at [567, 369] on input "text" at bounding box center [541, 363] width 91 height 22
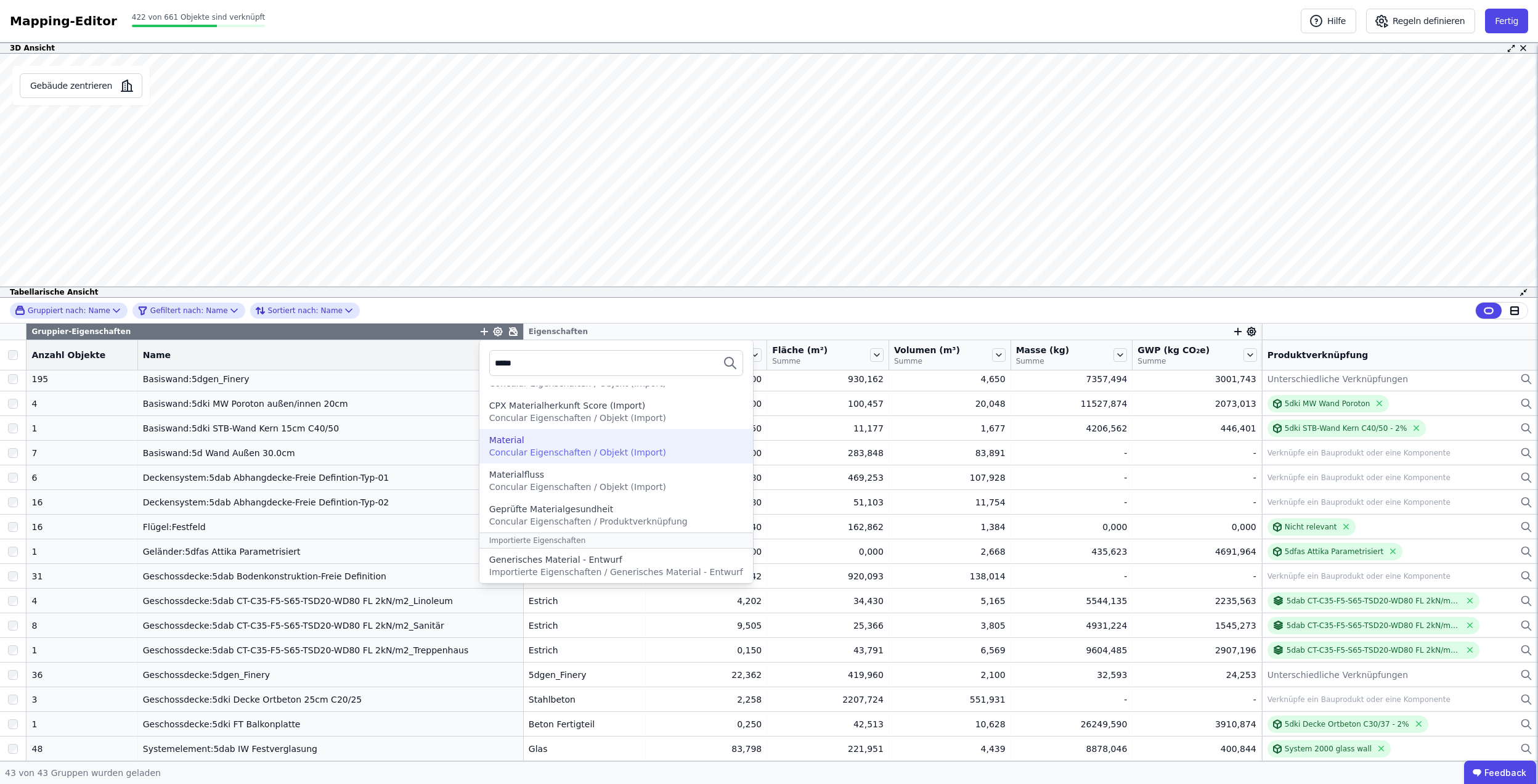
type input "*****"
click at [562, 447] on span "Concular Eigenschaften / Objekt (Import)" at bounding box center [578, 452] width 177 height 10
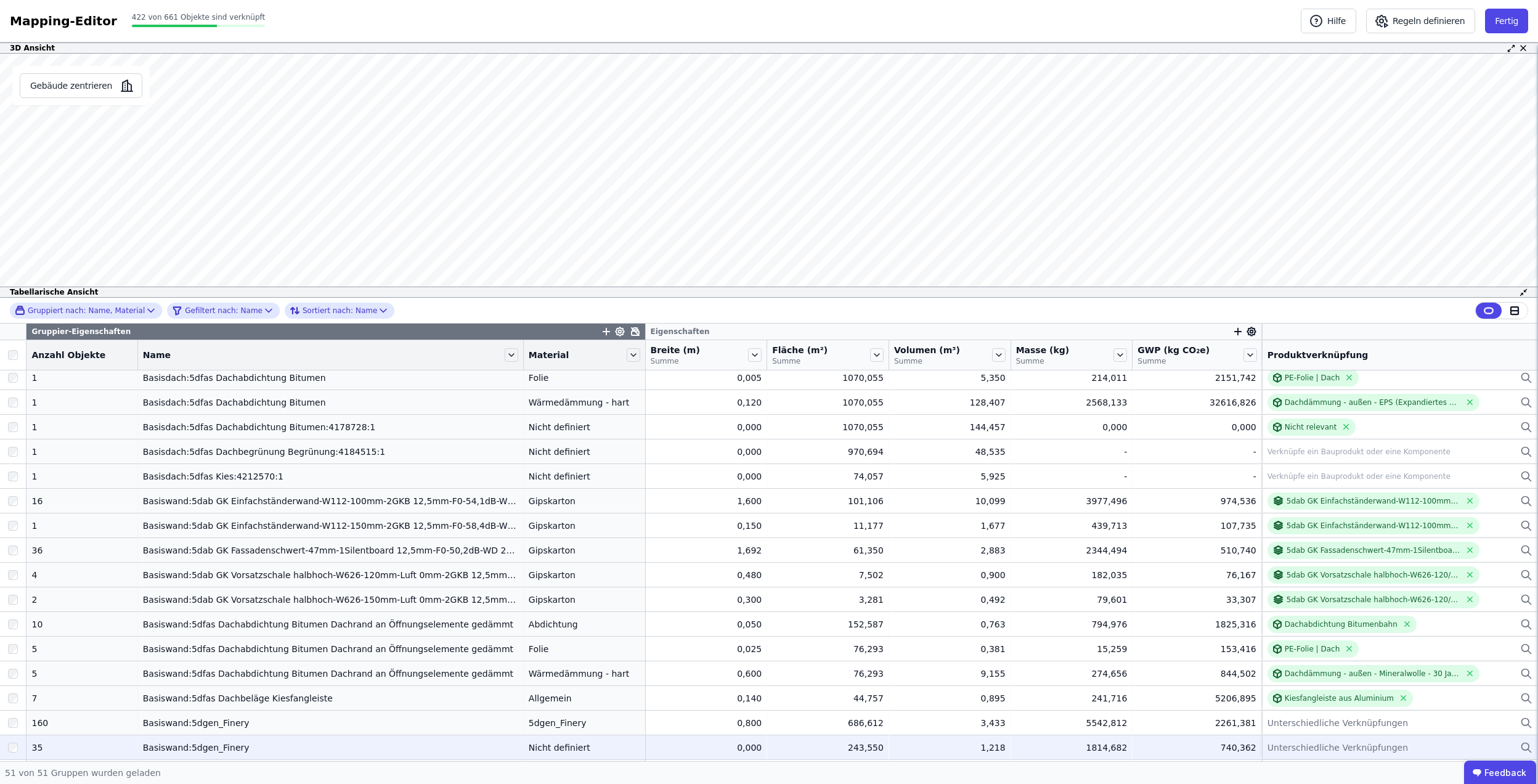
scroll to position [424, 0]
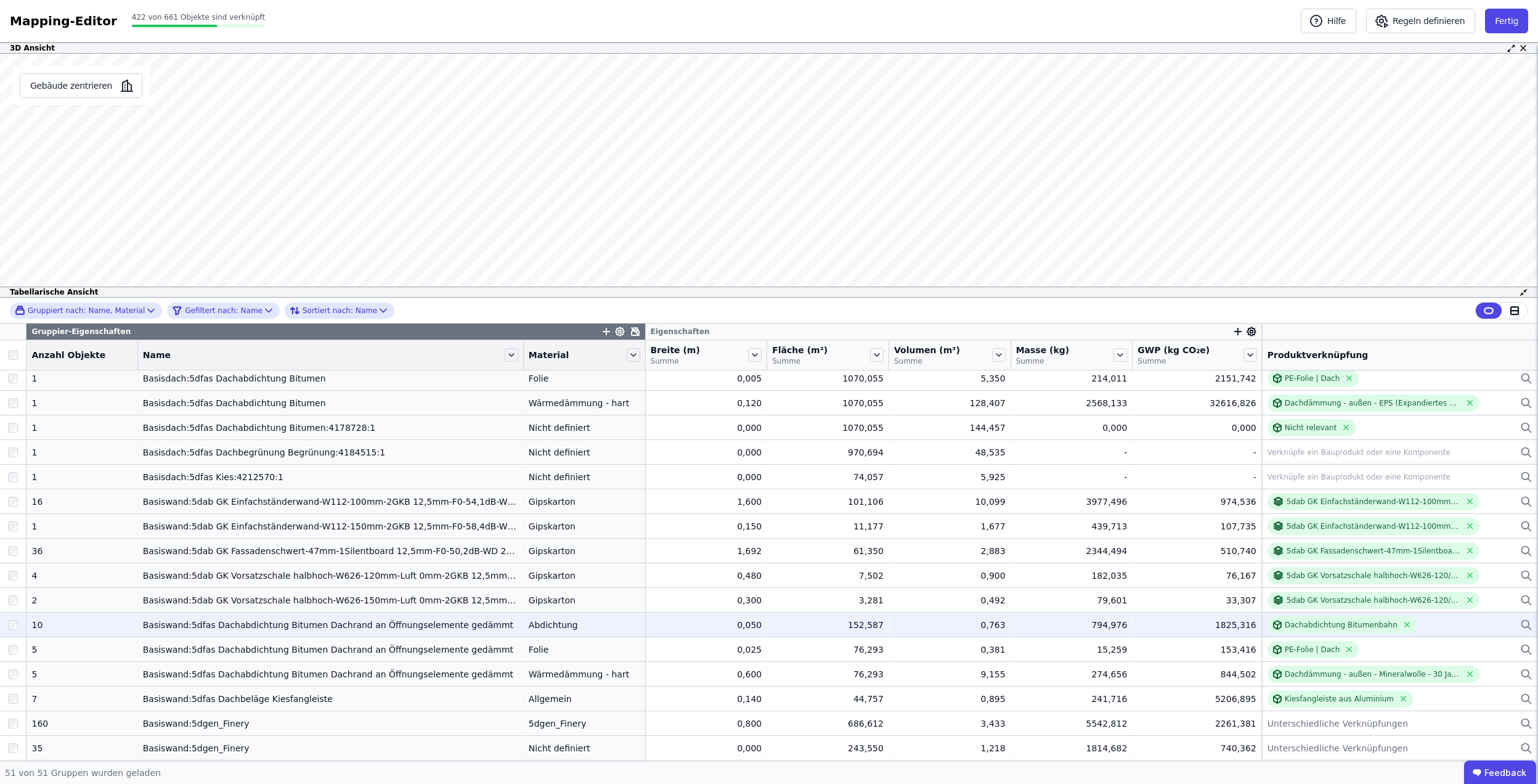
click at [395, 633] on td "Basiswand:5dfas Dachabdichtung Bitumen Dachrand an Öffnungselemente gedämmt Bas…" at bounding box center [331, 624] width 386 height 25
click at [392, 620] on div "Basiswand:5dfas Dachabdichtung Bitumen Dachrand an Öffnungselemente gedämmt" at bounding box center [330, 625] width 375 height 12
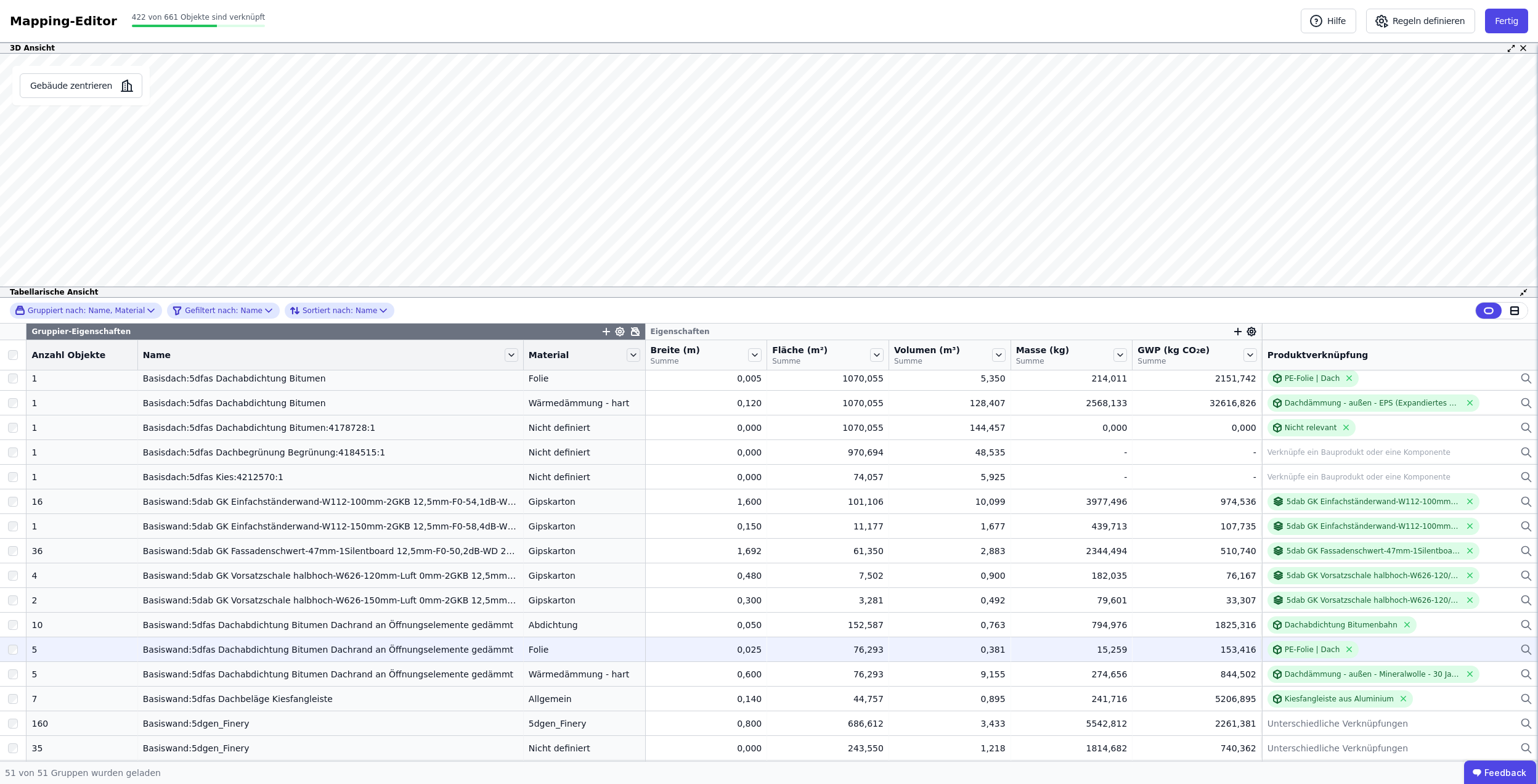
click at [382, 651] on div "Basiswand:5dfas Dachabdichtung Bitumen Dachrand an Öffnungselemente gedämmt" at bounding box center [330, 649] width 375 height 12
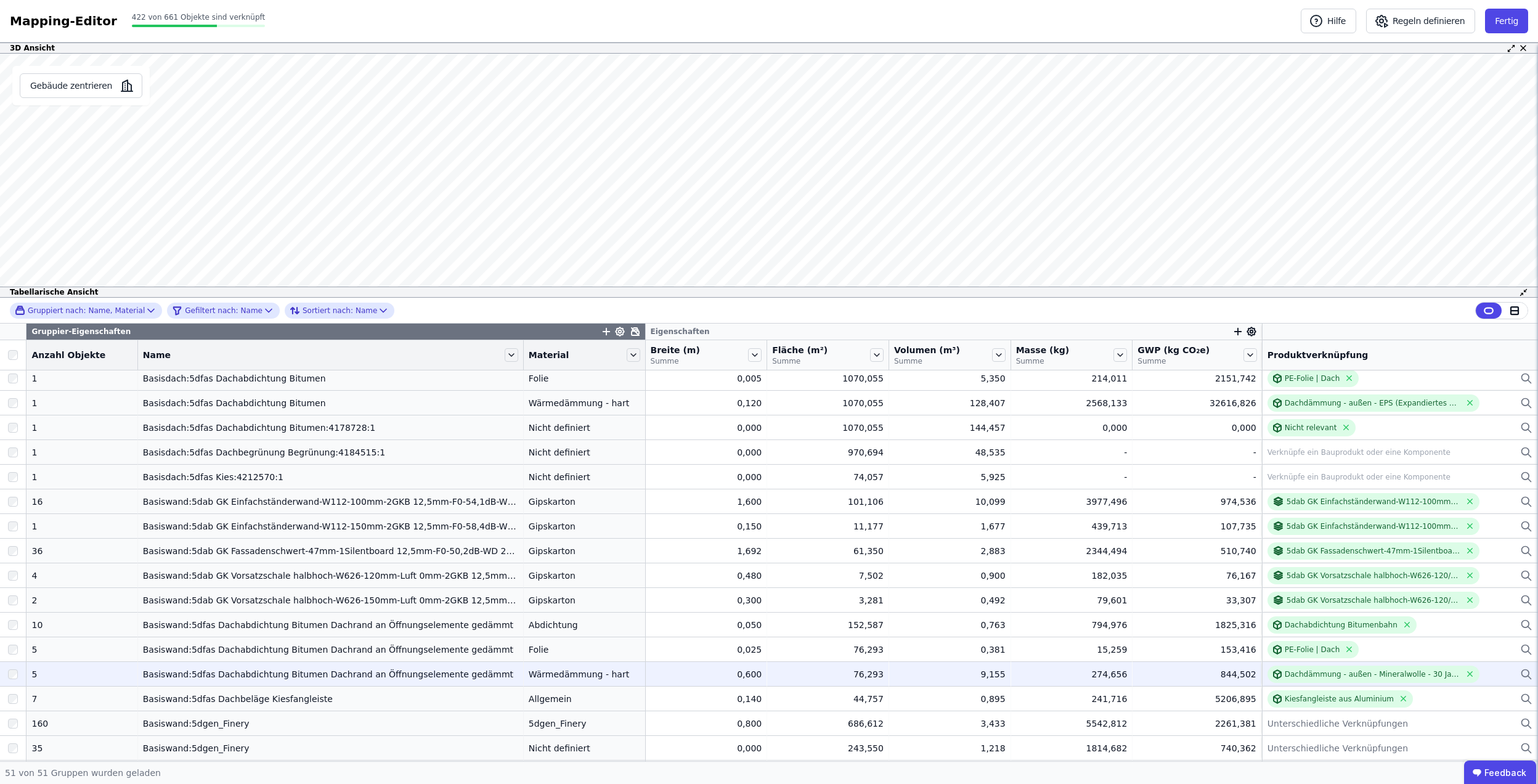
click at [415, 673] on div "Basiswand:5dfas Dachabdichtung Bitumen Dachrand an Öffnungselemente gedämmt" at bounding box center [330, 674] width 375 height 12
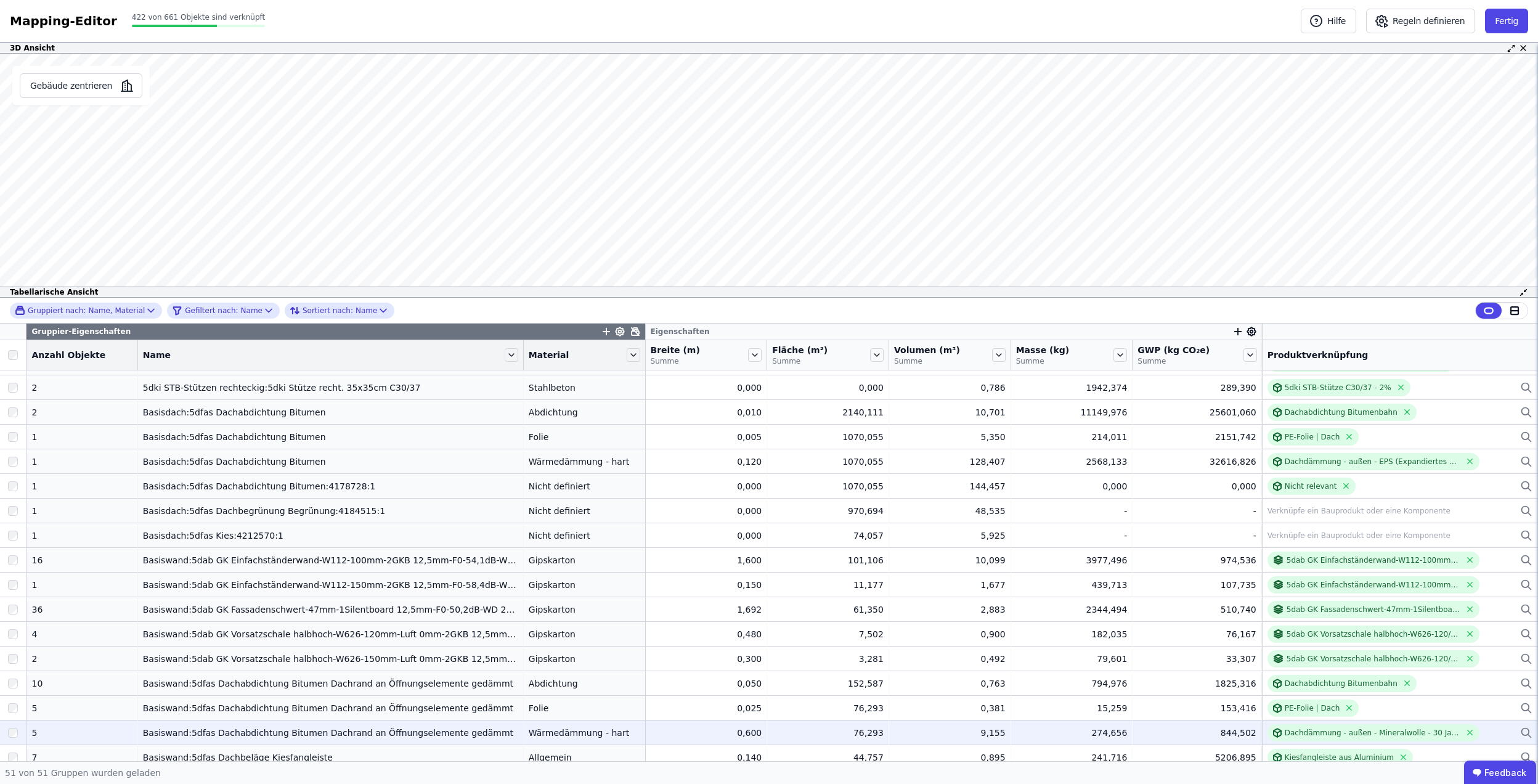
scroll to position [410, 0]
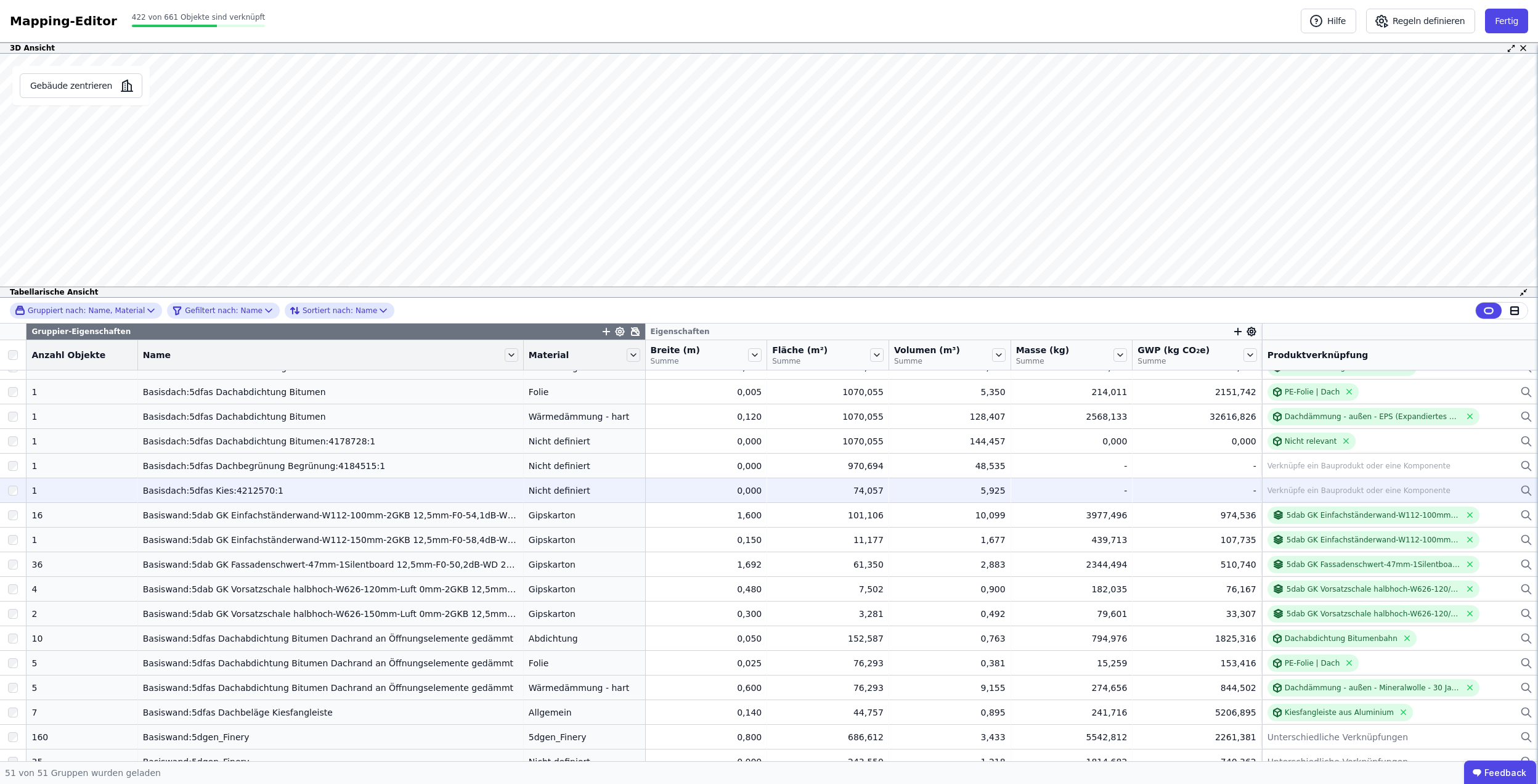
click at [1314, 489] on div "Verknüpfe ein Bauprodukt oder eine Komponente" at bounding box center [1359, 491] width 183 height 10
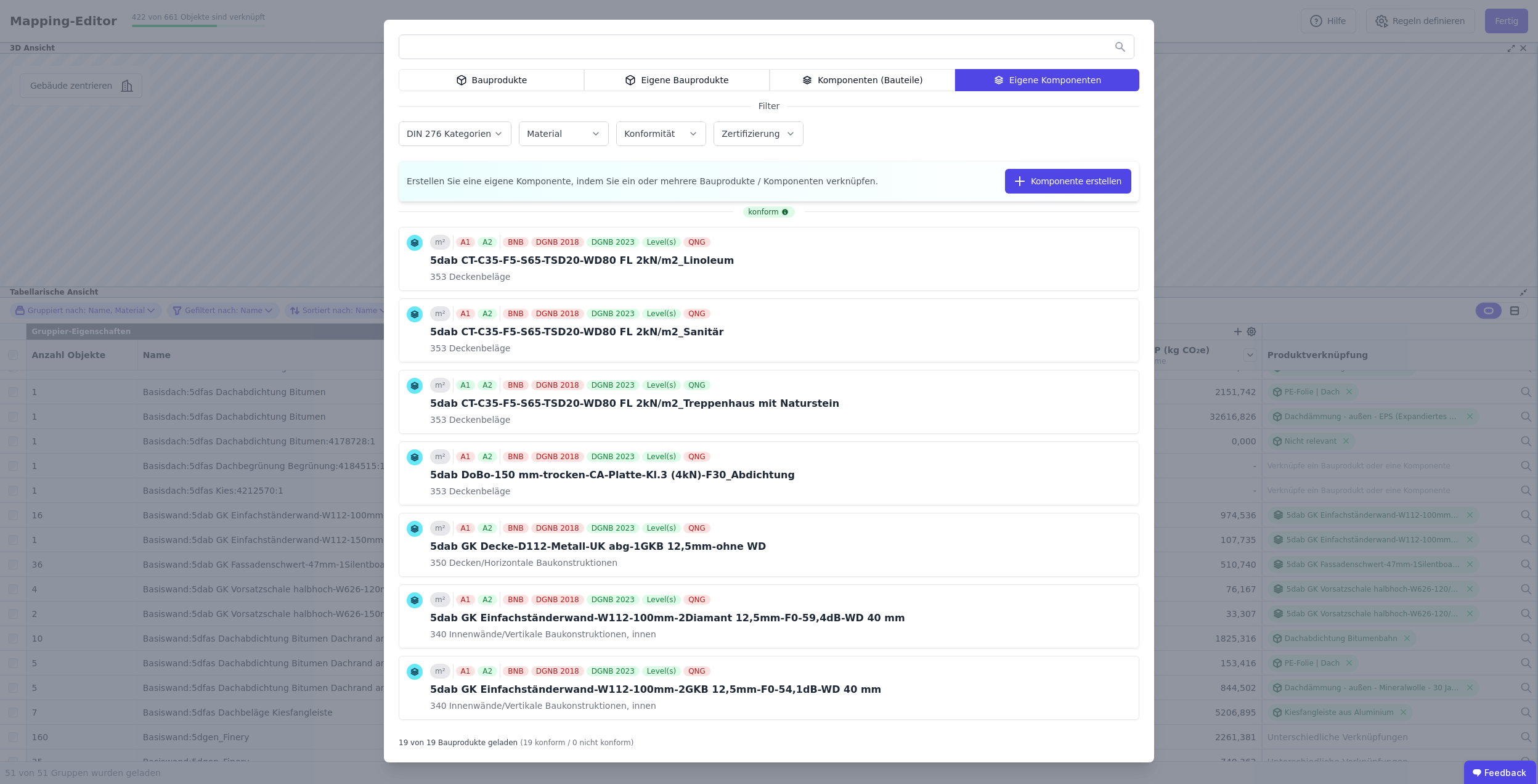
click at [648, 88] on div "Eigene Bauprodukte" at bounding box center [677, 80] width 185 height 22
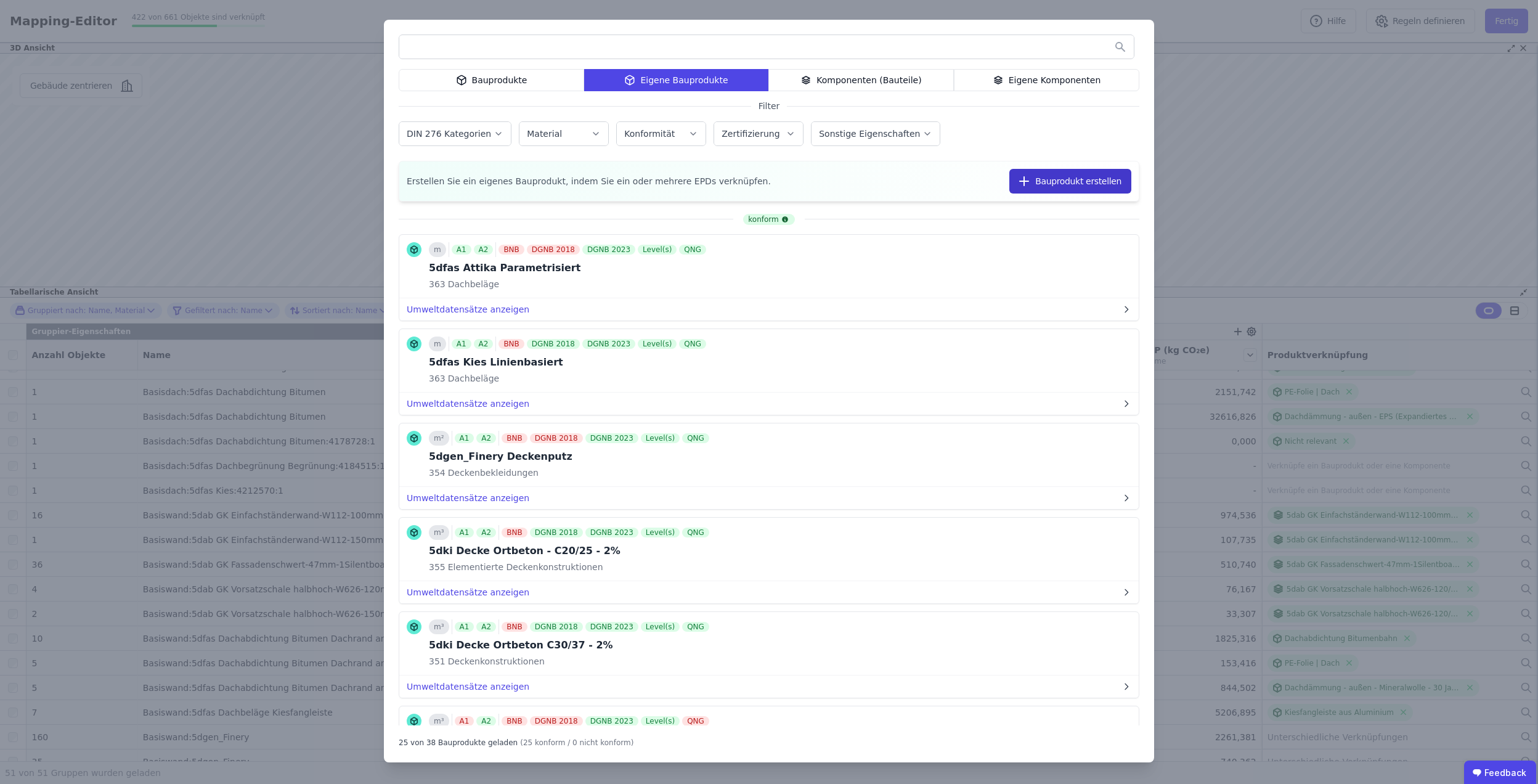
click at [1032, 175] on icon "button" at bounding box center [1025, 181] width 15 height 15
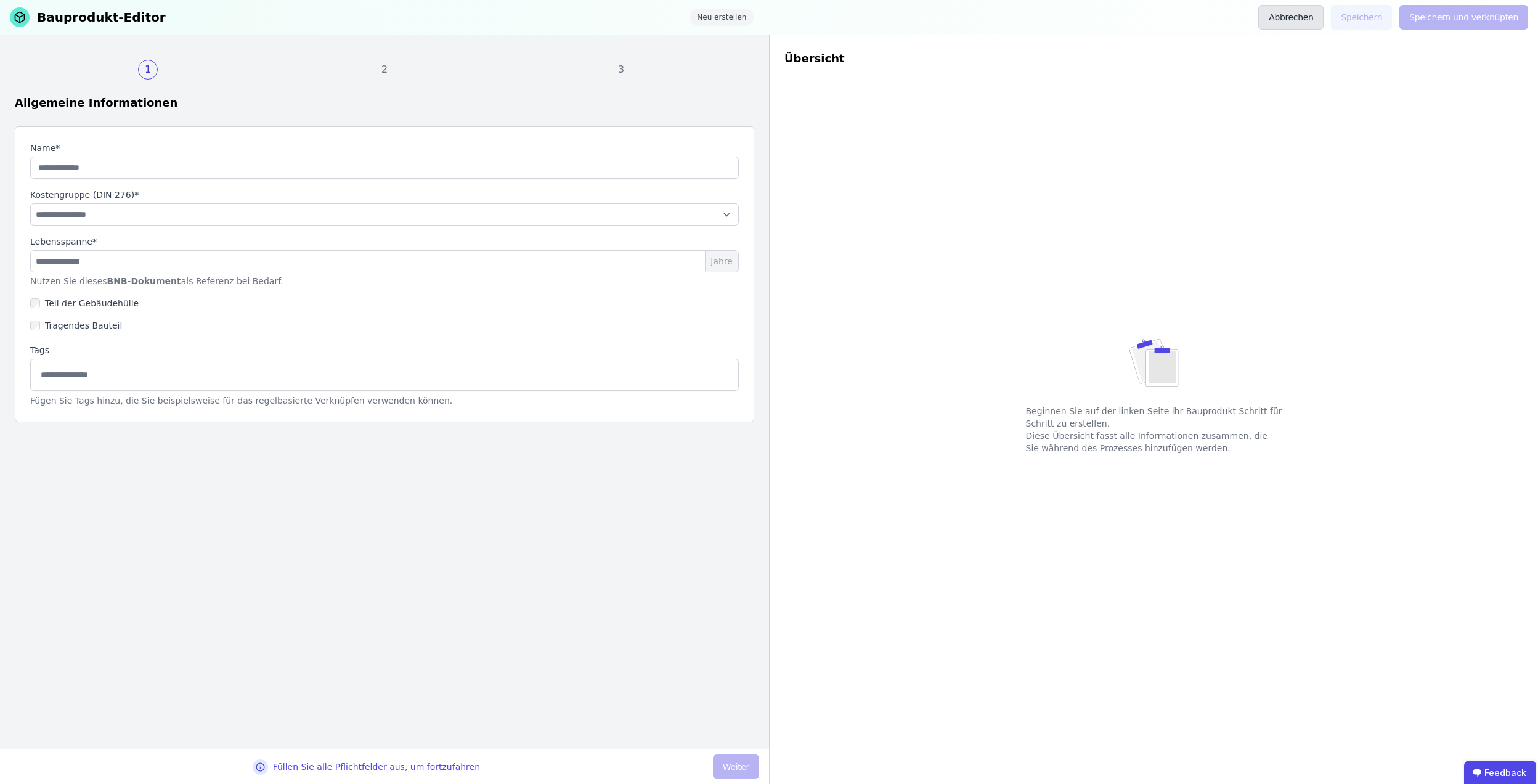
click at [1319, 23] on button "Abbrechen" at bounding box center [1291, 17] width 65 height 25
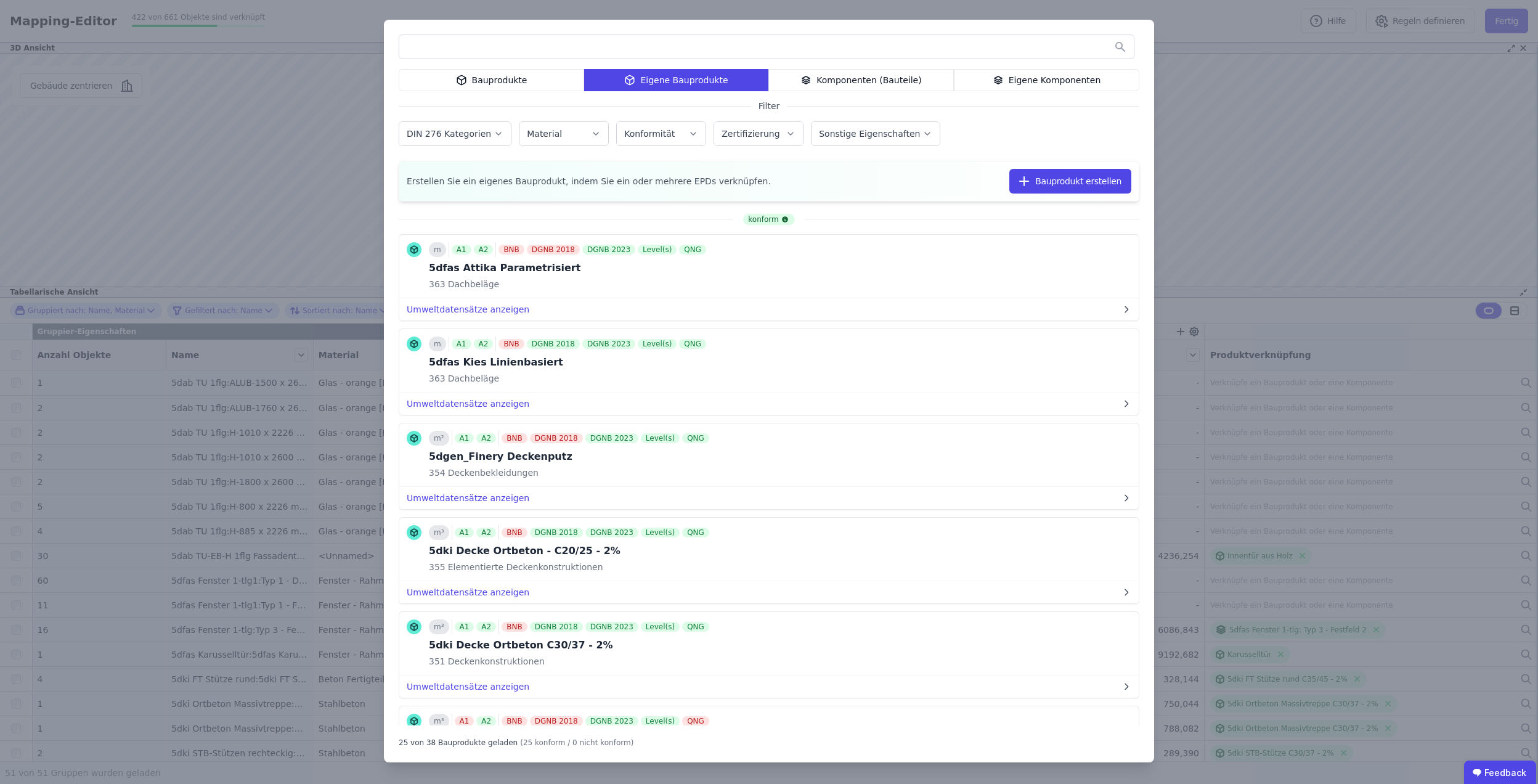
click at [1249, 155] on div "Bauprodukte Eigene Bauprodukte Komponenten (Bauteile) Eigene Komponenten Filter…" at bounding box center [769, 392] width 1538 height 784
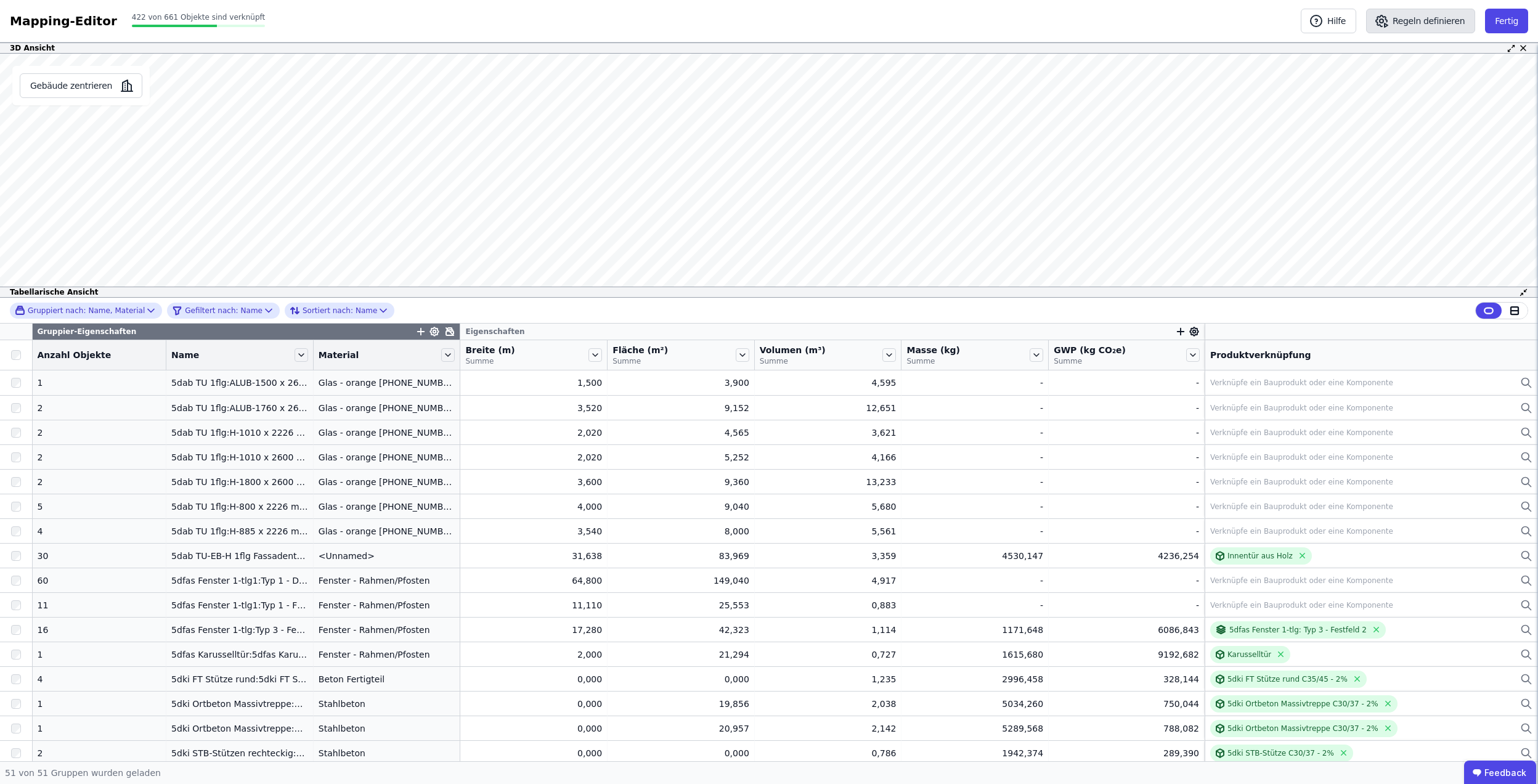
click at [1427, 26] on button "Regeln definieren" at bounding box center [1421, 21] width 109 height 25
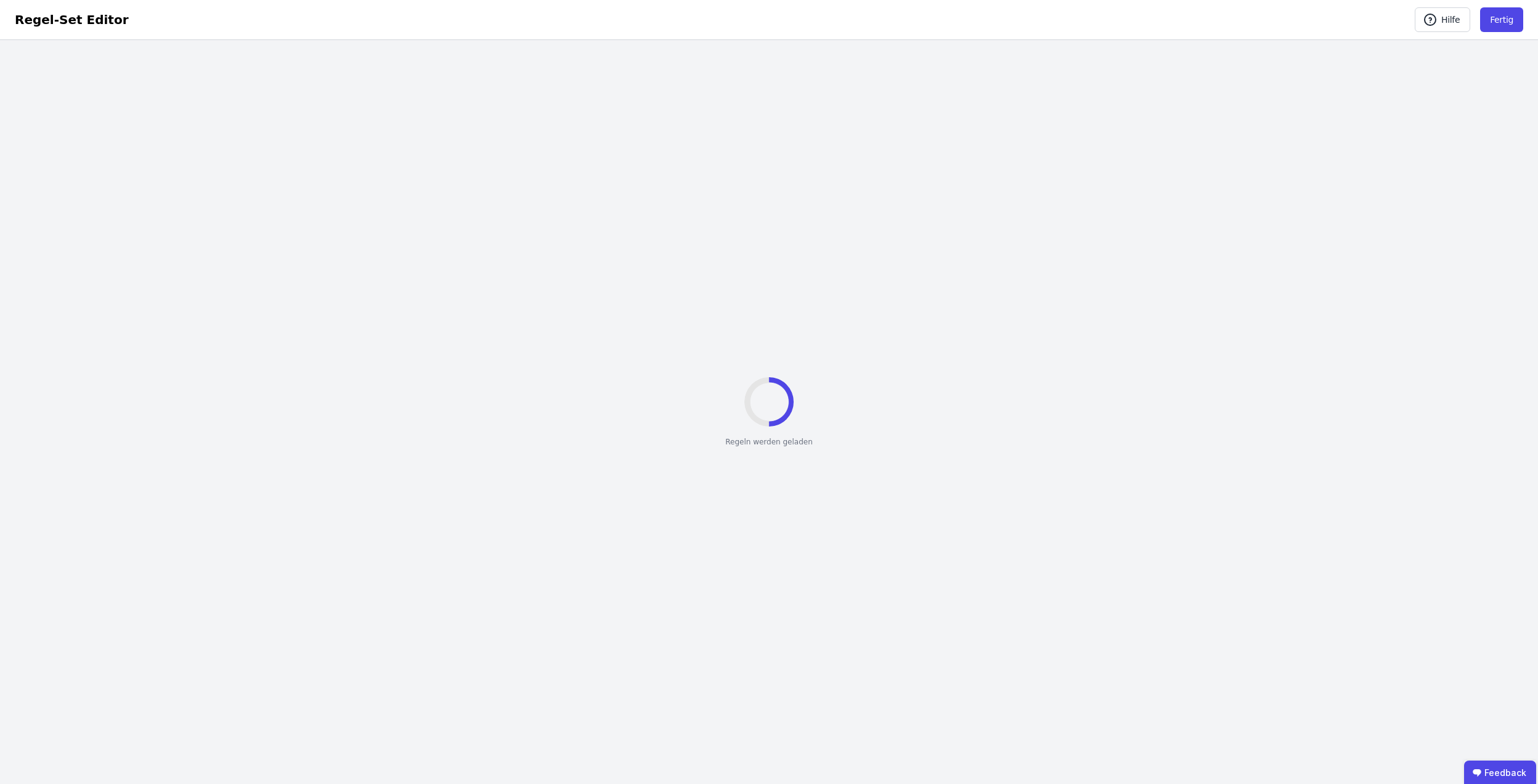
select select "**********"
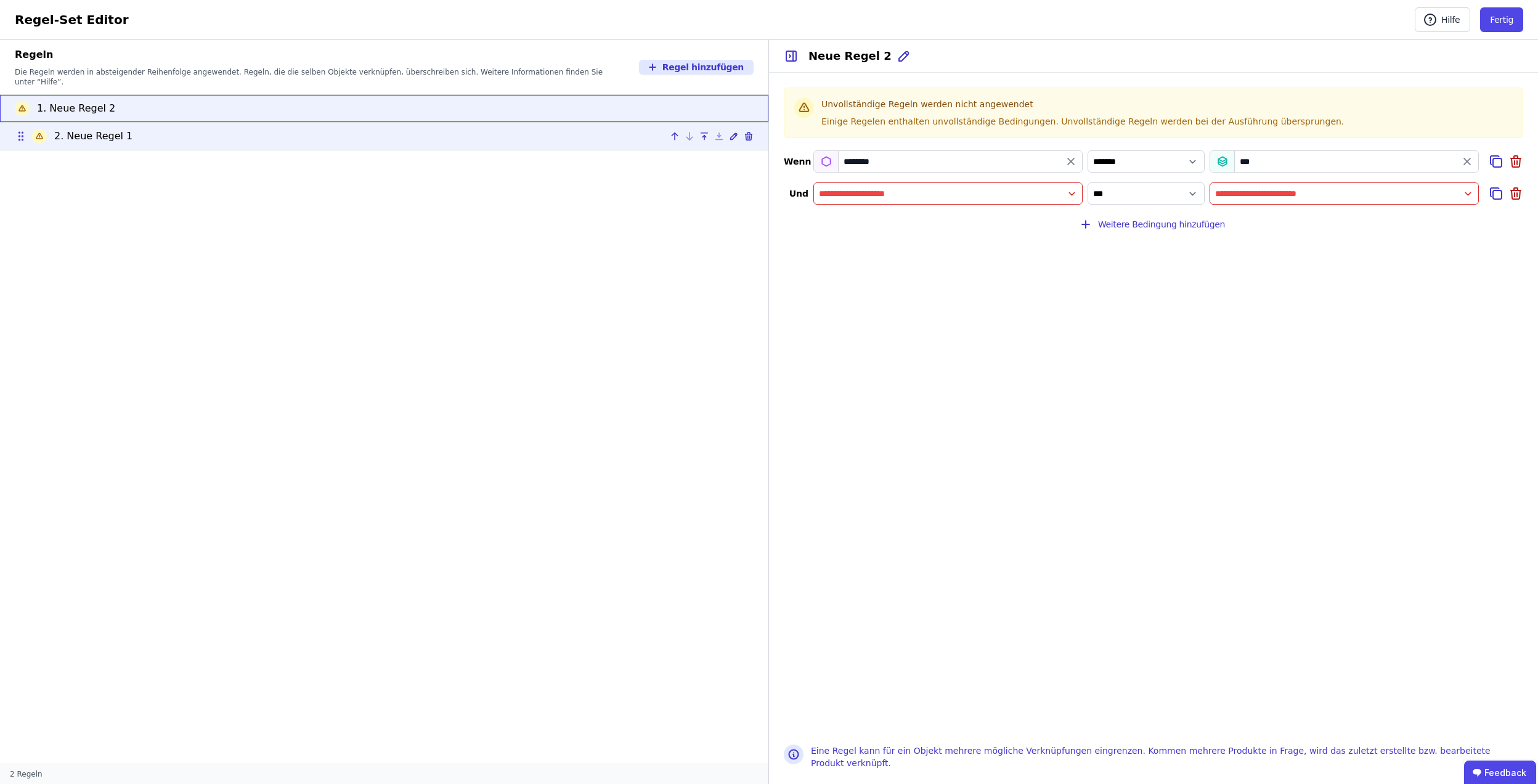
click at [338, 122] on li "2. Neue Regel 1" at bounding box center [384, 136] width 769 height 28
click at [360, 101] on div "1. Neue Regel 2" at bounding box center [384, 109] width 739 height 15
type input "********"
click at [1518, 199] on icon at bounding box center [1516, 195] width 9 height 9
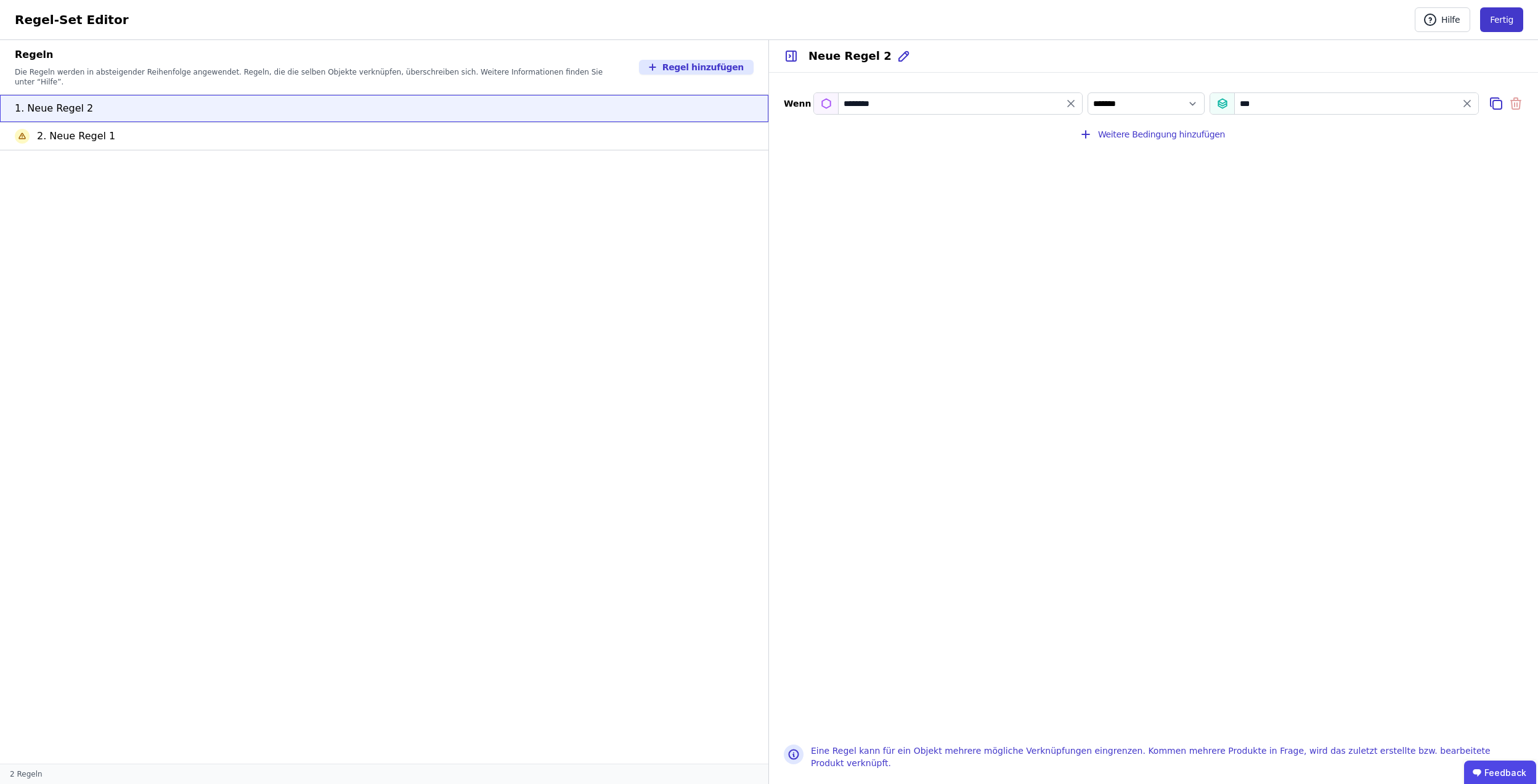
click at [1503, 15] on button "Fertig" at bounding box center [1502, 20] width 43 height 25
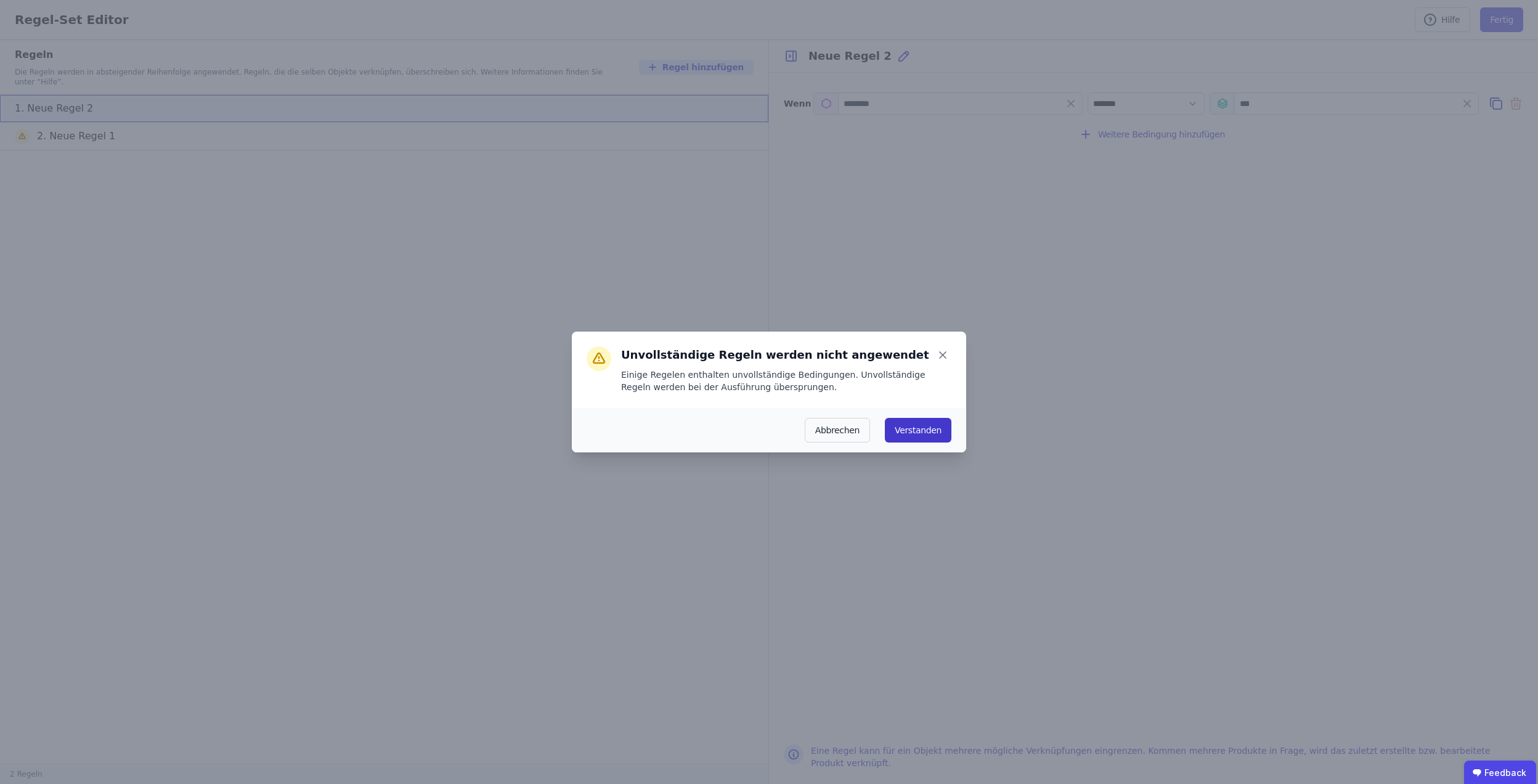
click at [915, 432] on button "Verstanden" at bounding box center [918, 430] width 67 height 25
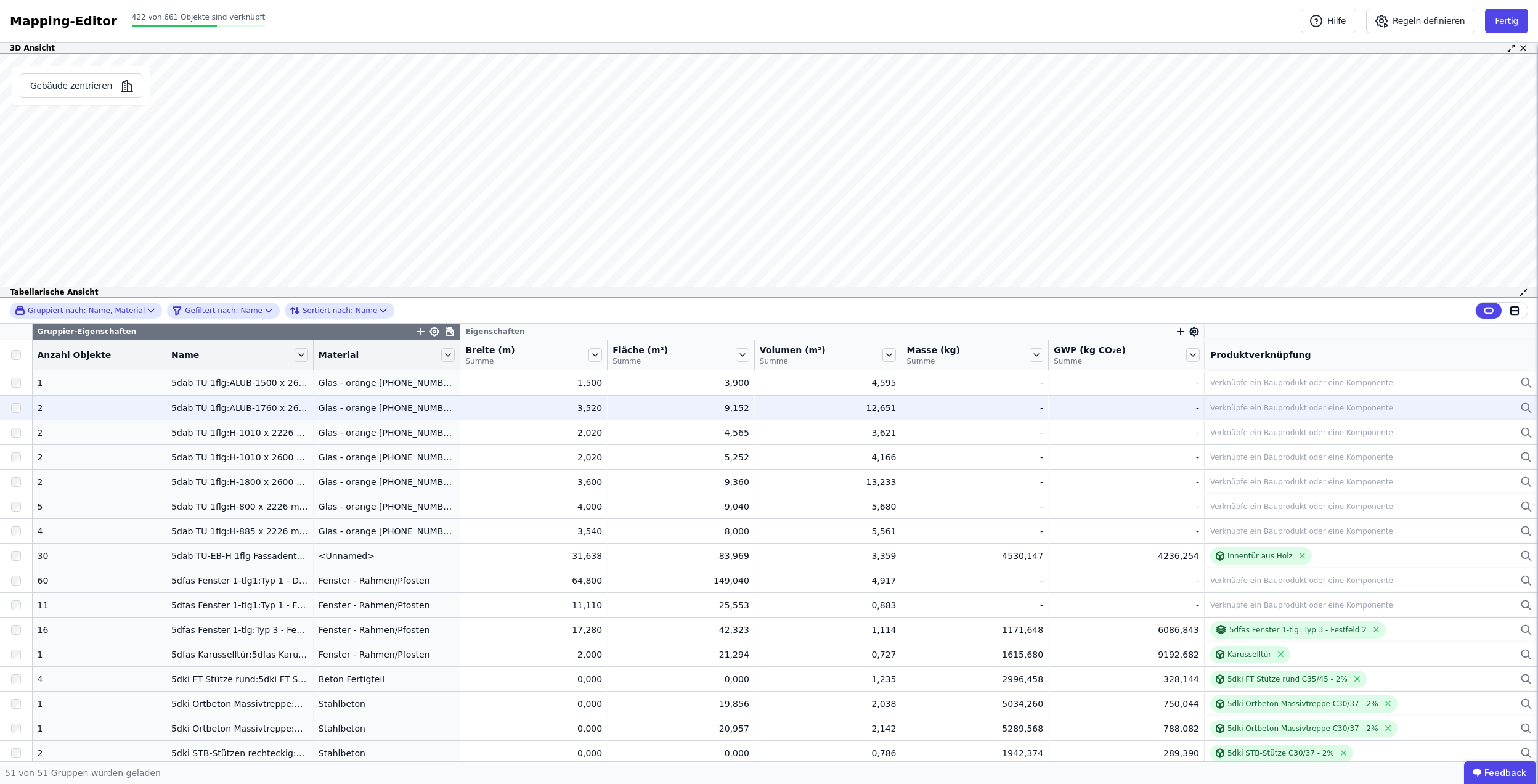
click at [1308, 418] on td "Verknüpfe ein Bauprodukt oder eine Komponente Verknüpfe ein Bauprodukt oder ein…" at bounding box center [1372, 407] width 334 height 25
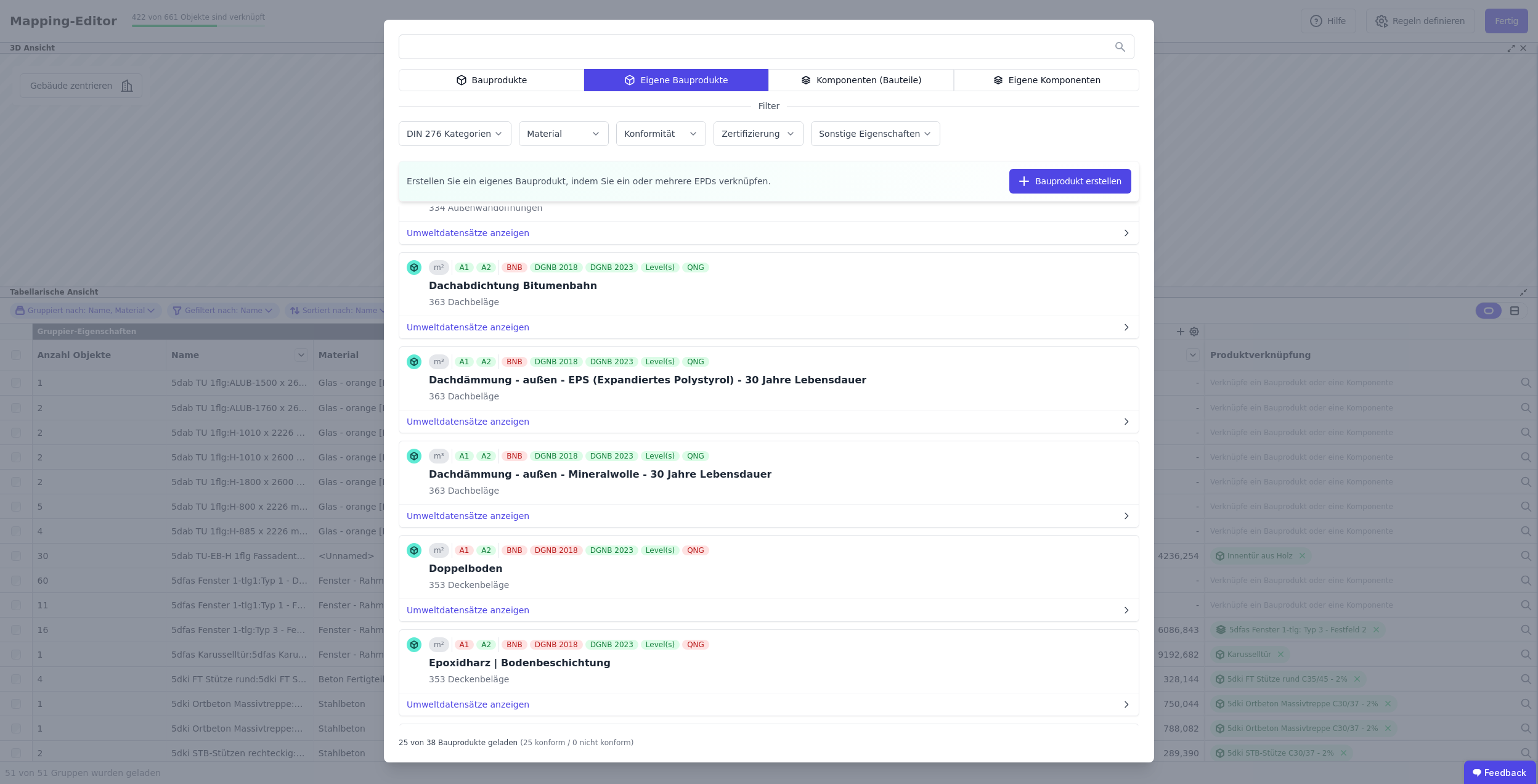
scroll to position [1643, 0]
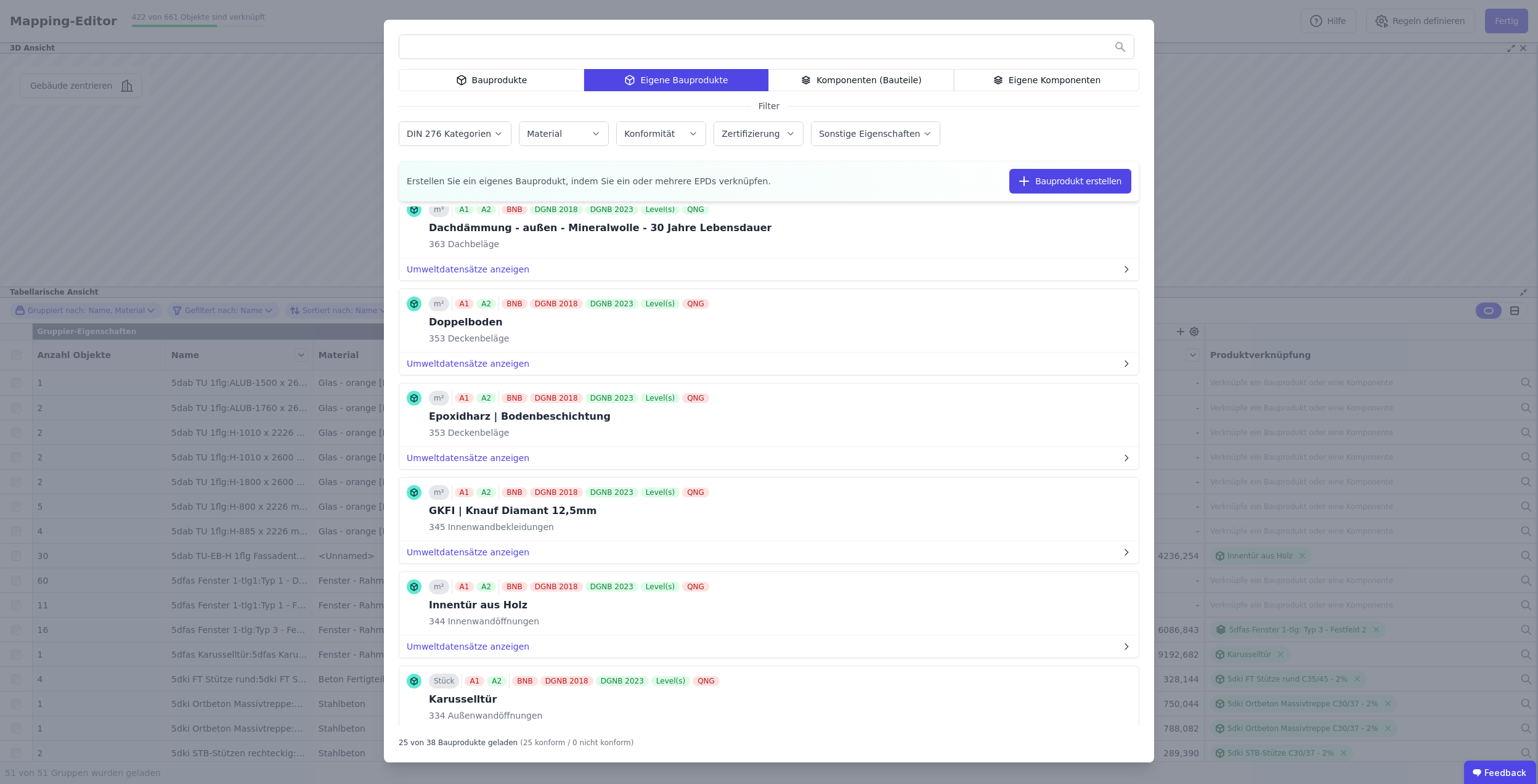
click at [1016, 72] on div "Eigene Komponenten" at bounding box center [1047, 80] width 185 height 22
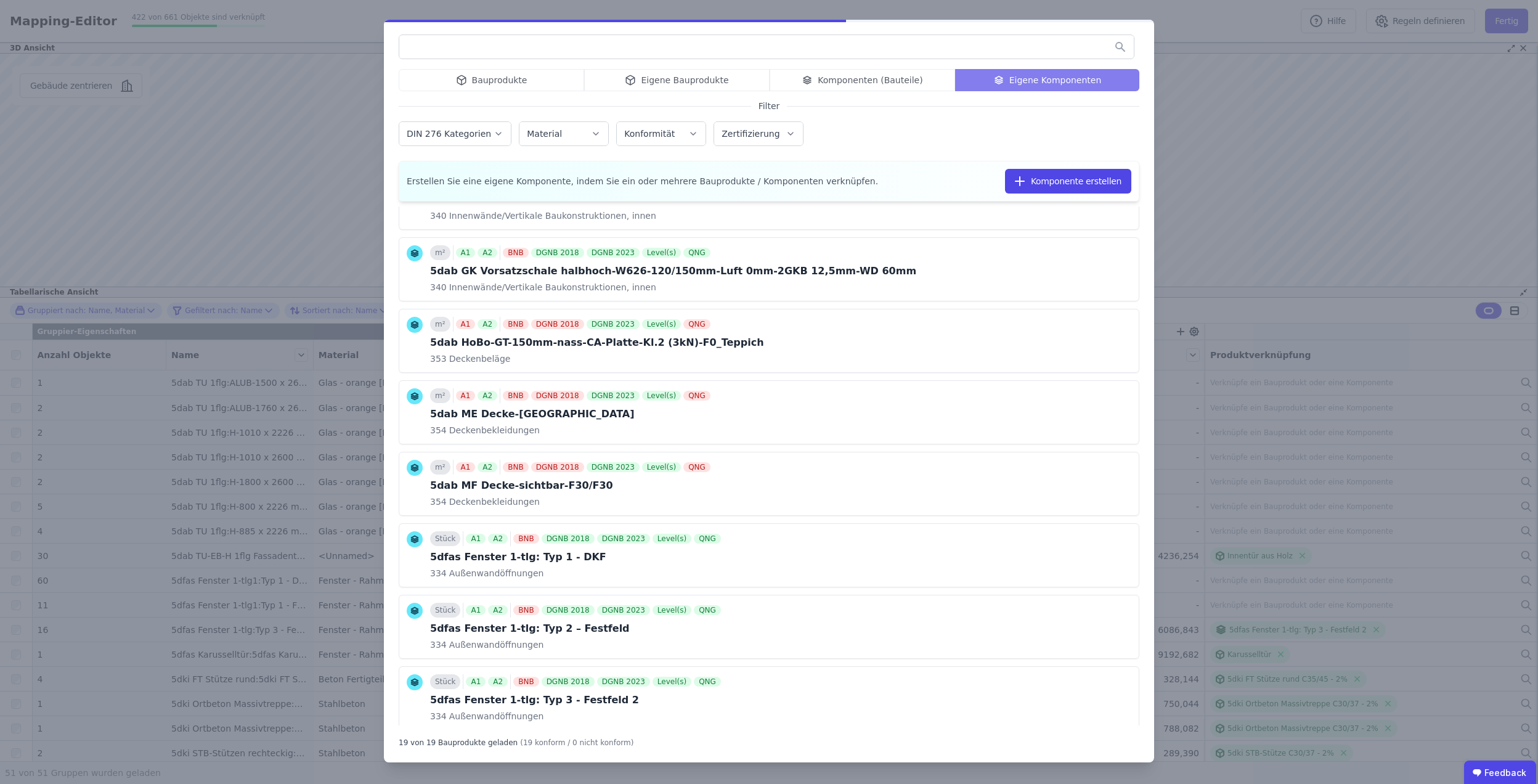
scroll to position [885, 0]
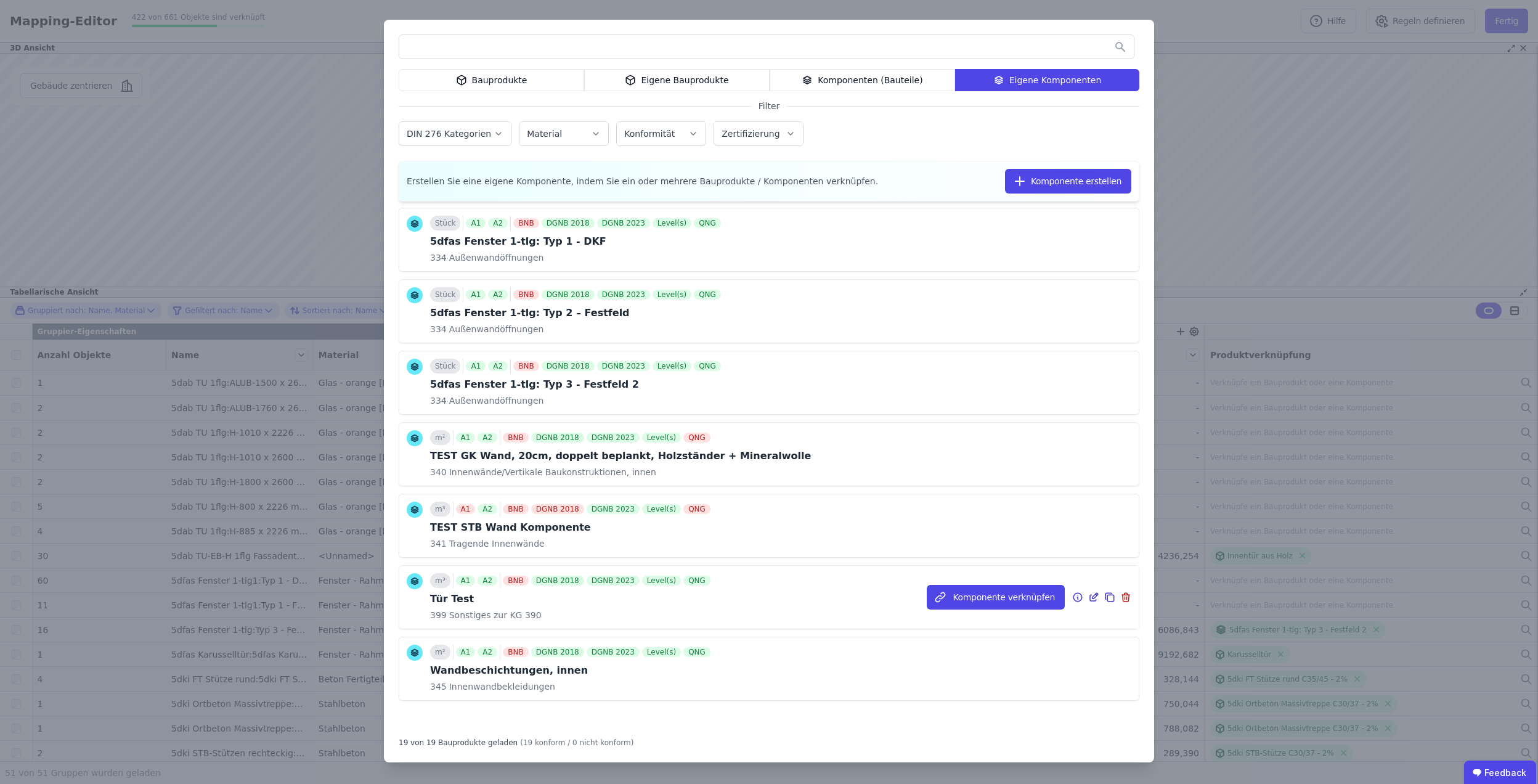
click at [1088, 599] on icon at bounding box center [1094, 597] width 11 height 15
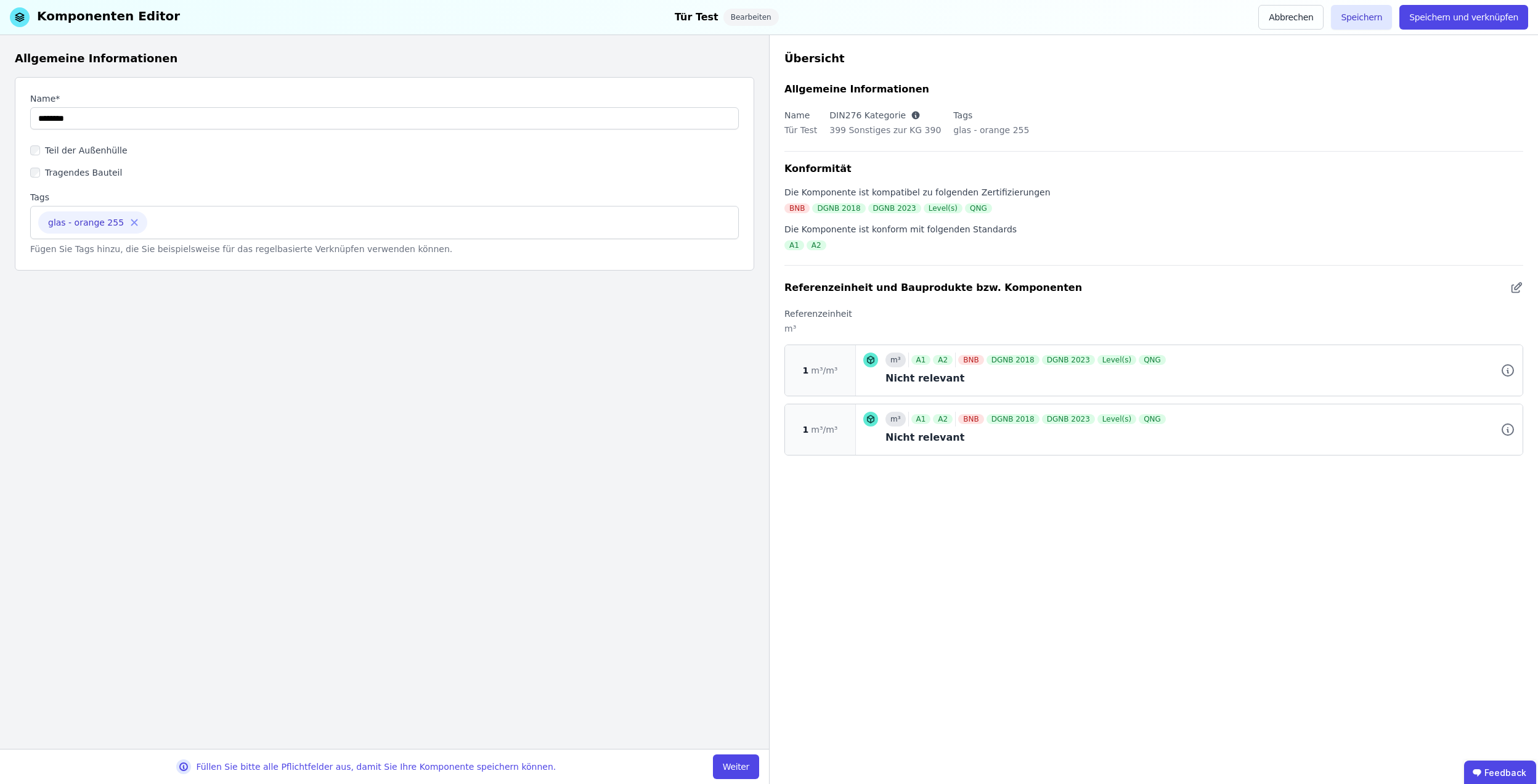
click at [70, 227] on div "glas - orange 255" at bounding box center [93, 222] width 109 height 22
click at [129, 223] on icon at bounding box center [134, 222] width 11 height 11
click at [121, 223] on input at bounding box center [384, 221] width 693 height 20
type input "**********"
click at [242, 344] on div "**********" at bounding box center [384, 392] width 769 height 714
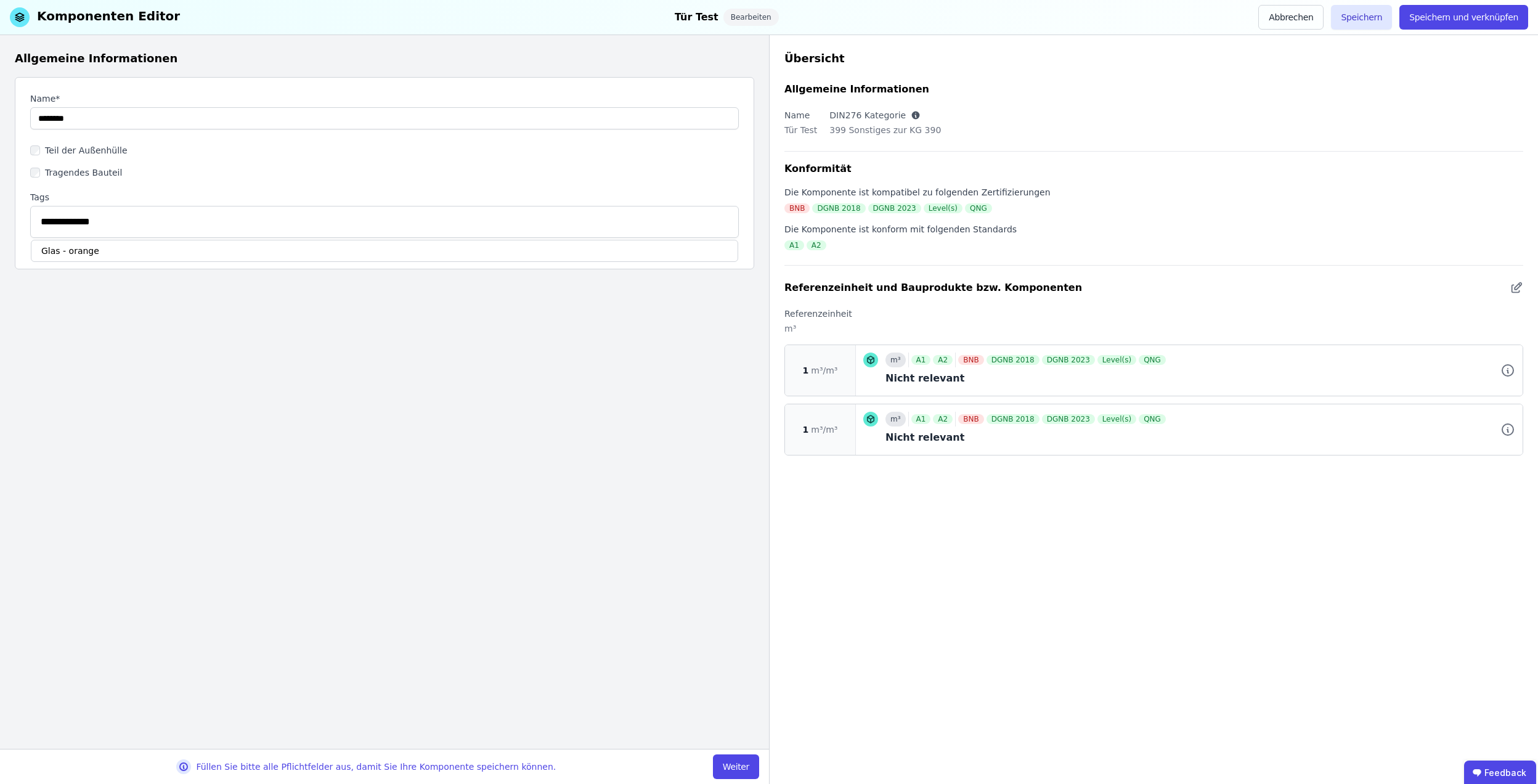
click at [110, 247] on div "Glas - orange" at bounding box center [384, 251] width 708 height 22
click at [1379, 16] on button "Speichern" at bounding box center [1361, 17] width 61 height 25
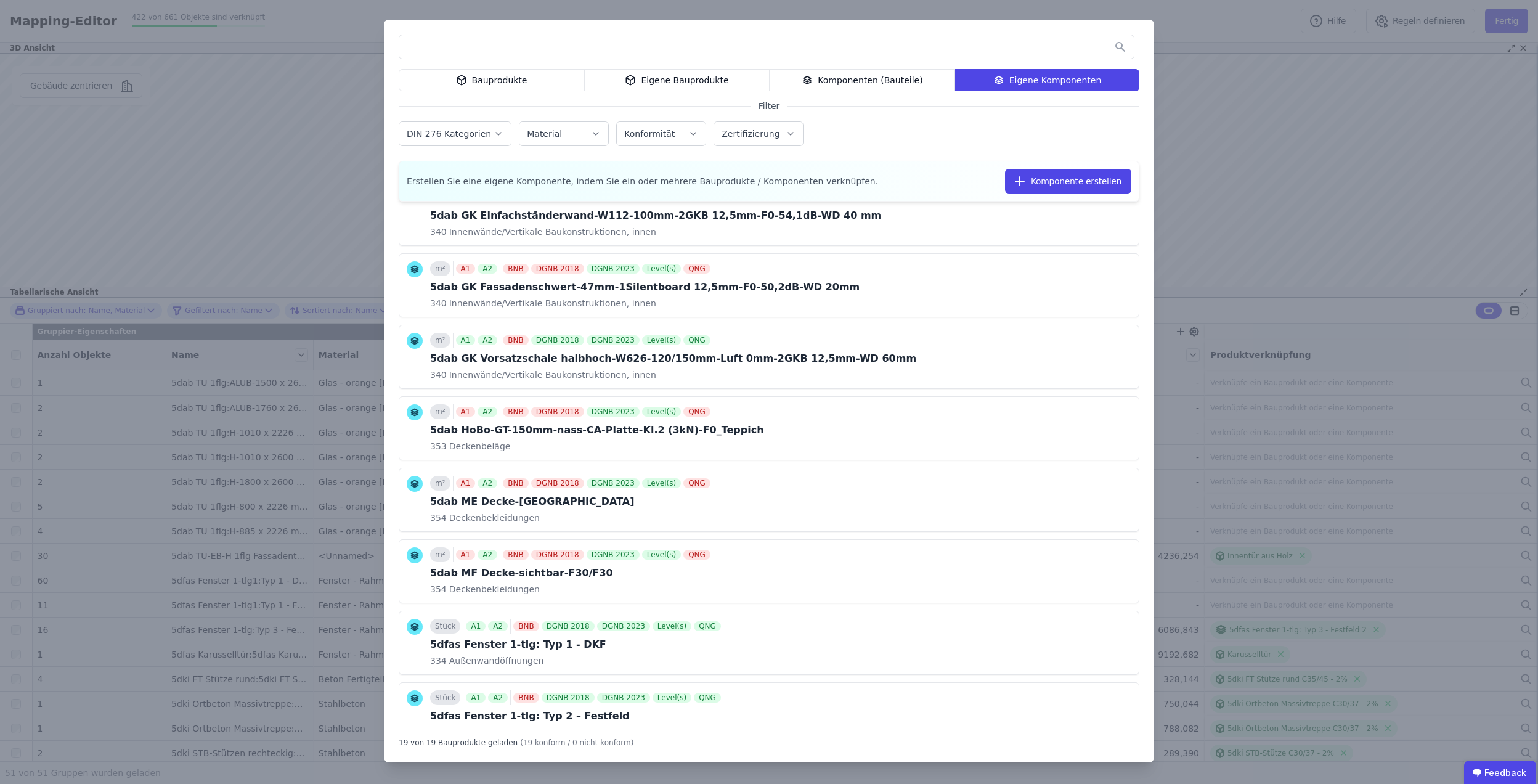
scroll to position [885, 0]
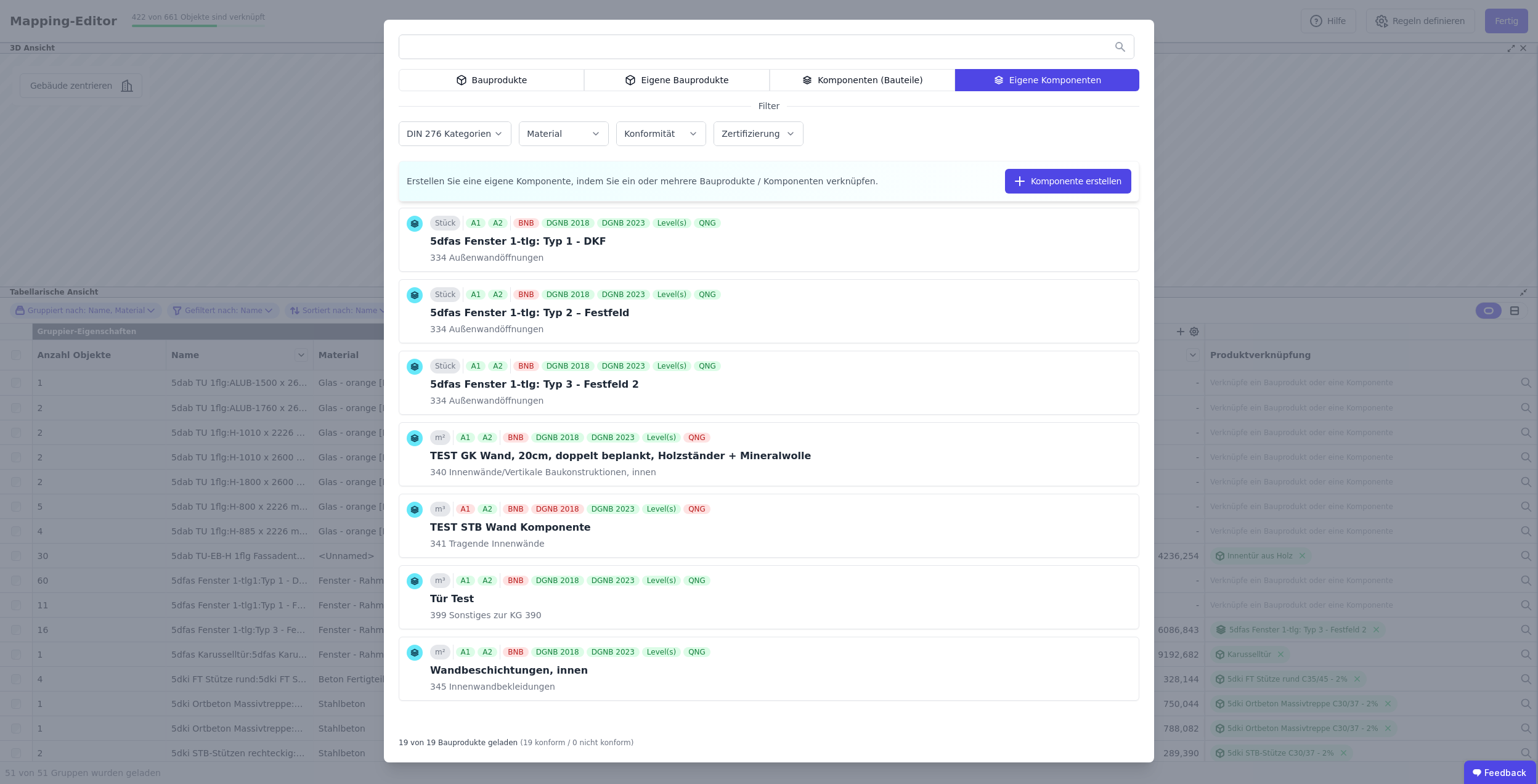
click at [1326, 484] on div "Bauprodukte Eigene Bauprodukte Komponenten (Bauteile) Eigene Komponenten Filter…" at bounding box center [769, 392] width 1538 height 784
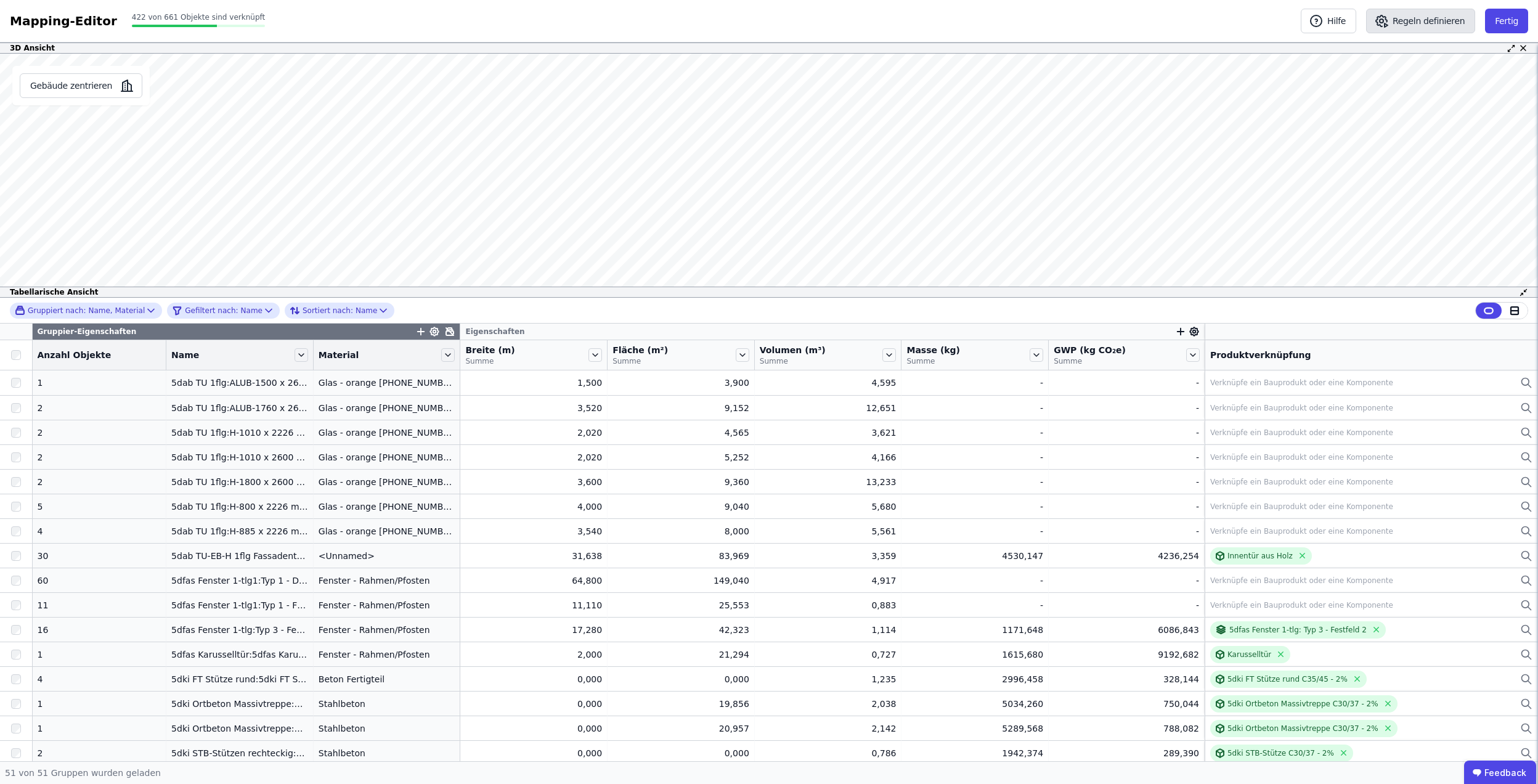
click at [1451, 18] on button "Regeln definieren" at bounding box center [1421, 21] width 109 height 25
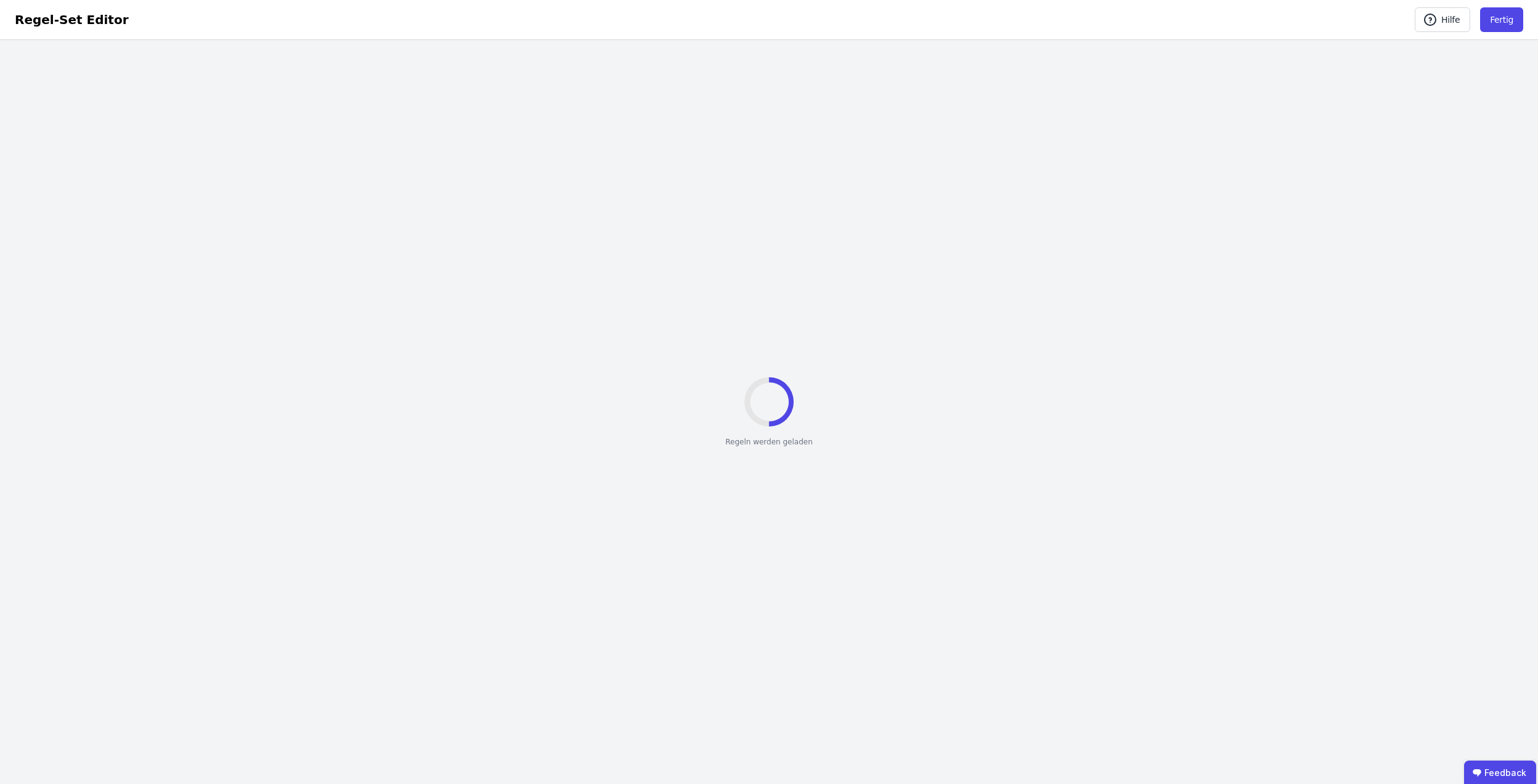
select select "**********"
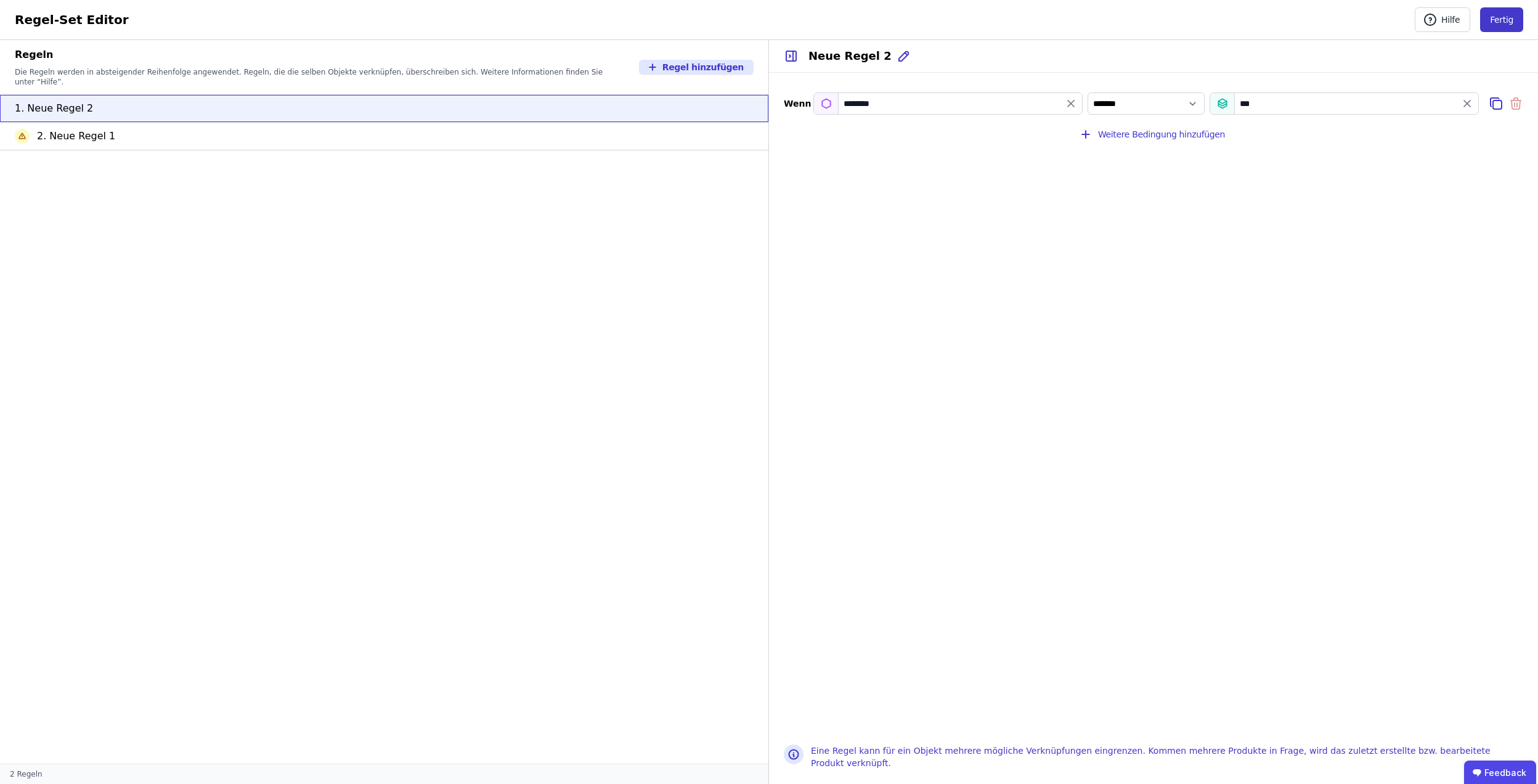
click at [1505, 26] on button "Fertig" at bounding box center [1502, 20] width 43 height 25
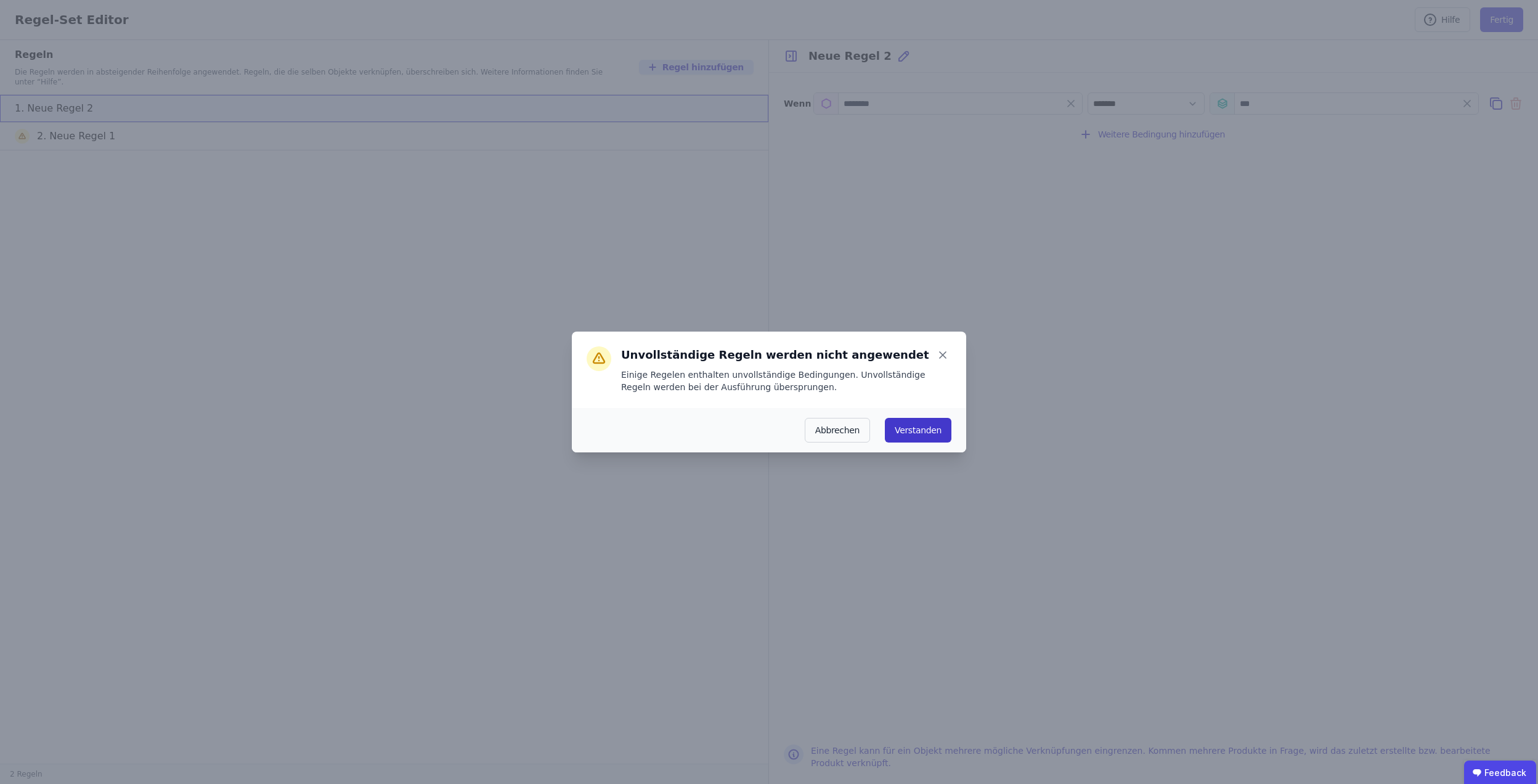
click at [936, 422] on button "Verstanden" at bounding box center [918, 430] width 67 height 25
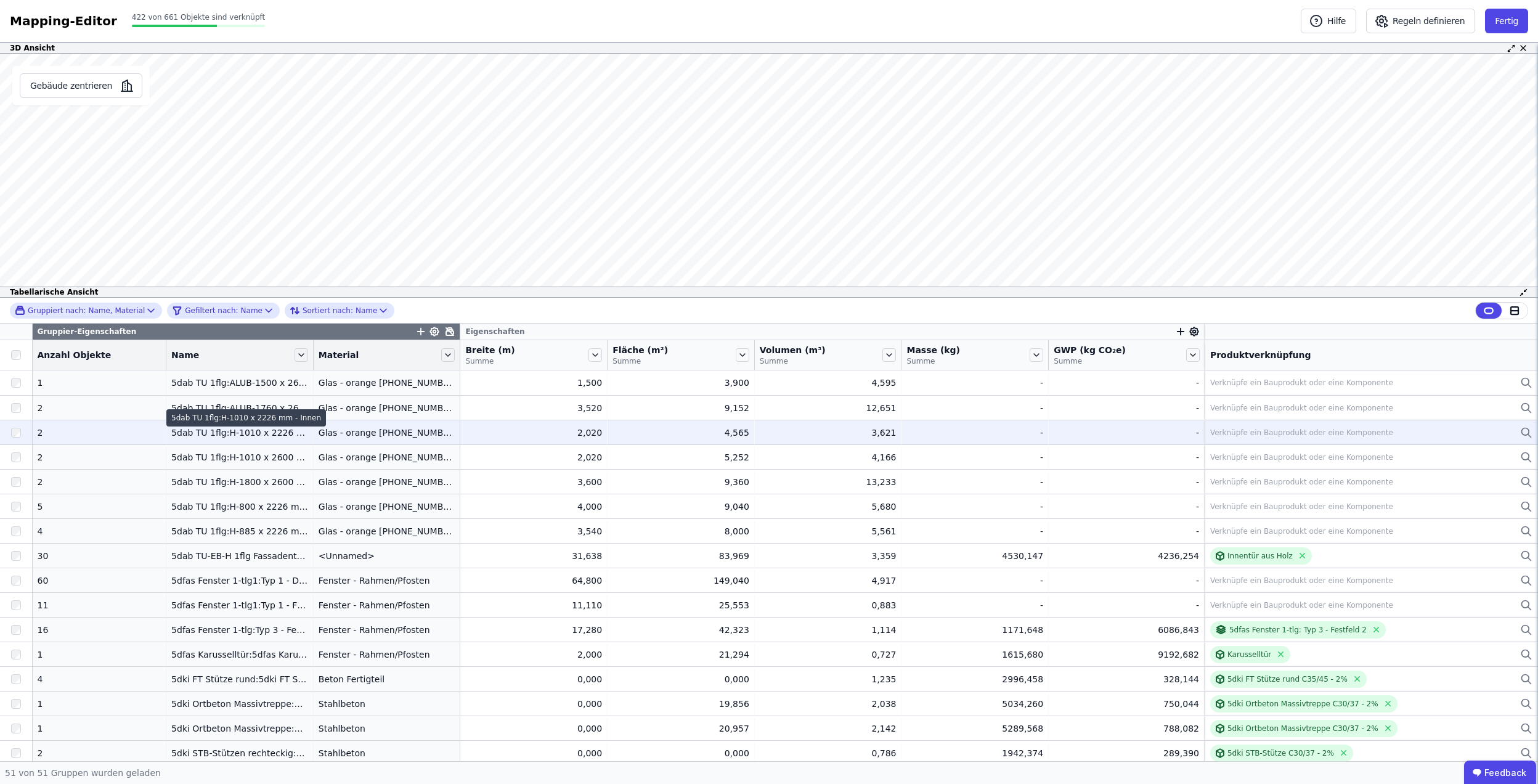
click at [233, 435] on div "5dab TU 1flg:H-1010 x 2226 mm - Innen" at bounding box center [239, 432] width 137 height 12
click at [436, 435] on div "Glas - orange [PHONE_NUMBER]" at bounding box center [387, 432] width 137 height 12
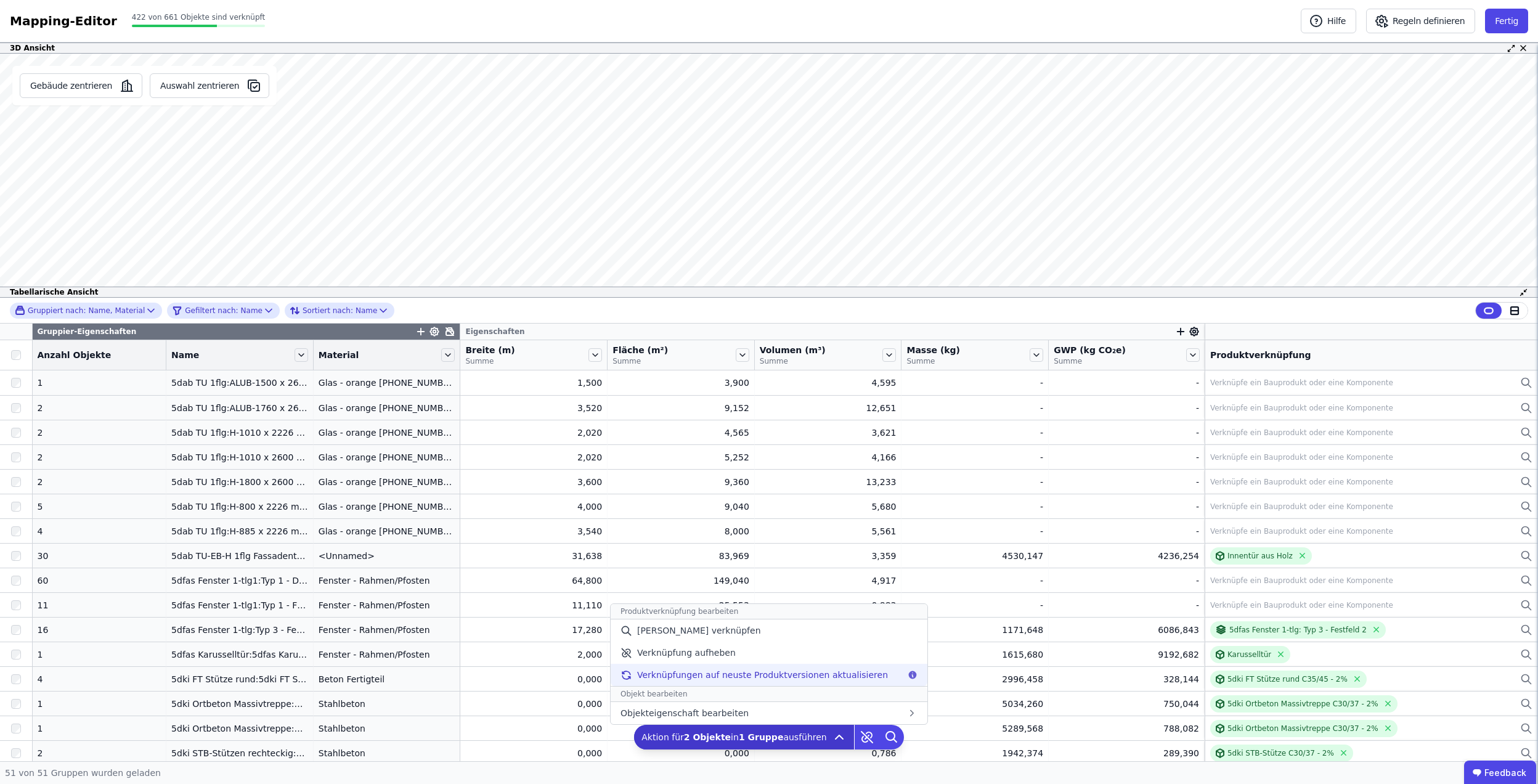
click at [822, 675] on span "Verknüpfungen auf neuste Produktversionen aktualisieren" at bounding box center [763, 675] width 251 height 12
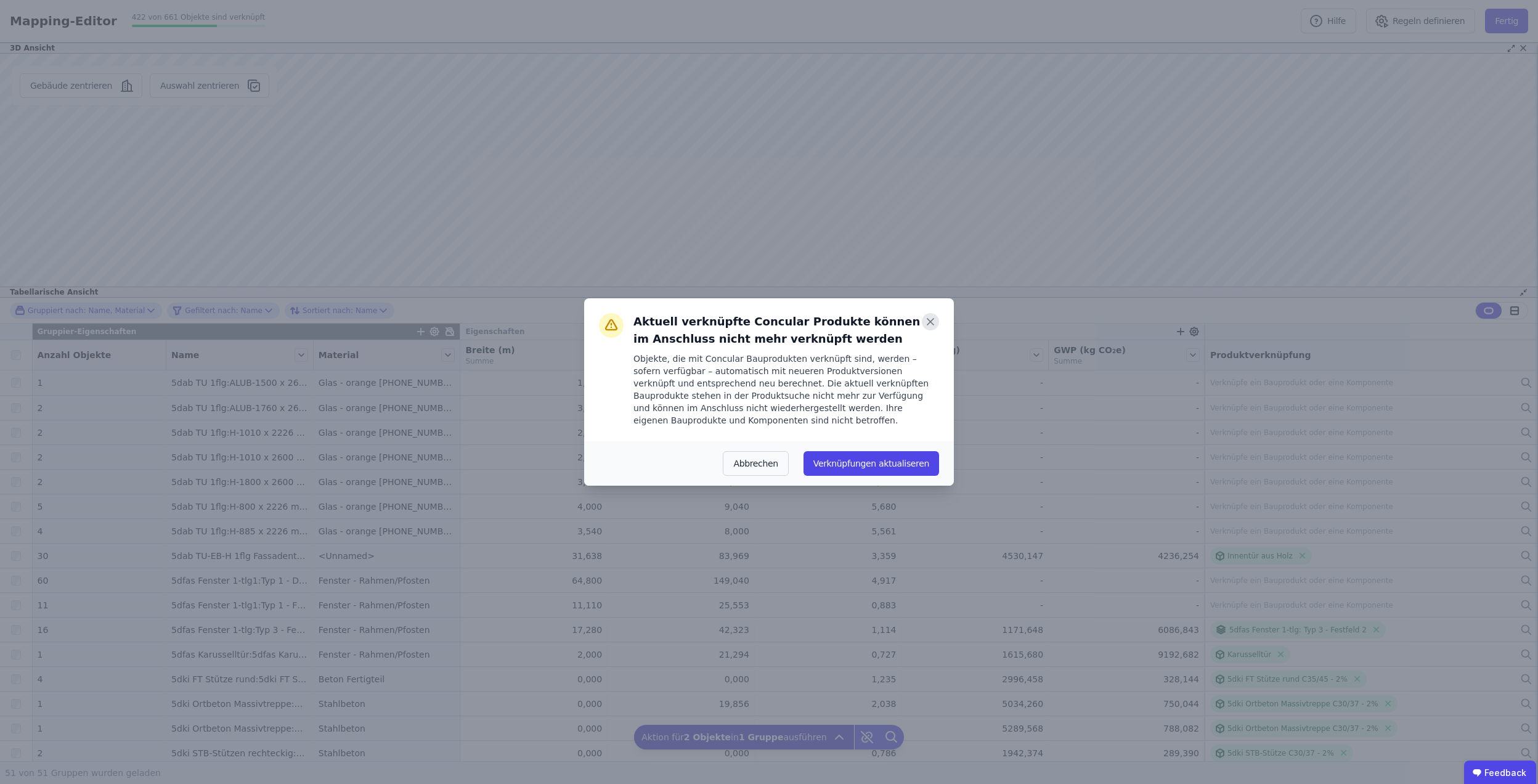
click at [934, 322] on icon at bounding box center [931, 322] width 17 height 17
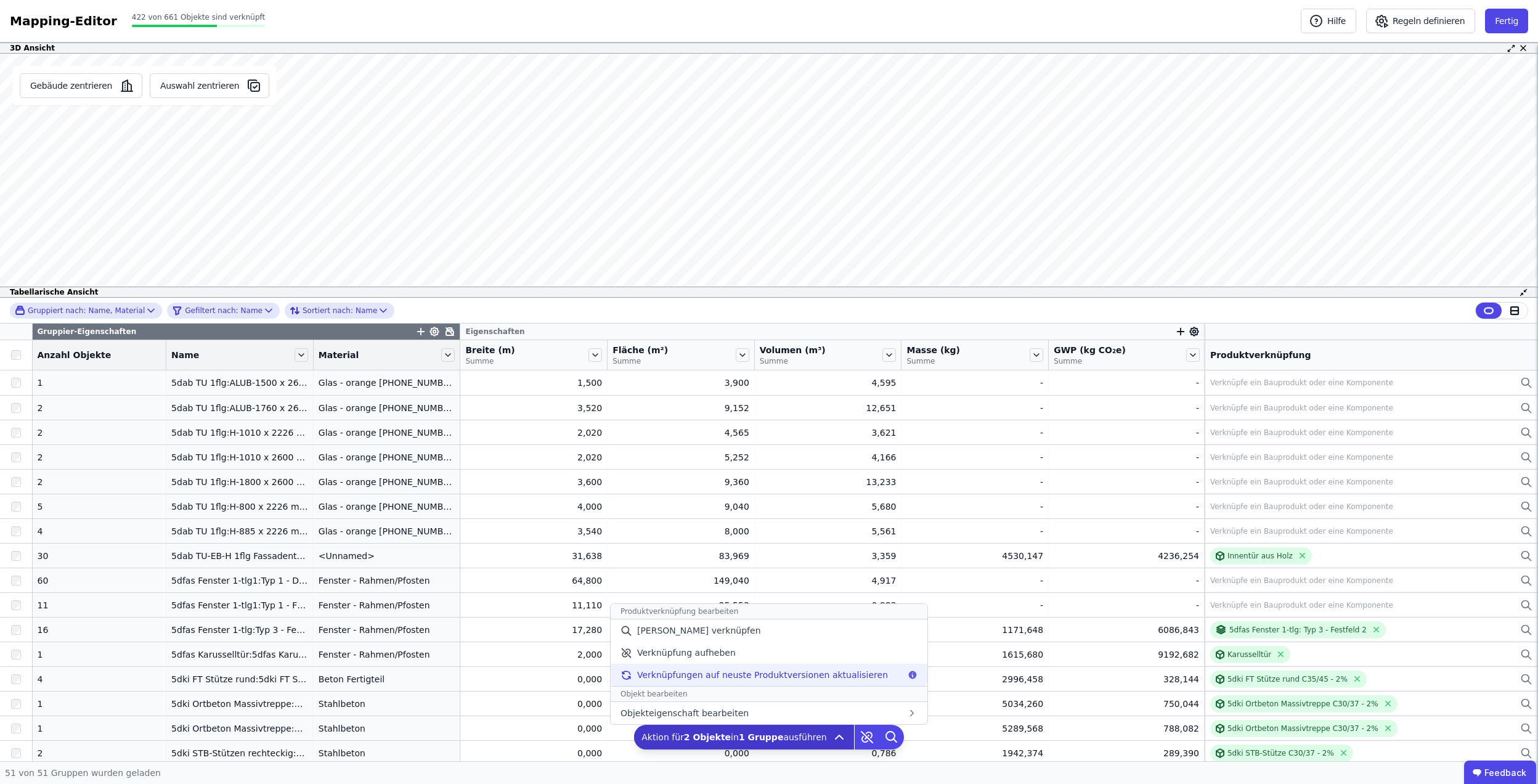
click at [807, 677] on span "Verknüpfungen auf neuste Produktversionen aktualisieren" at bounding box center [763, 675] width 251 height 12
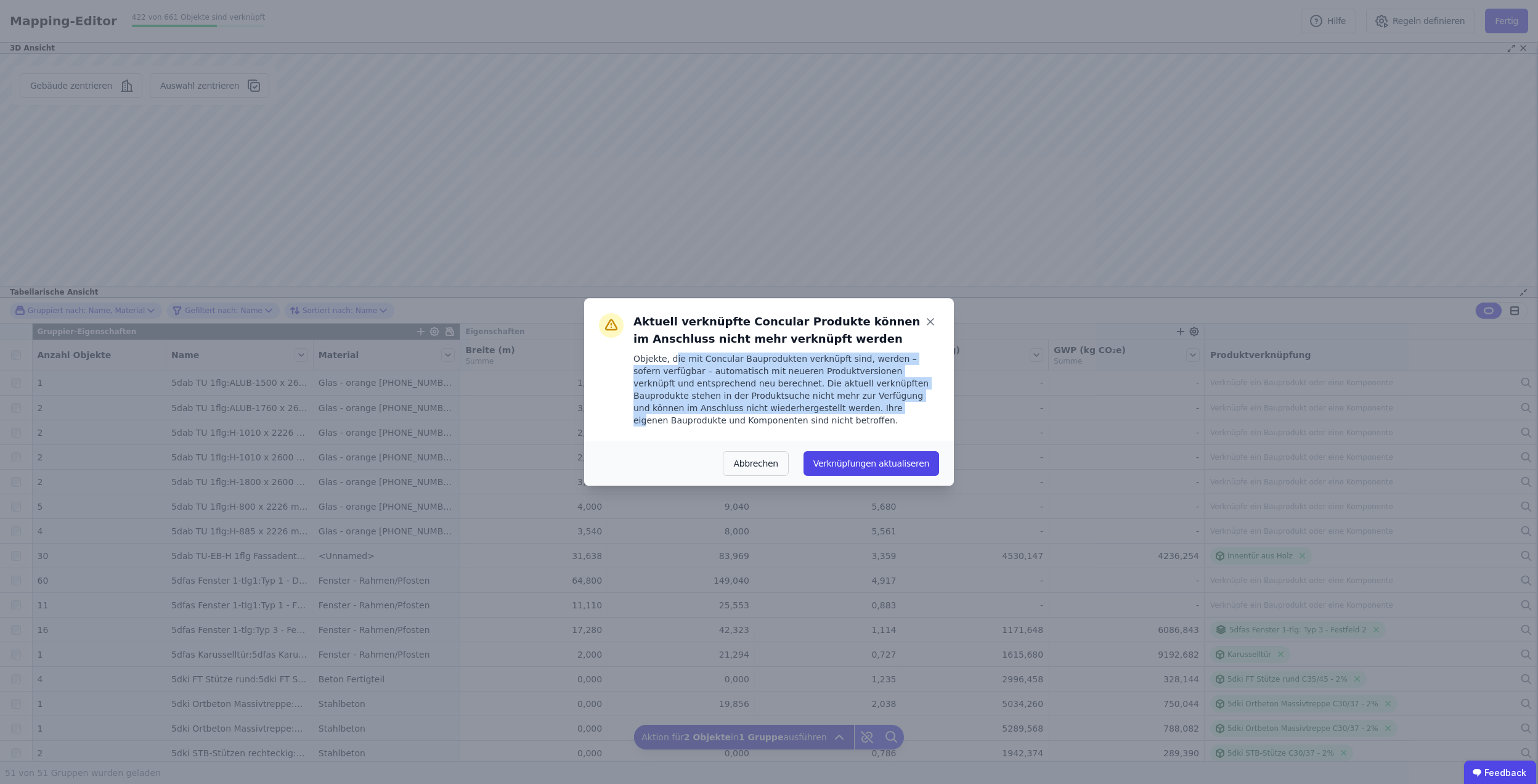
drag, startPoint x: 672, startPoint y: 360, endPoint x: 761, endPoint y: 402, distance: 98.4
click at [761, 402] on span "Objekte, die mit Concular Bauprodukten verknüpft sind, werden – sofern verfügba…" at bounding box center [781, 389] width 295 height 72
drag, startPoint x: 761, startPoint y: 402, endPoint x: 854, endPoint y: 463, distance: 111.2
click at [854, 463] on button "Verknüpfungen aktualiseren" at bounding box center [871, 463] width 135 height 25
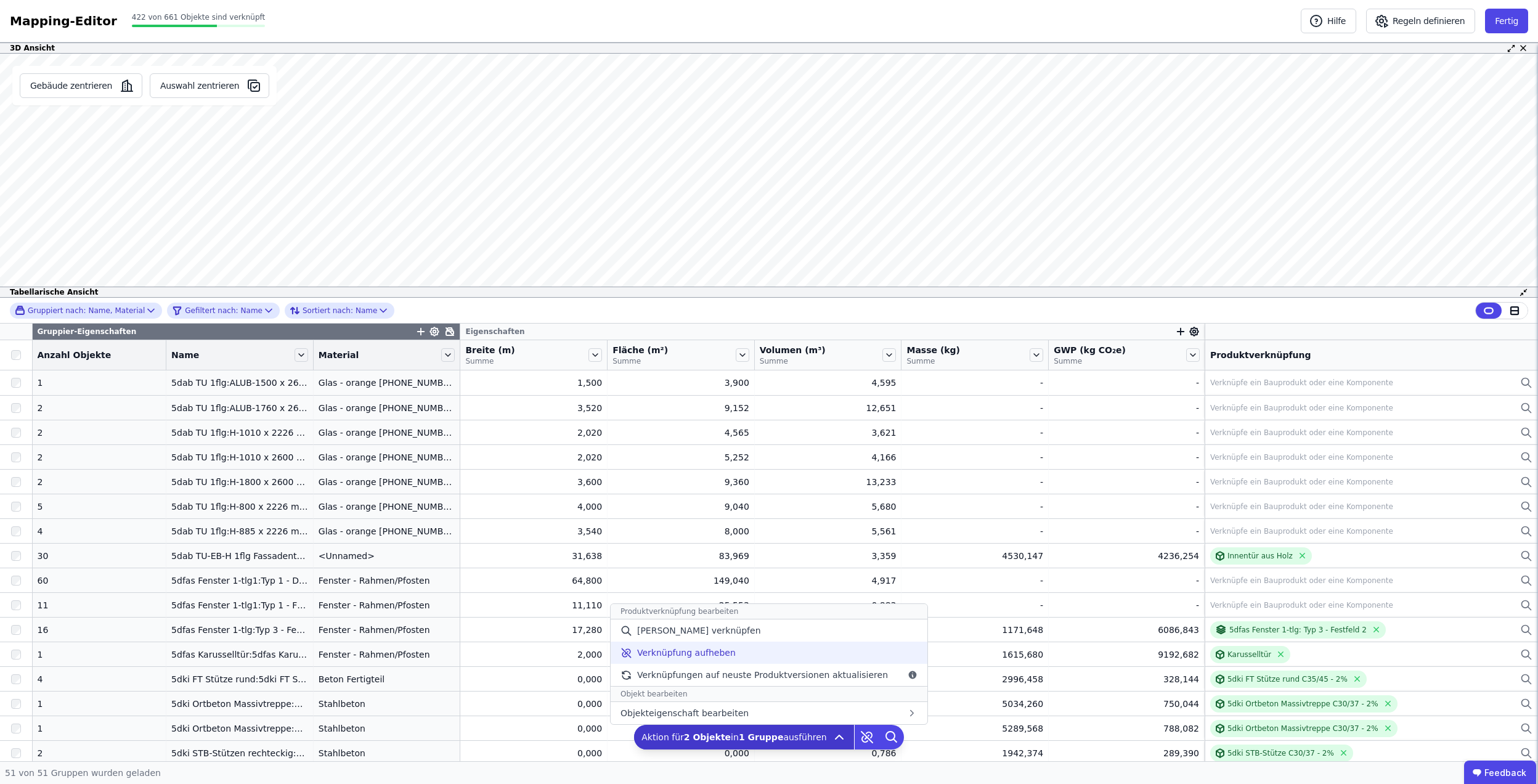
click at [708, 654] on span "Verknüpfung aufheben" at bounding box center [687, 652] width 99 height 12
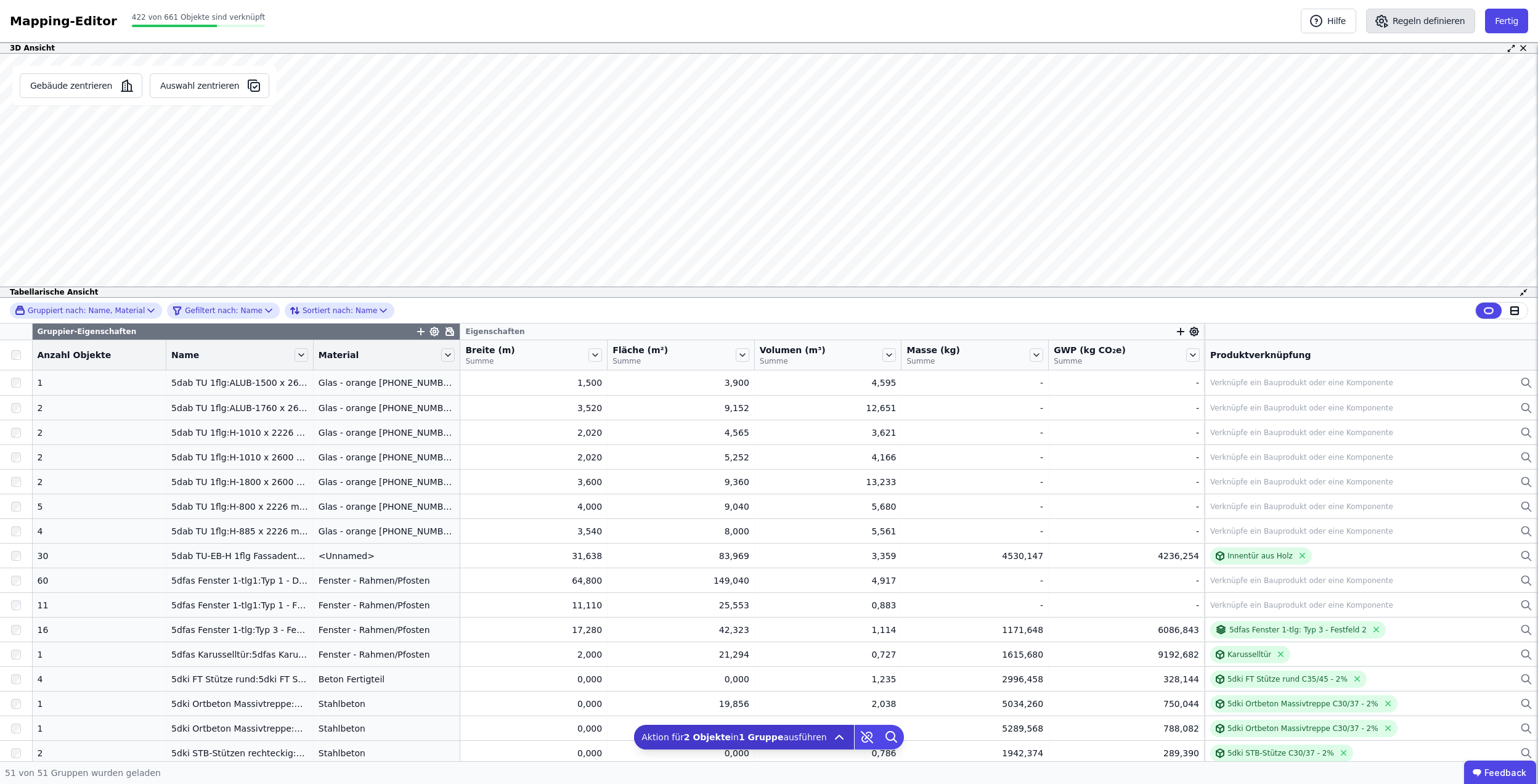
click at [1389, 25] on icon "button" at bounding box center [1382, 21] width 15 height 15
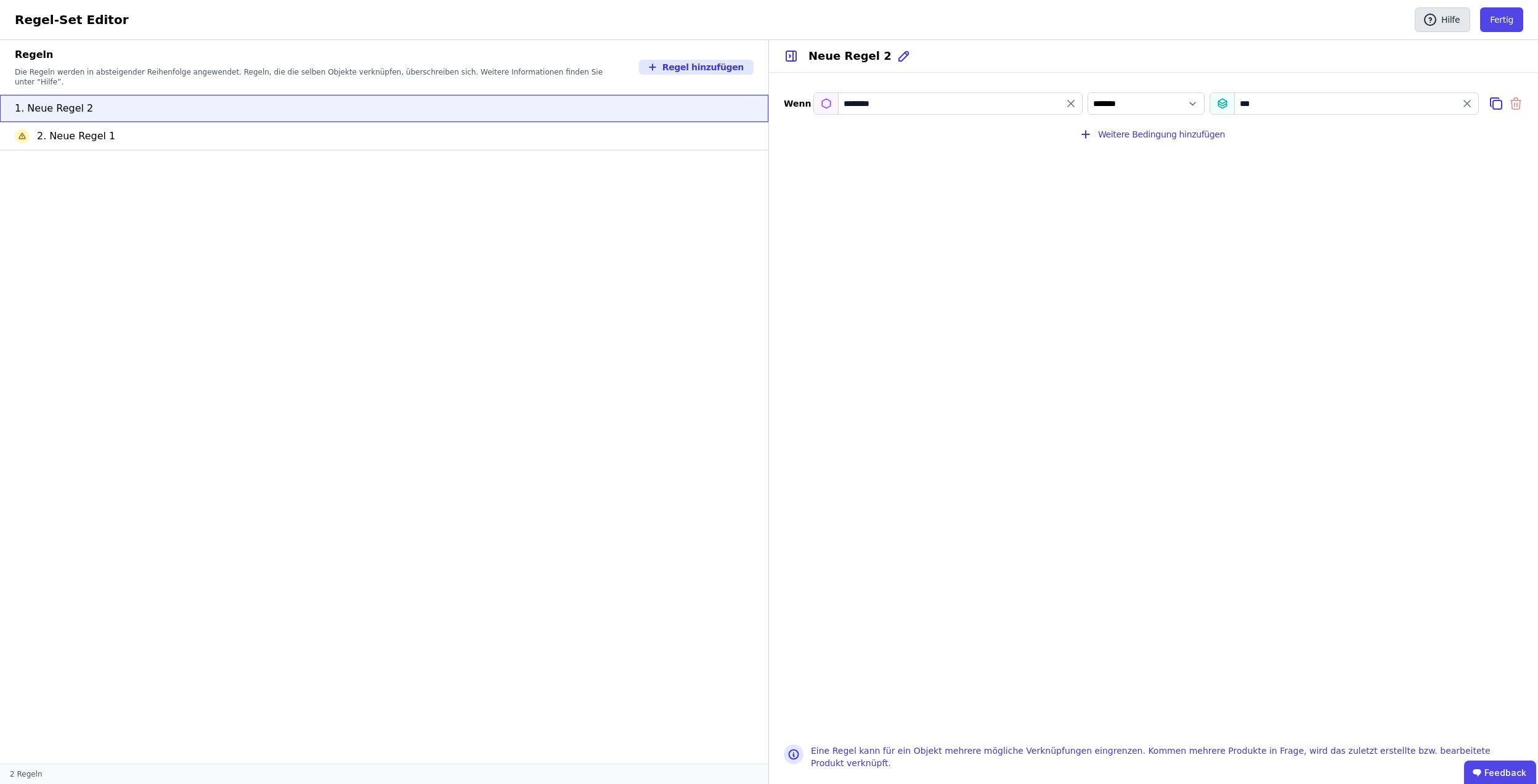
click at [1458, 20] on button "Hilfe" at bounding box center [1443, 20] width 56 height 25
click at [1176, 104] on select "*** *******" at bounding box center [1146, 104] width 117 height 22
select select "**********"
click at [1088, 93] on select "*** *******" at bounding box center [1146, 104] width 117 height 22
click at [1502, 17] on button "Fertig" at bounding box center [1502, 20] width 43 height 25
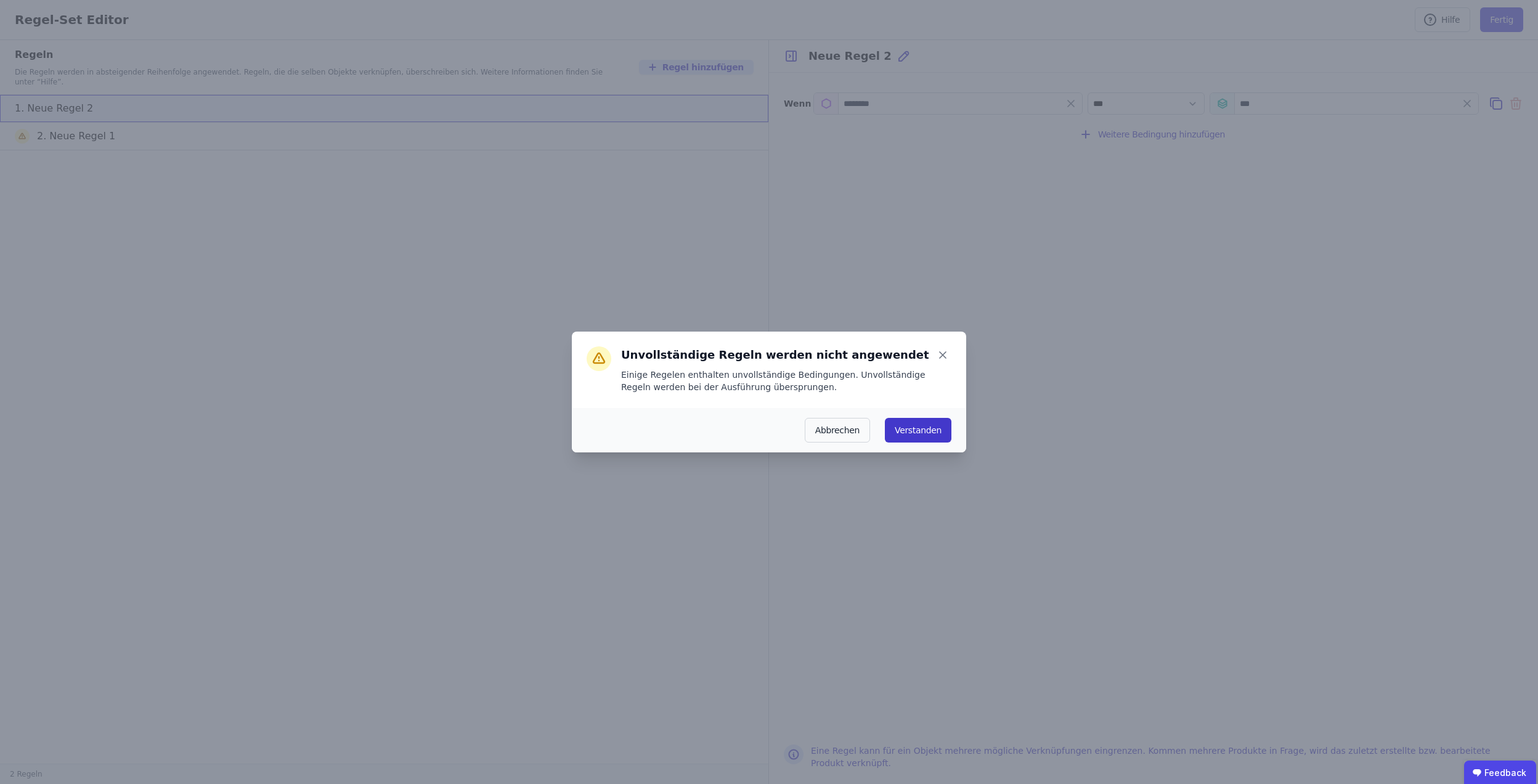
click at [926, 430] on button "Verstanden" at bounding box center [918, 430] width 67 height 25
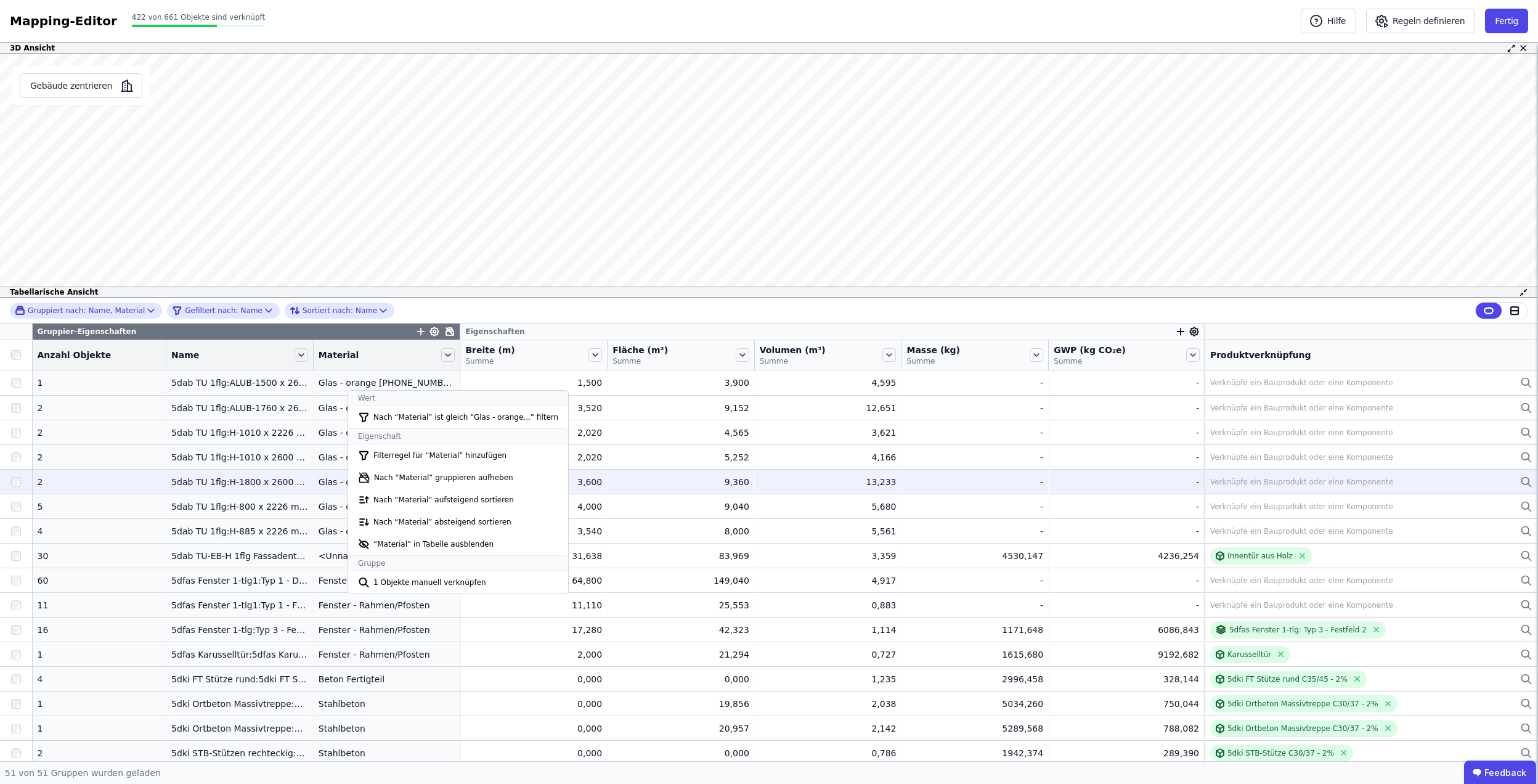
click at [319, 479] on div "Glas - orange [PHONE_NUMBER]" at bounding box center [387, 482] width 137 height 12
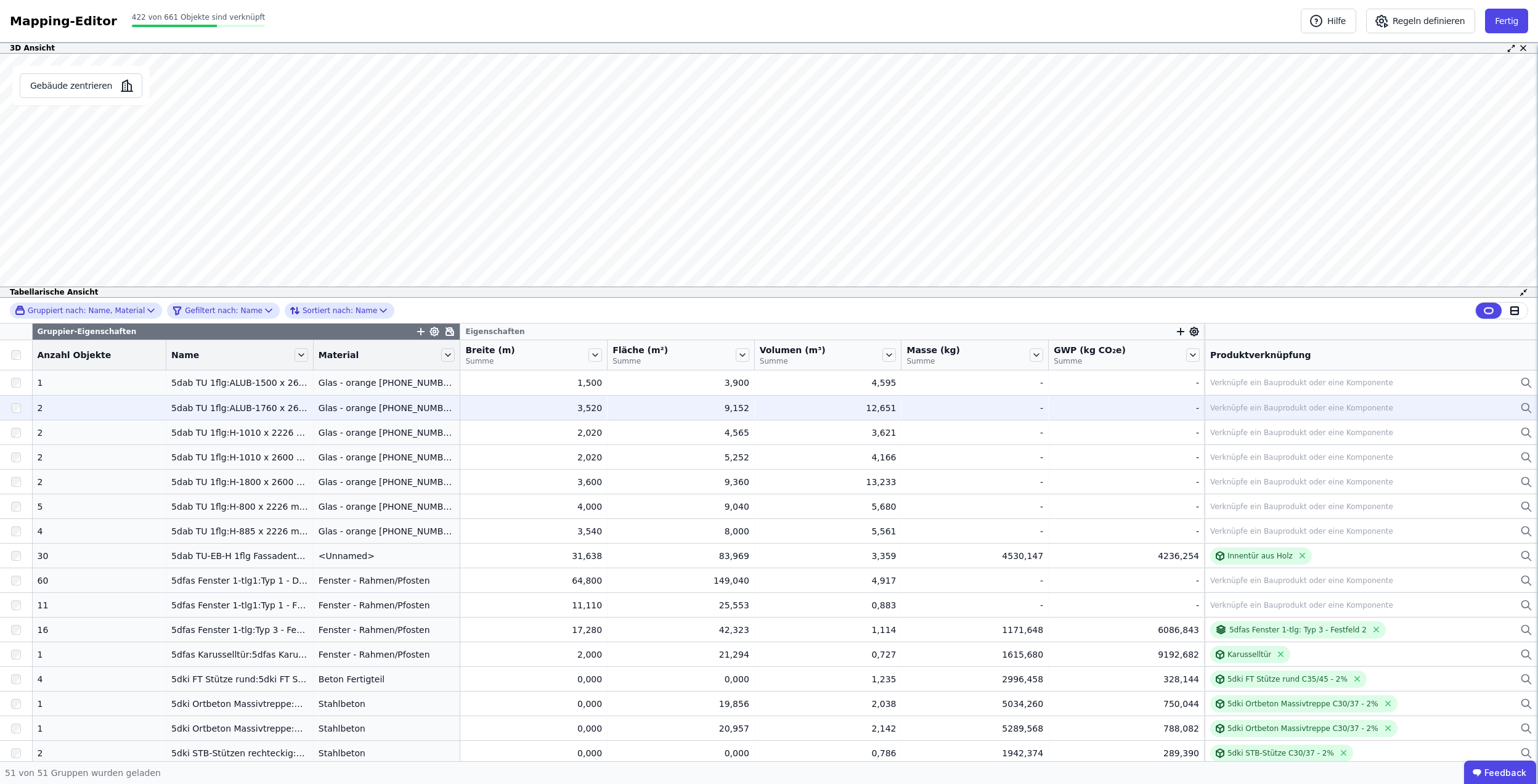
click at [1263, 407] on div "Verknüpfe ein Bauprodukt oder eine Komponente" at bounding box center [1302, 408] width 183 height 10
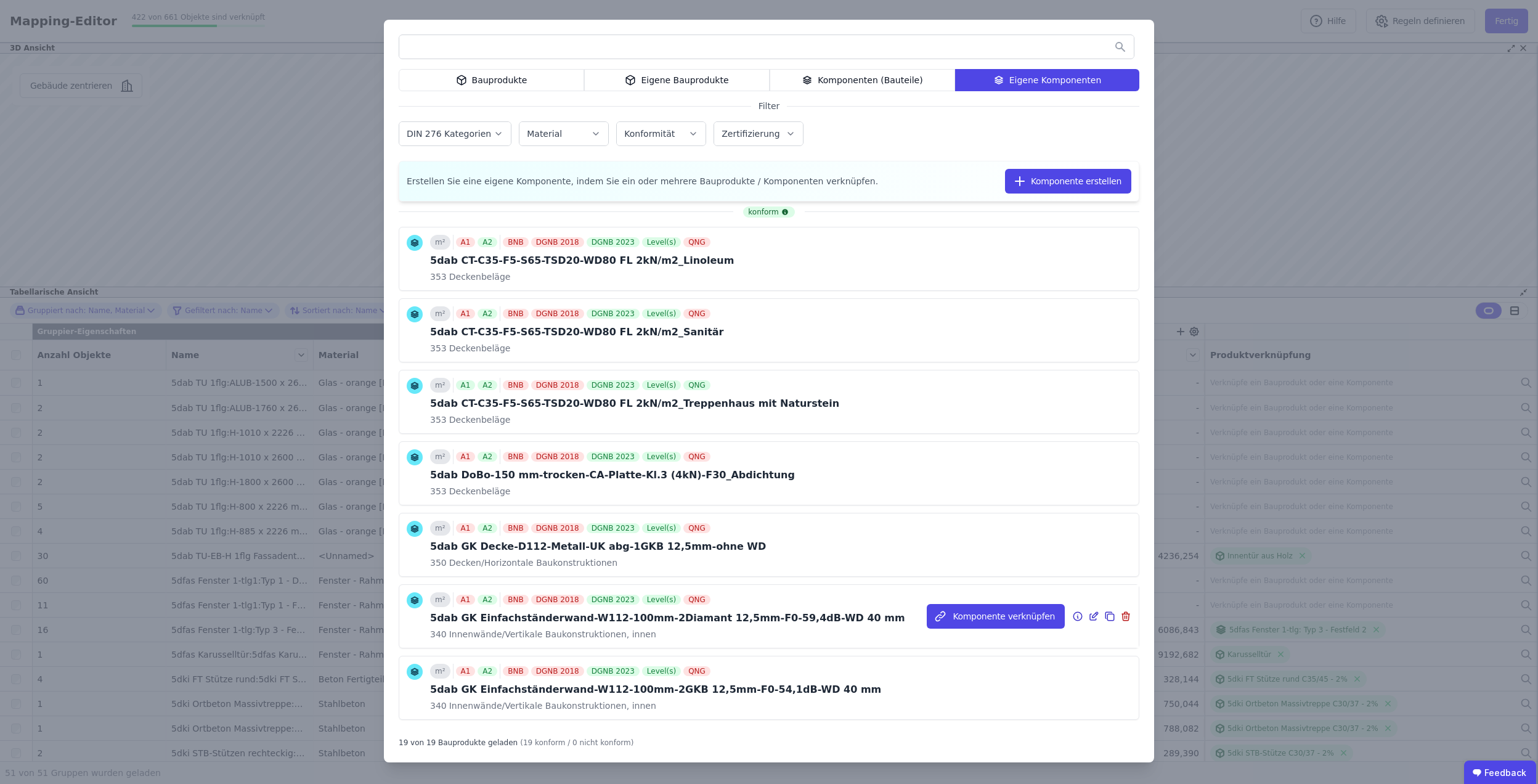
scroll to position [885, 0]
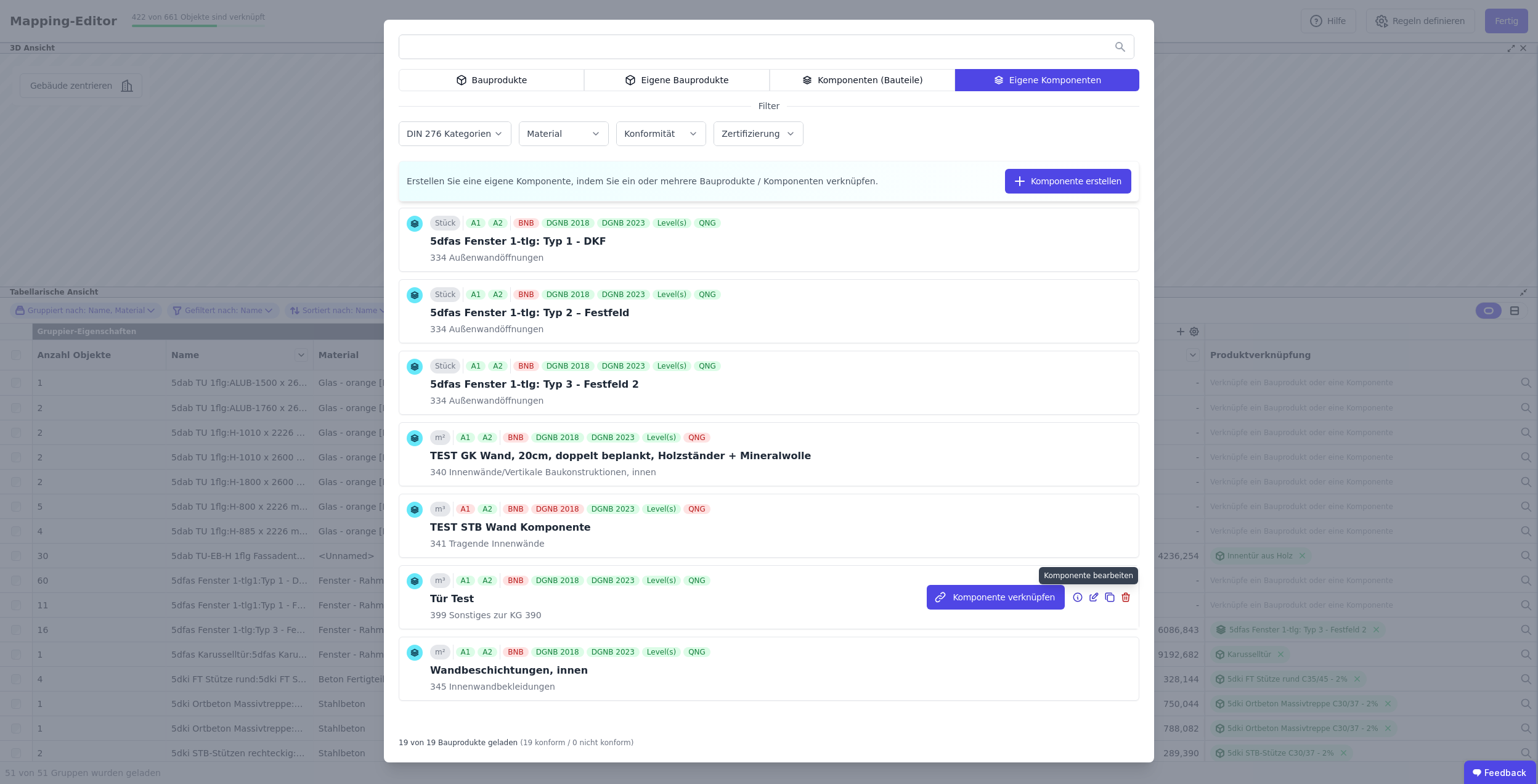
click at [1092, 596] on icon at bounding box center [1095, 595] width 6 height 6
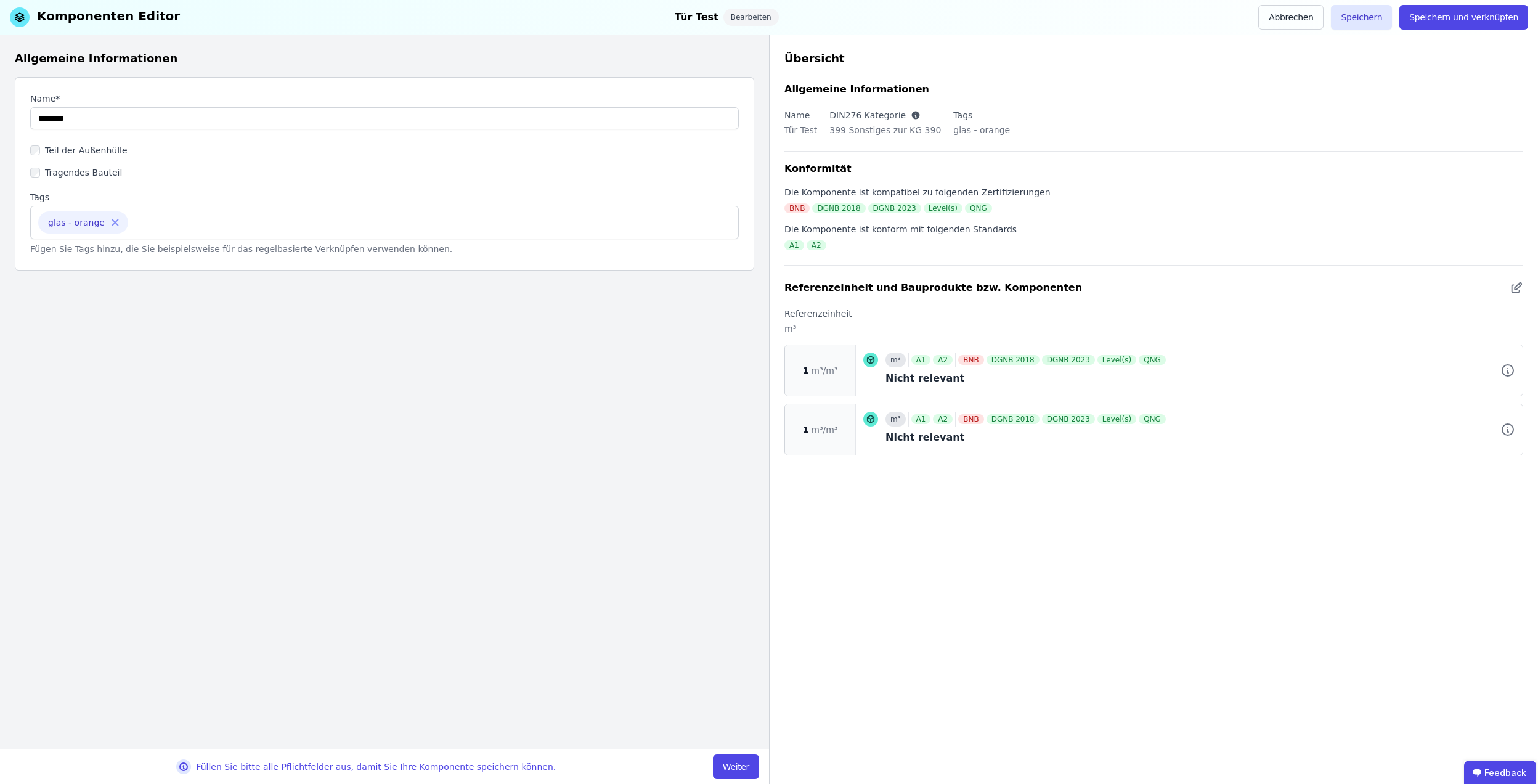
click at [110, 220] on icon at bounding box center [116, 222] width 11 height 11
click at [114, 224] on input at bounding box center [384, 221] width 693 height 20
paste input "**********"
type input "**********"
click at [1384, 16] on button "Speichern" at bounding box center [1361, 17] width 61 height 25
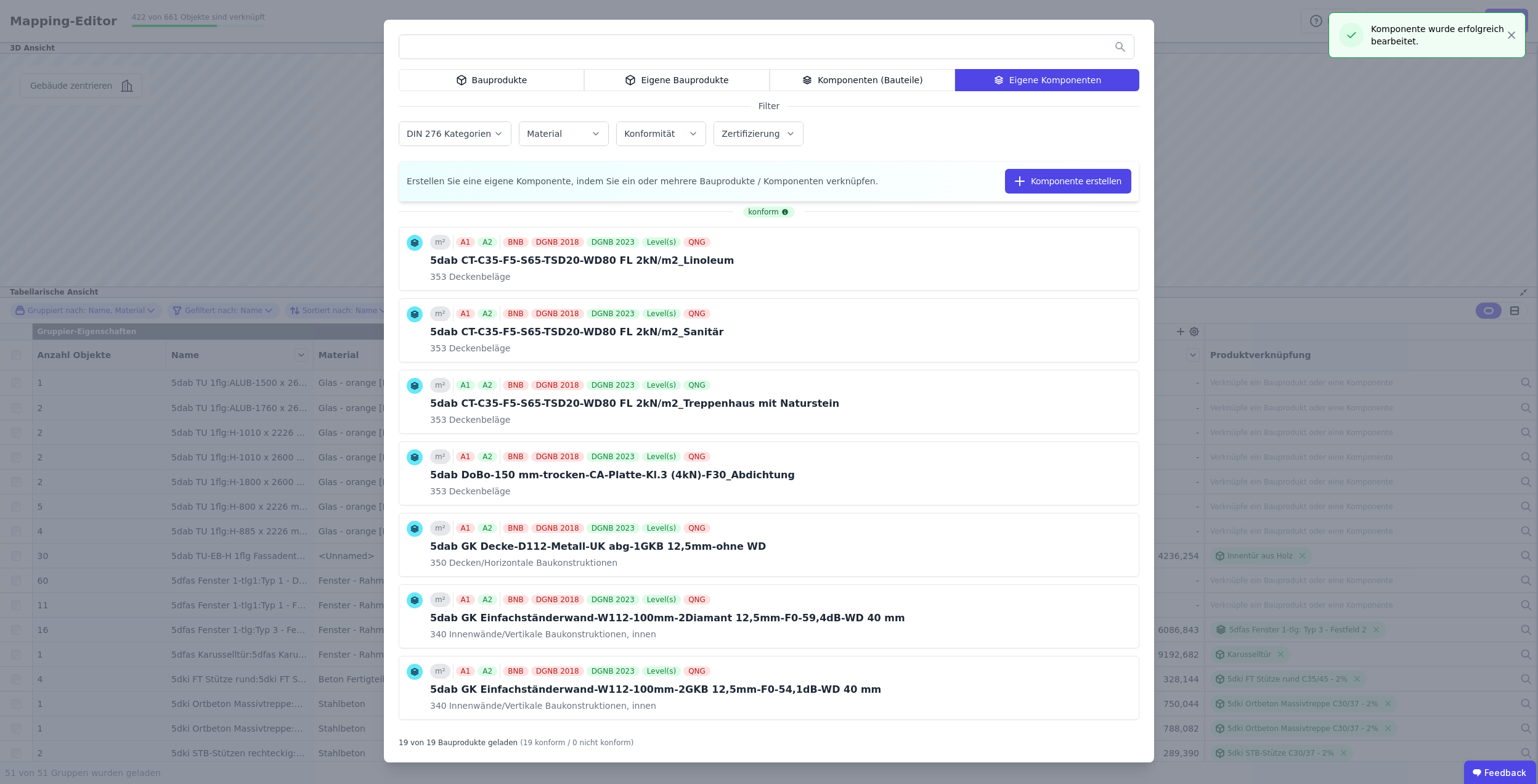
click at [1338, 299] on div "Bauprodukte Eigene Bauprodukte Komponenten (Bauteile) Eigene Komponenten Filter…" at bounding box center [769, 392] width 1538 height 784
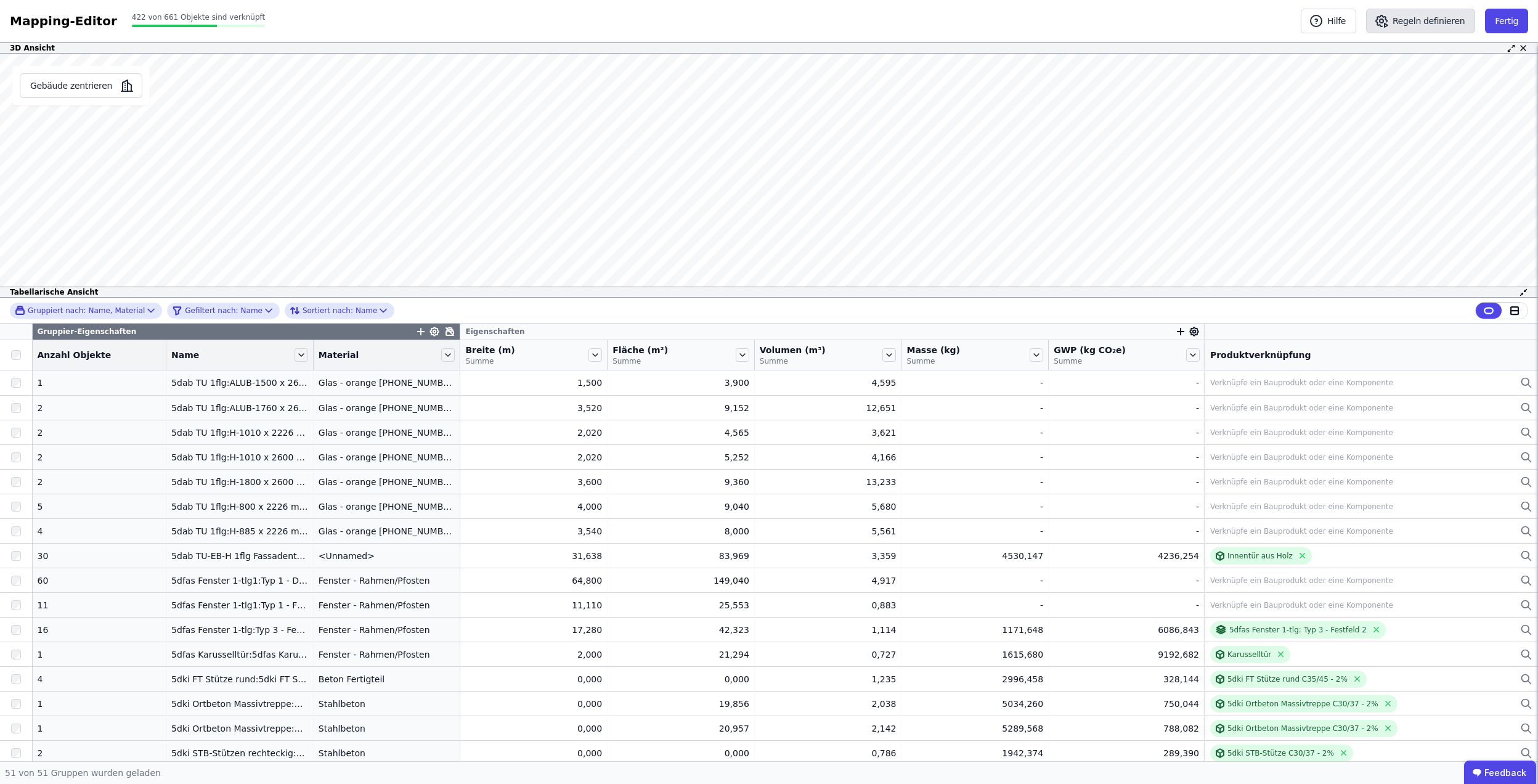
click at [1416, 9] on button "Regeln definieren" at bounding box center [1421, 21] width 109 height 25
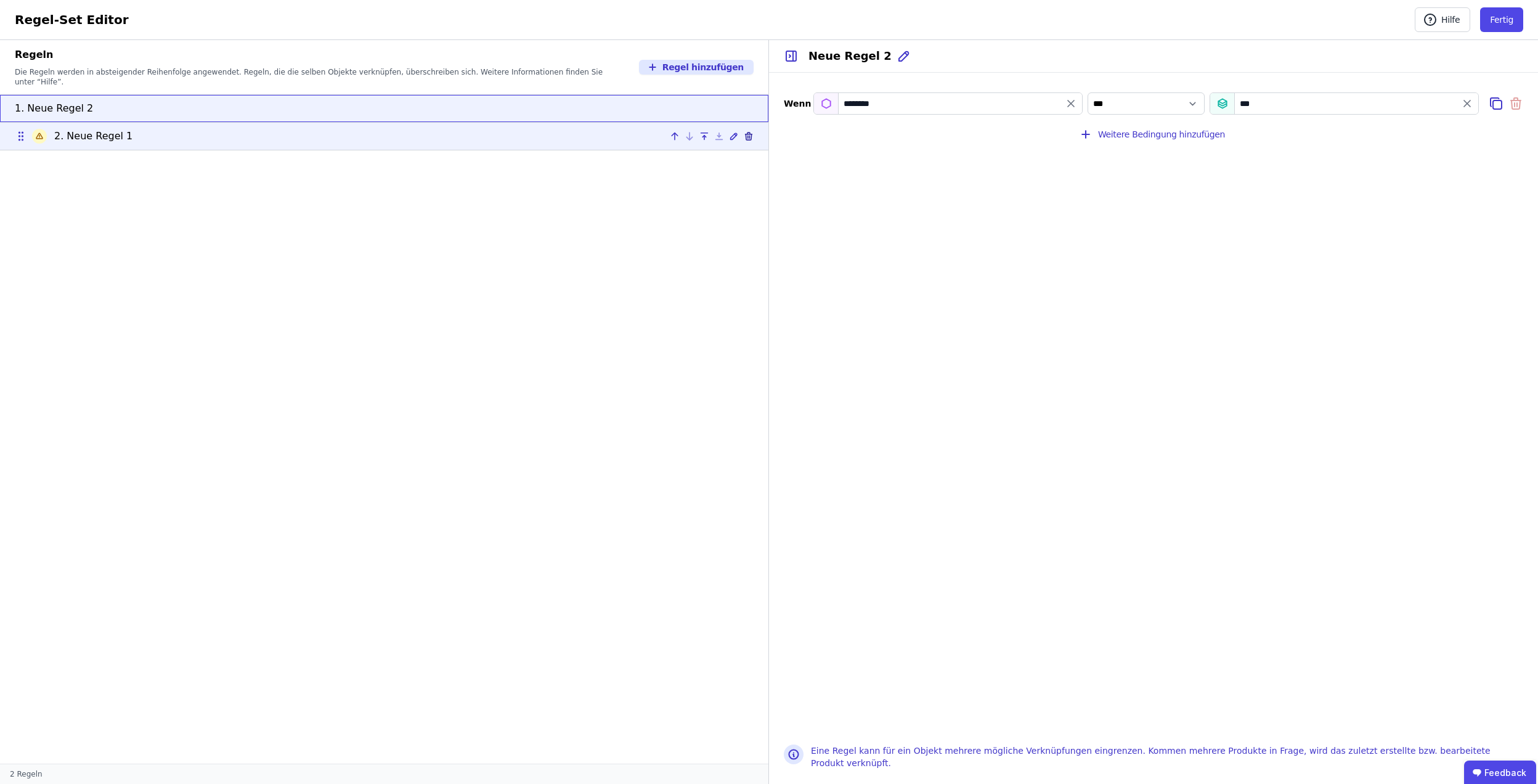
click at [751, 134] on icon at bounding box center [748, 137] width 6 height 6
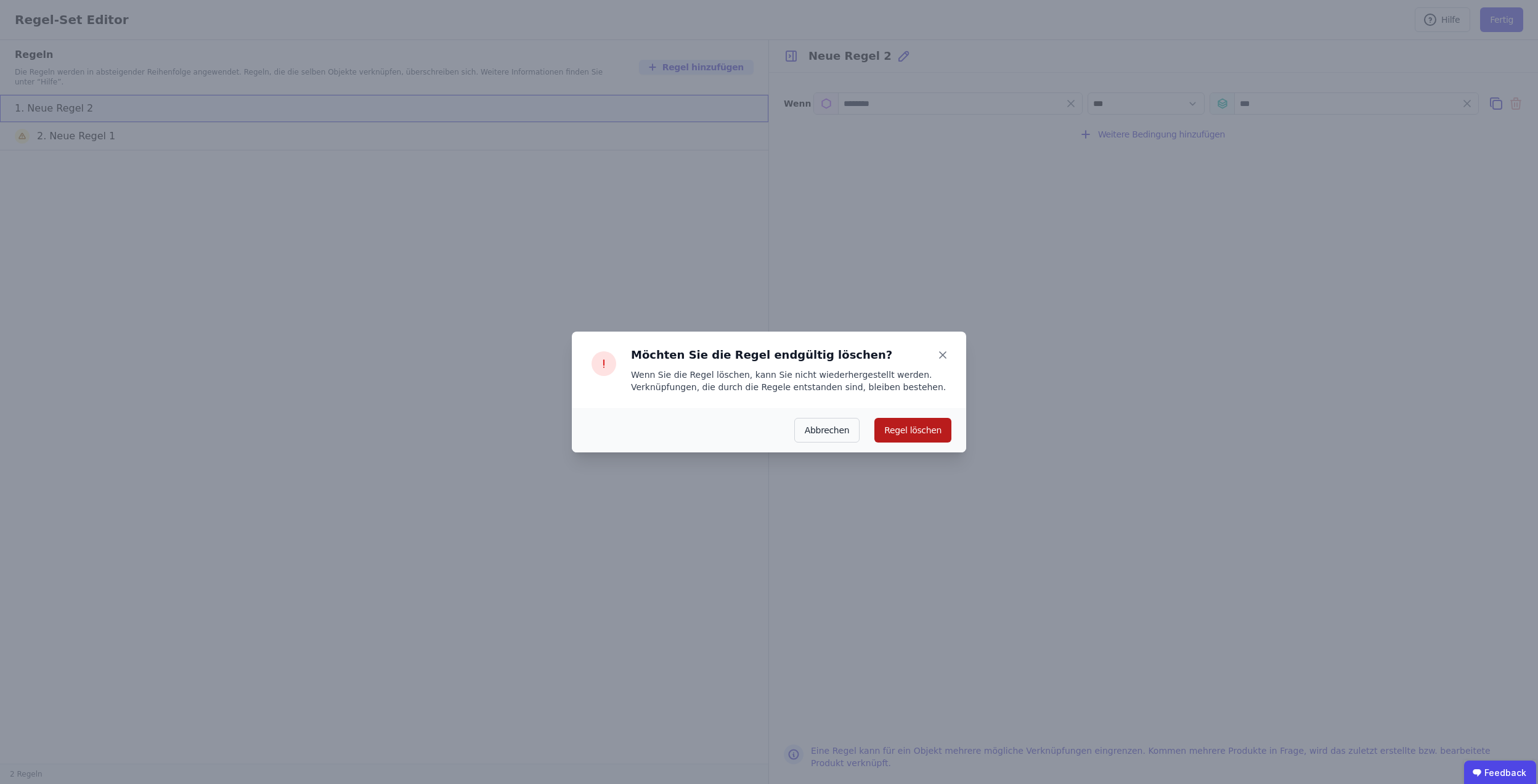
click at [905, 424] on button "Regel löschen" at bounding box center [913, 430] width 77 height 25
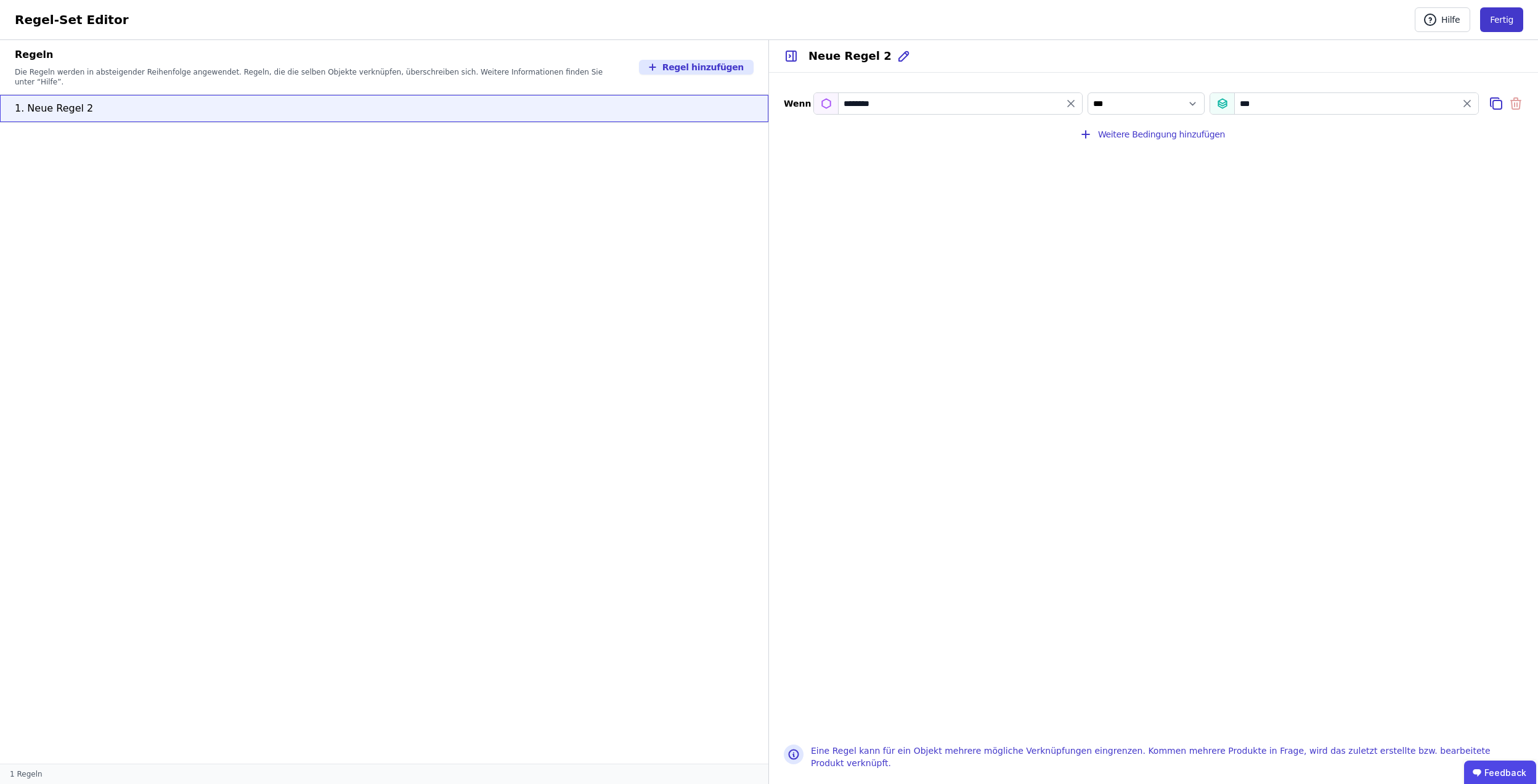
click at [1498, 15] on button "Fertig" at bounding box center [1502, 20] width 43 height 25
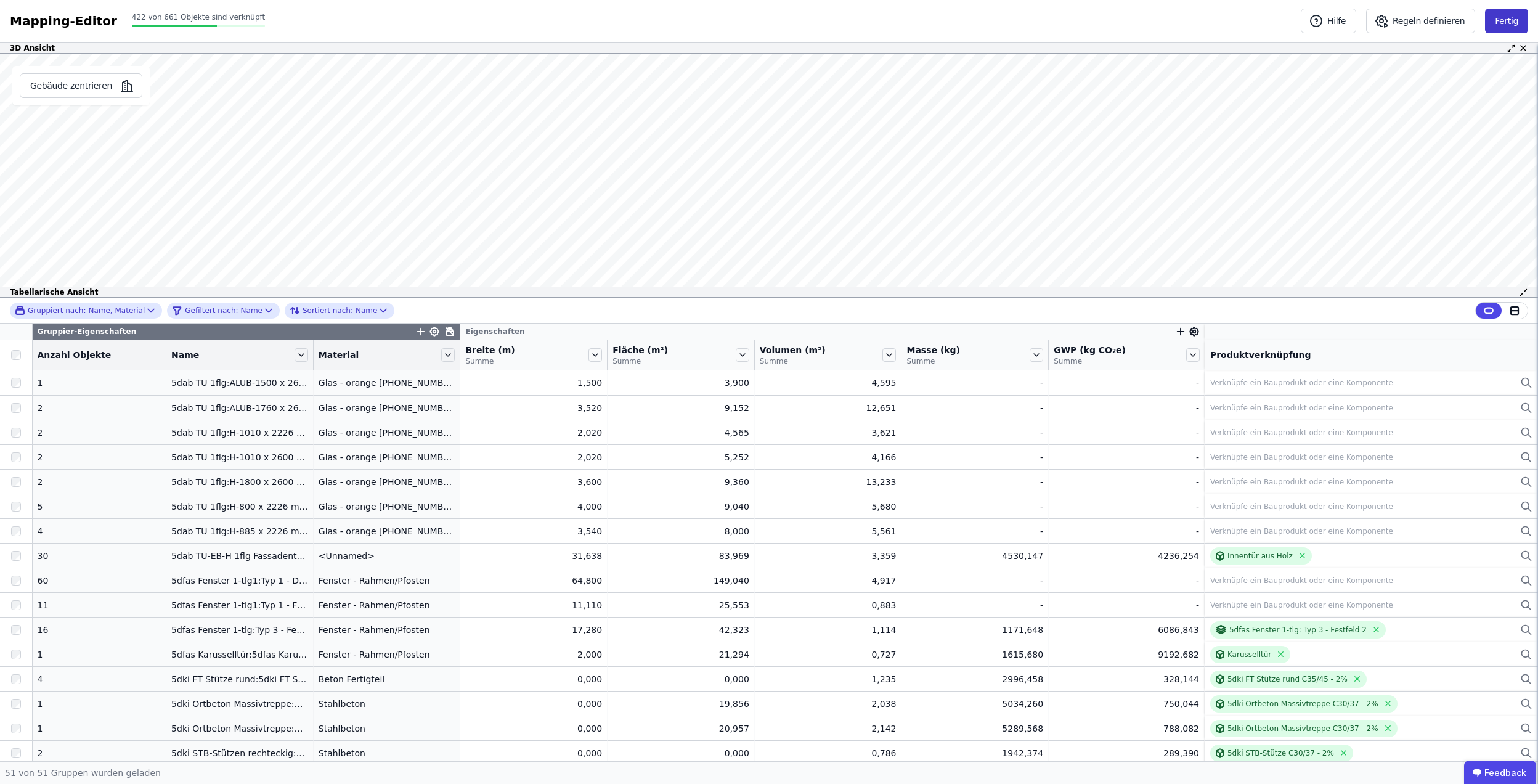
click at [1504, 20] on button "Fertig" at bounding box center [1507, 21] width 43 height 25
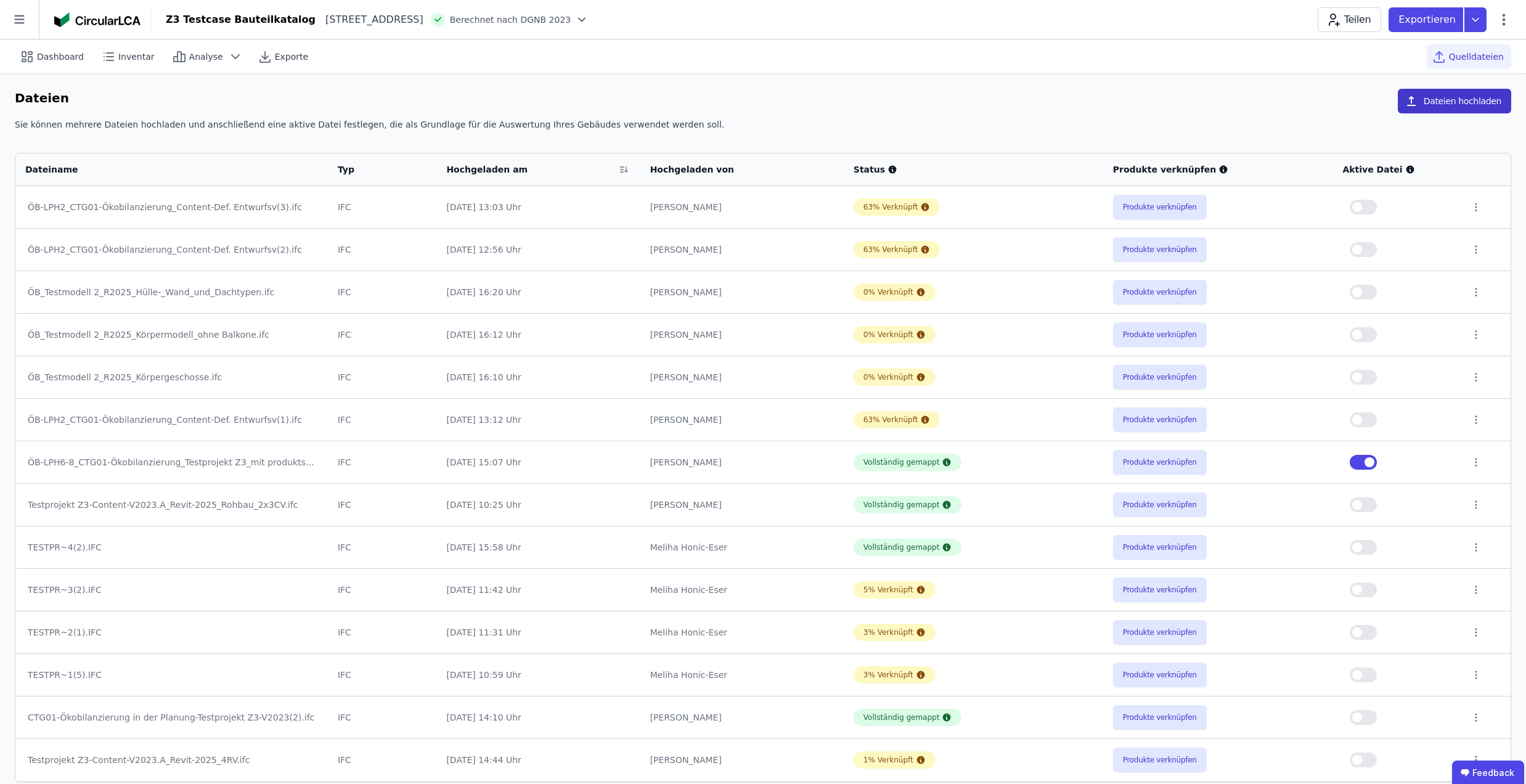
click at [1426, 107] on button "Dateien hochladen" at bounding box center [1455, 101] width 114 height 25
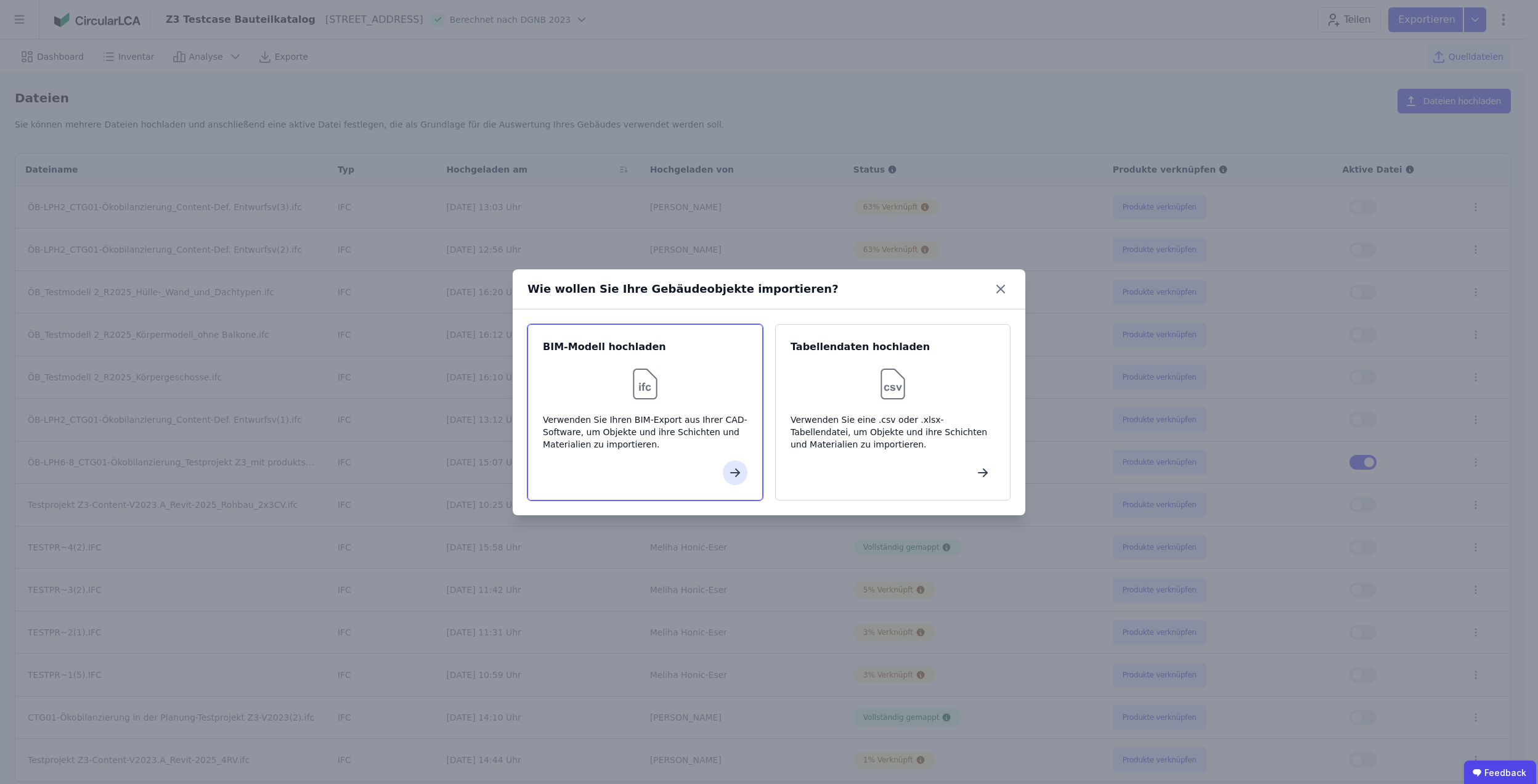
click at [584, 456] on div "BIM-Modell hochladen Verwenden Sie Ihren BIM-Export aus Ihrer CAD-Software, um …" at bounding box center [645, 412] width 235 height 176
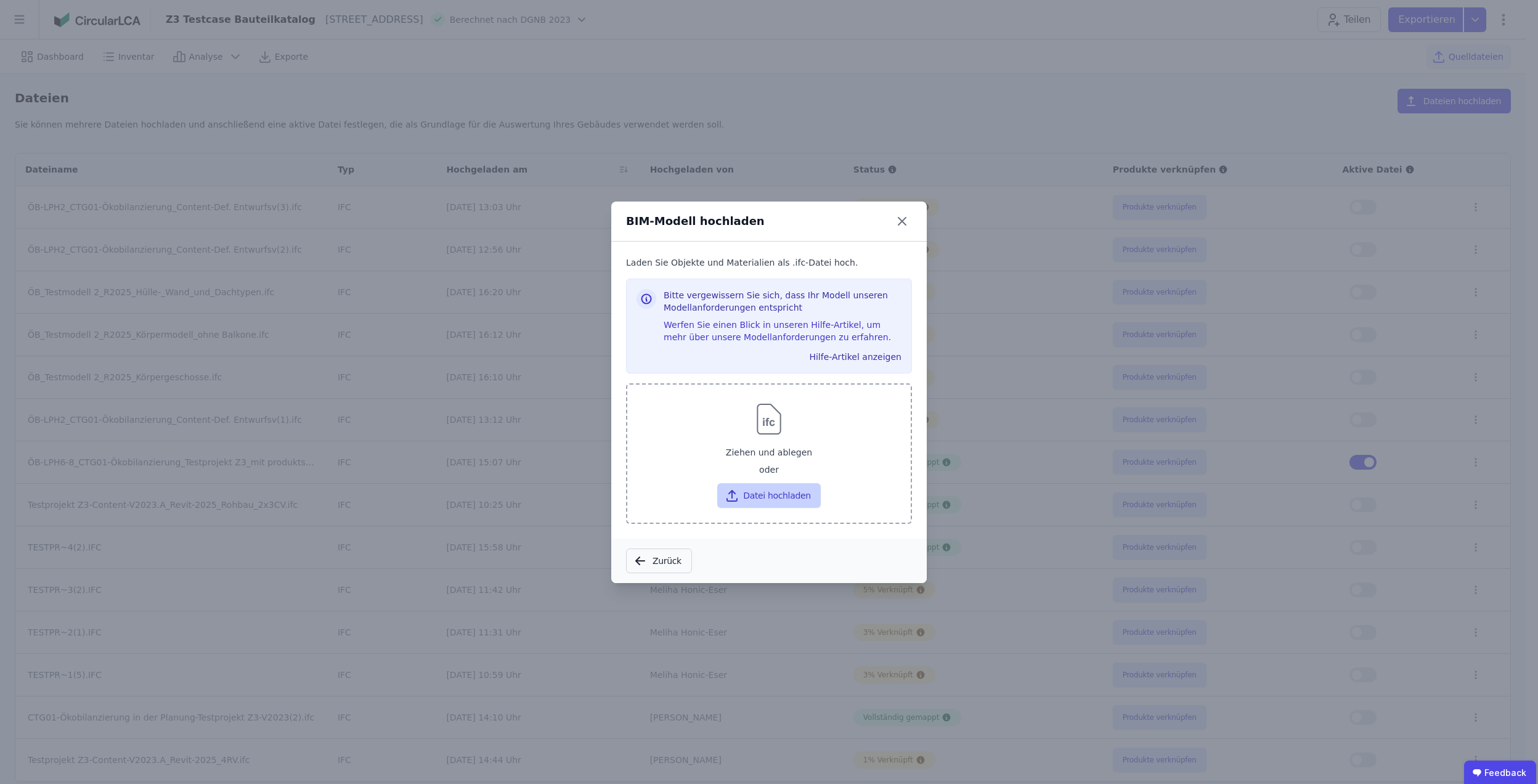
click at [745, 499] on button "Datei hochladen" at bounding box center [769, 495] width 103 height 25
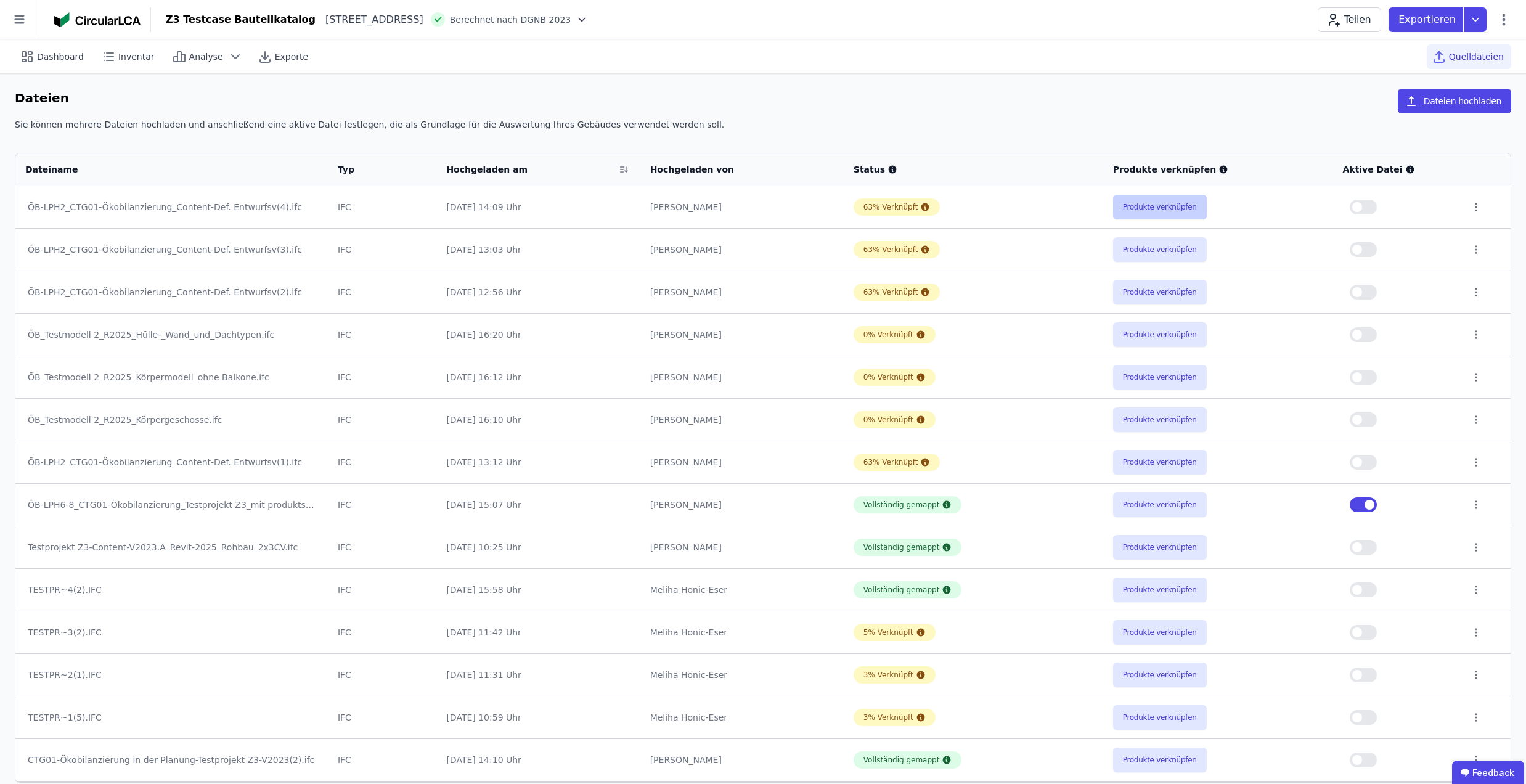
click at [1132, 213] on button "Produkte verknüpfen" at bounding box center [1160, 207] width 94 height 25
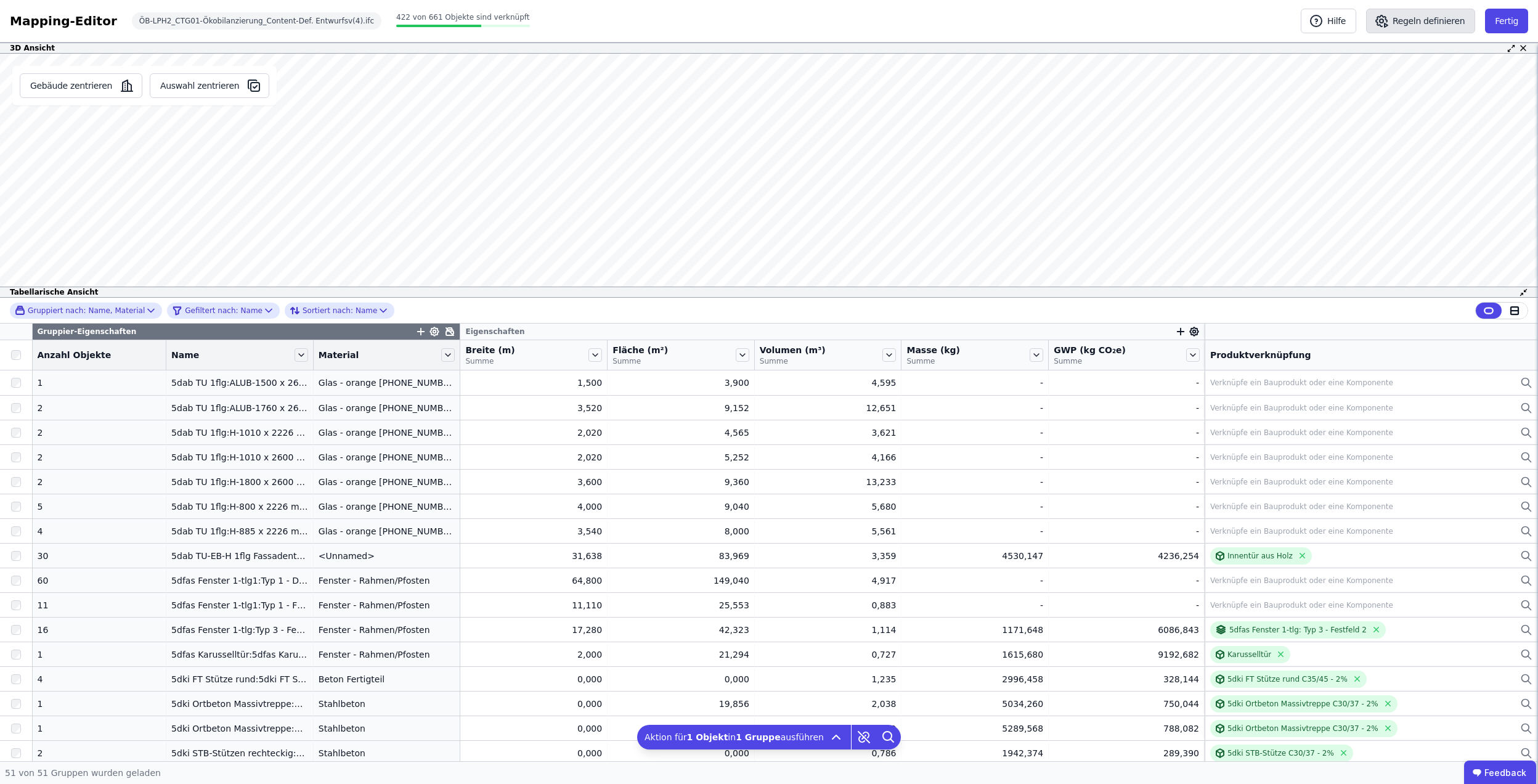
click at [1399, 30] on button "Regeln definieren" at bounding box center [1421, 21] width 109 height 25
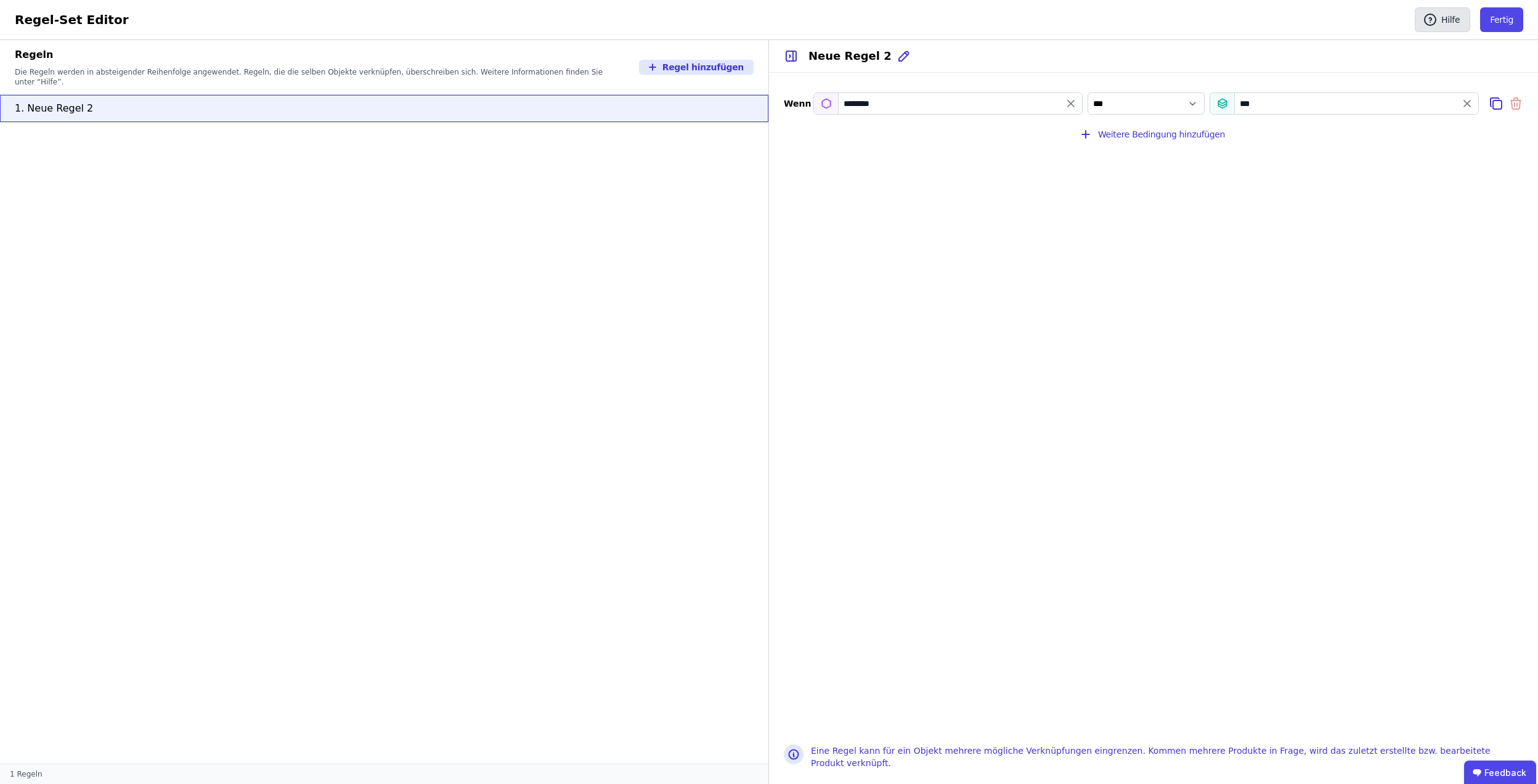
click at [1443, 28] on button "Hilfe" at bounding box center [1443, 20] width 56 height 25
click at [1423, 12] on button "Hilfe" at bounding box center [1443, 20] width 56 height 25
click at [1510, 18] on button "Fertig" at bounding box center [1502, 20] width 43 height 25
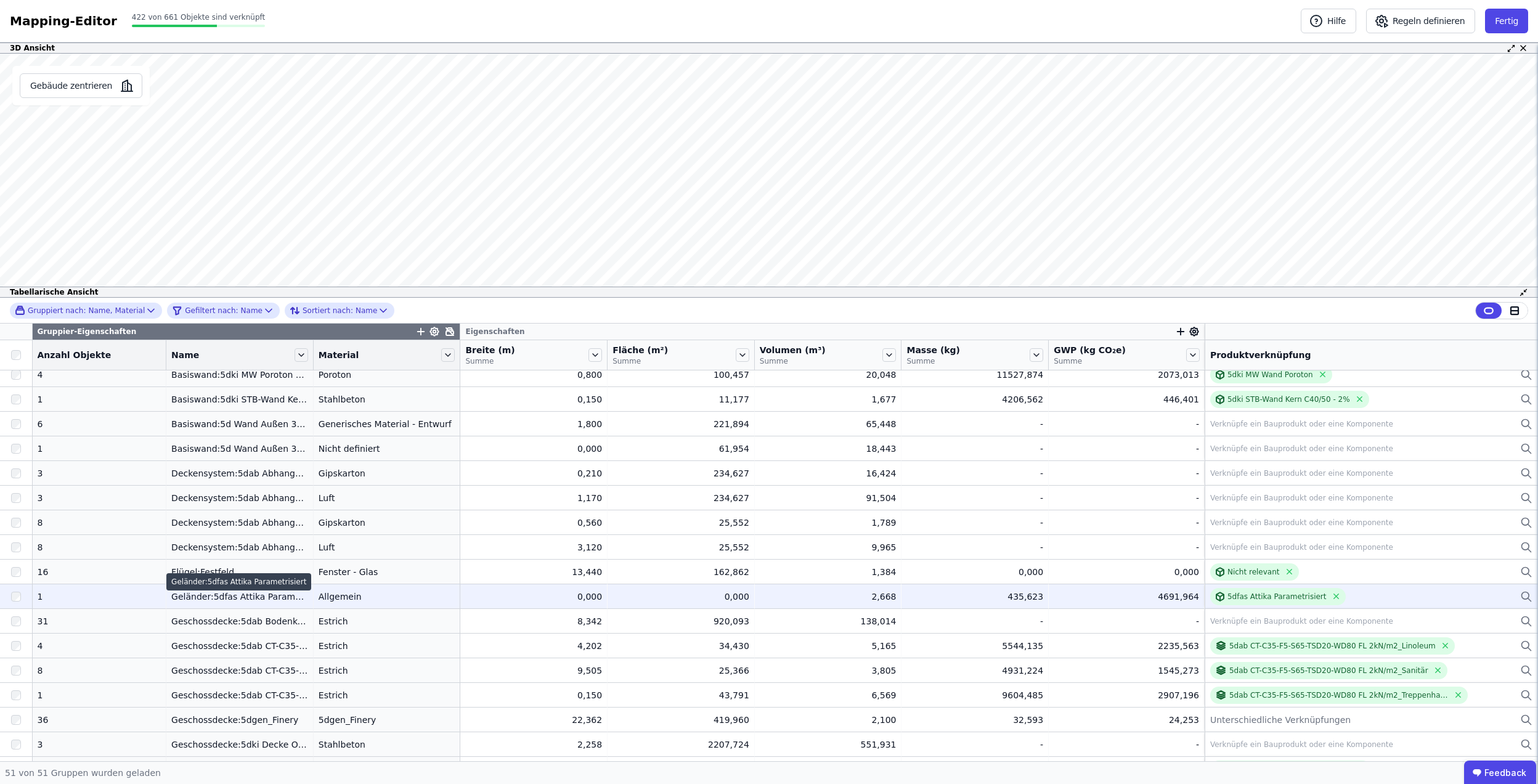
scroll to position [785, 0]
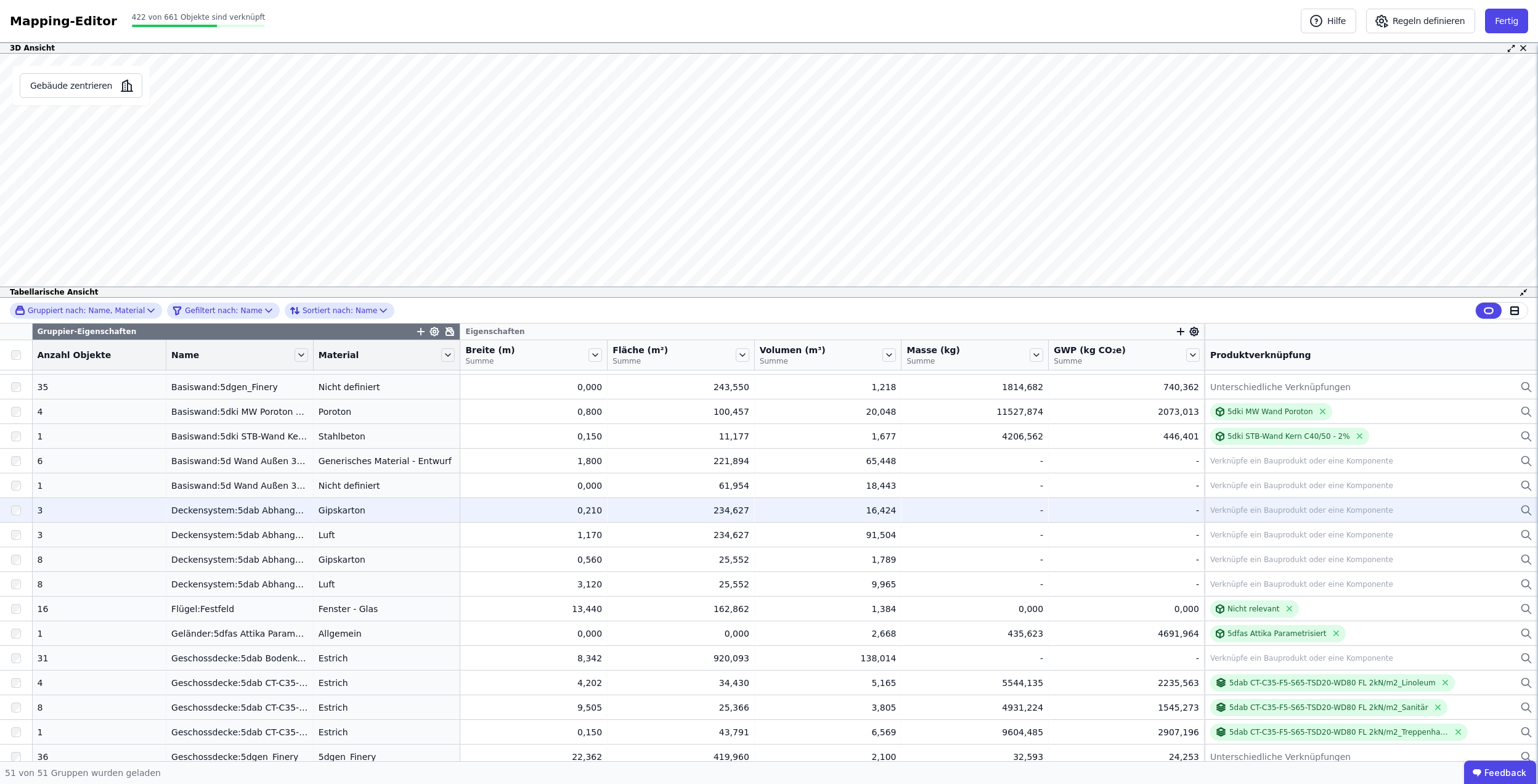
click at [355, 521] on td "Gipskarton Gipskarton" at bounding box center [387, 510] width 147 height 25
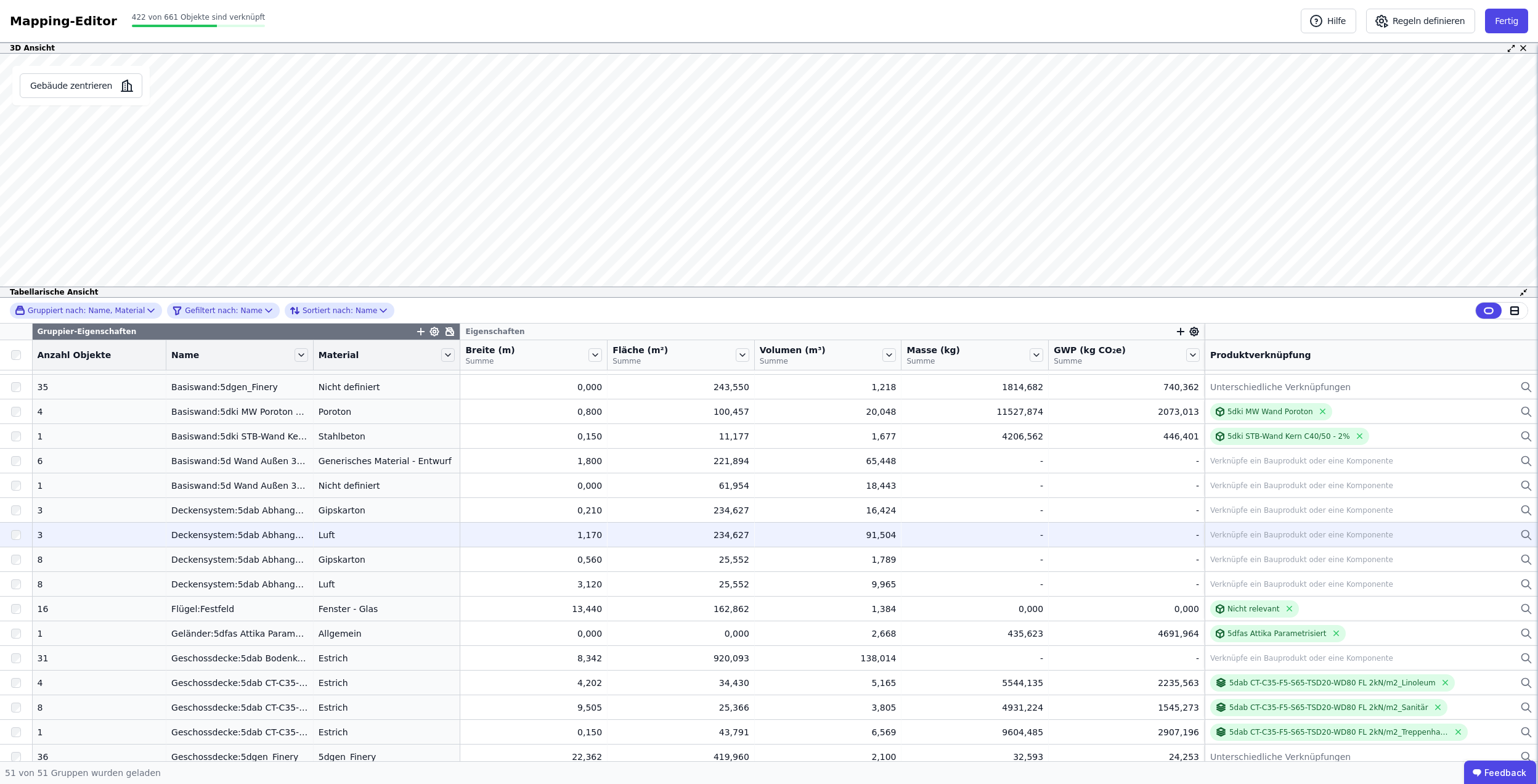
click at [355, 533] on div "Luft" at bounding box center [387, 535] width 137 height 12
click at [221, 524] on div "Deckensystem:5dab Abhangdecke-Freie Defintion-Typ-01" at bounding box center [276, 520] width 221 height 17
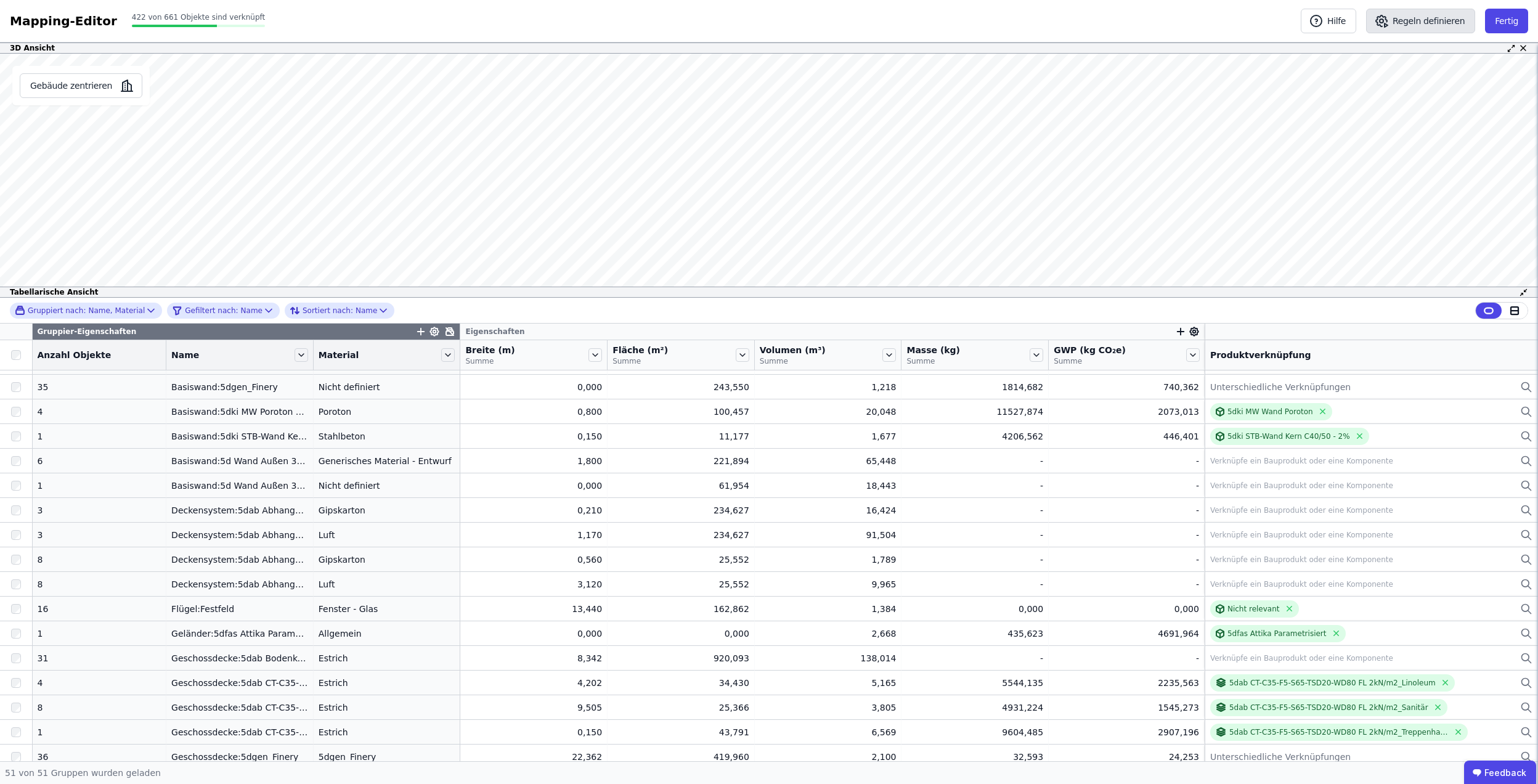
click at [1384, 20] on icon "button" at bounding box center [1382, 21] width 4 height 4
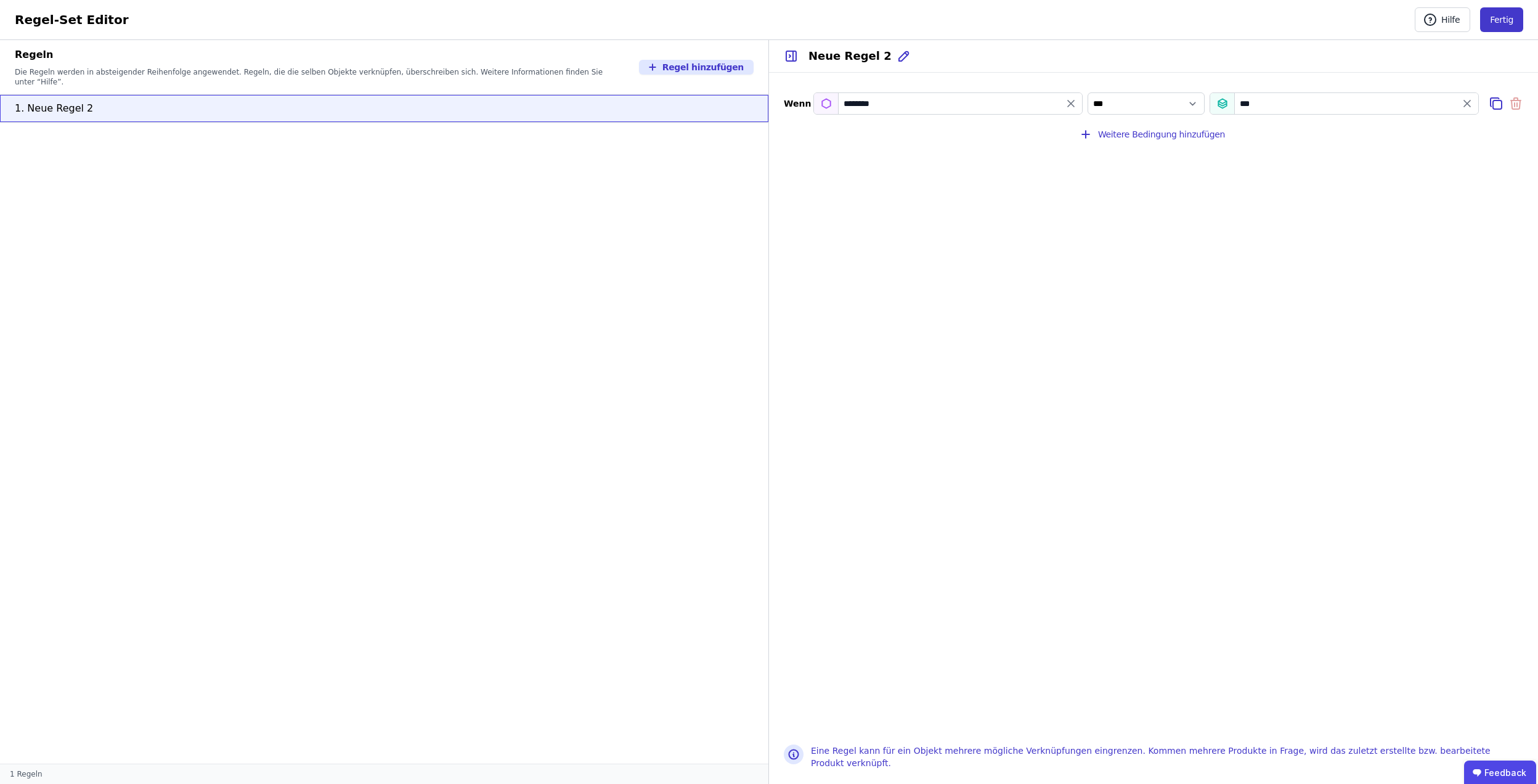
click at [1503, 22] on button "Fertig" at bounding box center [1502, 20] width 43 height 25
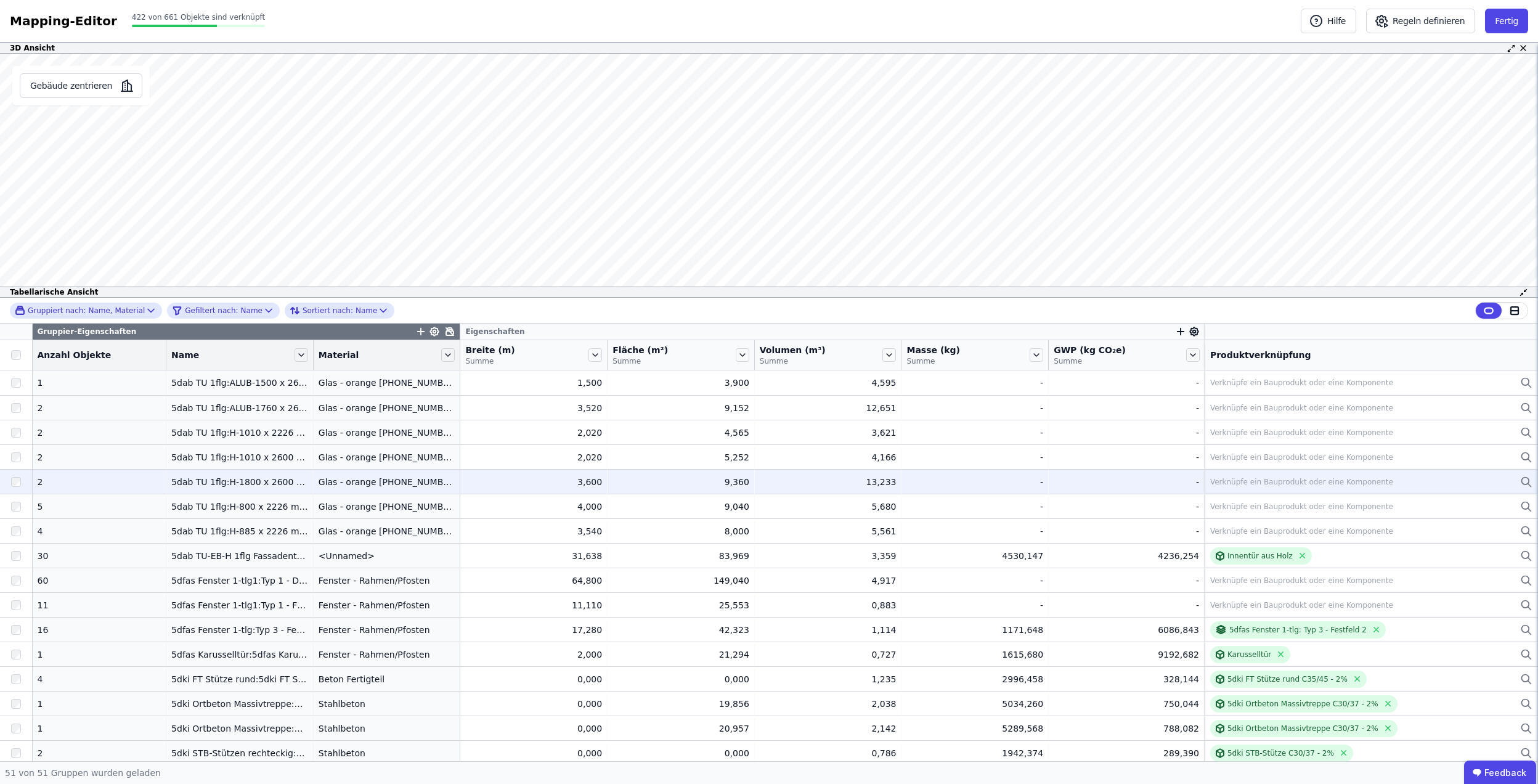
click at [1299, 481] on div "Verknüpfe ein Bauprodukt oder eine Komponente" at bounding box center [1302, 482] width 183 height 10
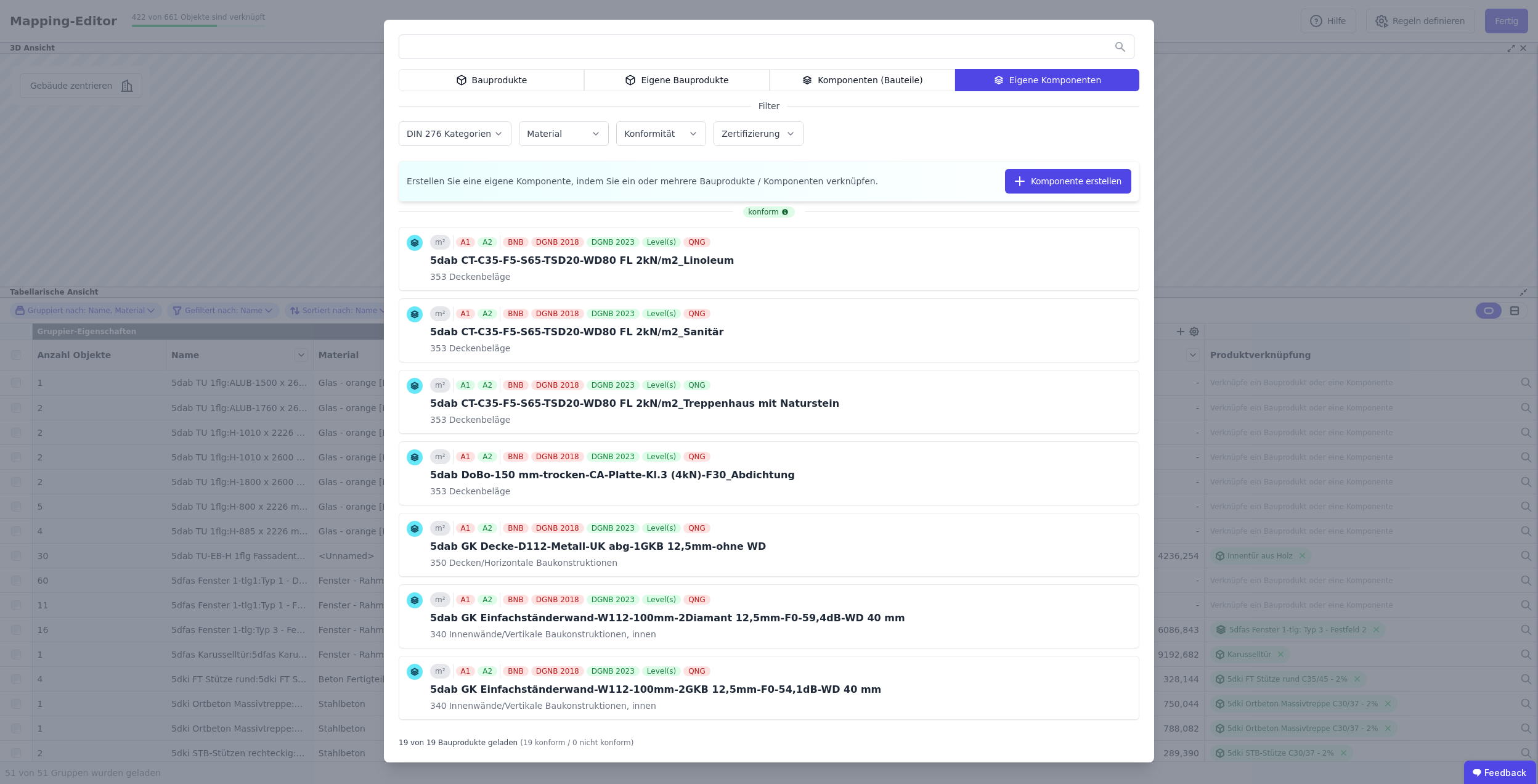
scroll to position [885, 0]
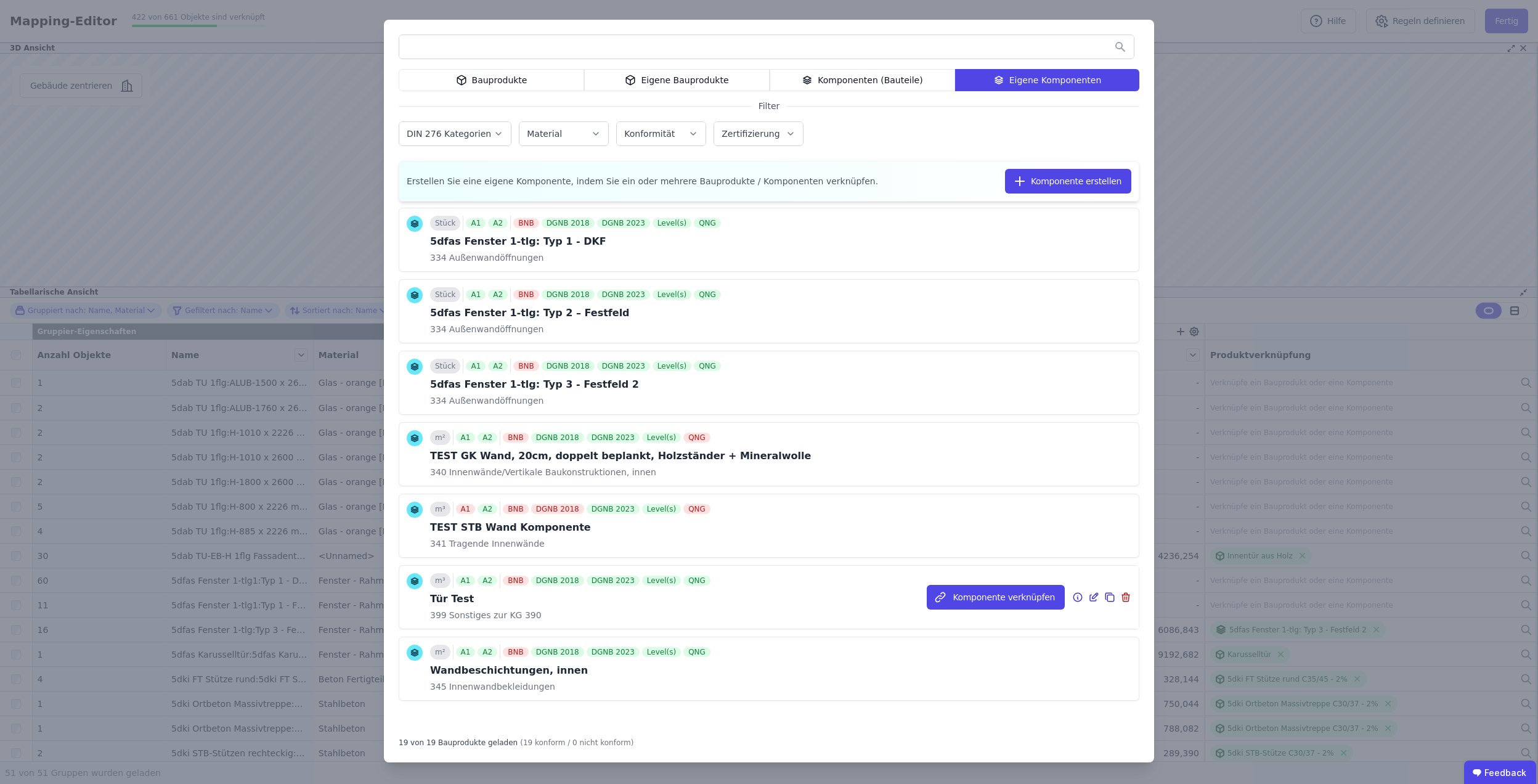
click at [1073, 600] on icon at bounding box center [1078, 597] width 9 height 9
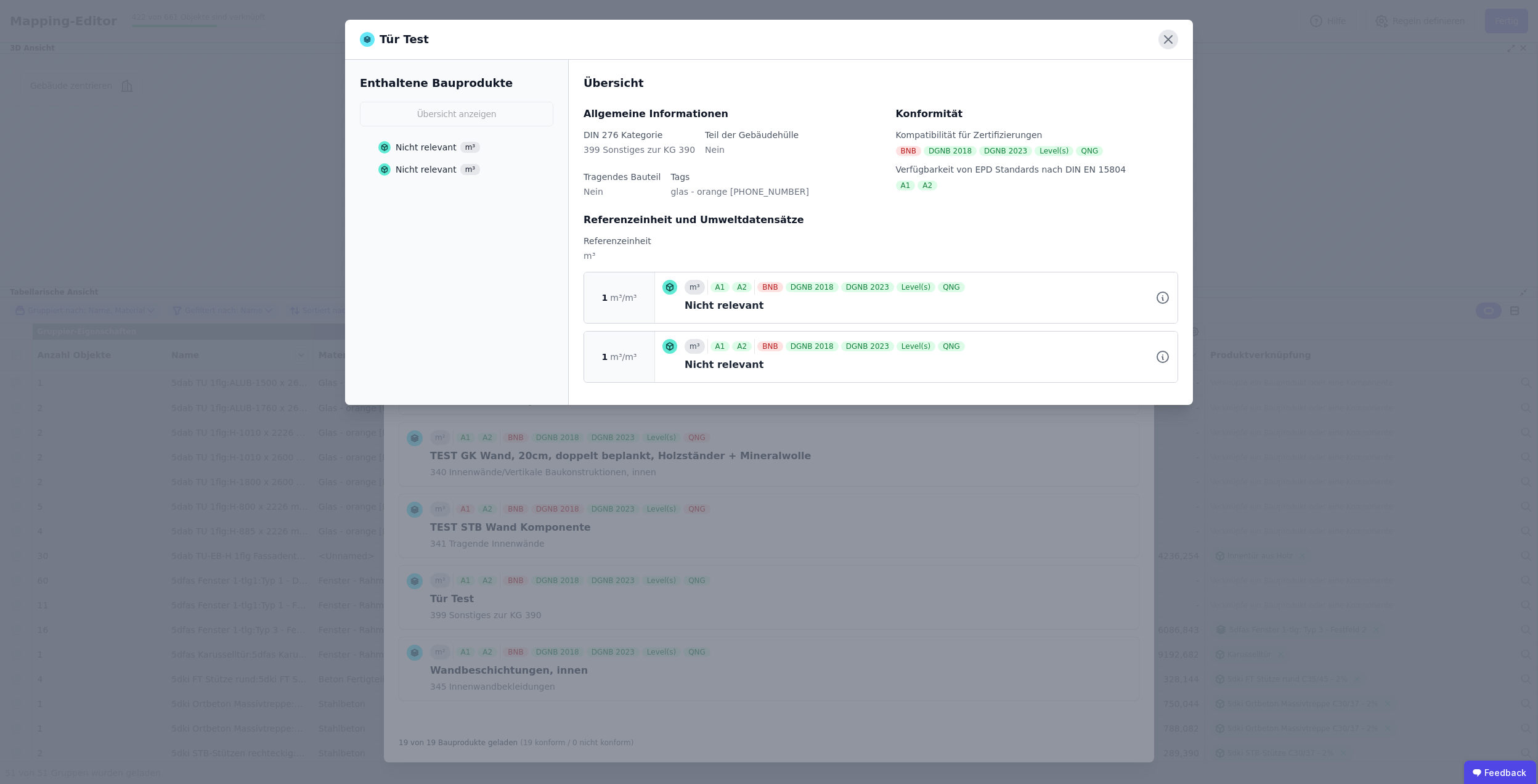
click at [1176, 43] on icon at bounding box center [1168, 40] width 20 height 20
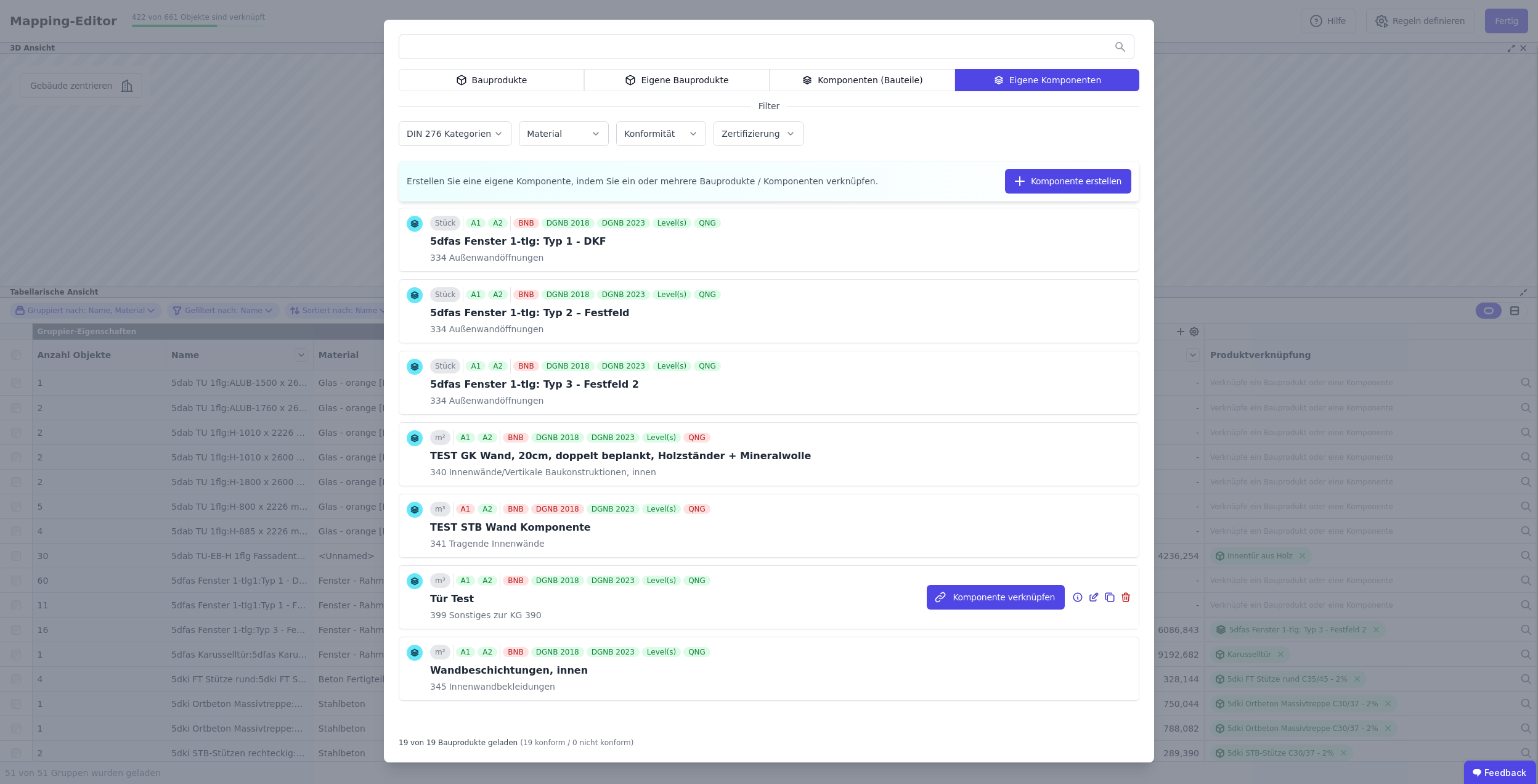
click at [1092, 596] on icon at bounding box center [1095, 595] width 6 height 6
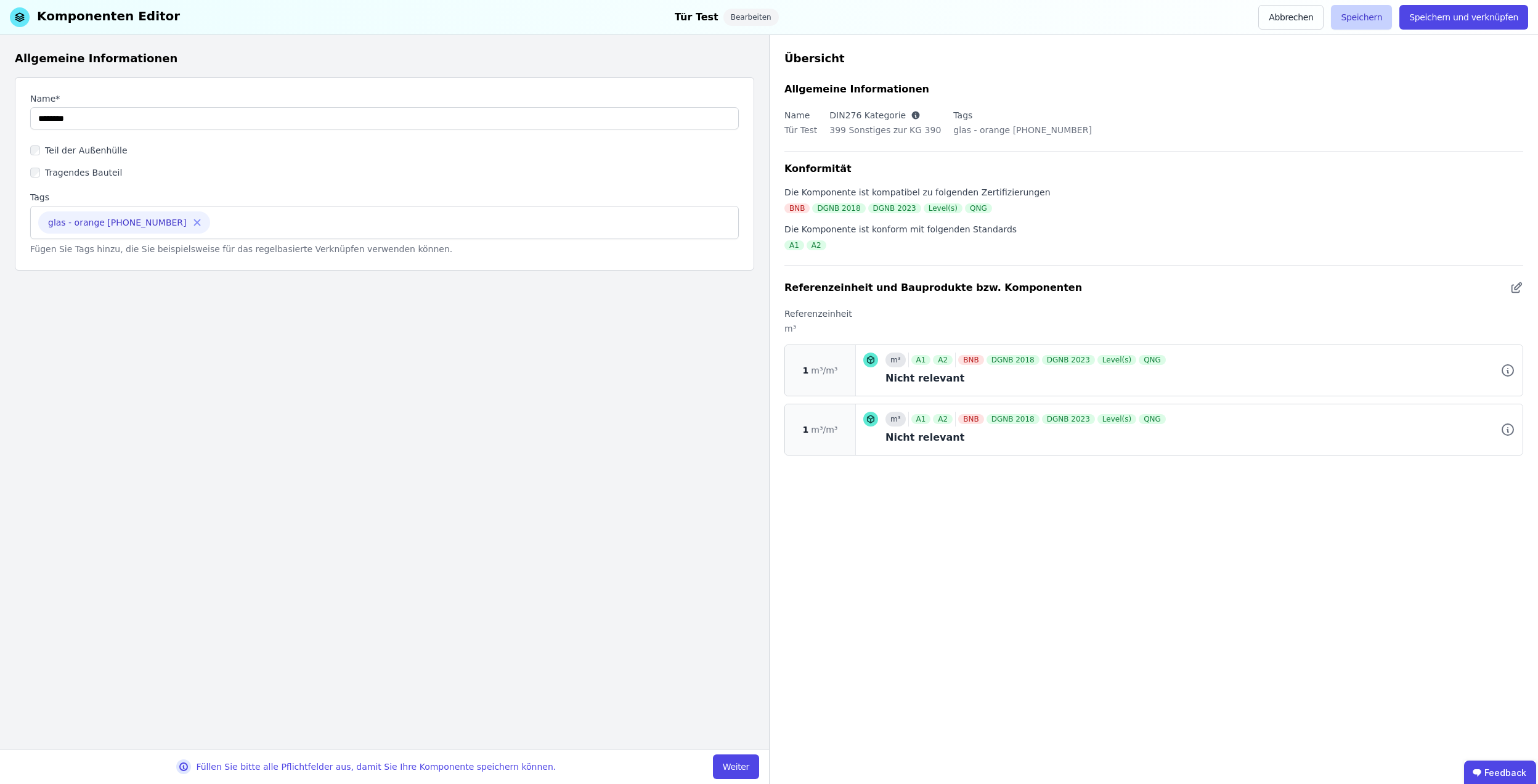
click at [1373, 20] on button "Speichern" at bounding box center [1361, 17] width 61 height 25
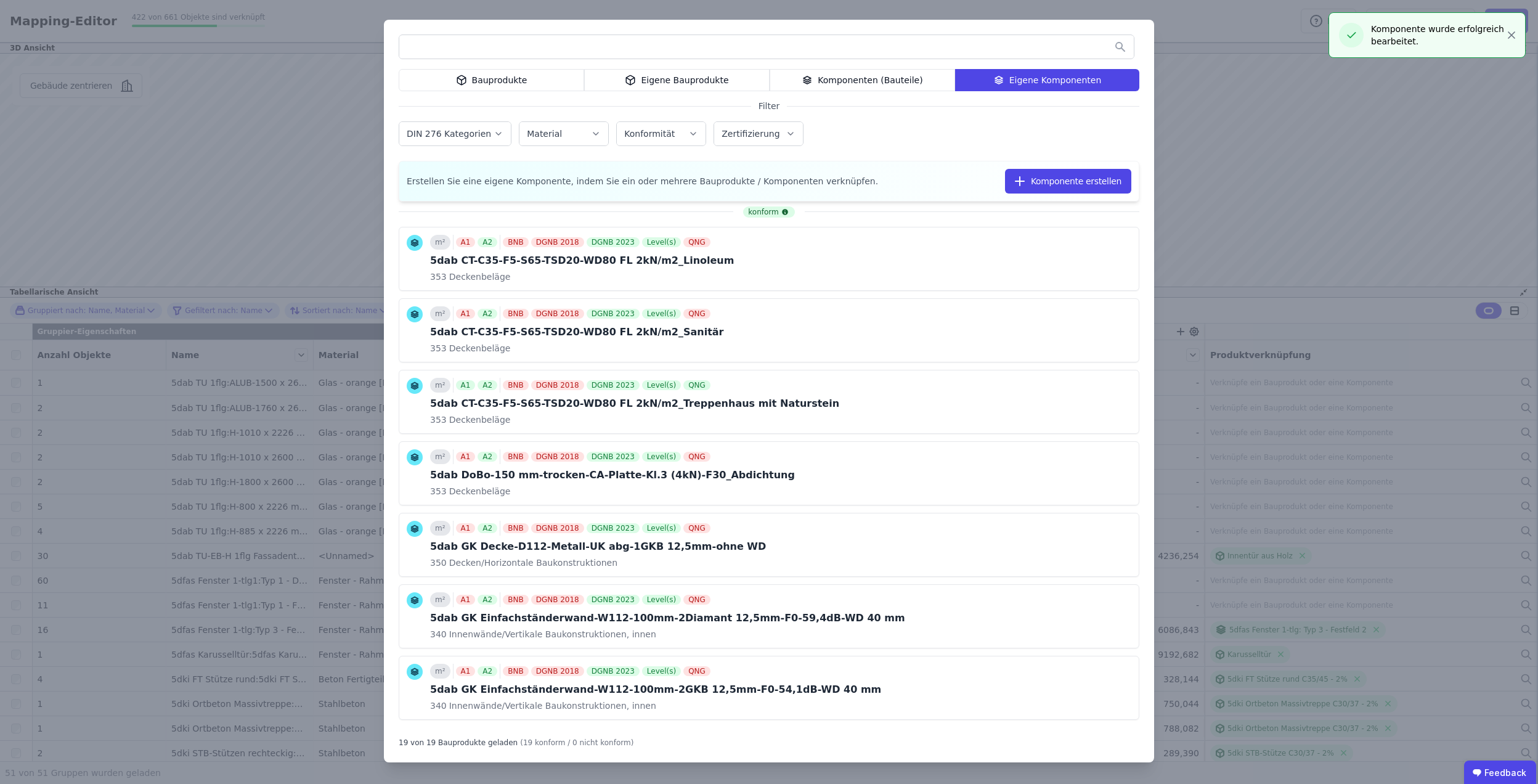
click at [1295, 223] on div "Bauprodukte Eigene Bauprodukte Komponenten (Bauteile) Eigene Komponenten Filter…" at bounding box center [769, 392] width 1538 height 784
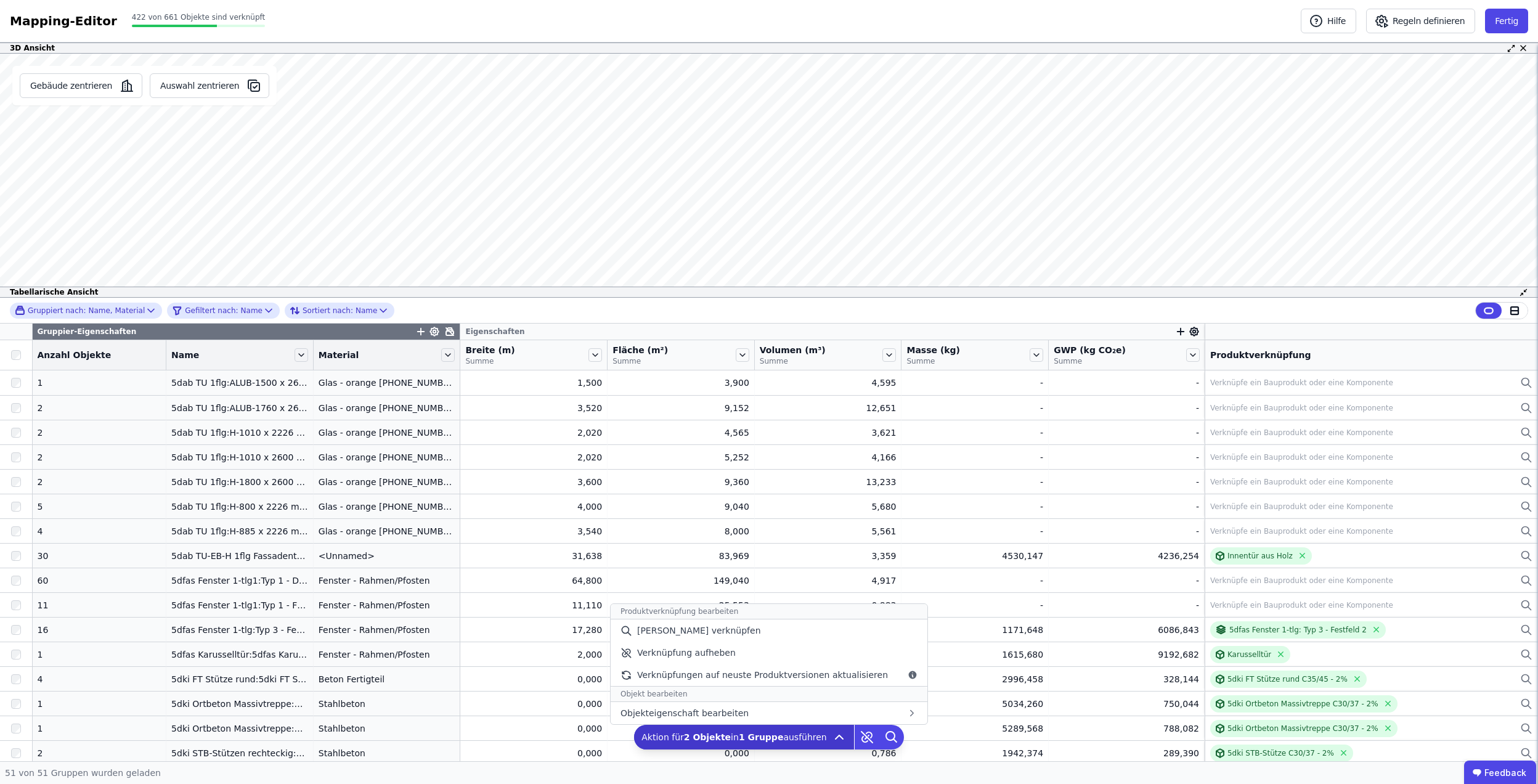
click at [832, 740] on icon at bounding box center [839, 737] width 15 height 15
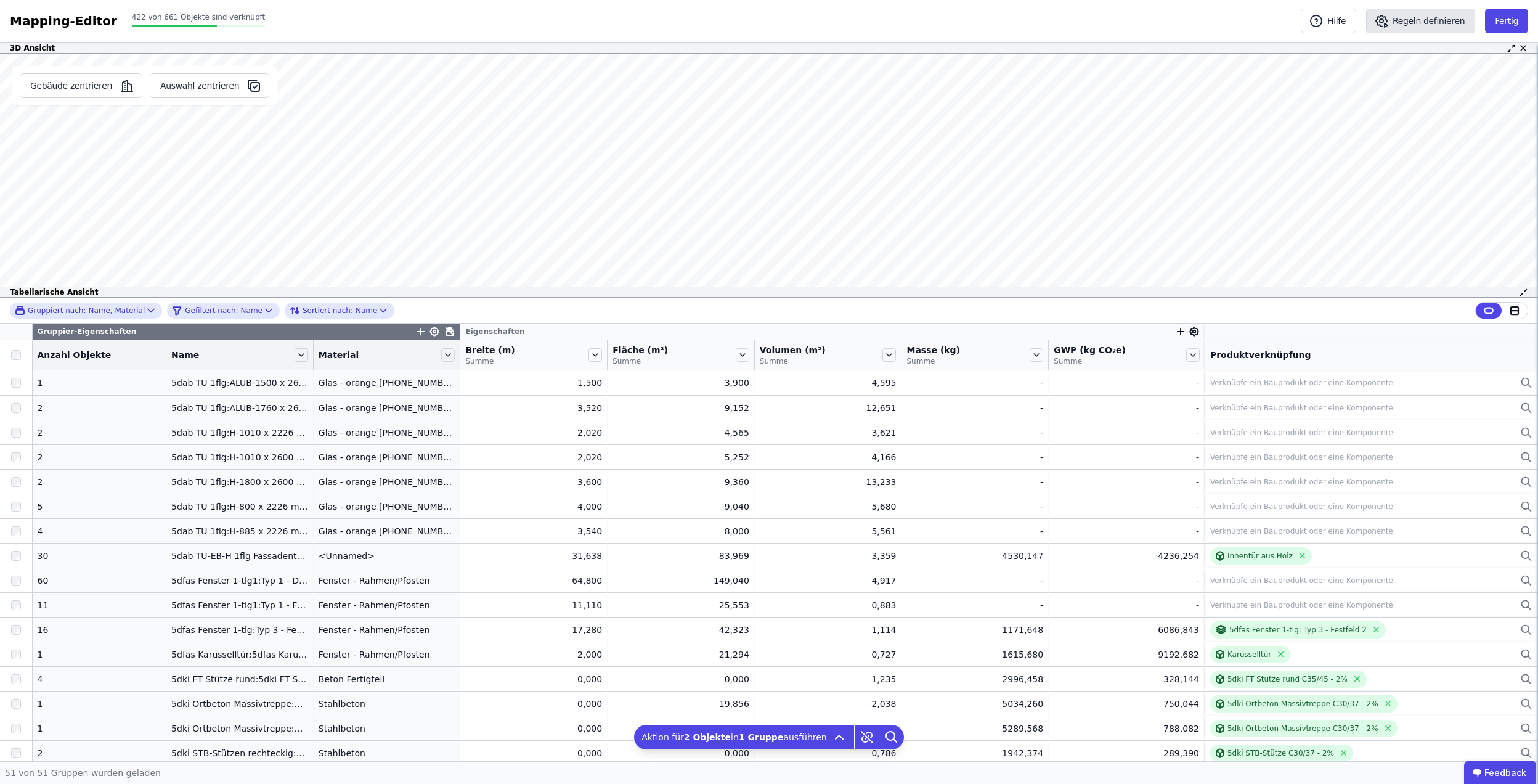
click at [1422, 22] on button "Regeln definieren" at bounding box center [1421, 21] width 109 height 25
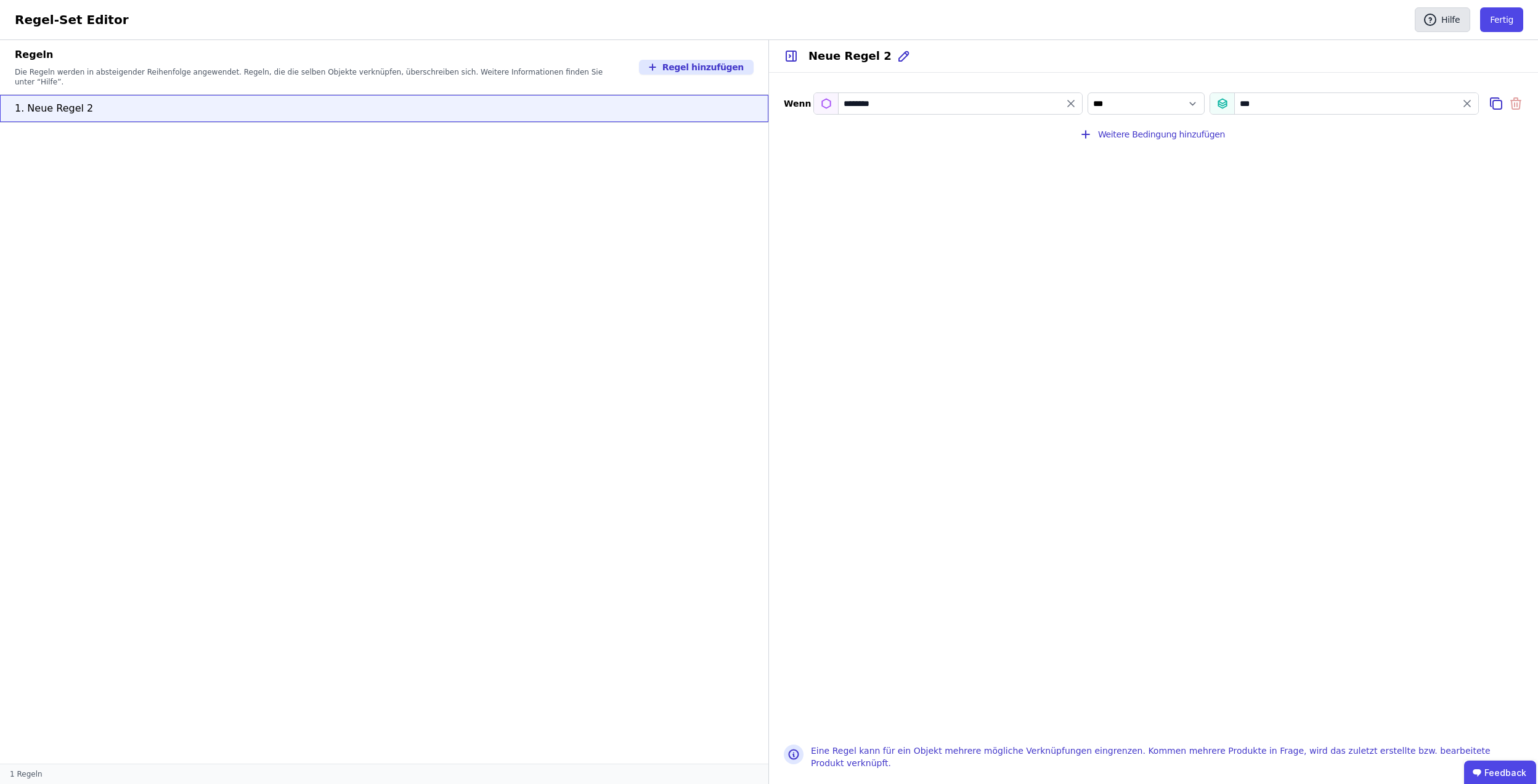
click at [1426, 26] on icon "button" at bounding box center [1430, 20] width 15 height 15
click at [1508, 30] on button "Fertig" at bounding box center [1502, 20] width 43 height 25
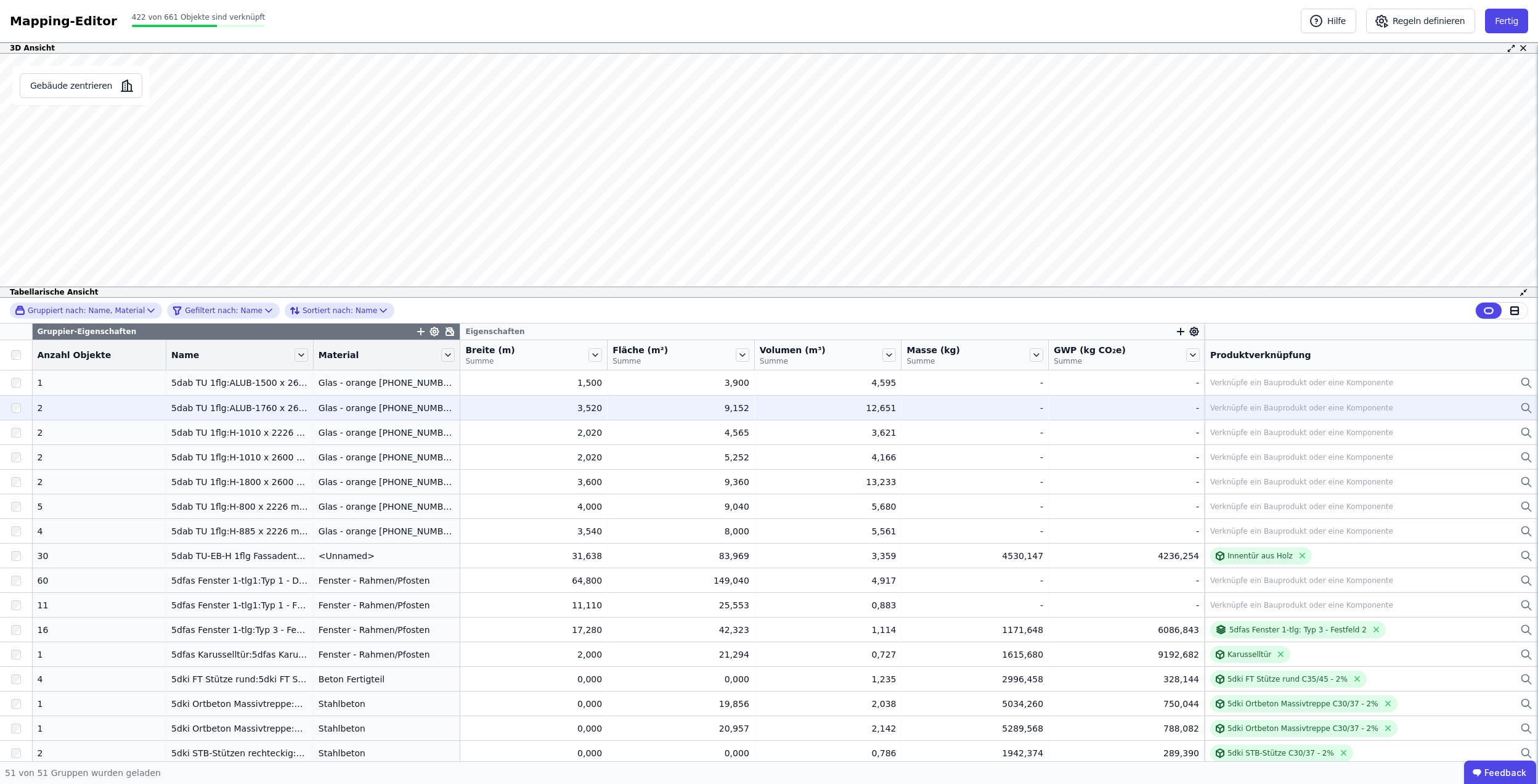
click at [1230, 414] on div "Verknüpfe ein Bauprodukt oder eine Komponente" at bounding box center [1372, 408] width 323 height 15
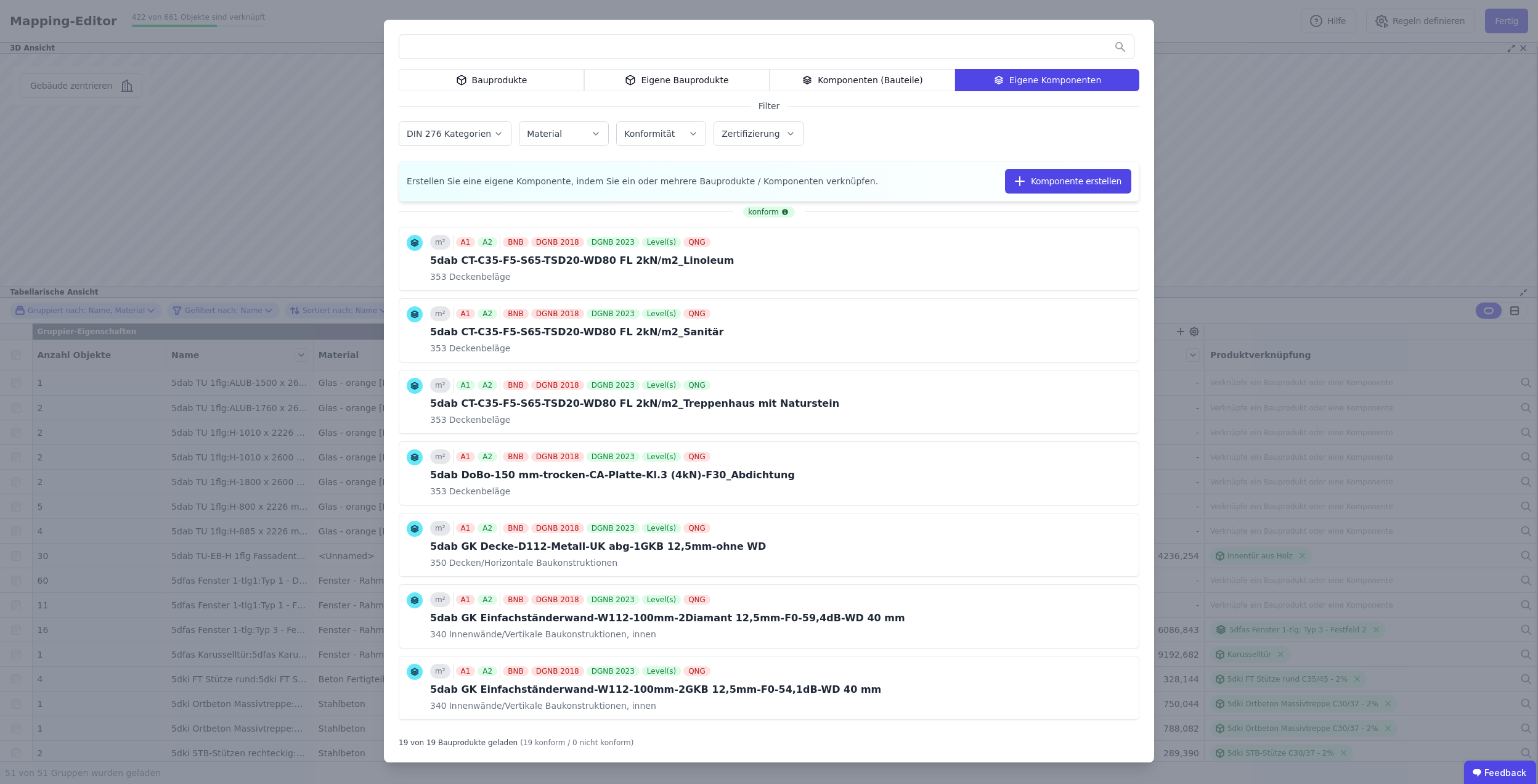
click at [656, 82] on div "Eigene Bauprodukte" at bounding box center [677, 80] width 185 height 22
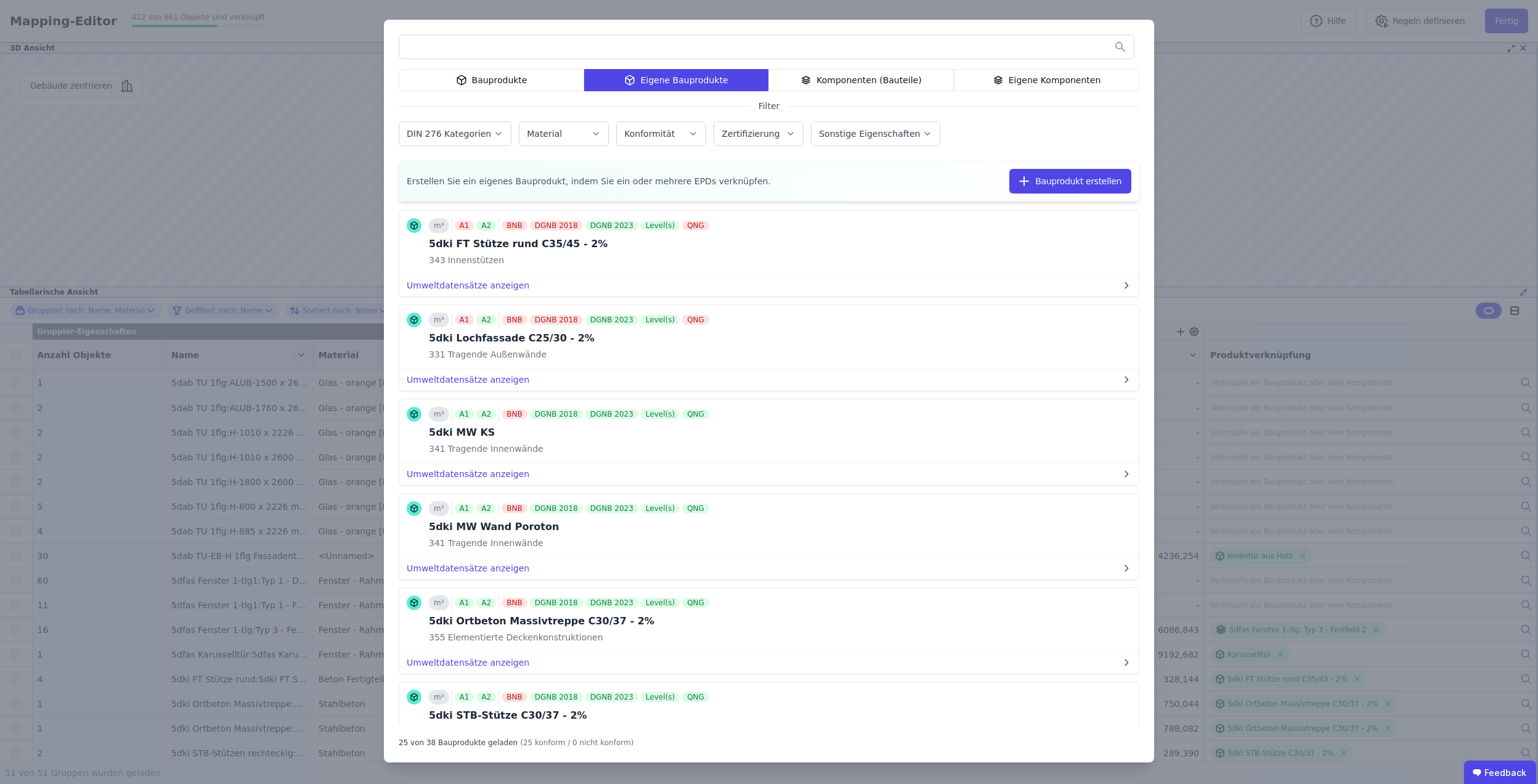
scroll to position [493, 0]
click at [1092, 434] on icon at bounding box center [1095, 431] width 6 height 6
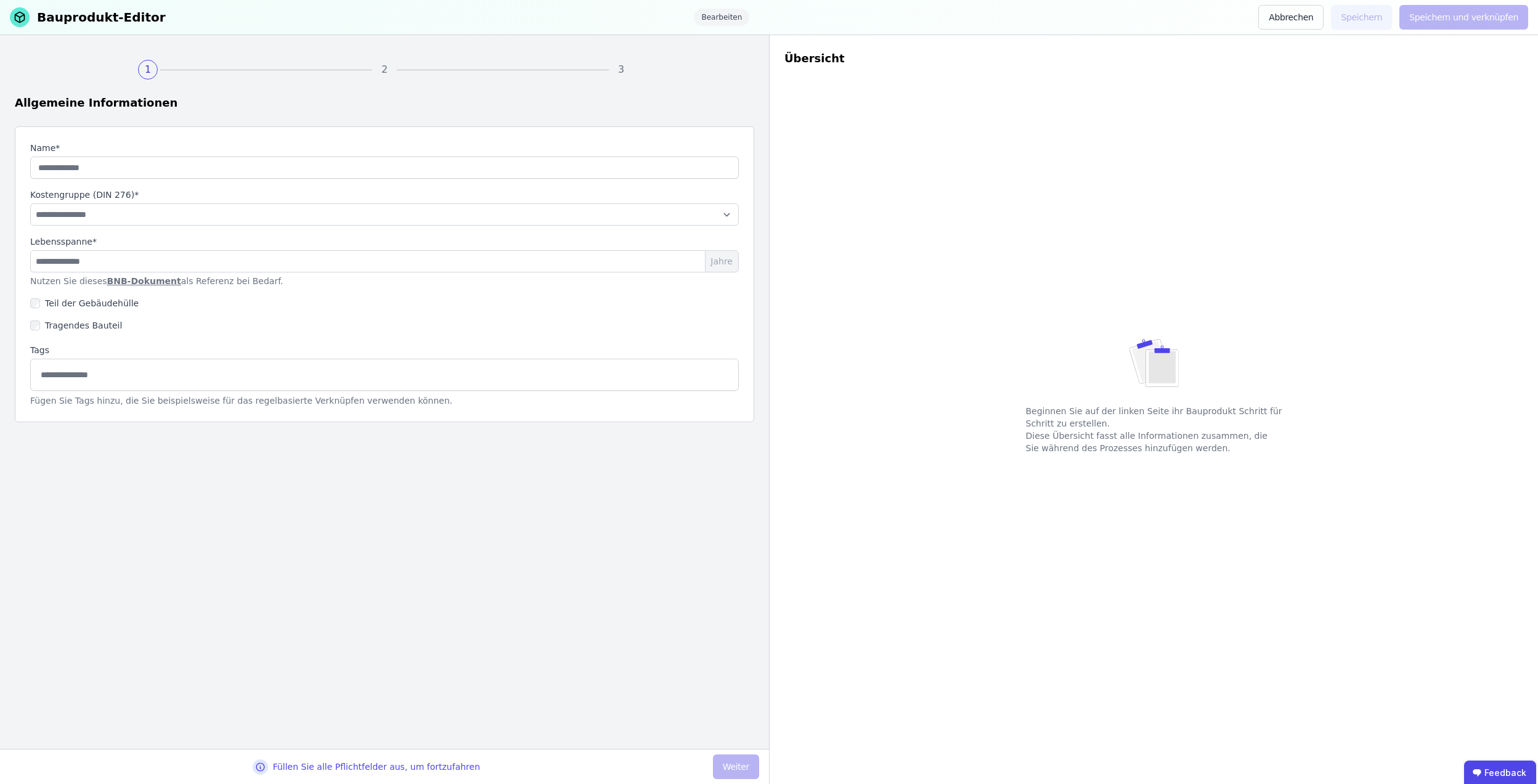
type input "**********"
select select "**********"
type input "**"
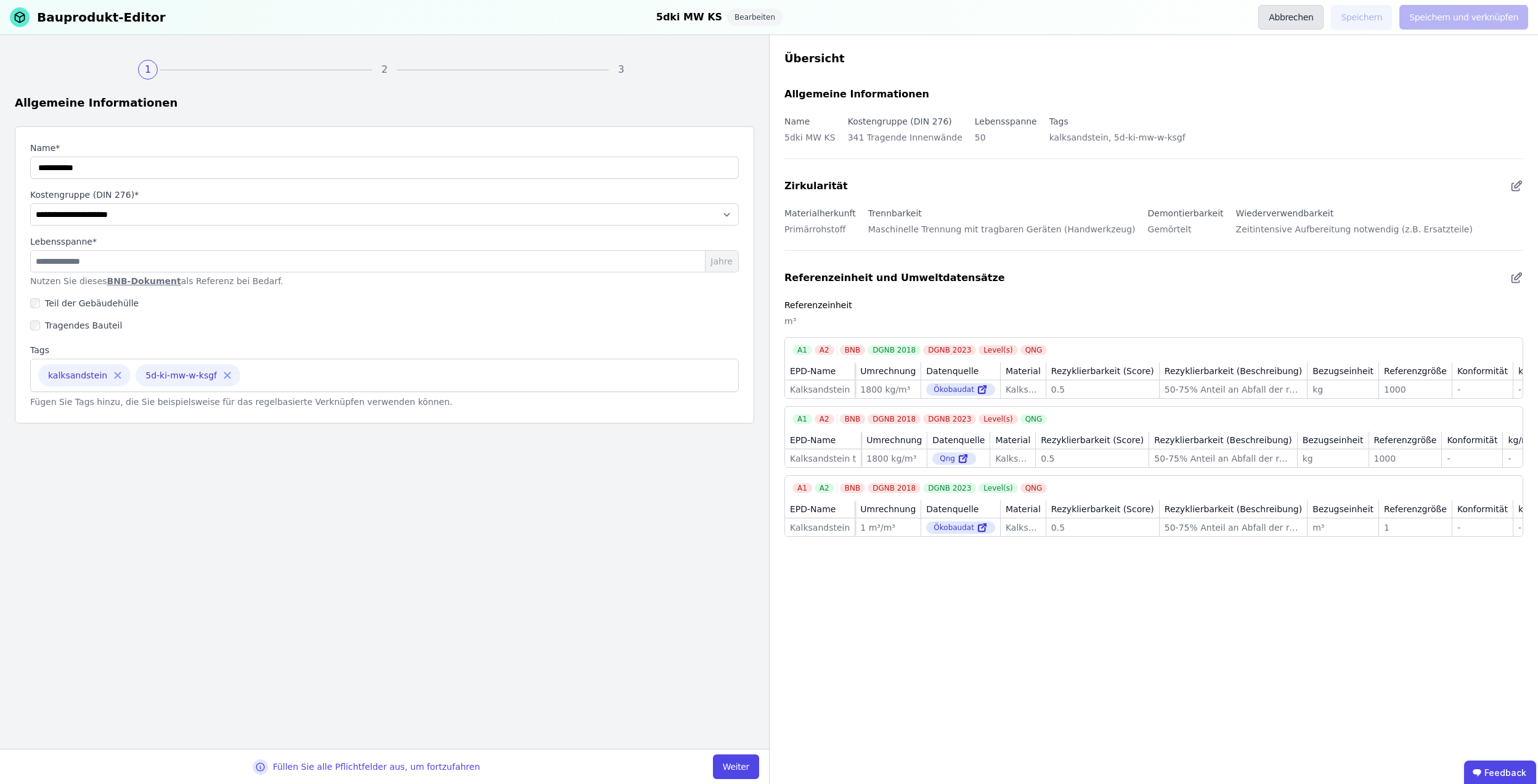
click at [1295, 15] on button "Abbrechen" at bounding box center [1291, 17] width 65 height 25
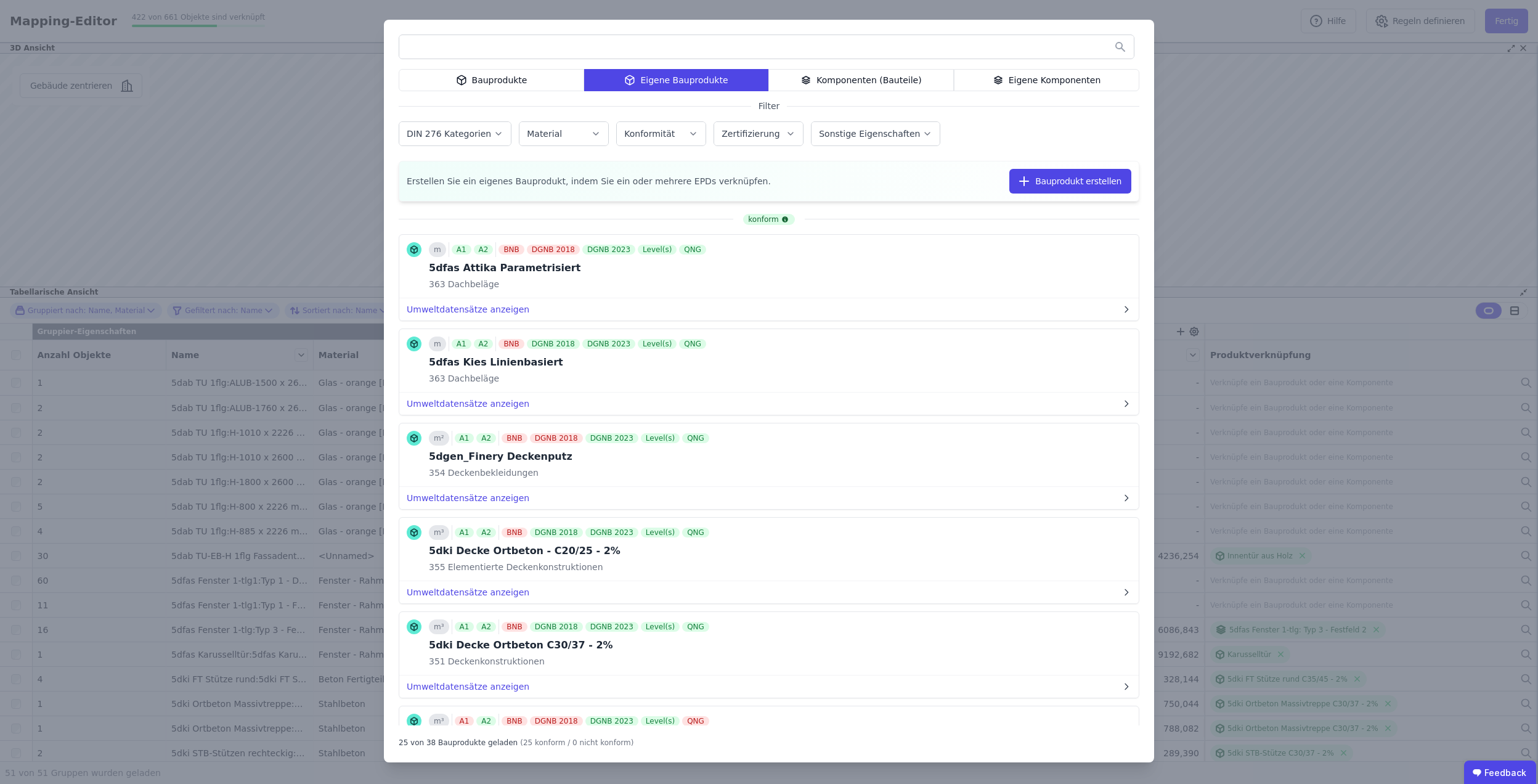
click at [486, 139] on div "DIN 276 Kategorien" at bounding box center [450, 133] width 87 height 12
click at [723, 139] on div "Zertifizierung" at bounding box center [752, 133] width 61 height 12
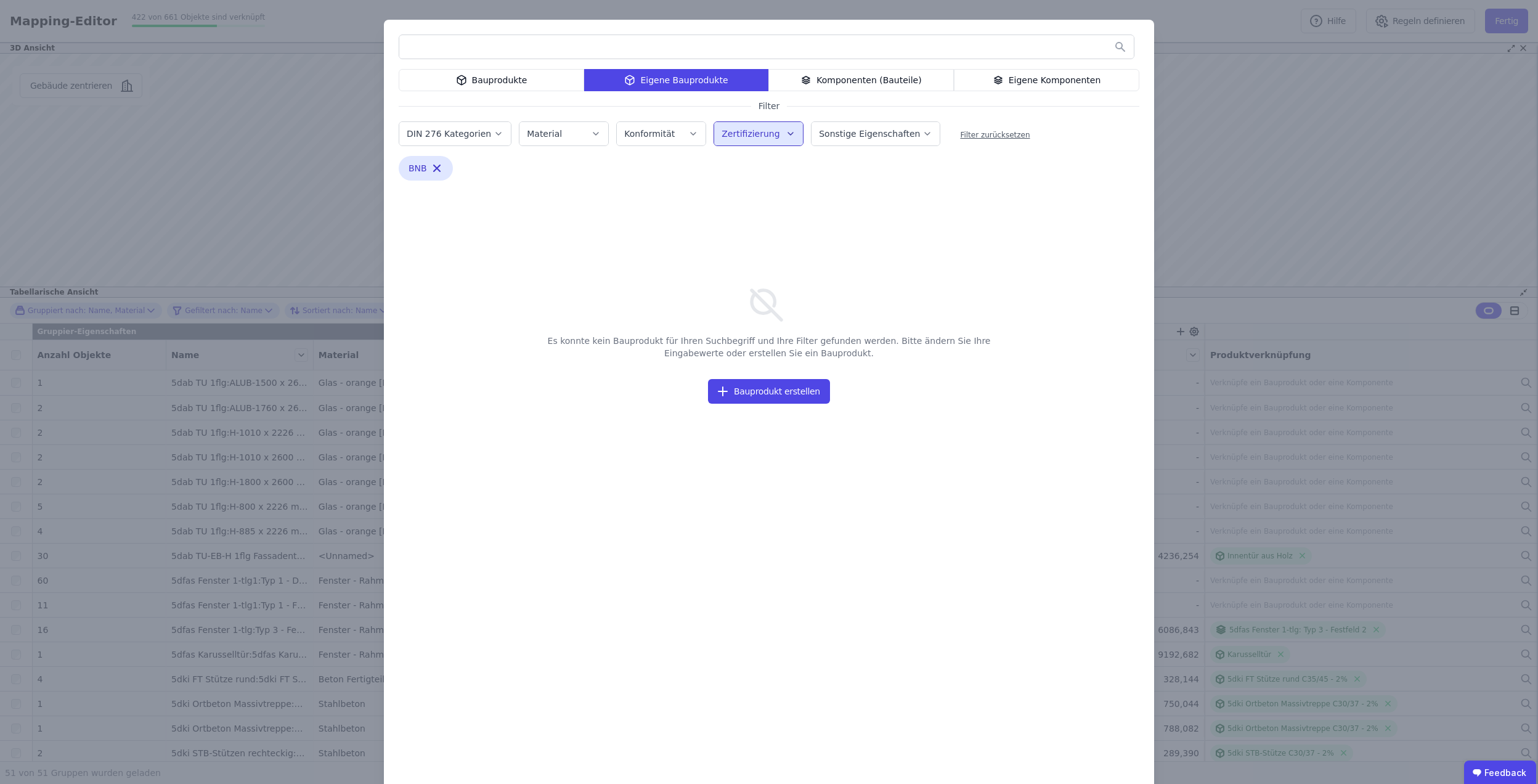
click at [760, 140] on button "Zertifizierung" at bounding box center [759, 133] width 89 height 23
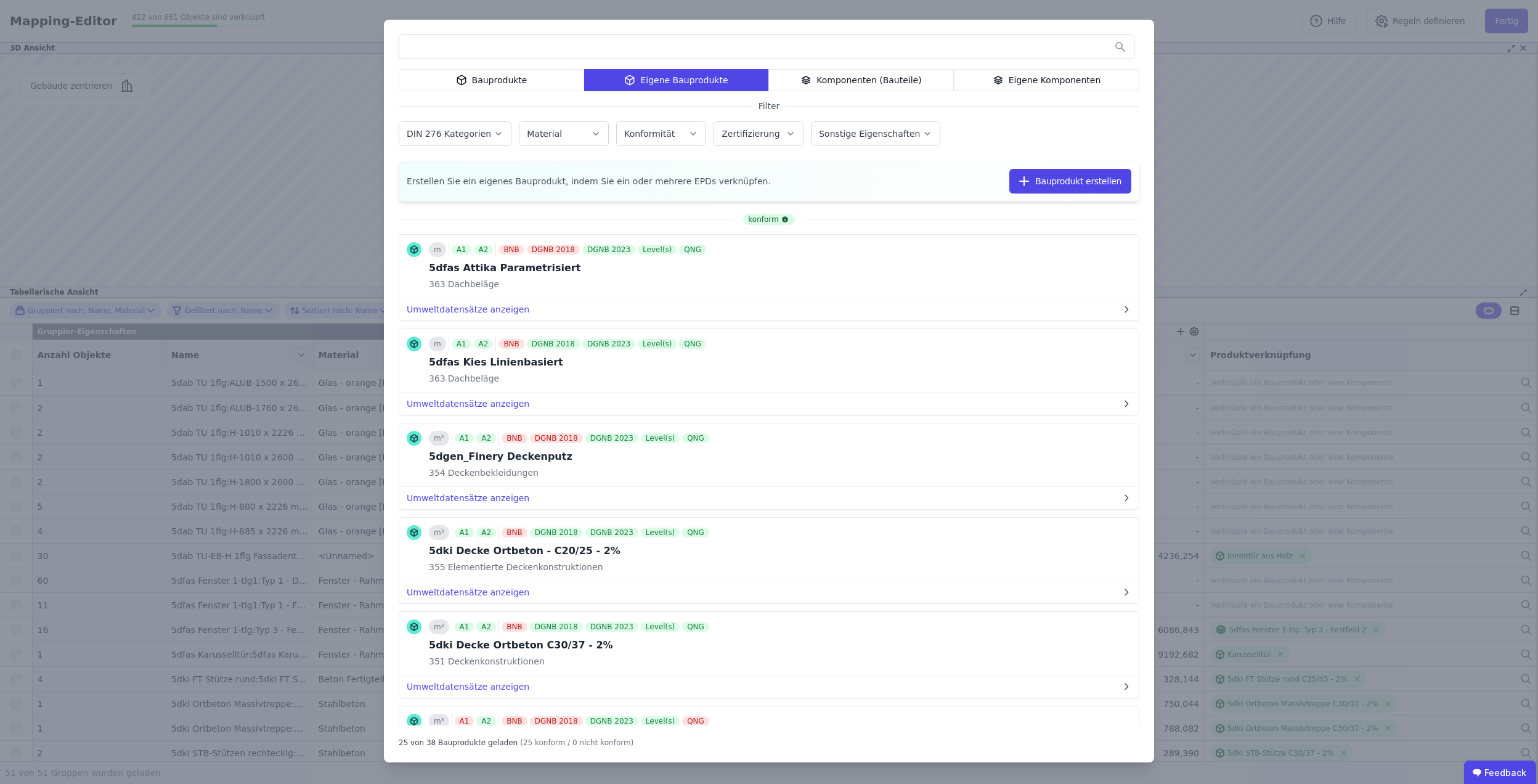
click at [769, 138] on label "Zertifizierung" at bounding box center [752, 133] width 61 height 10
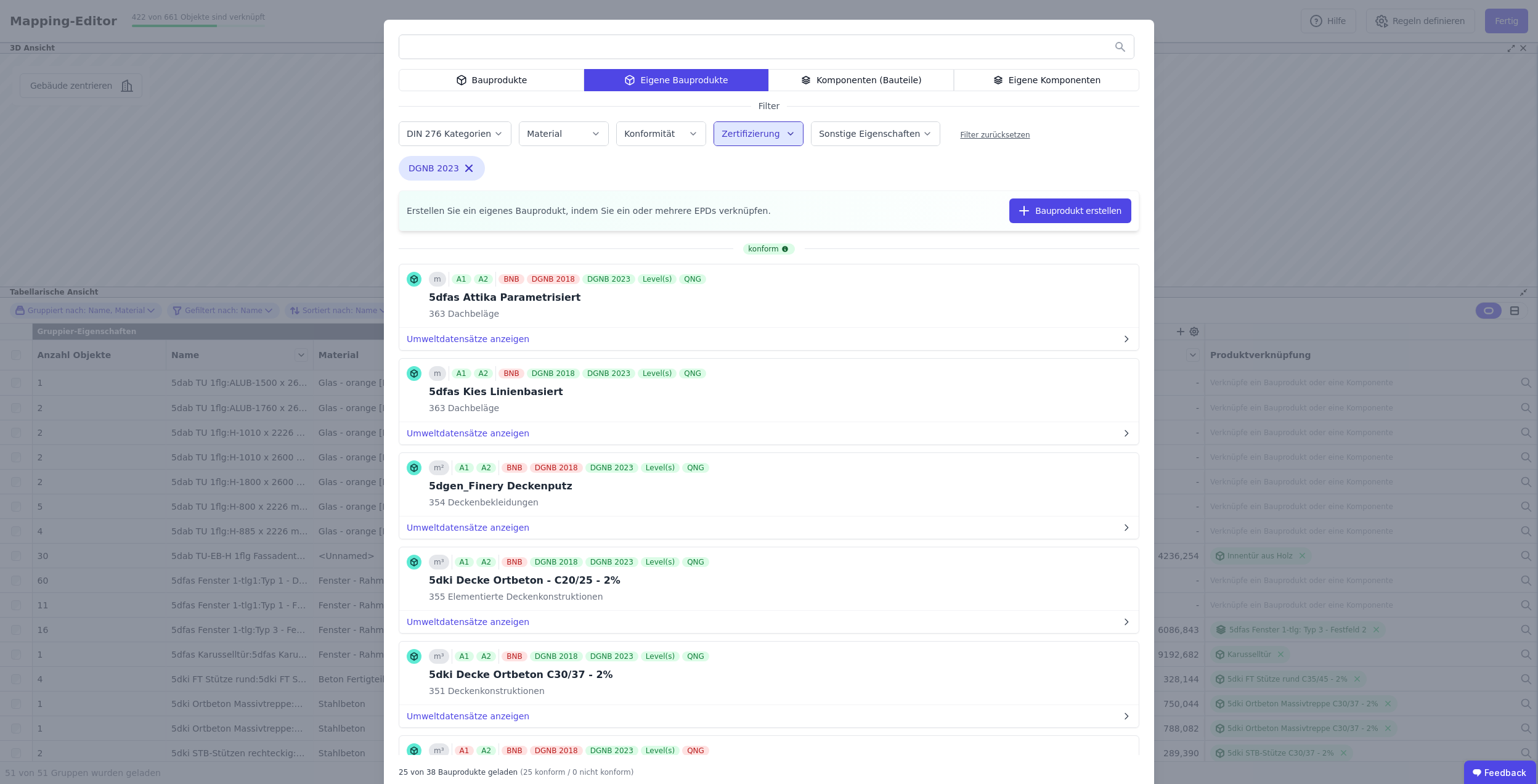
click at [220, 230] on div "Bauprodukte Eigene Bauprodukte Komponenten (Bauteile) Eigene Komponenten Filter…" at bounding box center [769, 406] width 1538 height 812
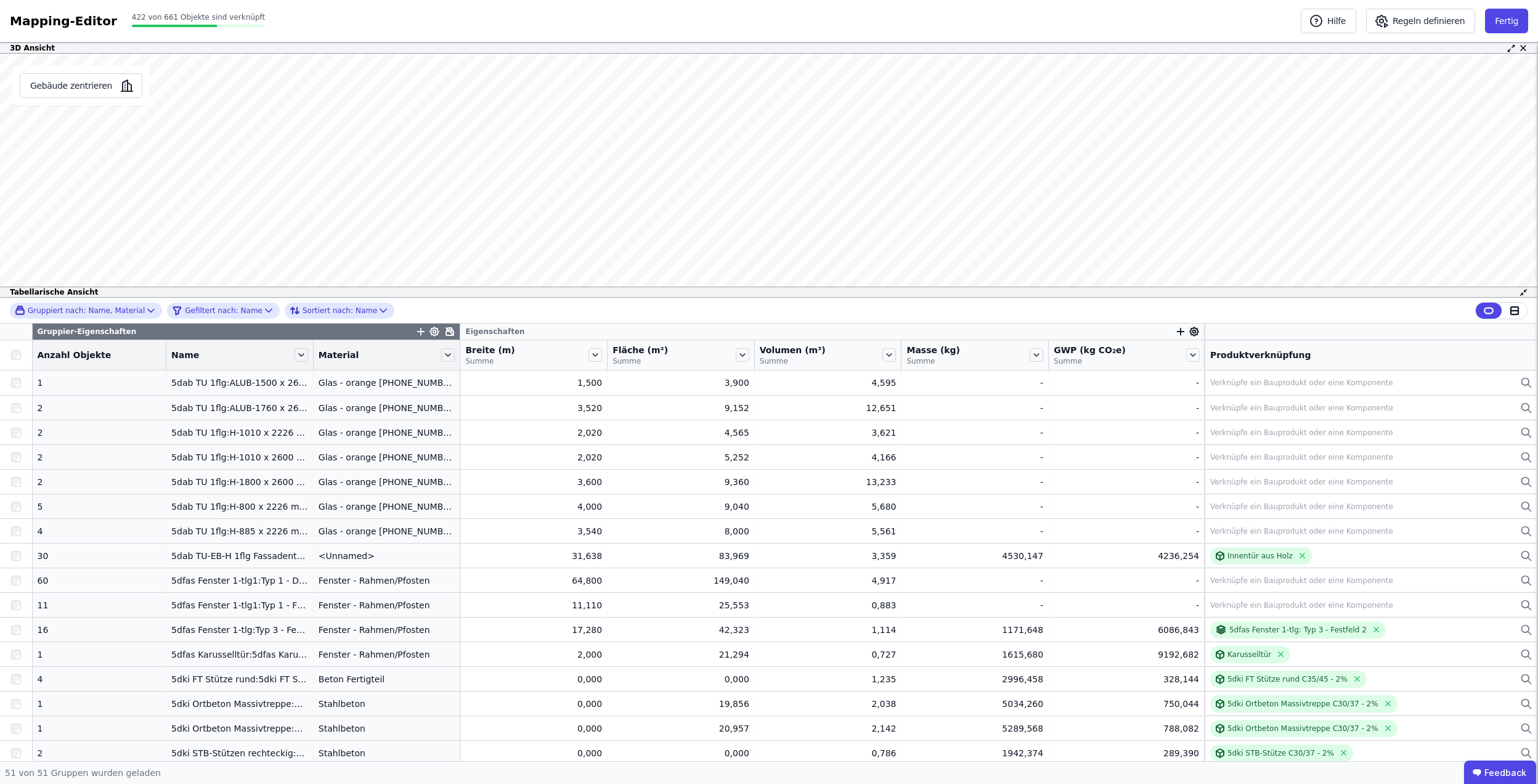
click at [1175, 334] on icon "button" at bounding box center [1181, 332] width 11 height 11
click at [1217, 415] on div "Importierte Eigenschaften" at bounding box center [1242, 419] width 113 height 12
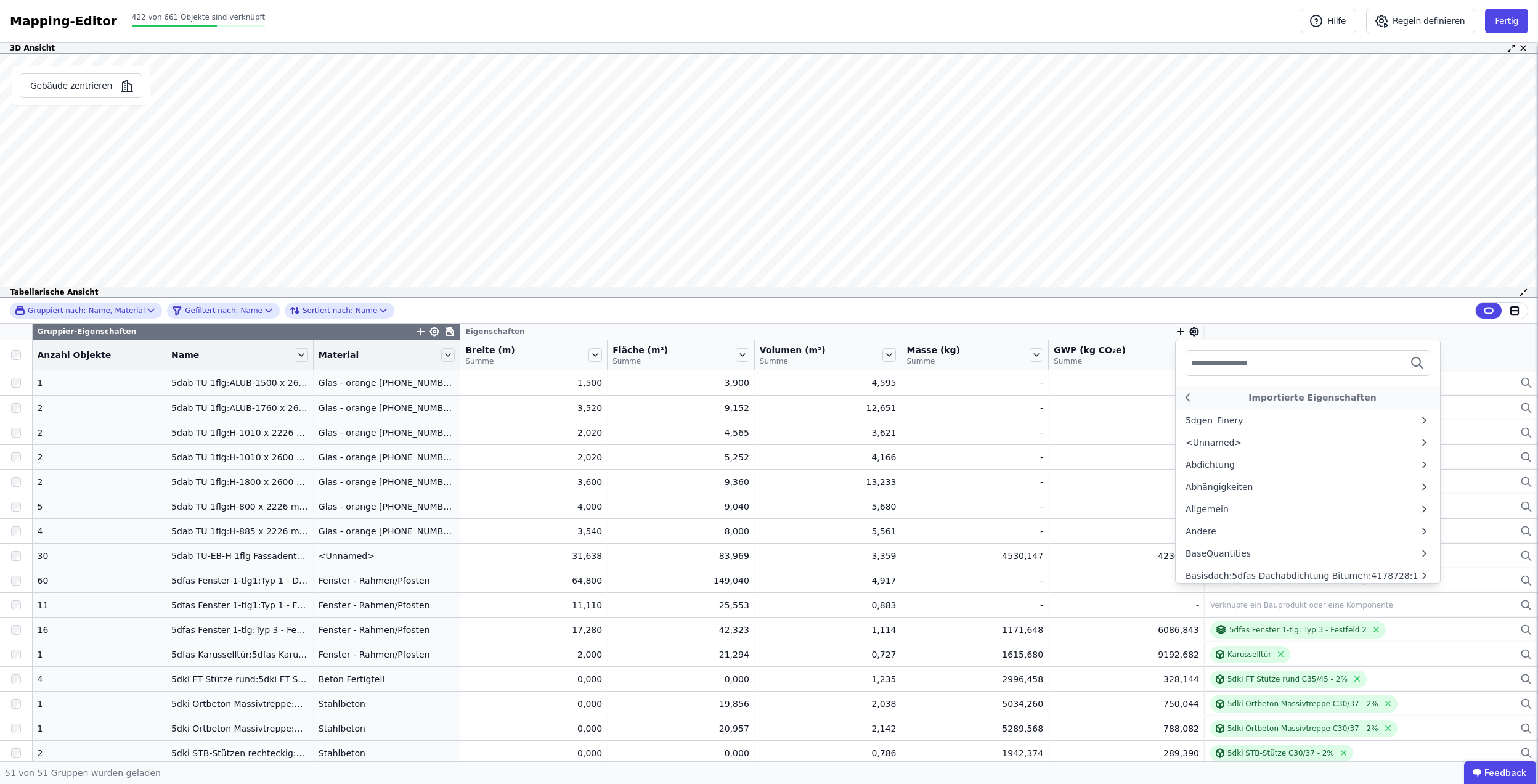
click at [1213, 365] on input "text" at bounding box center [1237, 363] width 91 height 22
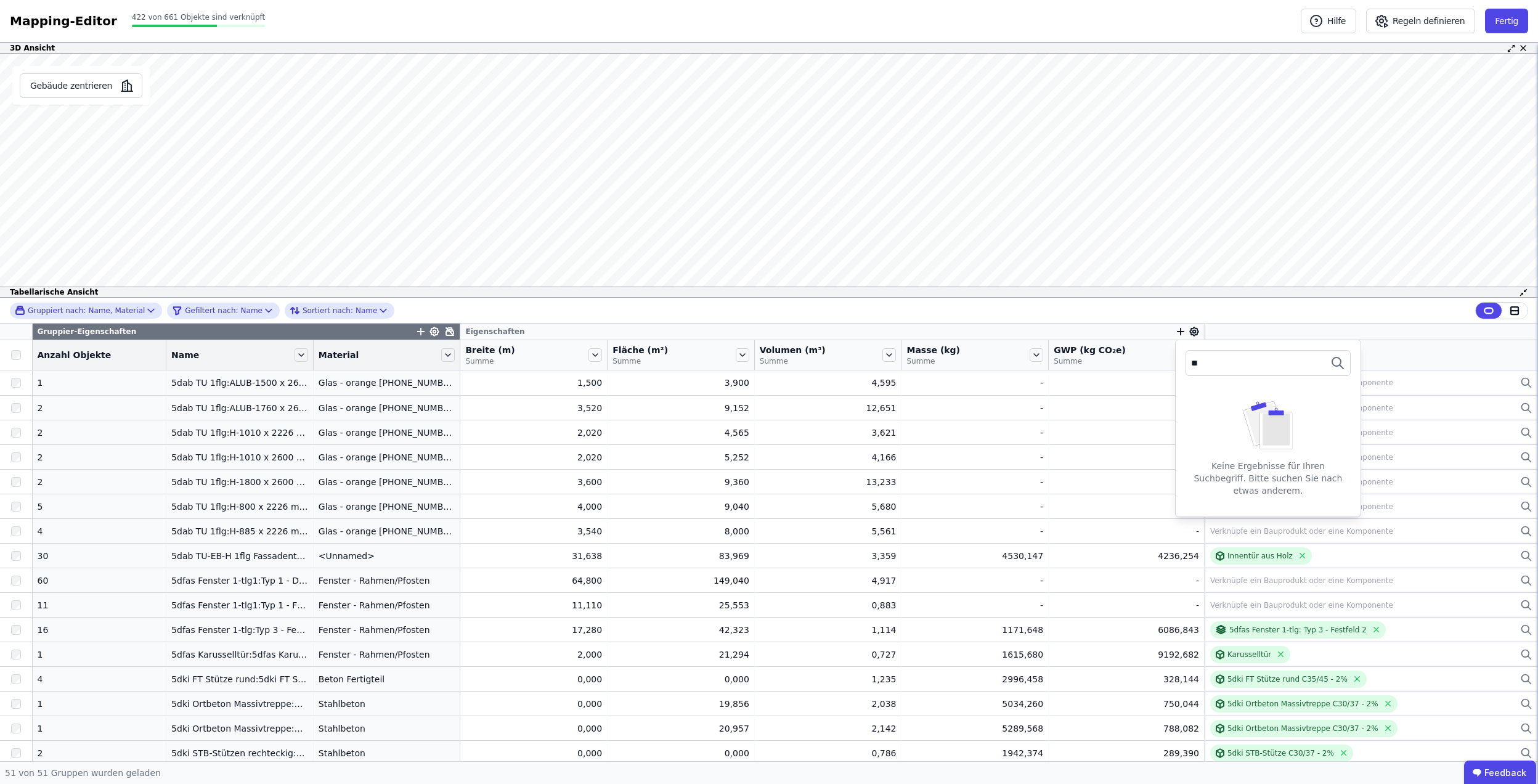
type input "*"
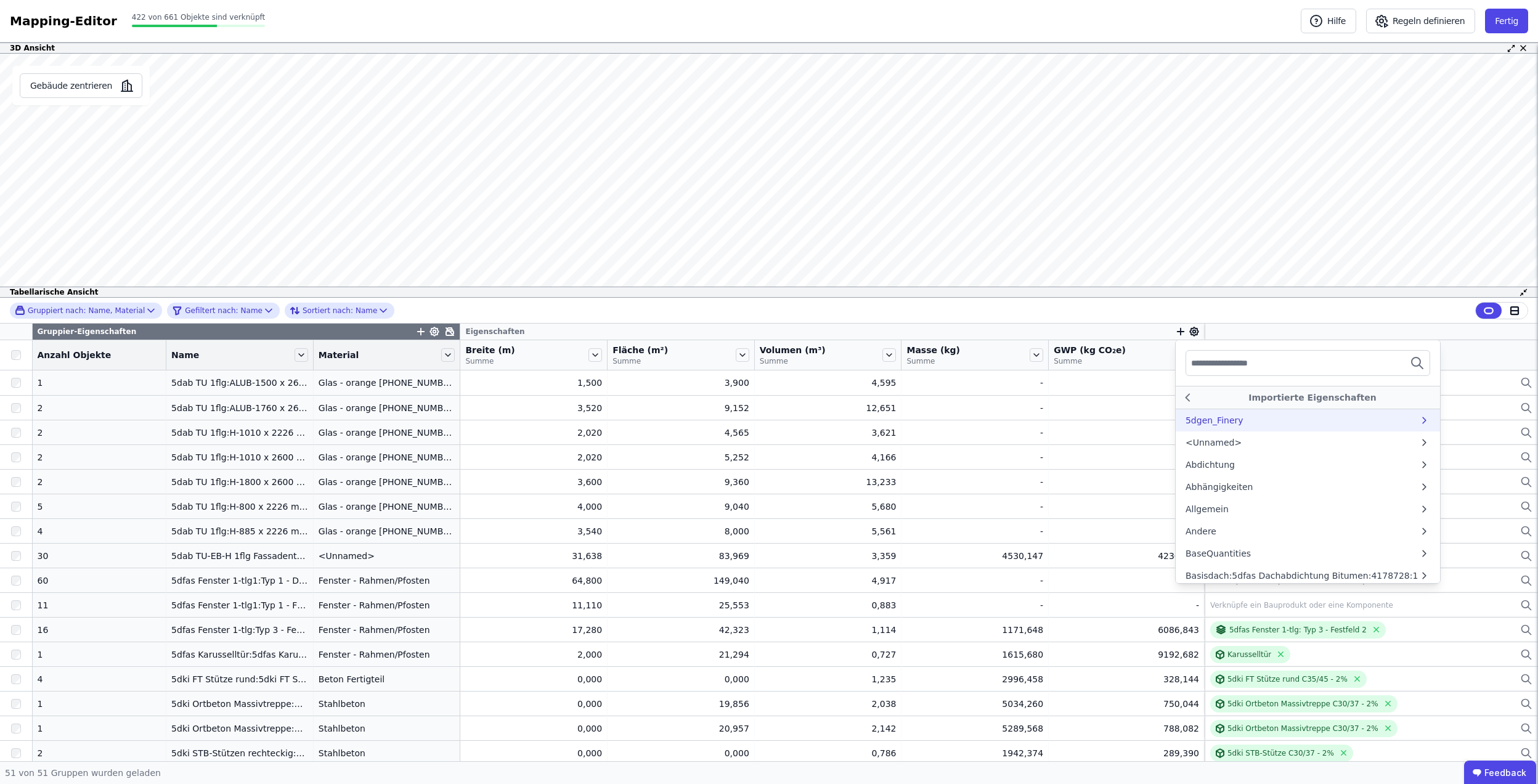
click at [1181, 395] on icon at bounding box center [1188, 397] width 14 height 15
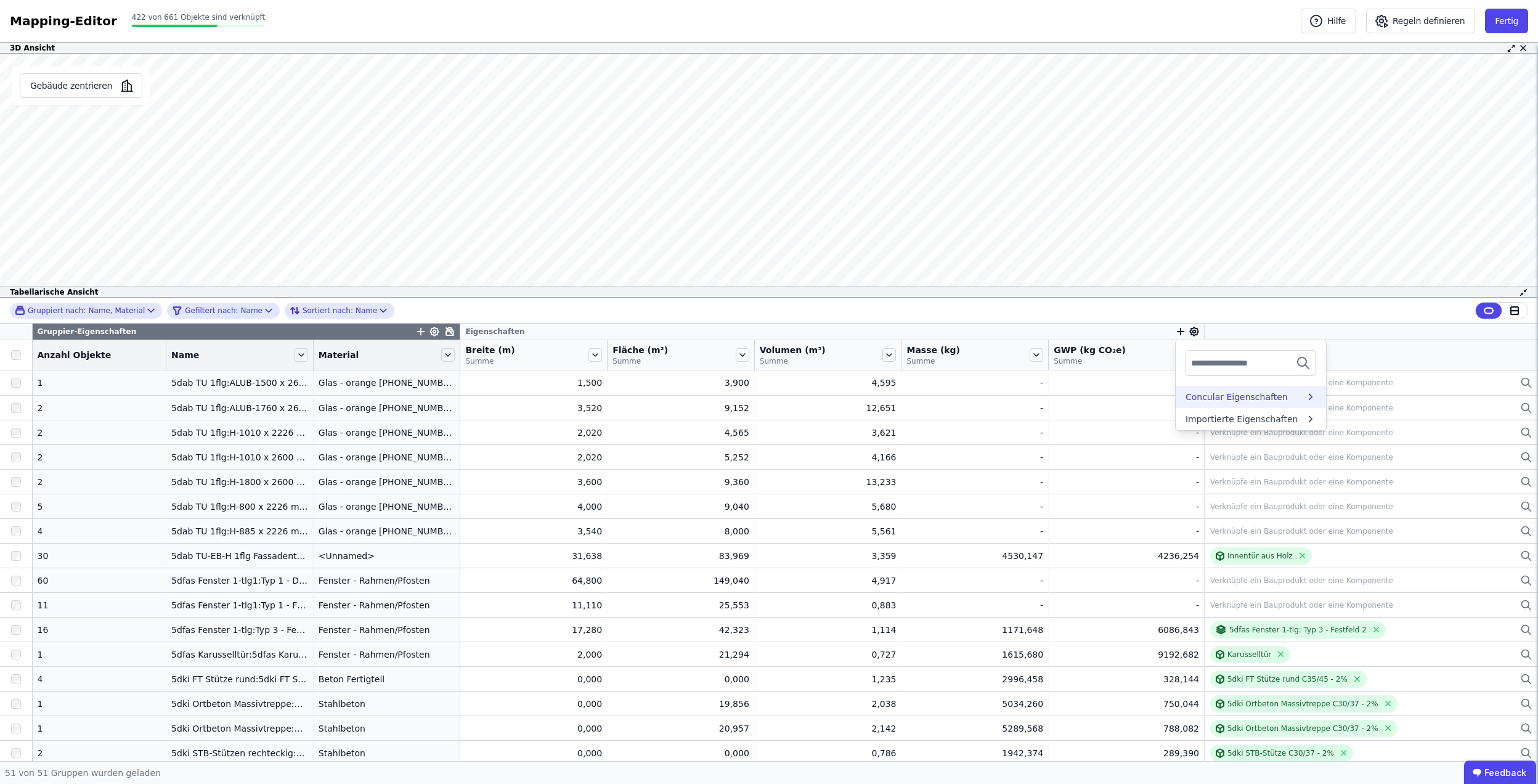
click at [1283, 414] on div "Importierte Eigenschaften" at bounding box center [1251, 419] width 150 height 22
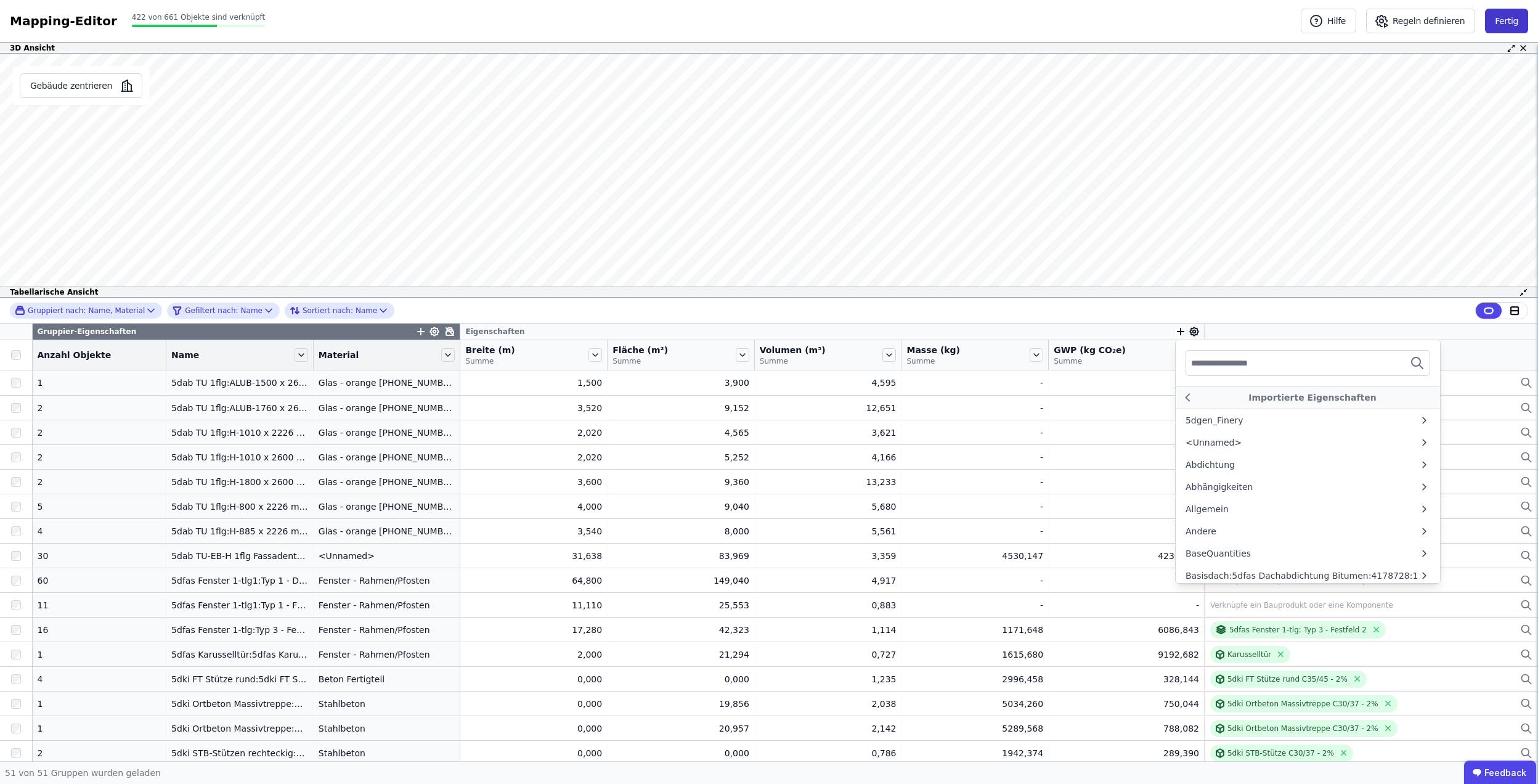
click at [1519, 20] on button "Fertig" at bounding box center [1507, 21] width 43 height 25
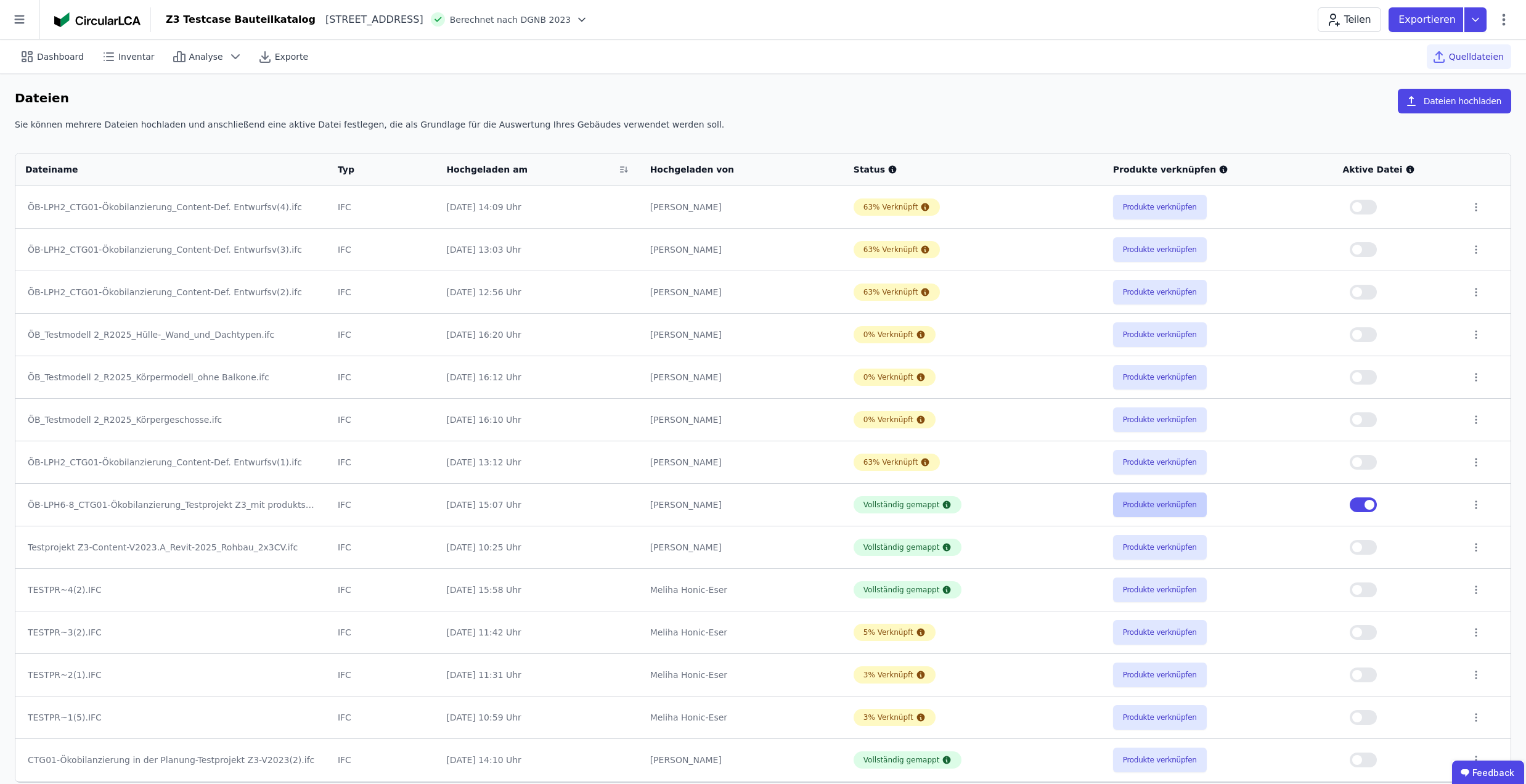
click at [1174, 508] on button "Produkte verknüpfen" at bounding box center [1160, 505] width 94 height 25
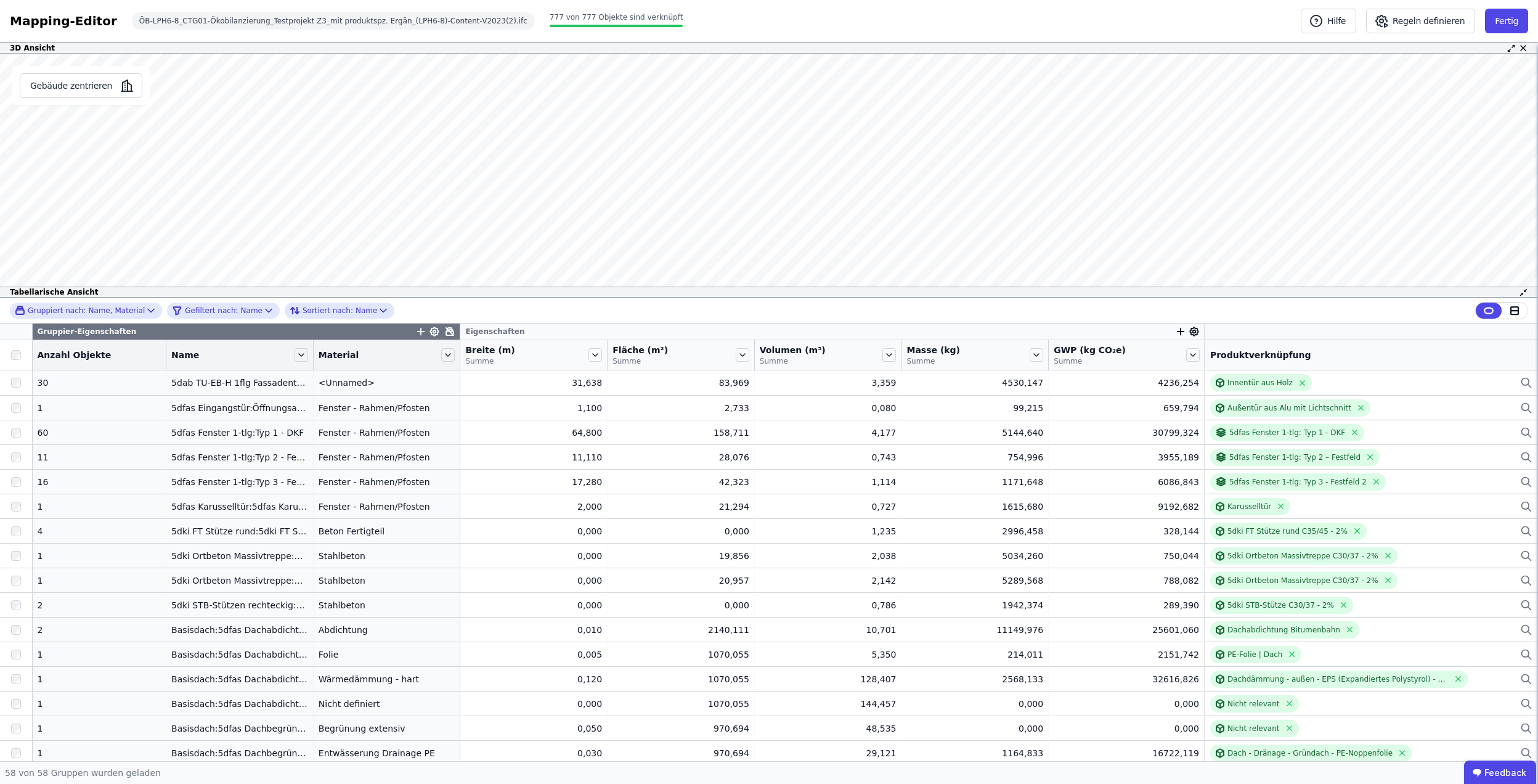
click at [1175, 336] on icon "button" at bounding box center [1181, 332] width 11 height 11
click at [1219, 412] on div "Importierte Eigenschaften" at bounding box center [1251, 419] width 150 height 22
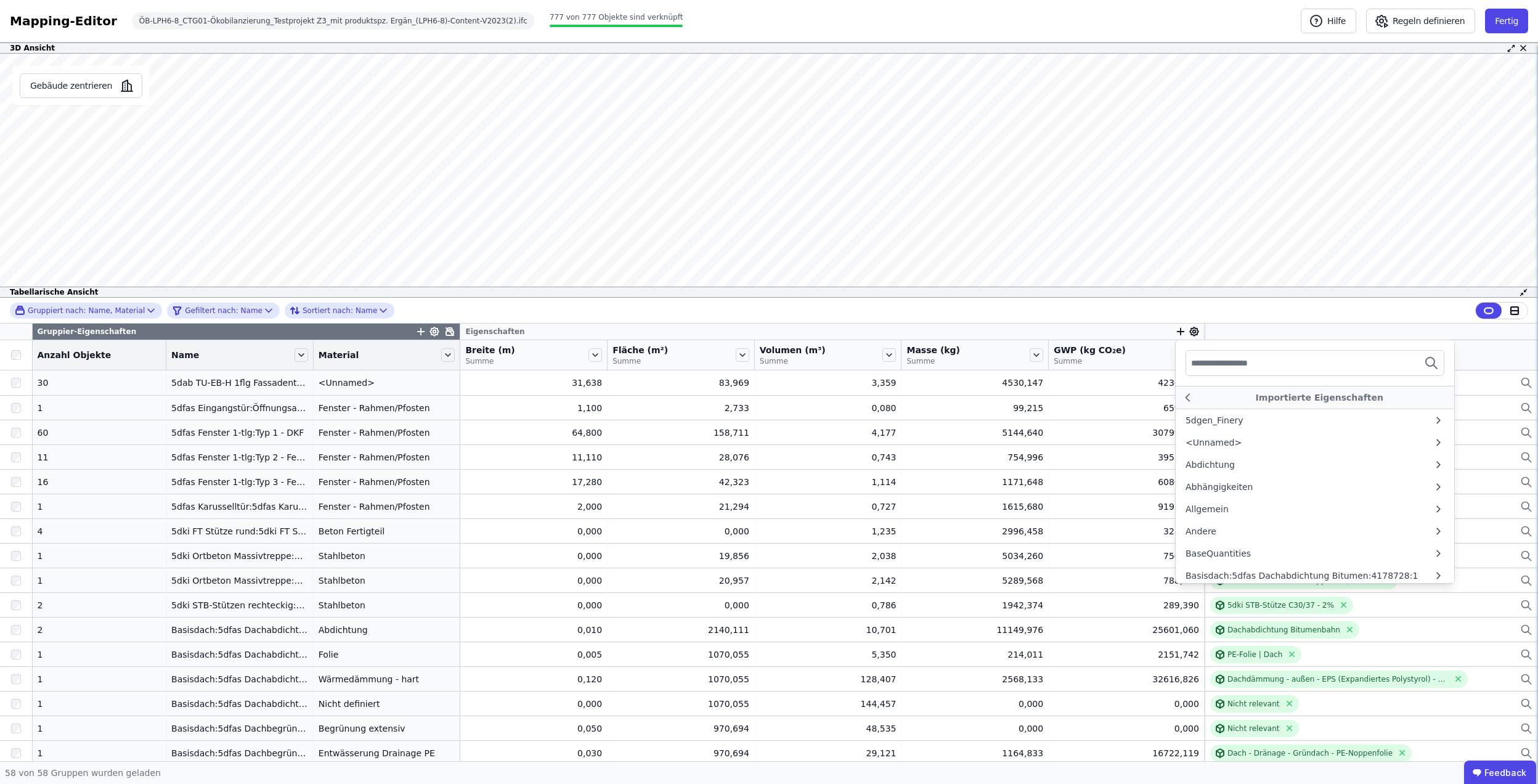
click at [1251, 365] on input "text" at bounding box center [1237, 363] width 91 height 22
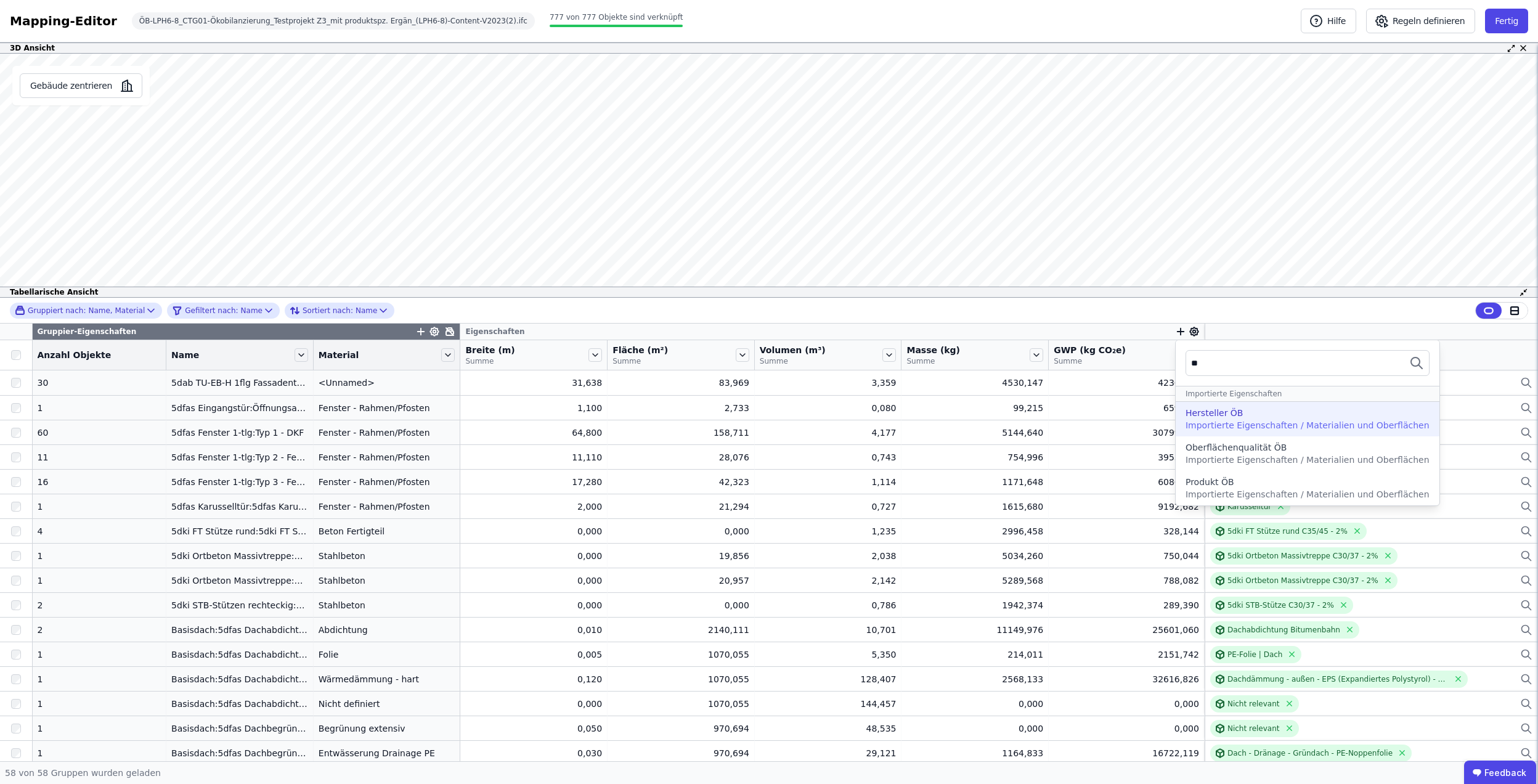
type input "**"
click at [1246, 422] on span "Importierte Eigenschaften / Materialien und Oberflächen" at bounding box center [1308, 425] width 244 height 10
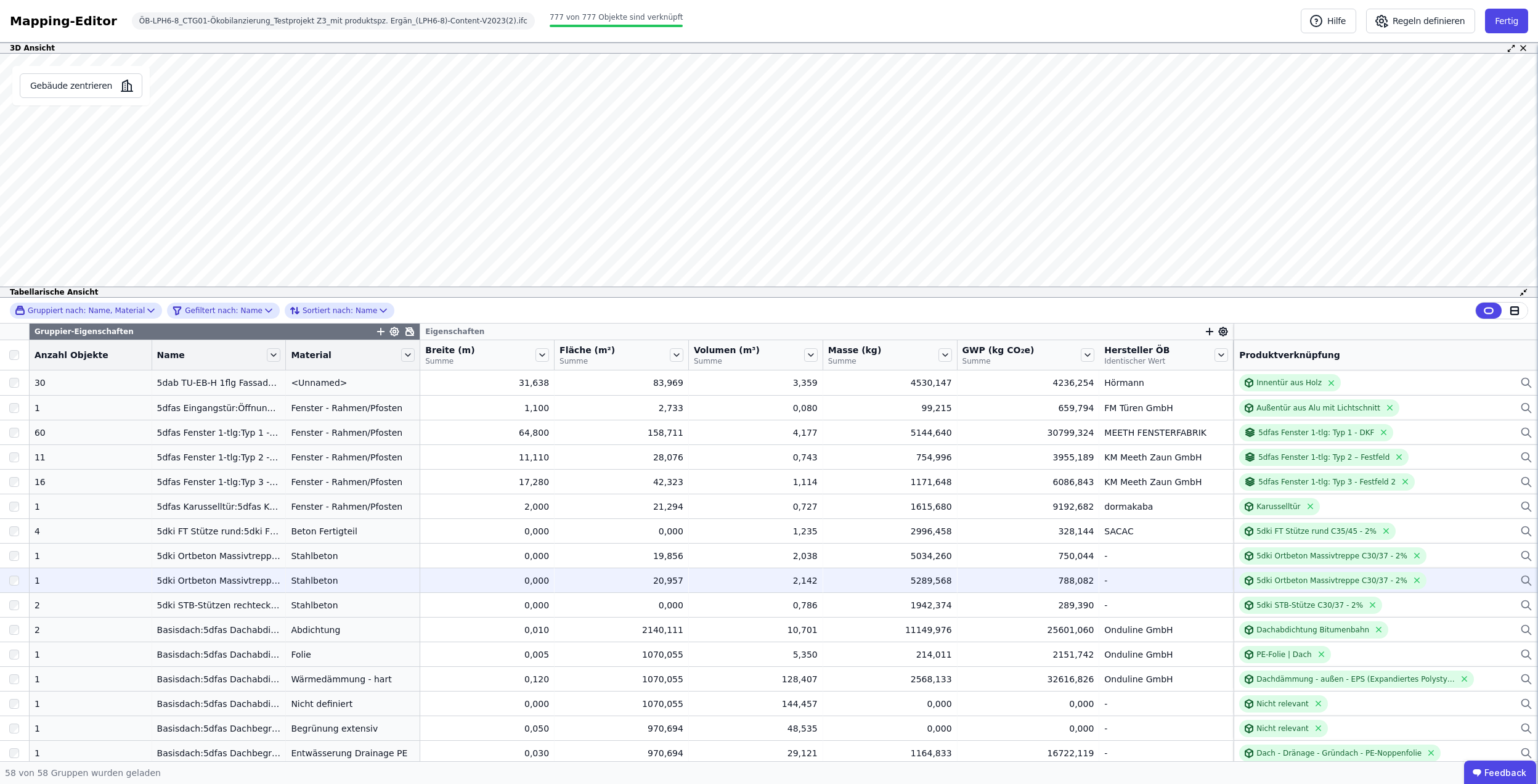
scroll to position [1040, 0]
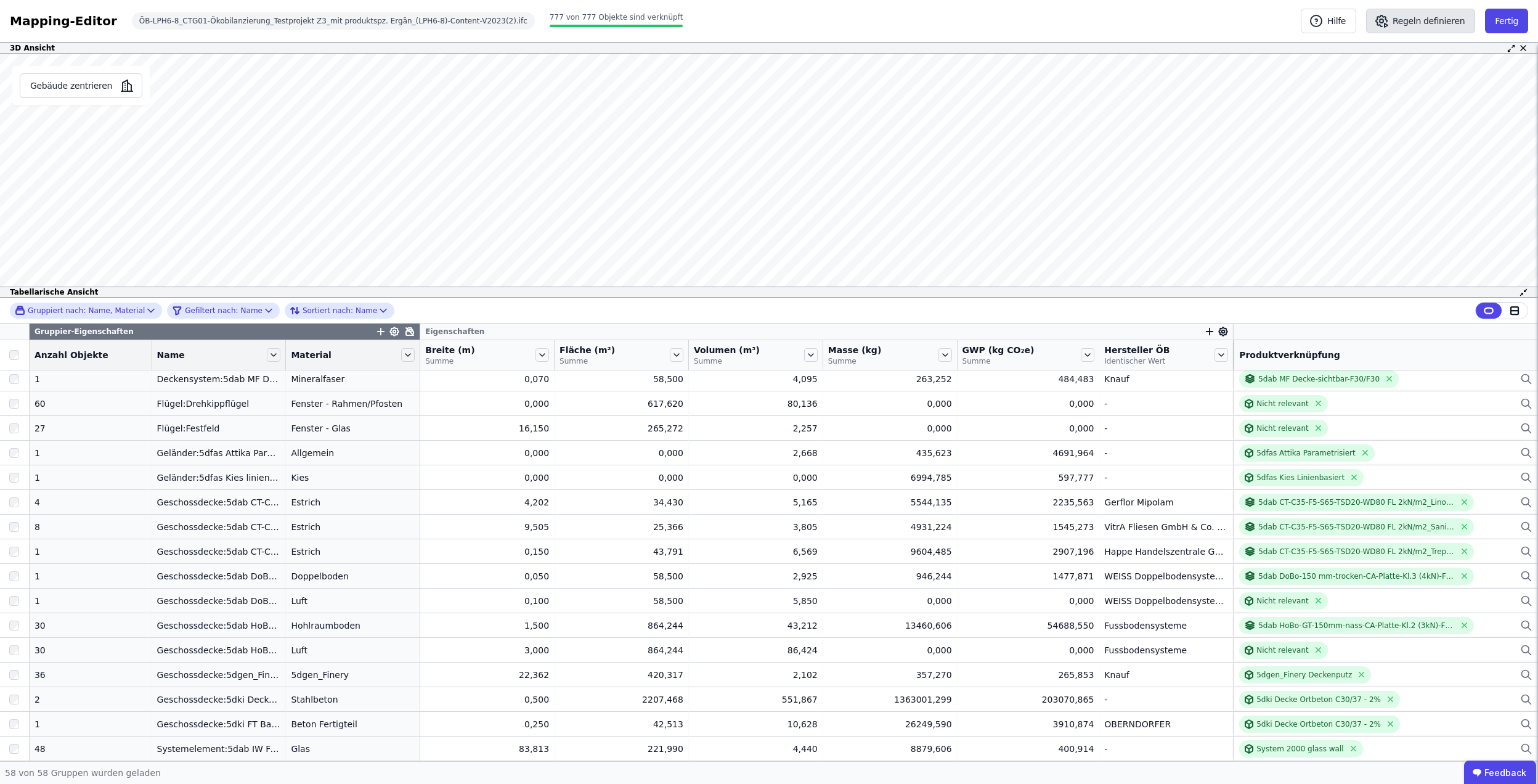
click at [1419, 15] on button "Regeln definieren" at bounding box center [1421, 21] width 109 height 25
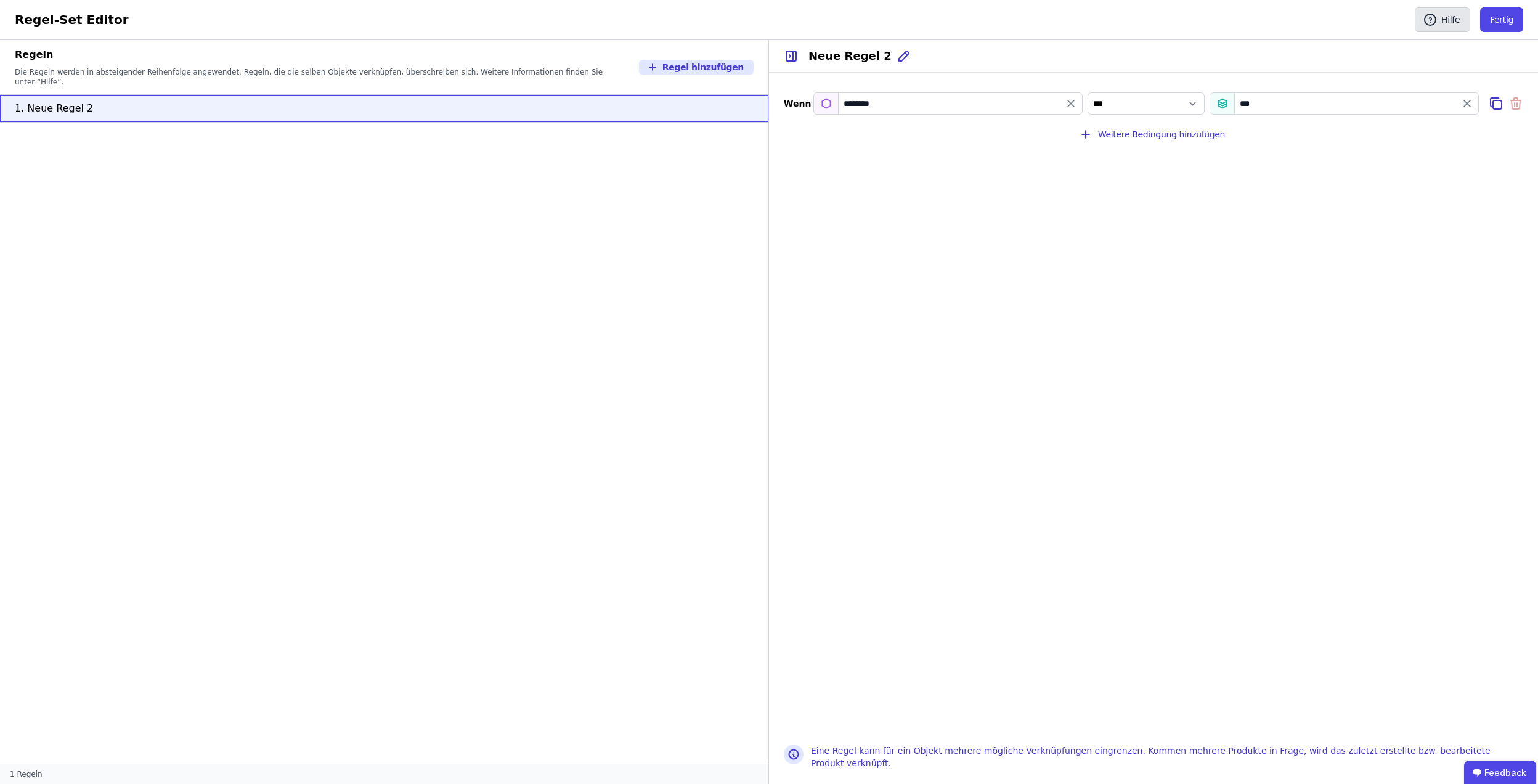
click at [1445, 18] on button "Hilfe" at bounding box center [1443, 20] width 56 height 25
click at [1504, 12] on button "Fertig" at bounding box center [1502, 20] width 43 height 25
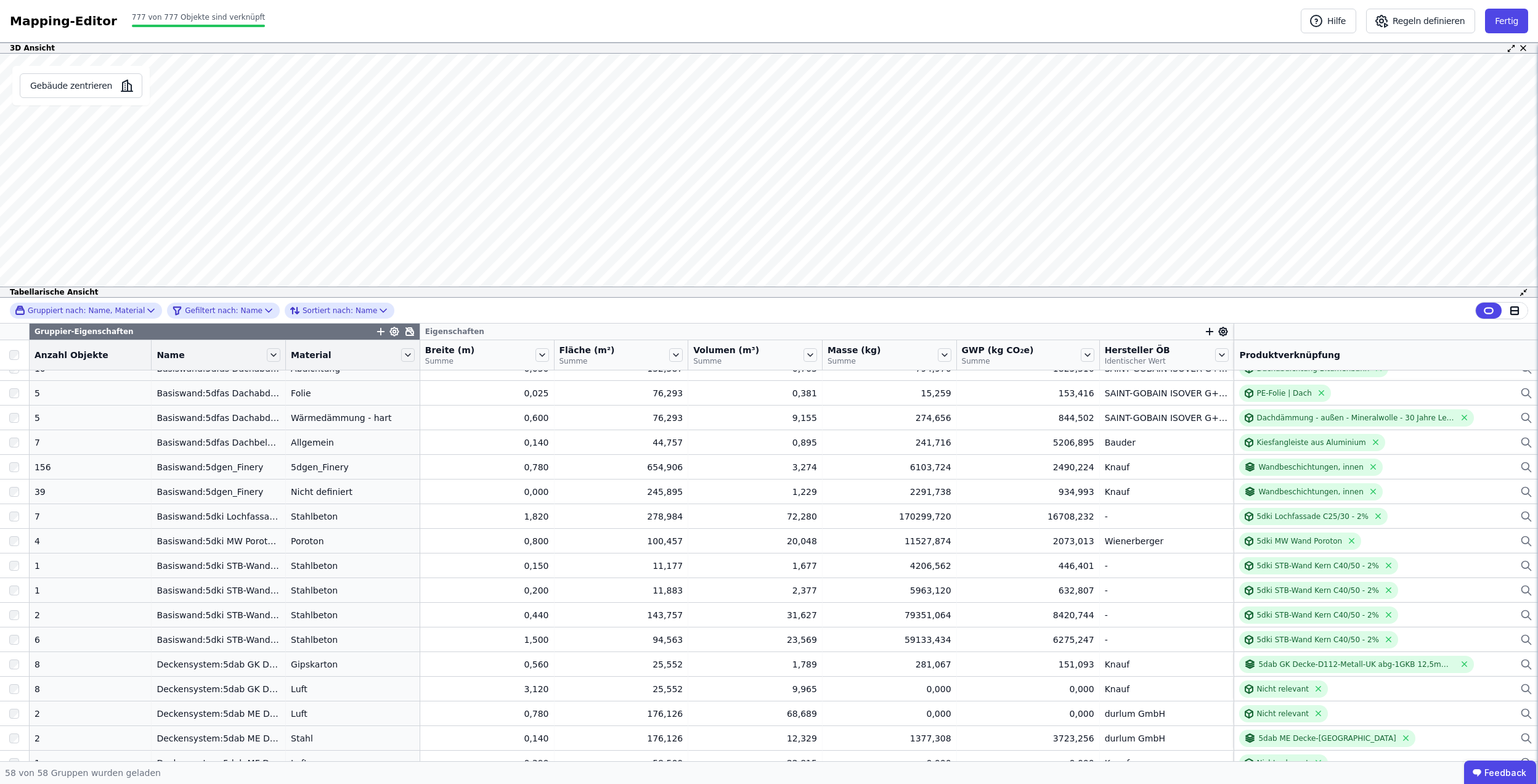
scroll to position [1040, 0]
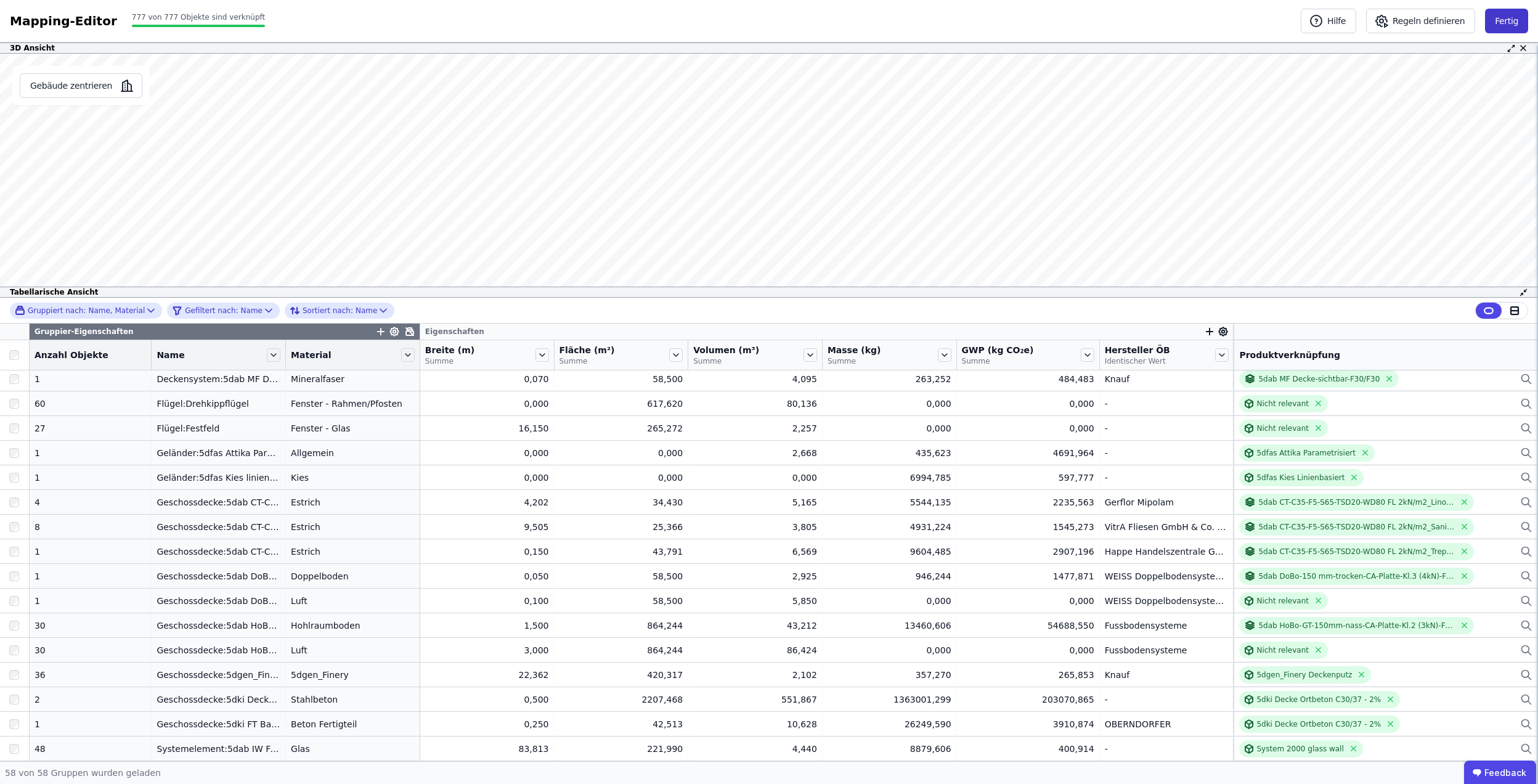
click at [1518, 25] on button "Fertig" at bounding box center [1507, 21] width 43 height 25
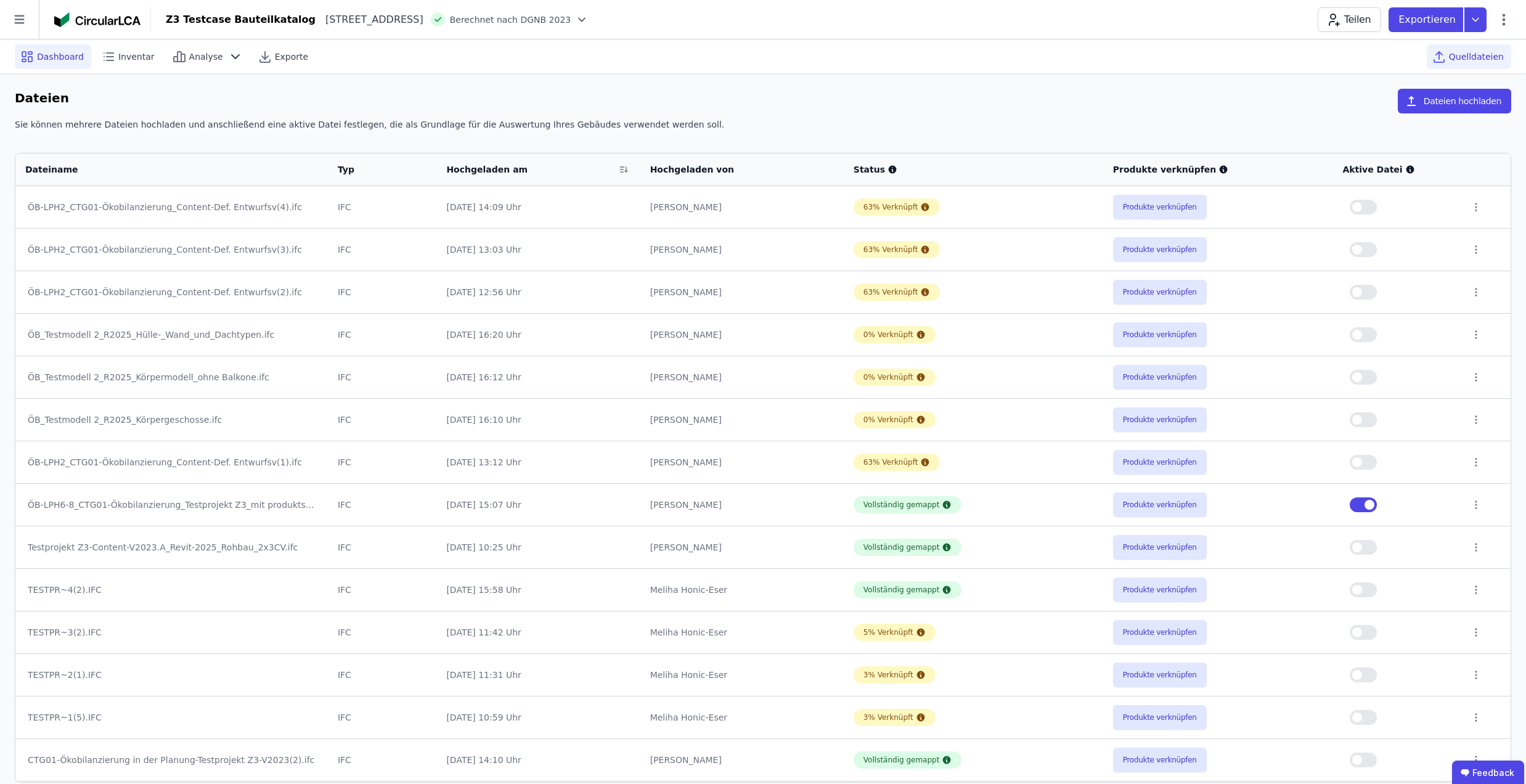
click at [52, 58] on span "Dashboard" at bounding box center [61, 57] width 47 height 12
select select "*"
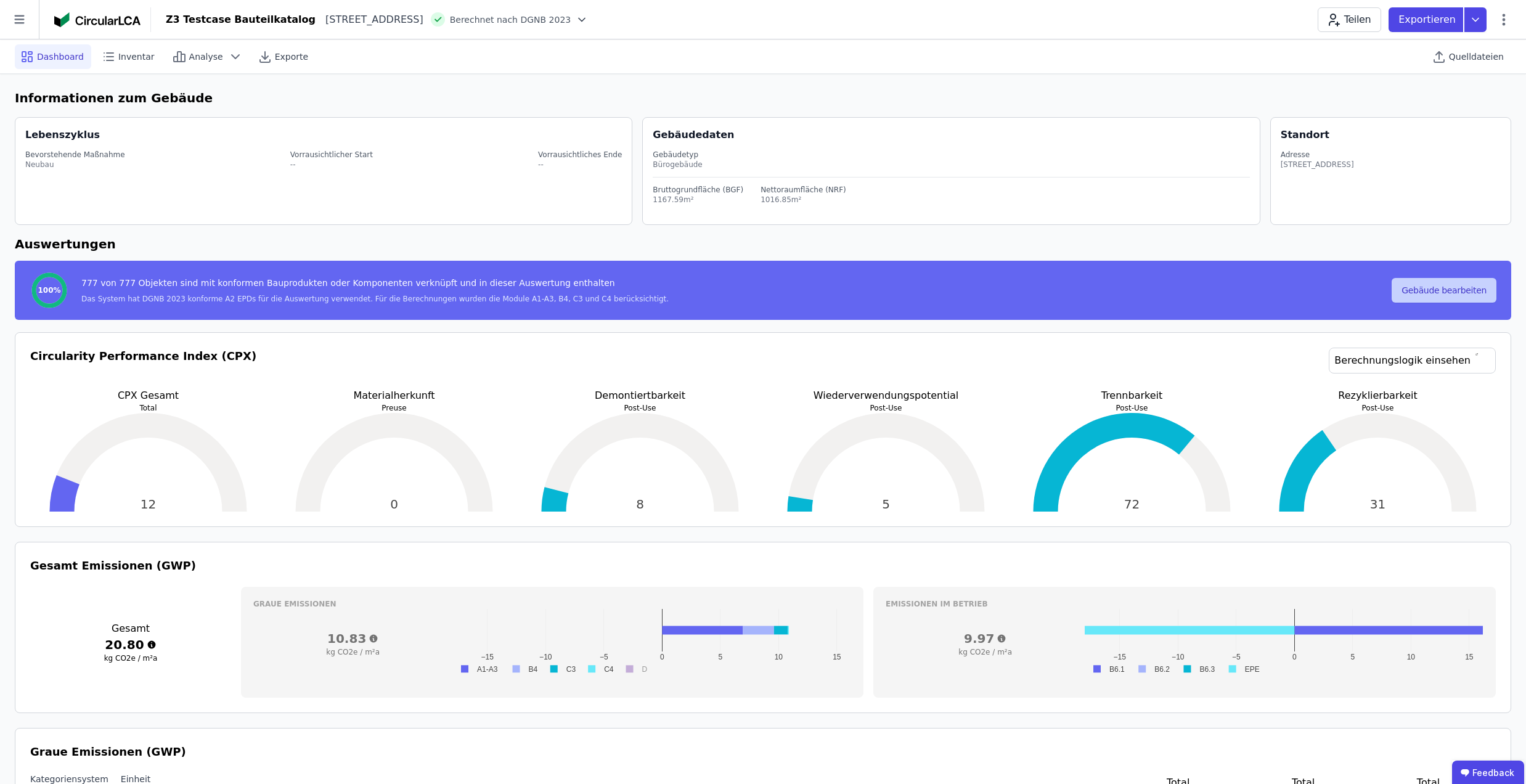
click at [1426, 285] on button "Gebäude bearbeiten" at bounding box center [1444, 290] width 105 height 25
select select "**********"
select select "*"
select select "**********"
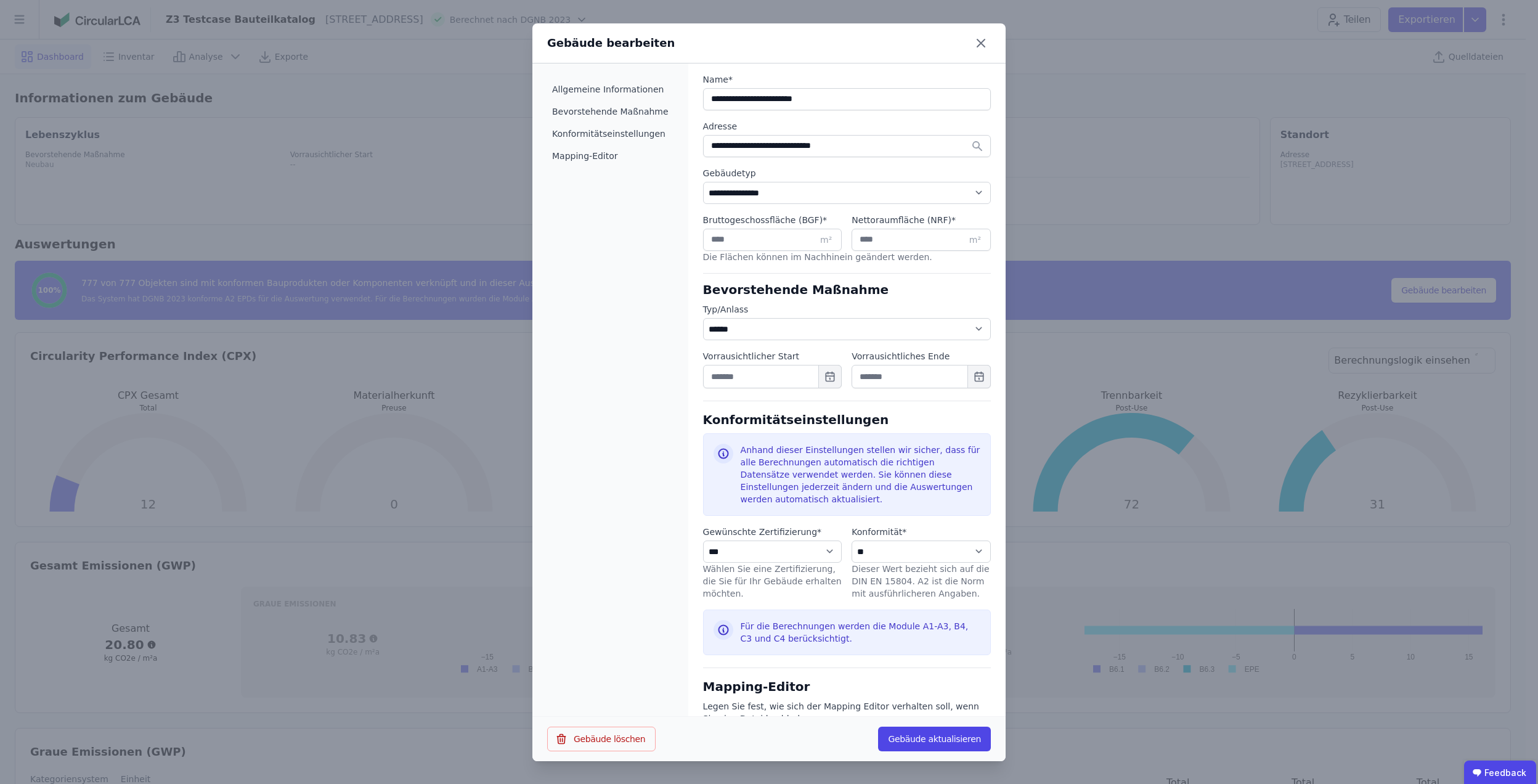
scroll to position [77, 0]
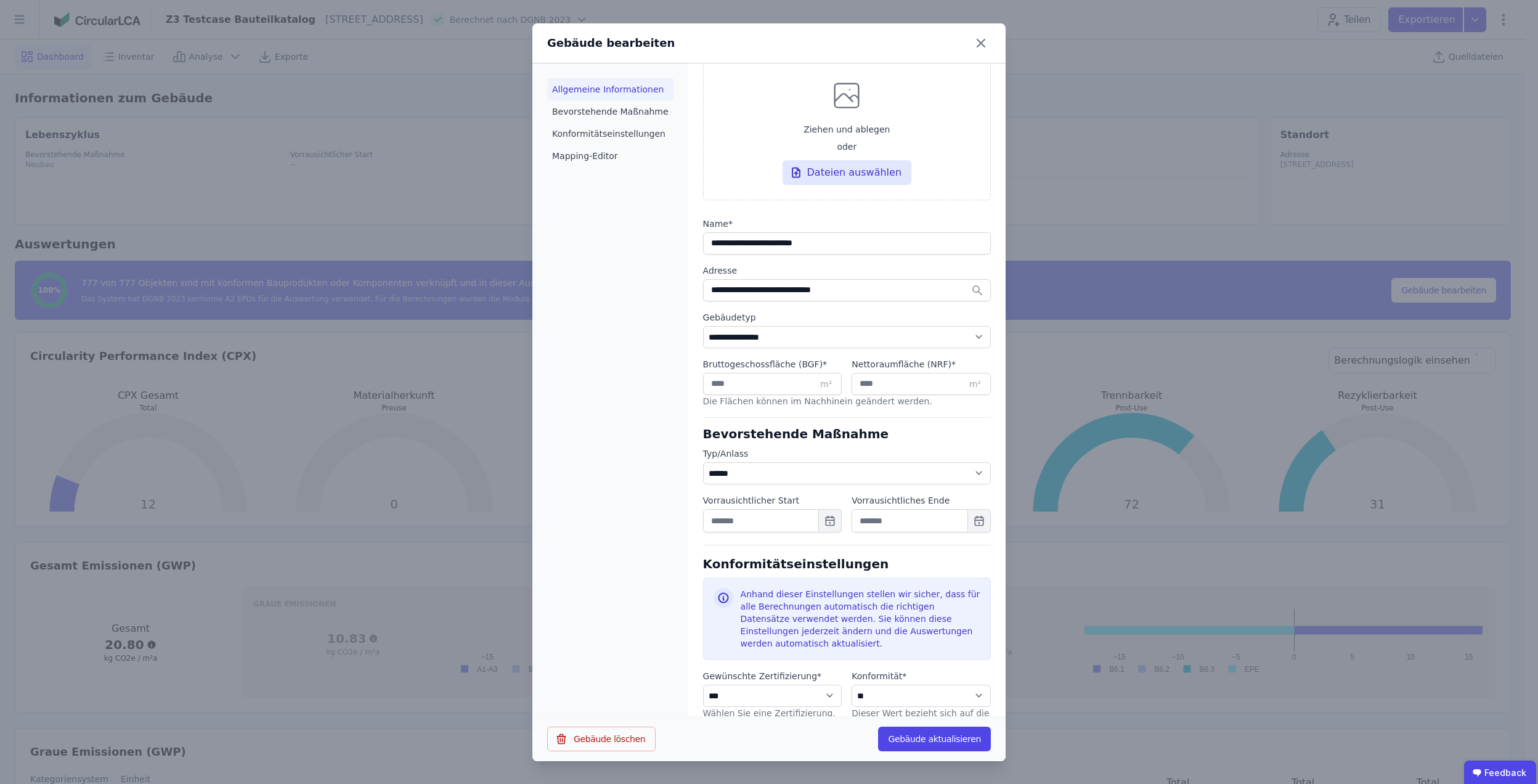
click at [578, 95] on li "Allgemeine Informationen" at bounding box center [611, 90] width 126 height 22
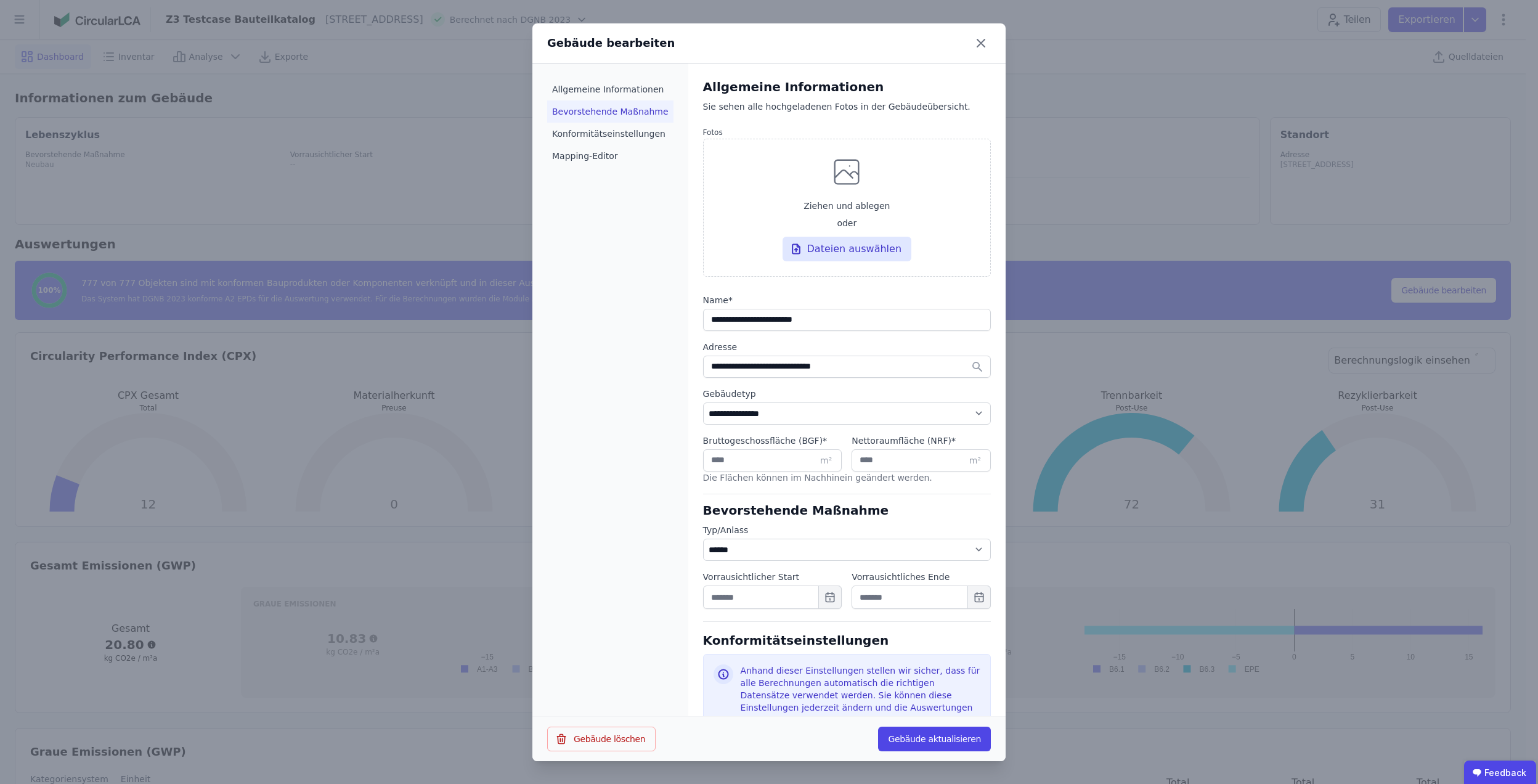
click at [578, 104] on li "Bevorstehende Maßnahme" at bounding box center [611, 112] width 126 height 22
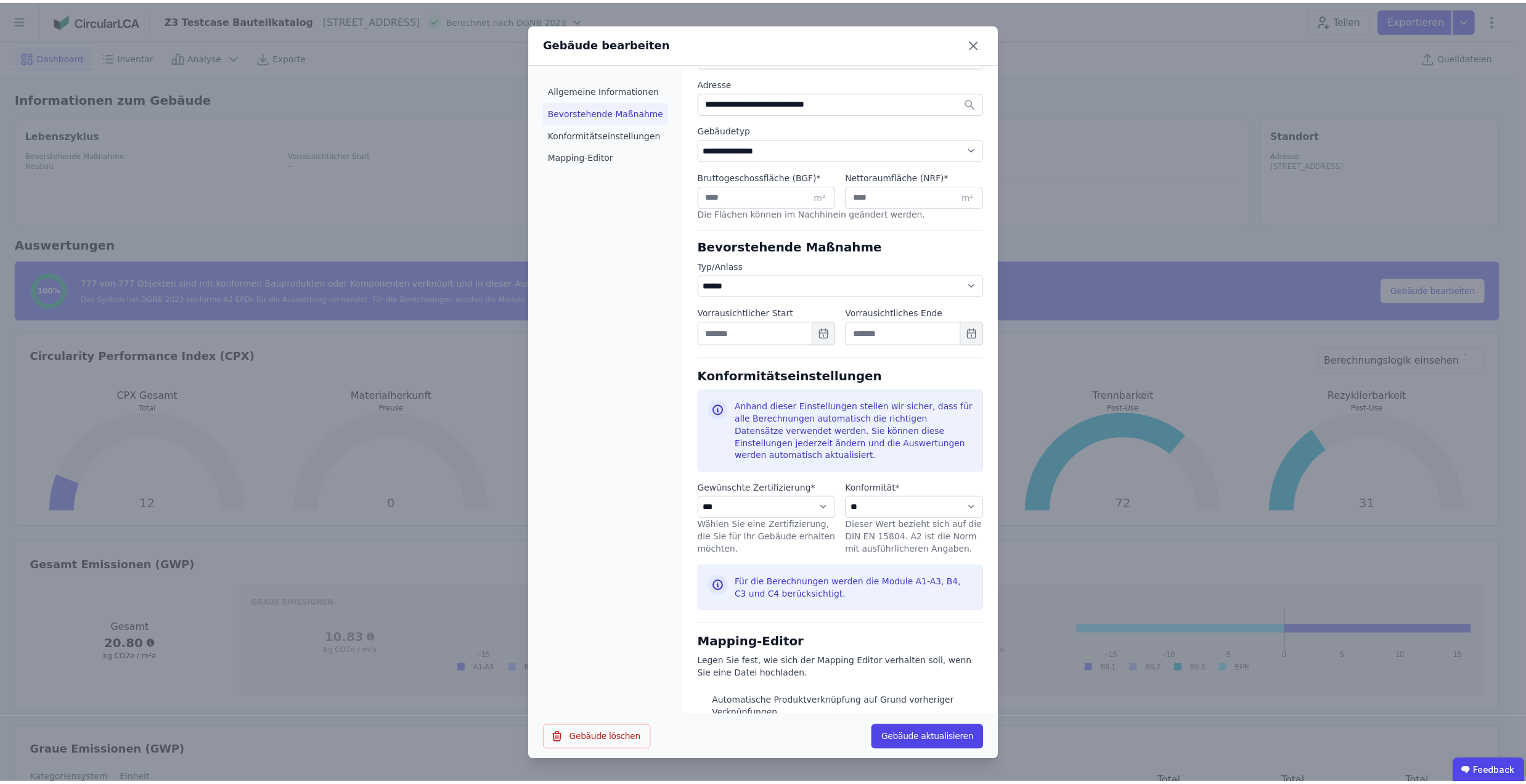
scroll to position [323, 0]
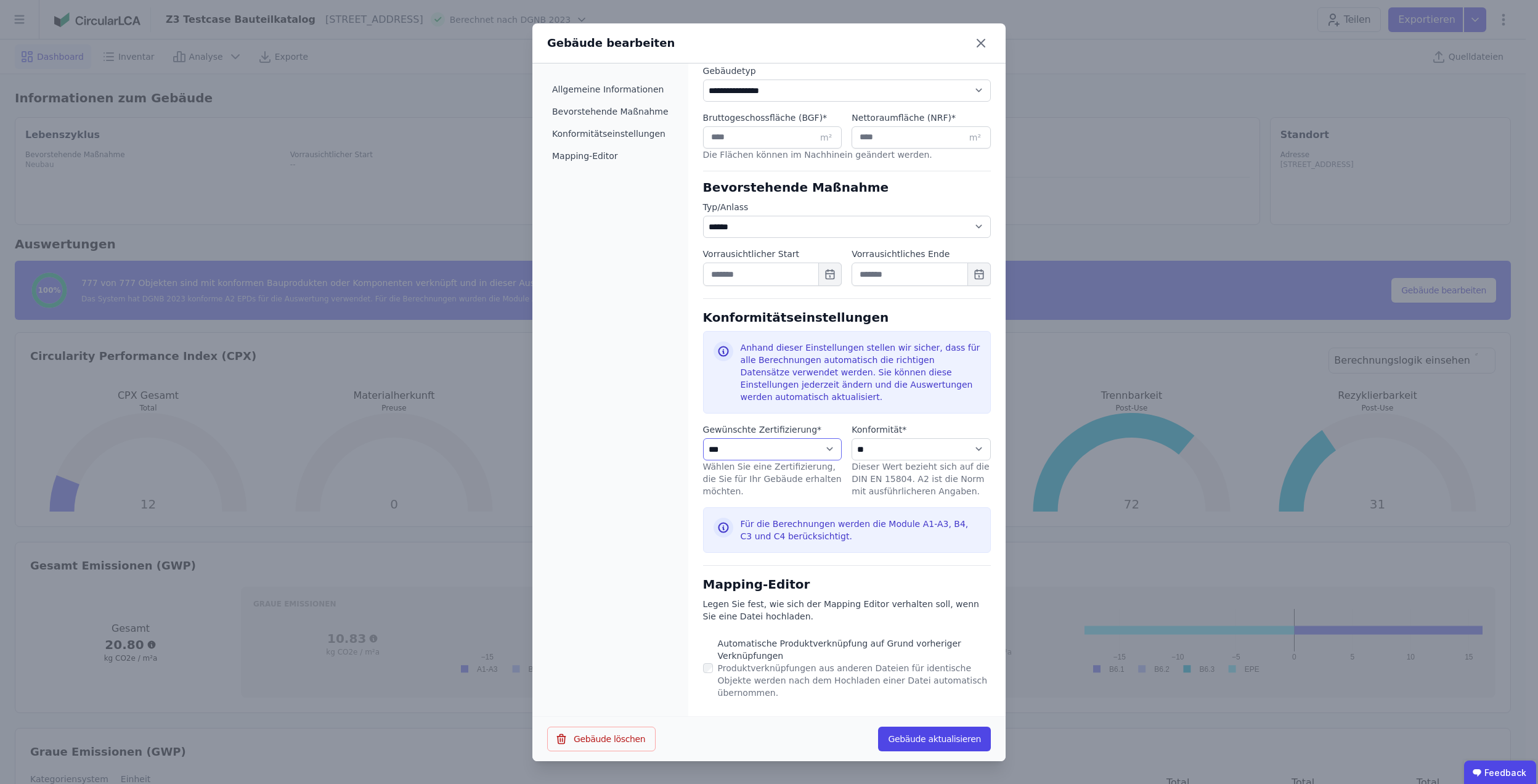
click at [752, 458] on select "**********" at bounding box center [772, 449] width 139 height 22
click at [607, 495] on div "Allgemeine Informationen Bevorstehende Maßnahme Konformitätseinstellungen Mappi…" at bounding box center [611, 390] width 156 height 654
click at [984, 40] on icon at bounding box center [981, 43] width 7 height 7
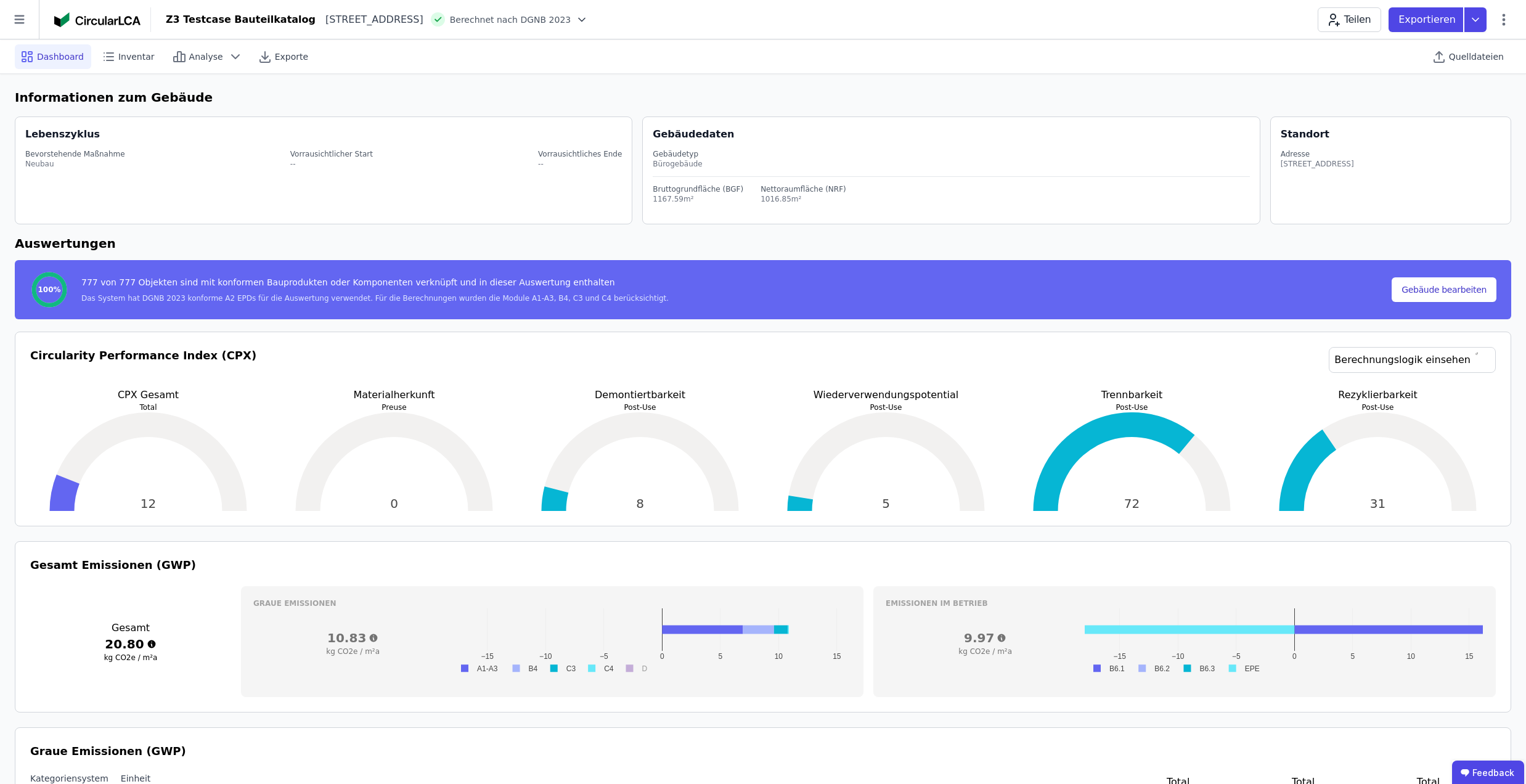
scroll to position [0, 0]
click at [30, 32] on icon at bounding box center [19, 19] width 39 height 39
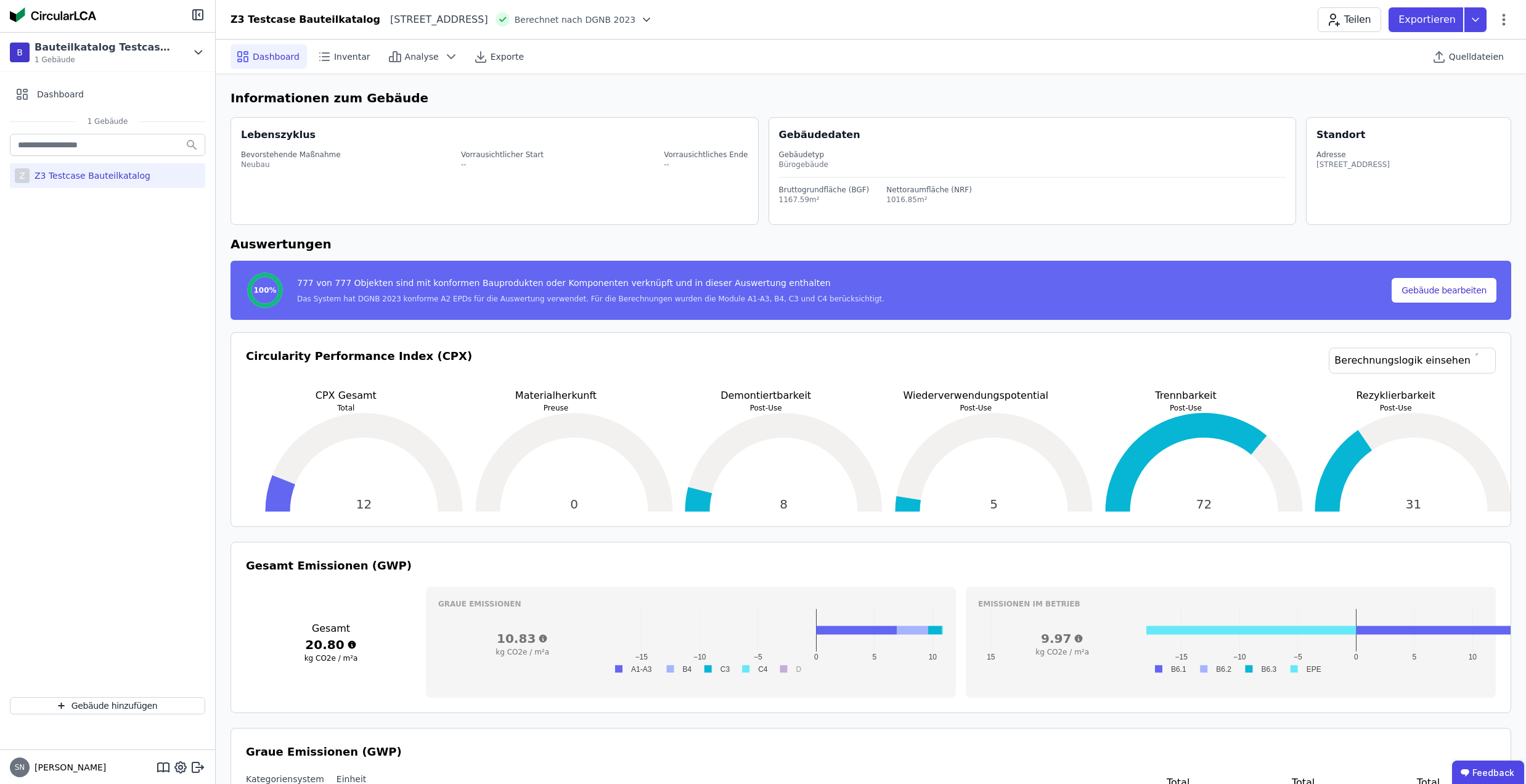
drag, startPoint x: 121, startPoint y: 183, endPoint x: 100, endPoint y: 178, distance: 21.6
click at [95, 178] on div "Z3 Testcase Bauteilkatalog" at bounding box center [90, 175] width 121 height 12
select select "*"
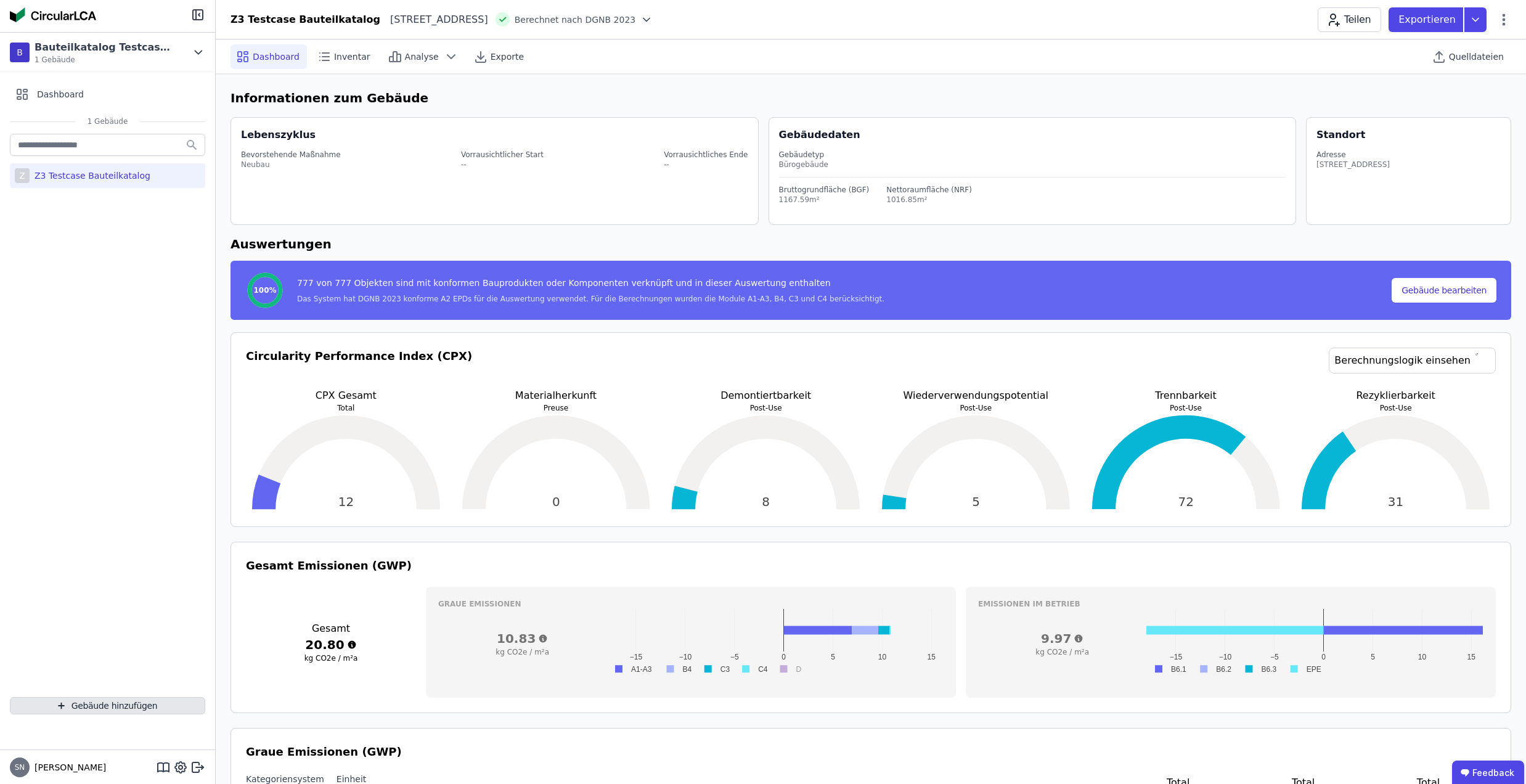
click at [121, 698] on button "Gebäude hinzufügen" at bounding box center [108, 706] width 195 height 17
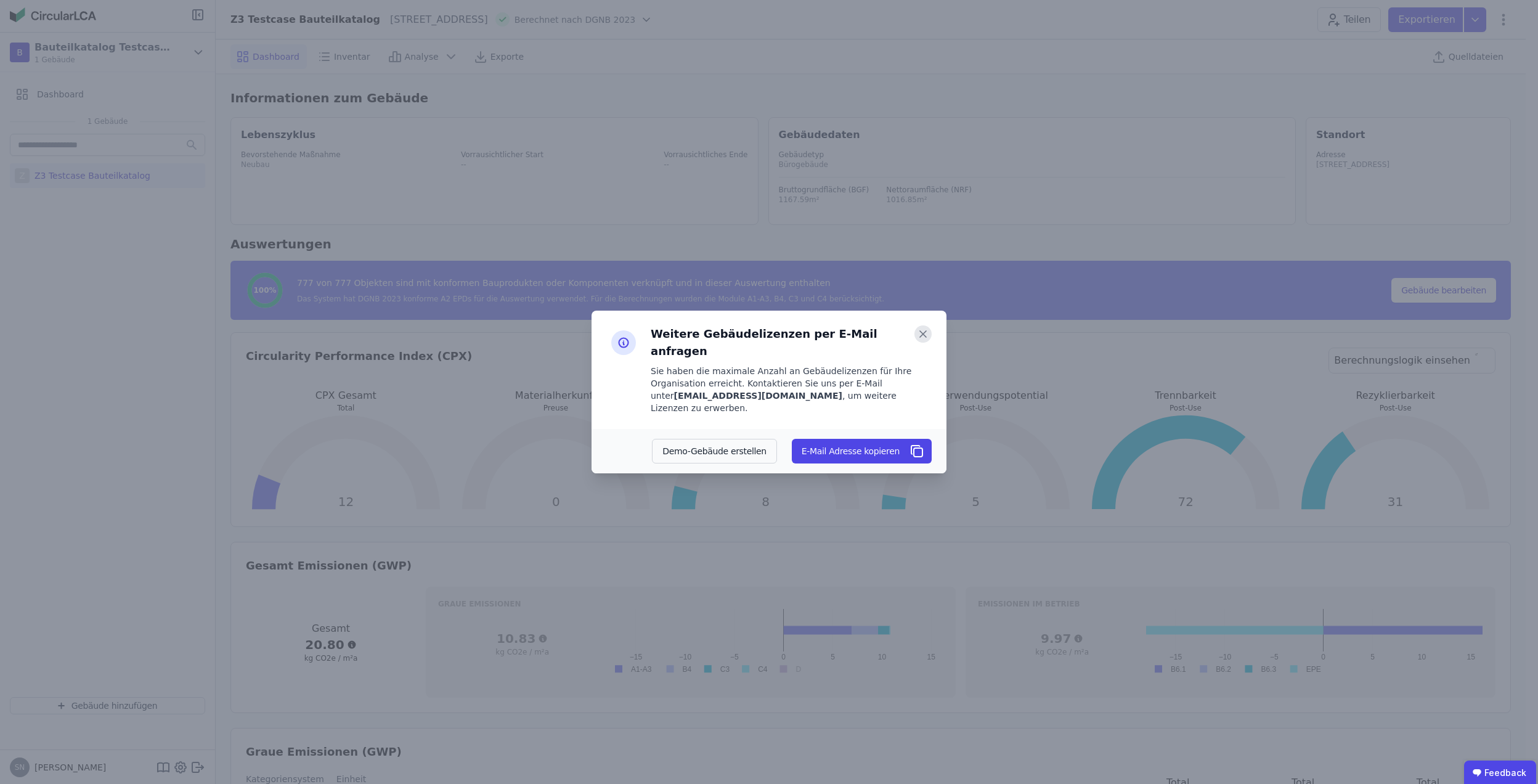
click at [919, 343] on icon at bounding box center [923, 334] width 17 height 17
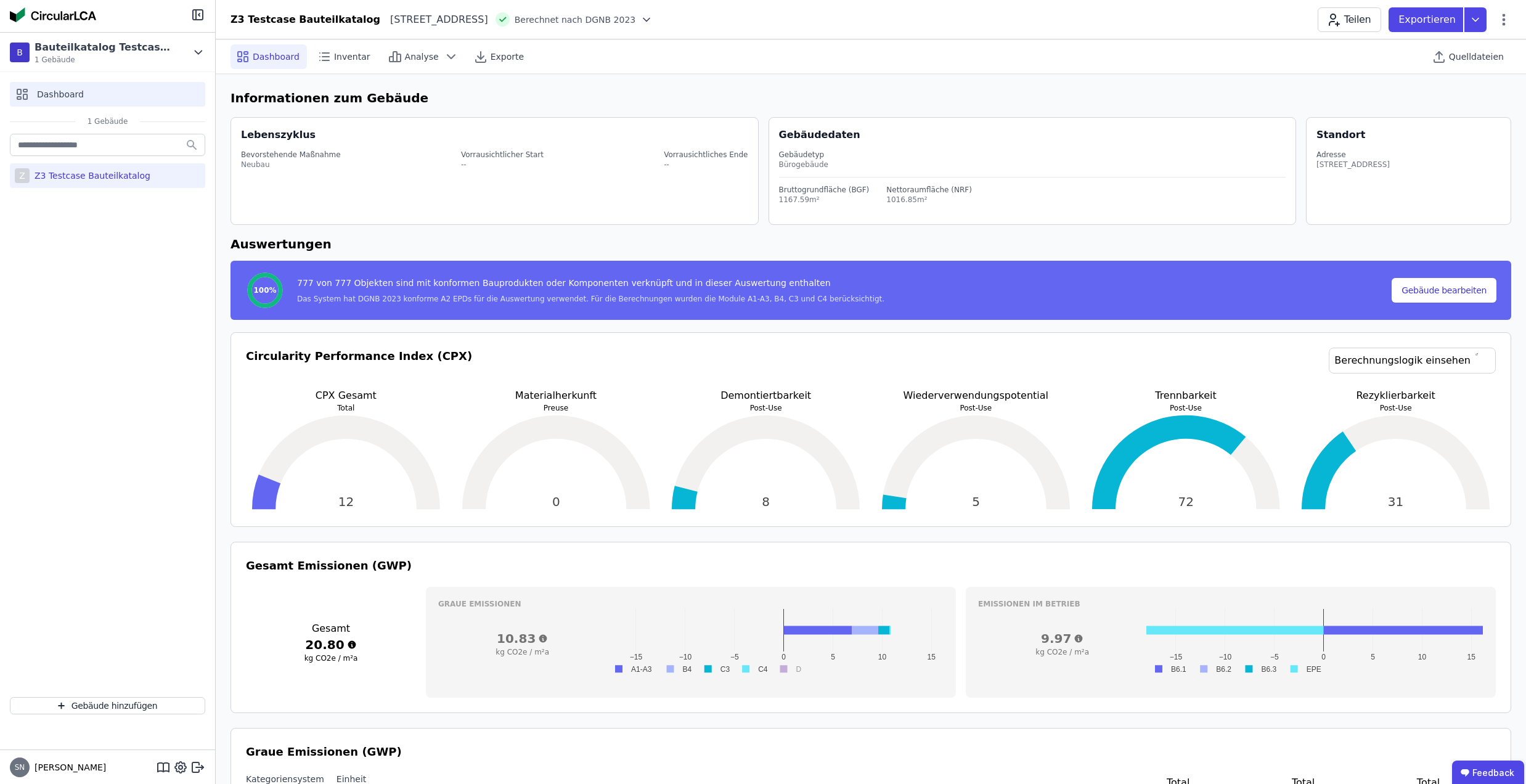
click at [85, 92] on div "Dashboard" at bounding box center [108, 95] width 195 height 25
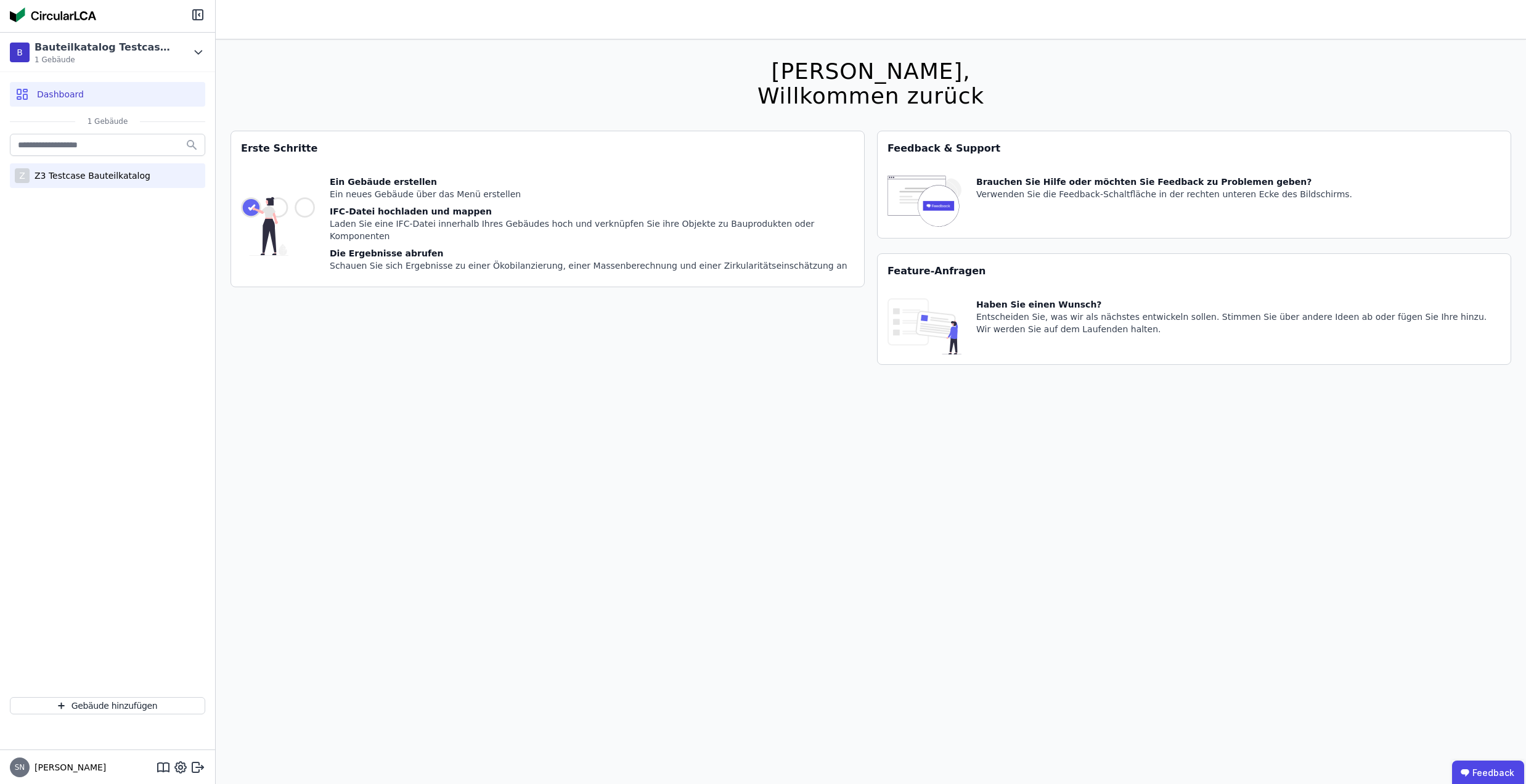
click at [80, 175] on div "Z3 Testcase Bauteilkatalog" at bounding box center [90, 175] width 121 height 12
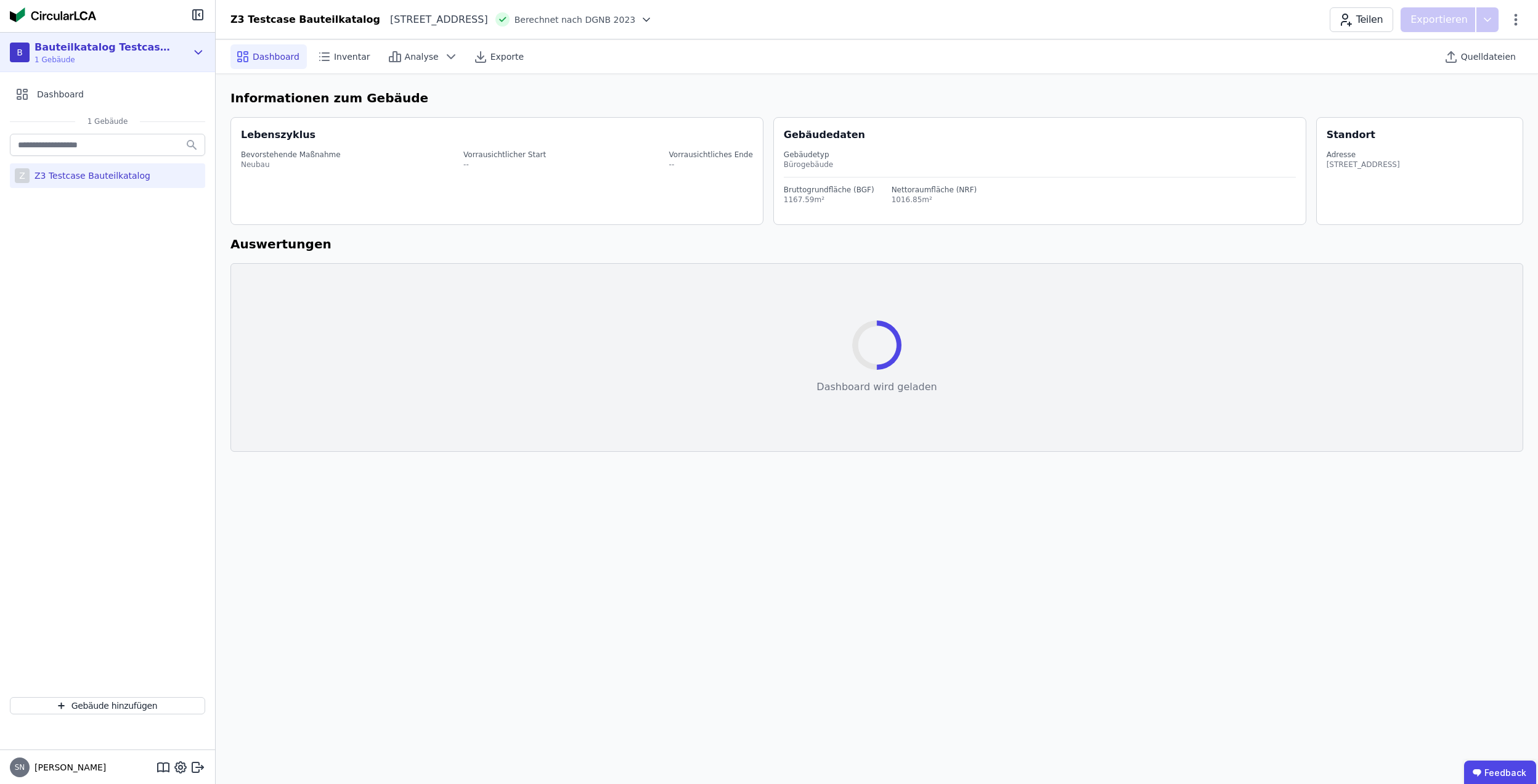
click at [82, 43] on div "Bauteilkatalog Testcase Z3" at bounding box center [105, 48] width 142 height 15
select select "*"
